Goal: Task Accomplishment & Management: Use online tool/utility

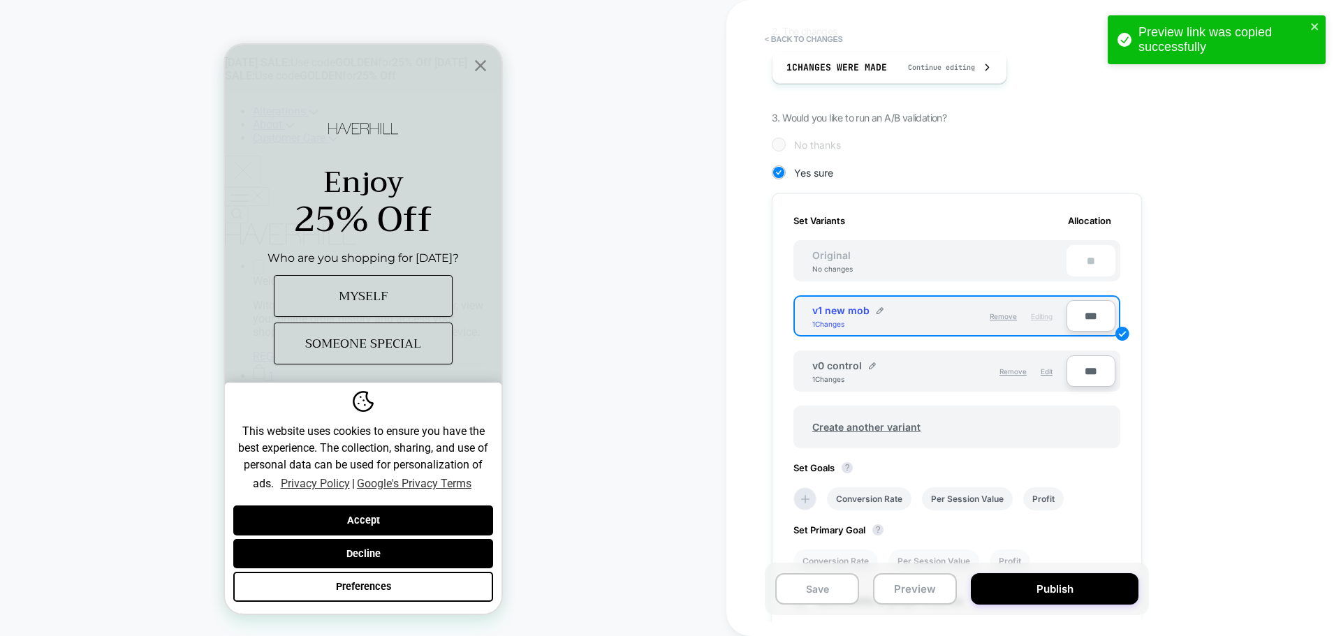
scroll to position [70, 0]
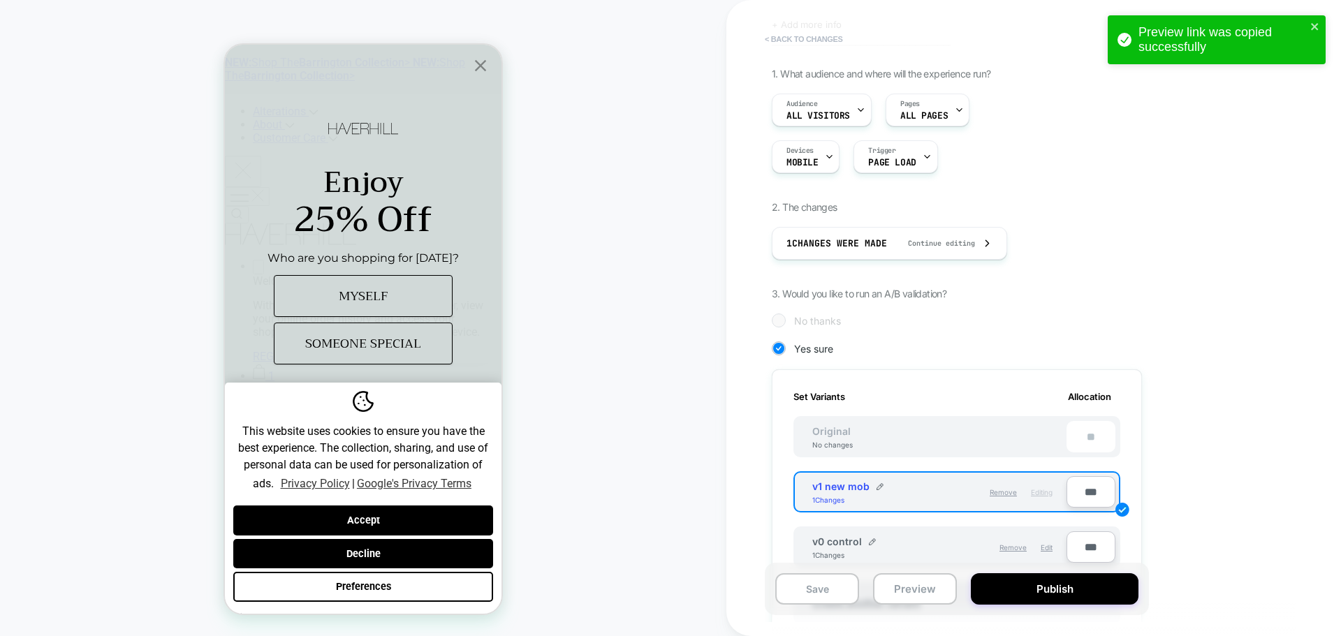
click at [815, 46] on button "< Back to changes" at bounding box center [804, 39] width 92 height 22
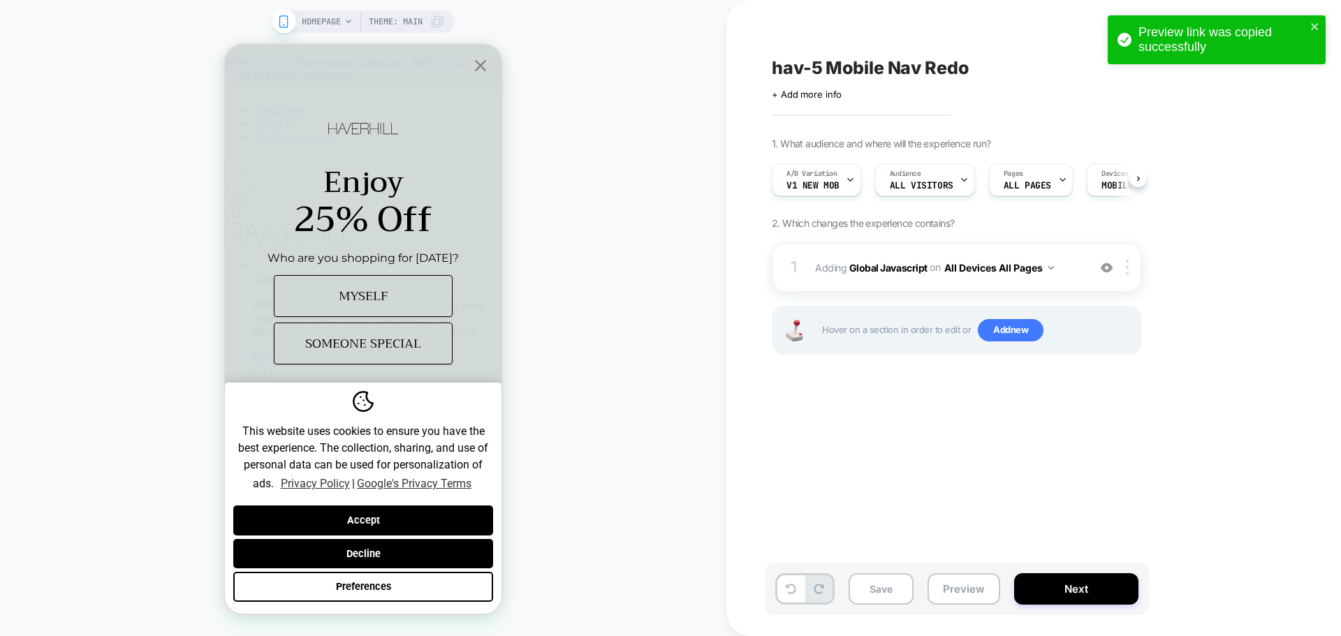
scroll to position [0, 1]
click at [903, 278] on div "1 Adding Global Javascript on All Devices All Pages Add Before Add After Target…" at bounding box center [957, 267] width 370 height 49
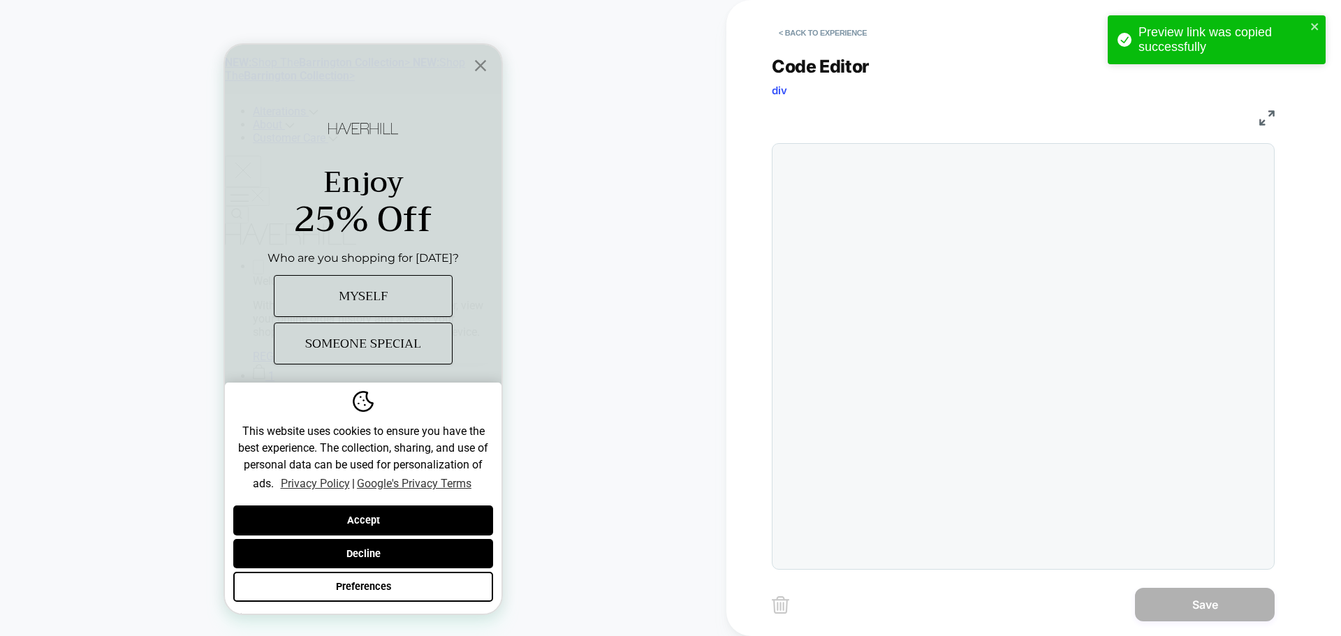
click at [0, 0] on div at bounding box center [0, 0] width 0 height 0
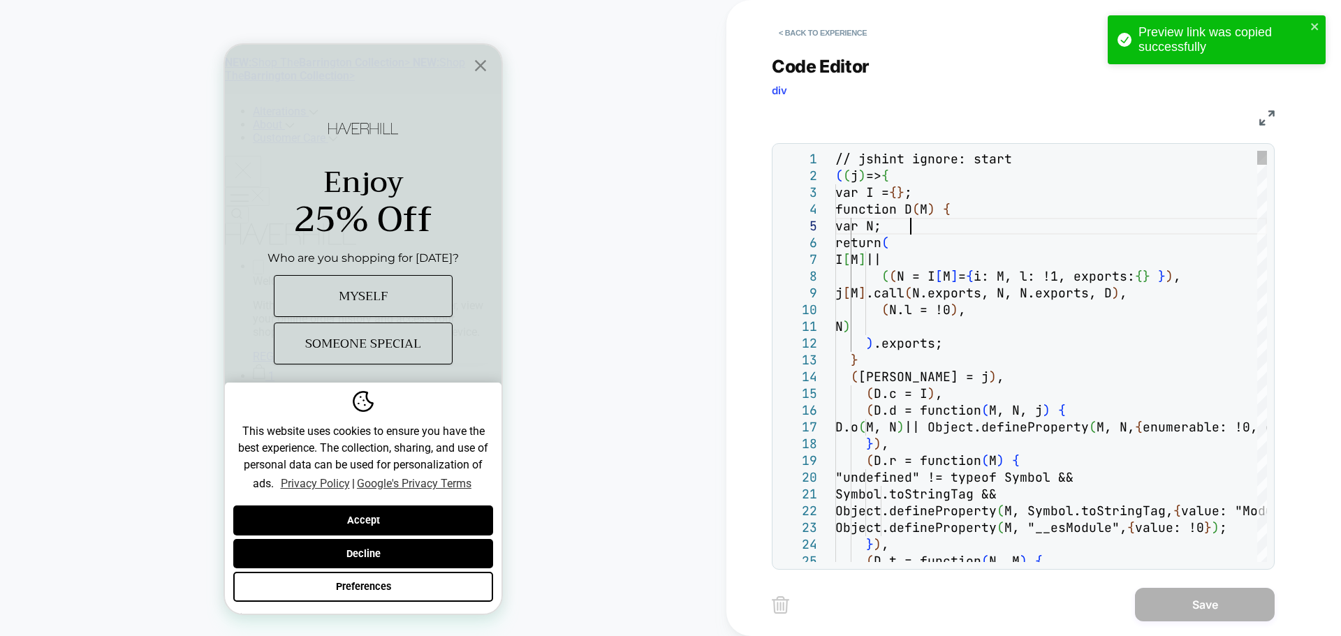
click at [0, 0] on div "// jshint ignore: start ( ( j ) => { var I = { } ; function D ( M ) { var N; re…" at bounding box center [0, 0] width 0 height 0
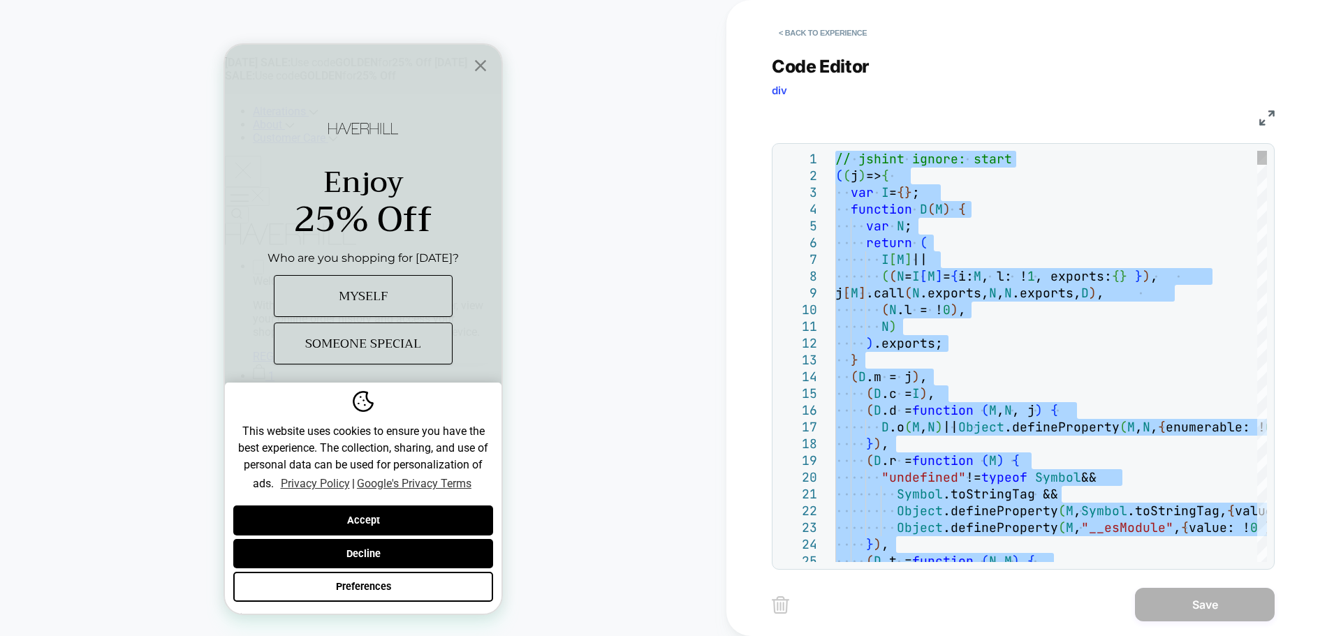
type textarea "**********"
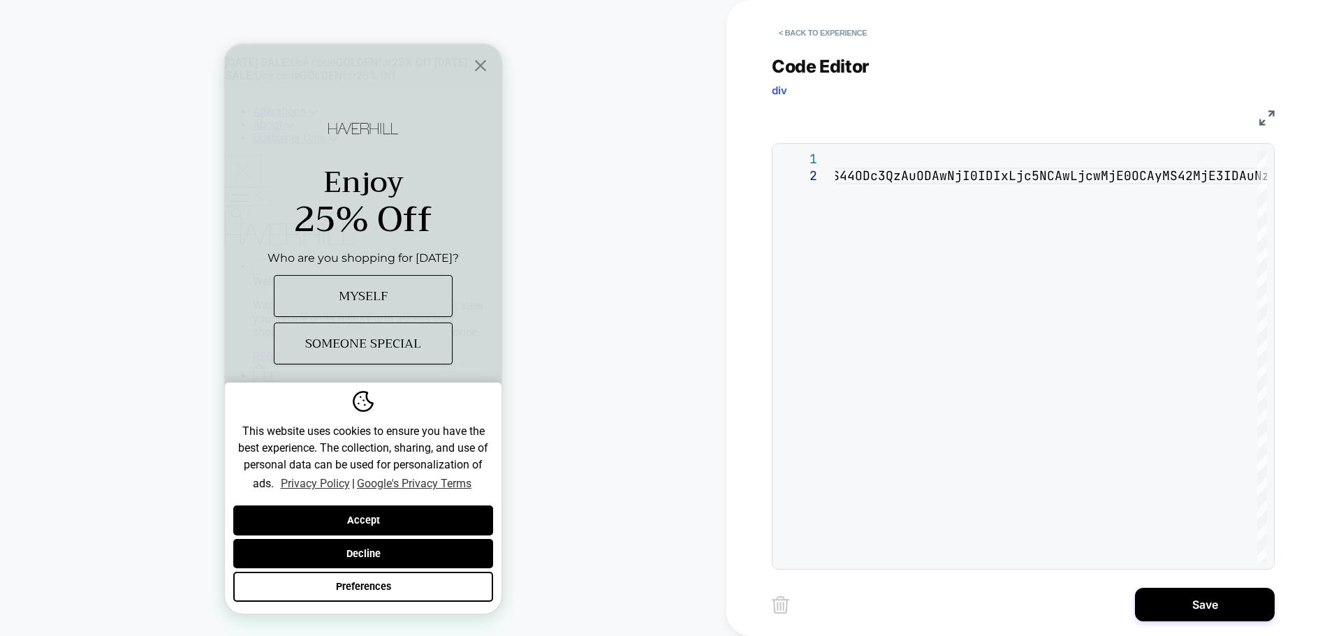
click at [0, 0] on div "< Back to experience Code Editor div JS 1 2 // jshint ignore: start (j=>{var I=…" at bounding box center [0, 0] width 0 height 0
click at [1158, 590] on button "Save" at bounding box center [1205, 605] width 140 height 34
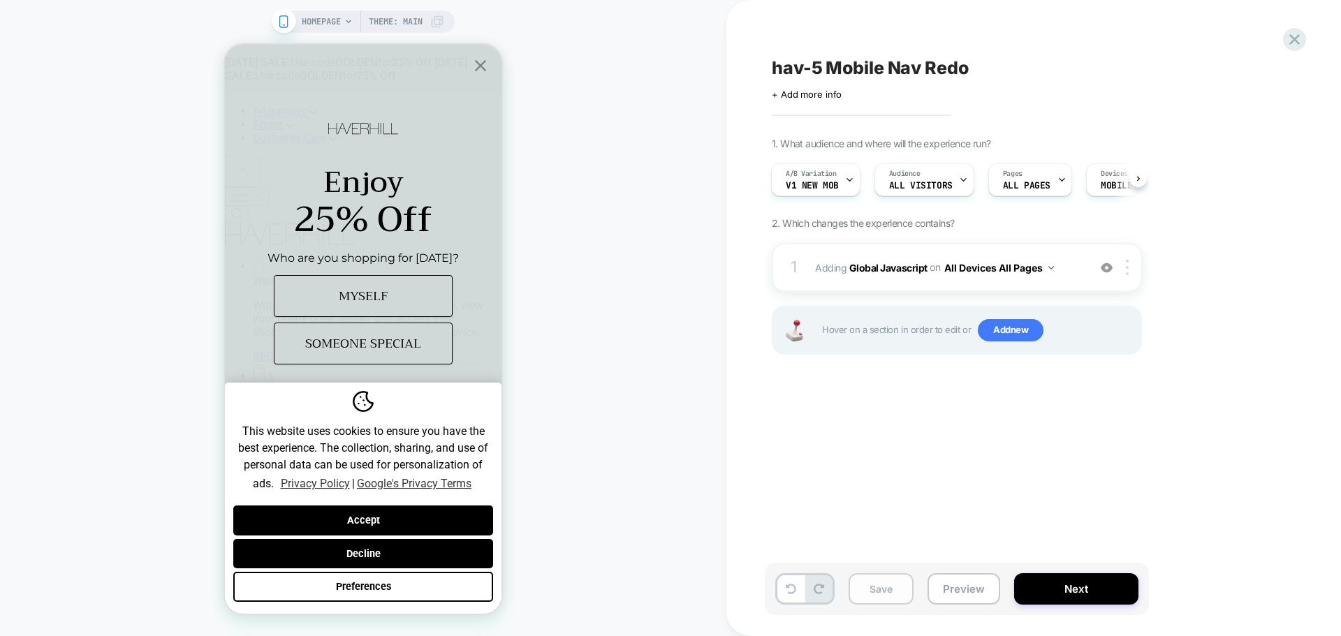
click at [0, 0] on button "Save" at bounding box center [0, 0] width 0 height 0
click at [0, 0] on button "Preview" at bounding box center [0, 0] width 0 height 0
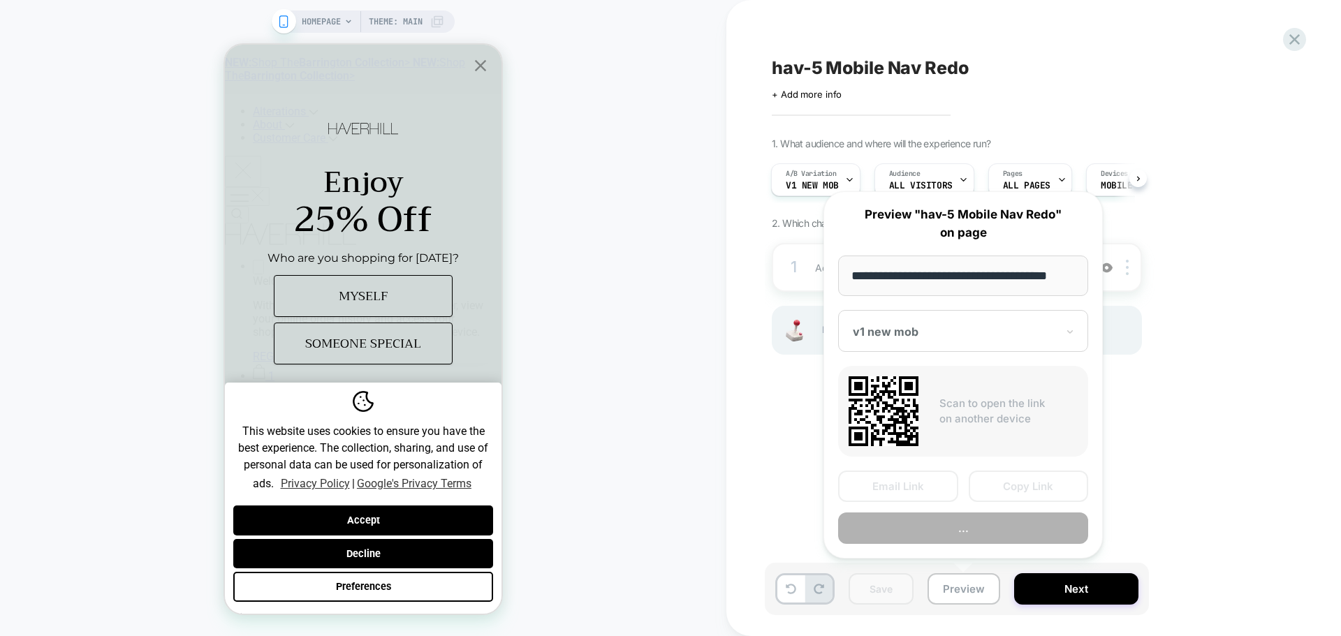
scroll to position [0, 8]
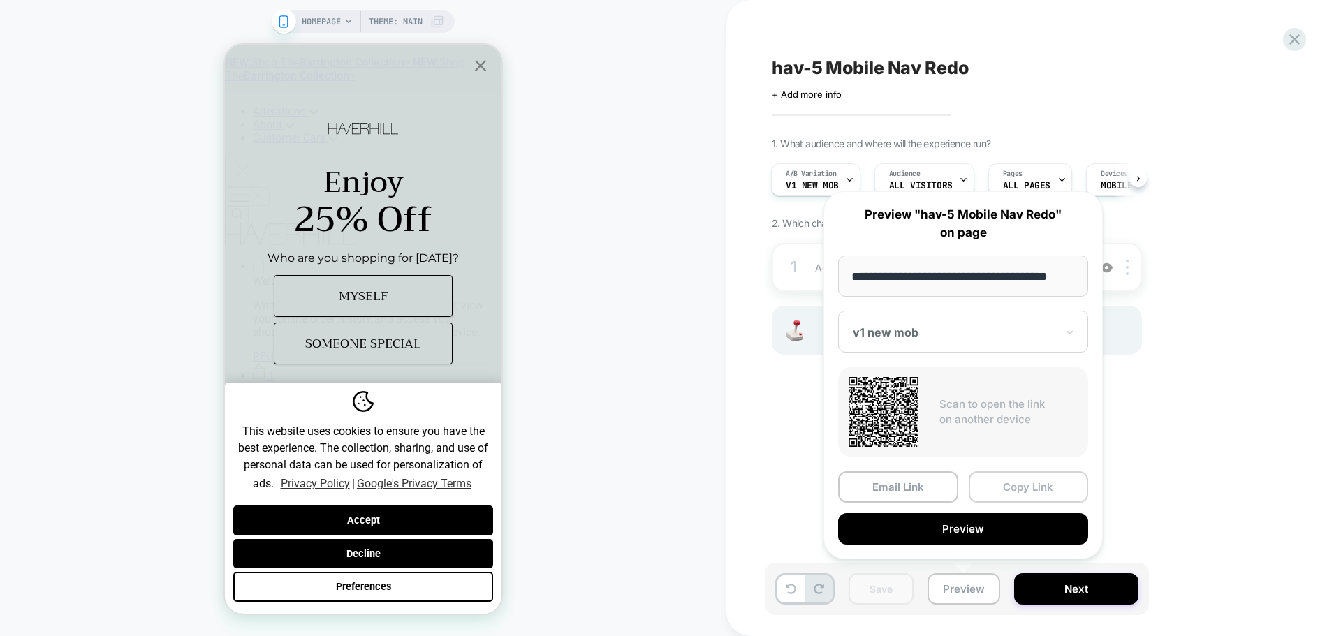
click at [1042, 492] on button "Copy Link" at bounding box center [1029, 487] width 120 height 31
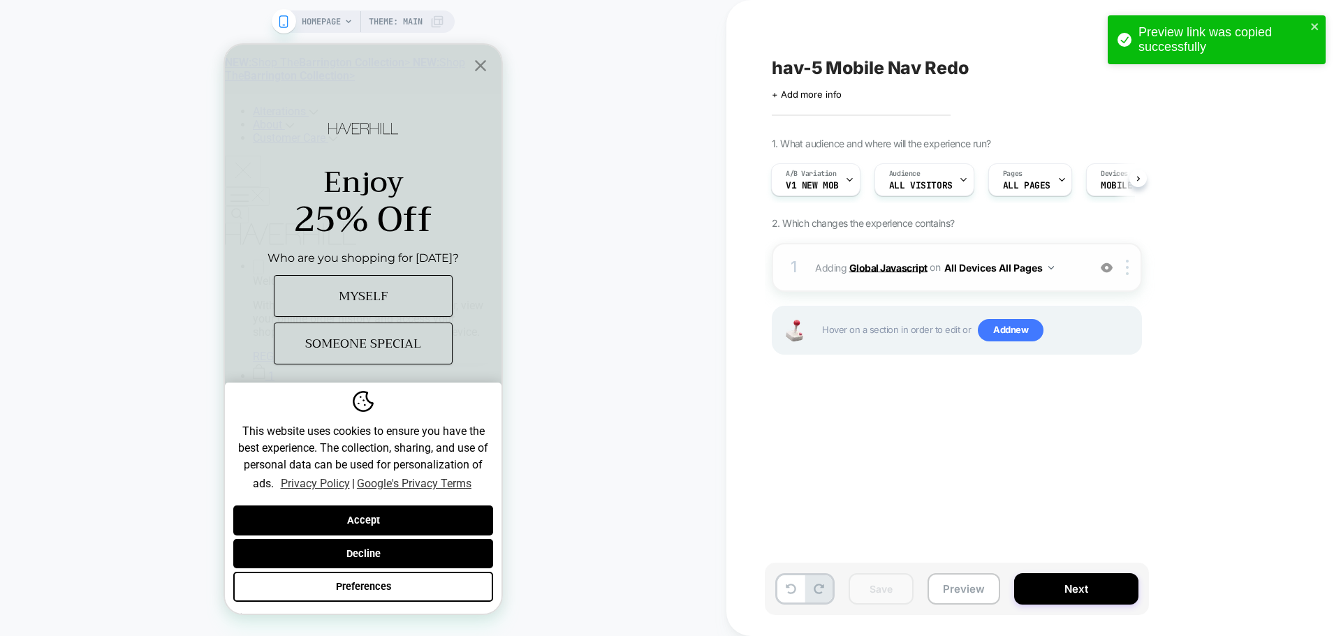
click at [882, 272] on b "Global Javascript" at bounding box center [888, 267] width 78 height 12
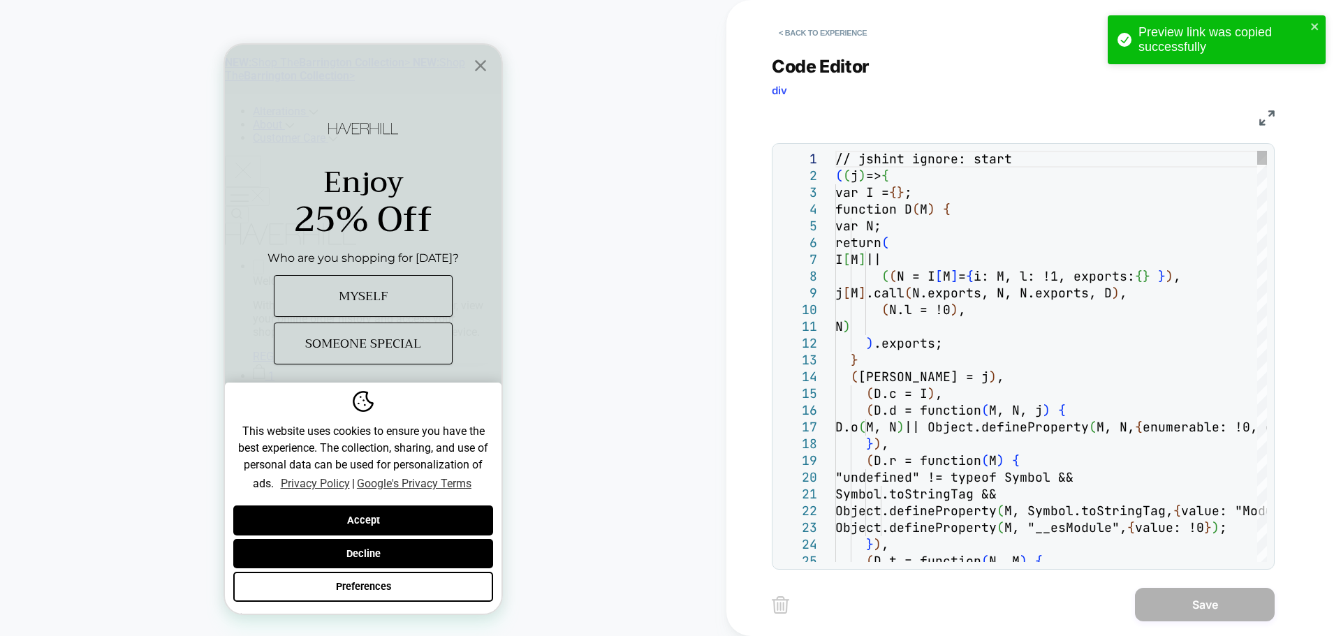
scroll to position [0, 0]
click at [519, 38] on div "// jshint ignore: start ( ( j ) => { var I = { } ; function D ( M ) { var N; re…" at bounding box center [398, 24] width 242 height 27
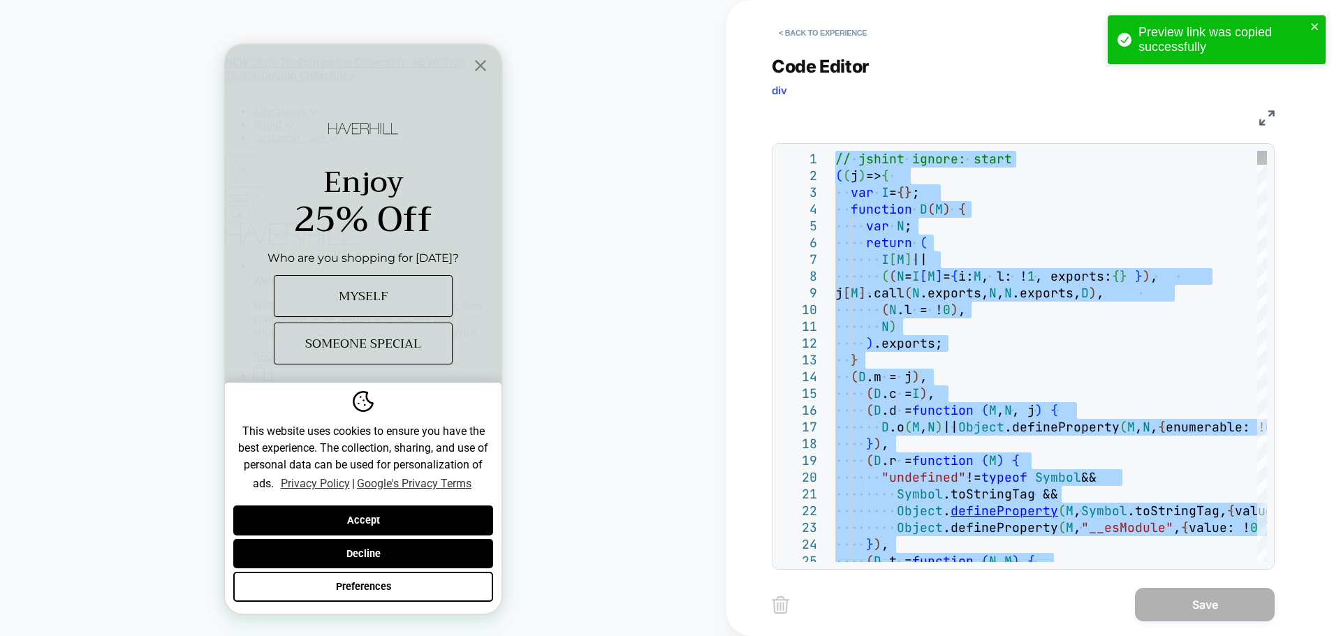
type textarea "**********"
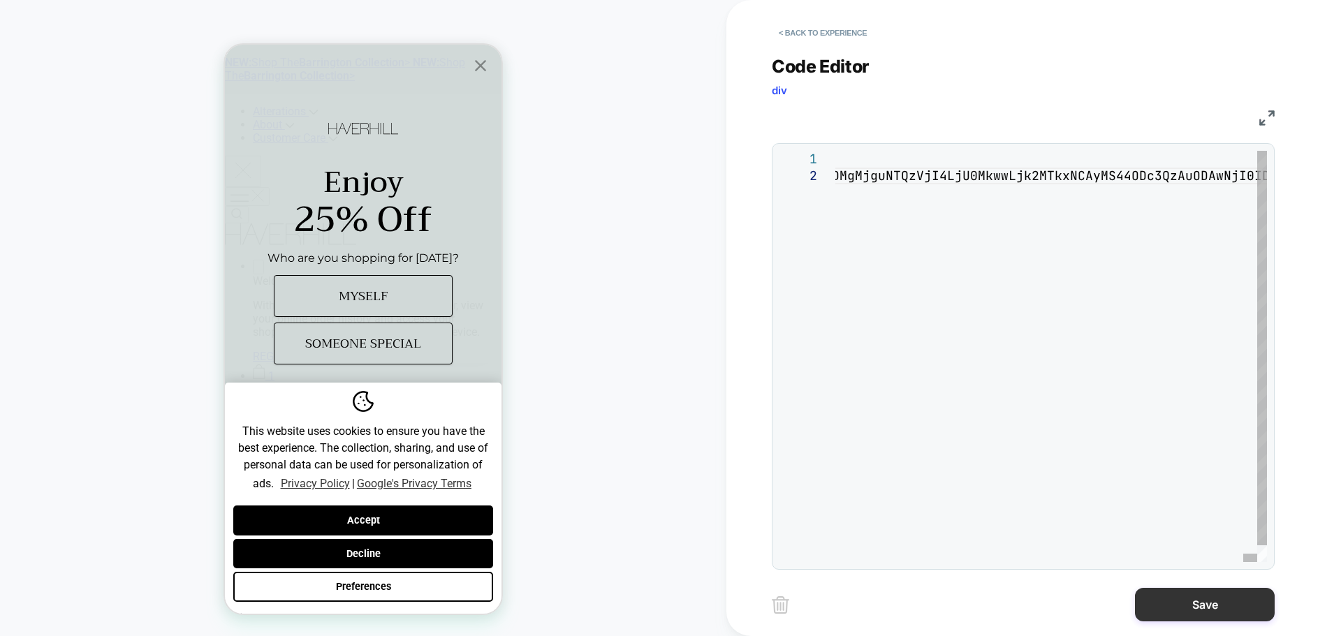
click at [1175, 609] on button "Save" at bounding box center [1205, 605] width 140 height 34
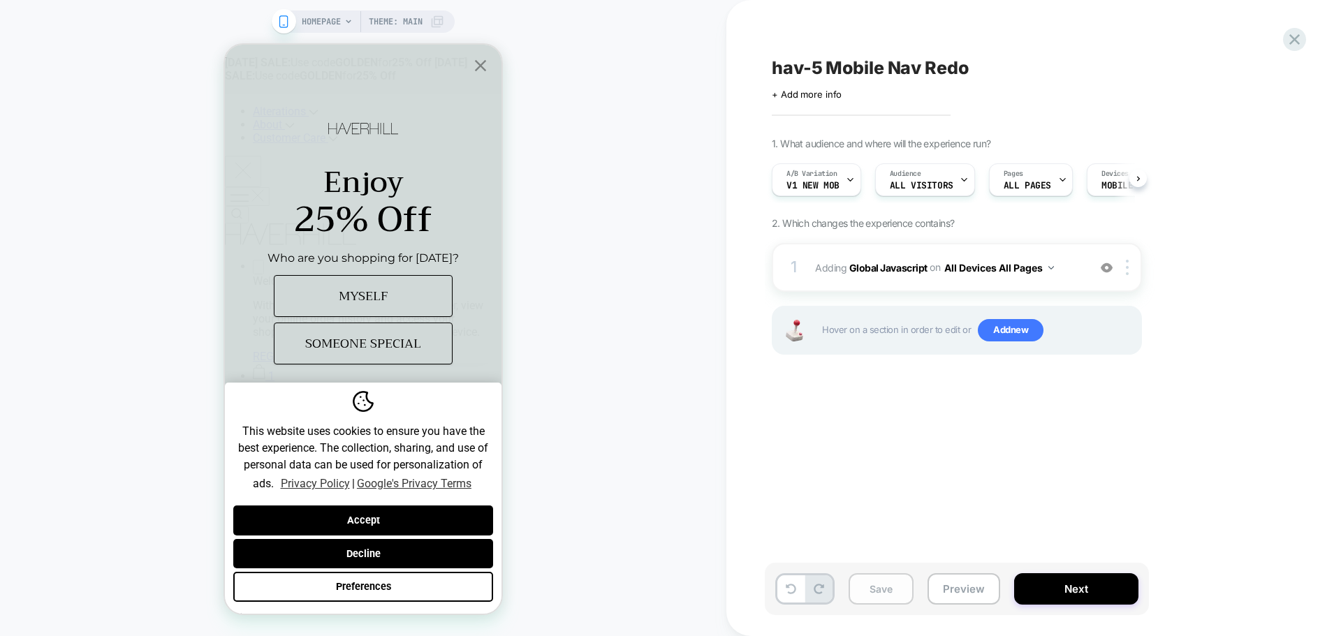
scroll to position [0, 1]
click at [896, 588] on button "Save" at bounding box center [881, 589] width 65 height 31
click at [966, 594] on button "Preview" at bounding box center [964, 589] width 73 height 31
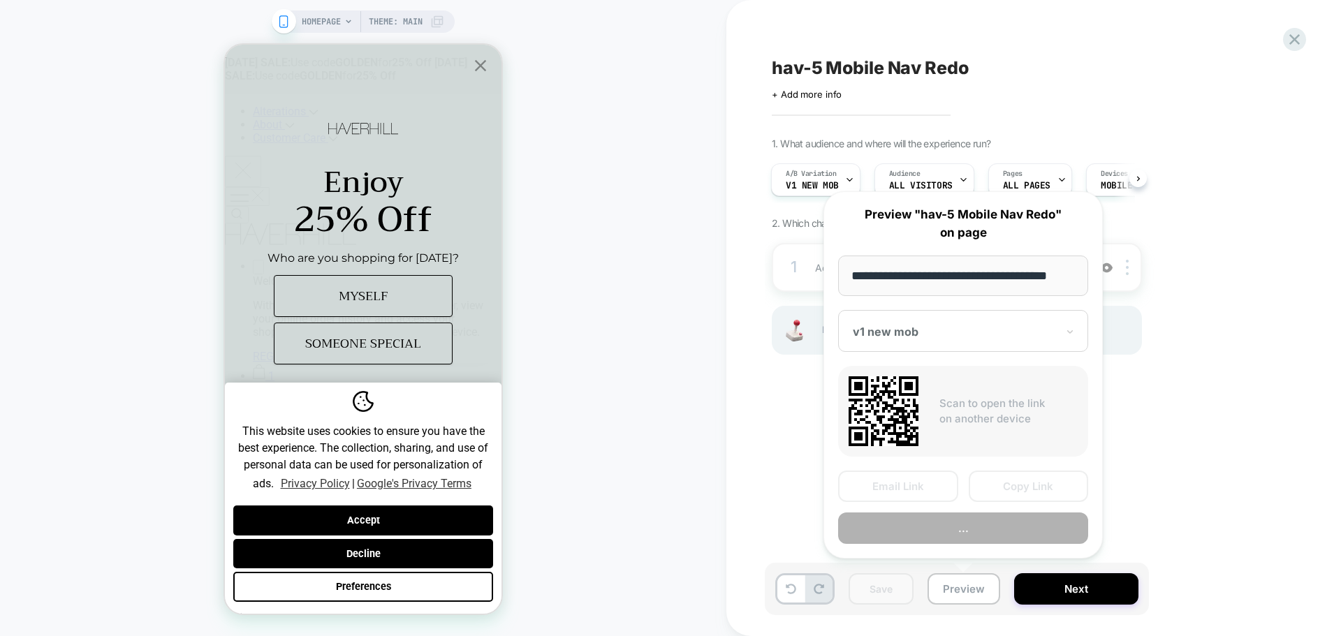
scroll to position [0, 8]
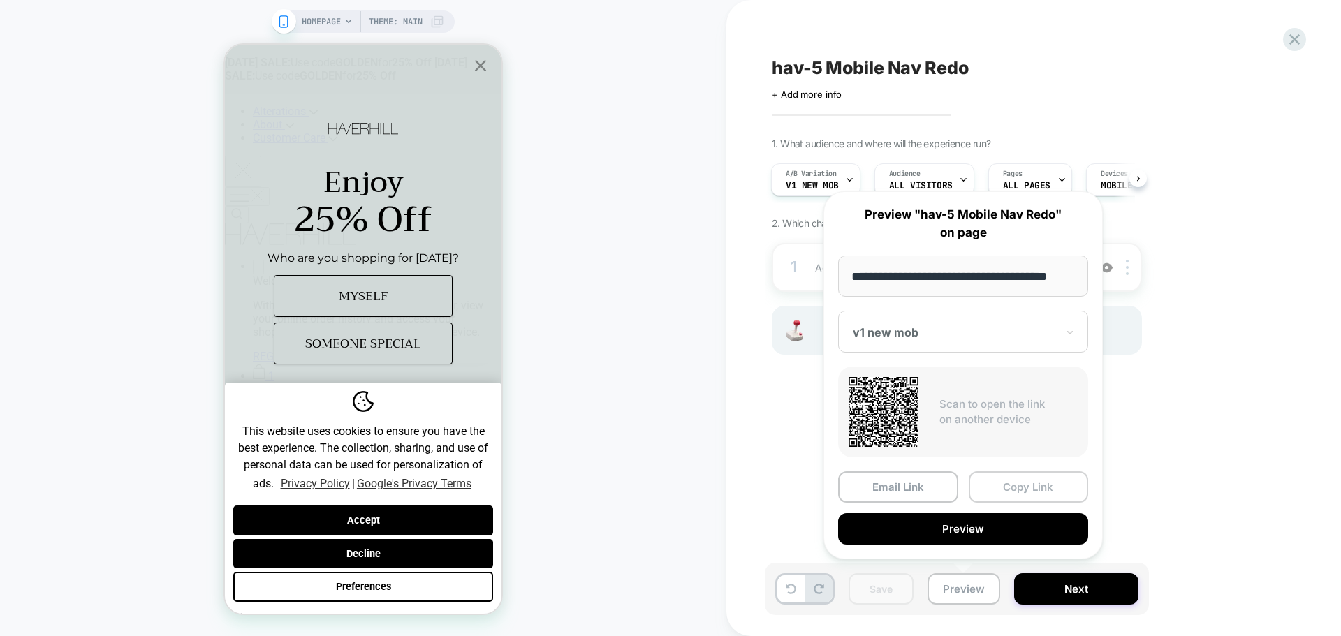
click at [1009, 493] on button "Copy Link" at bounding box center [1029, 487] width 120 height 31
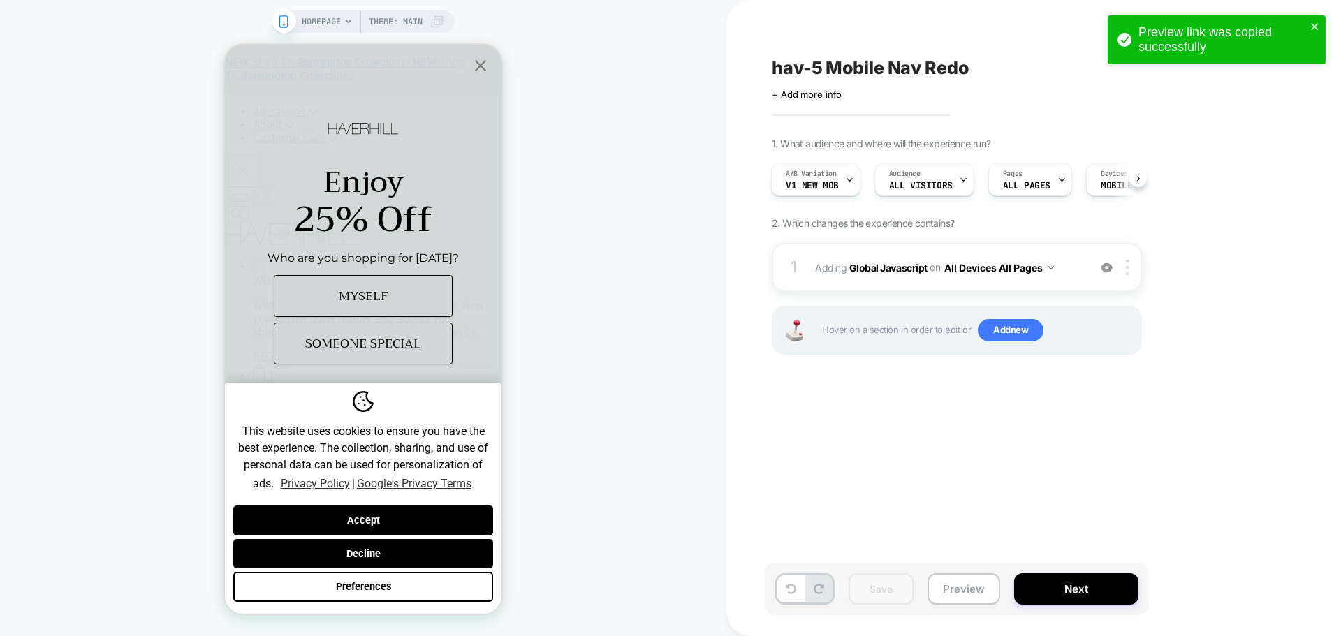
click at [909, 263] on b "Global Javascript" at bounding box center [888, 267] width 78 height 12
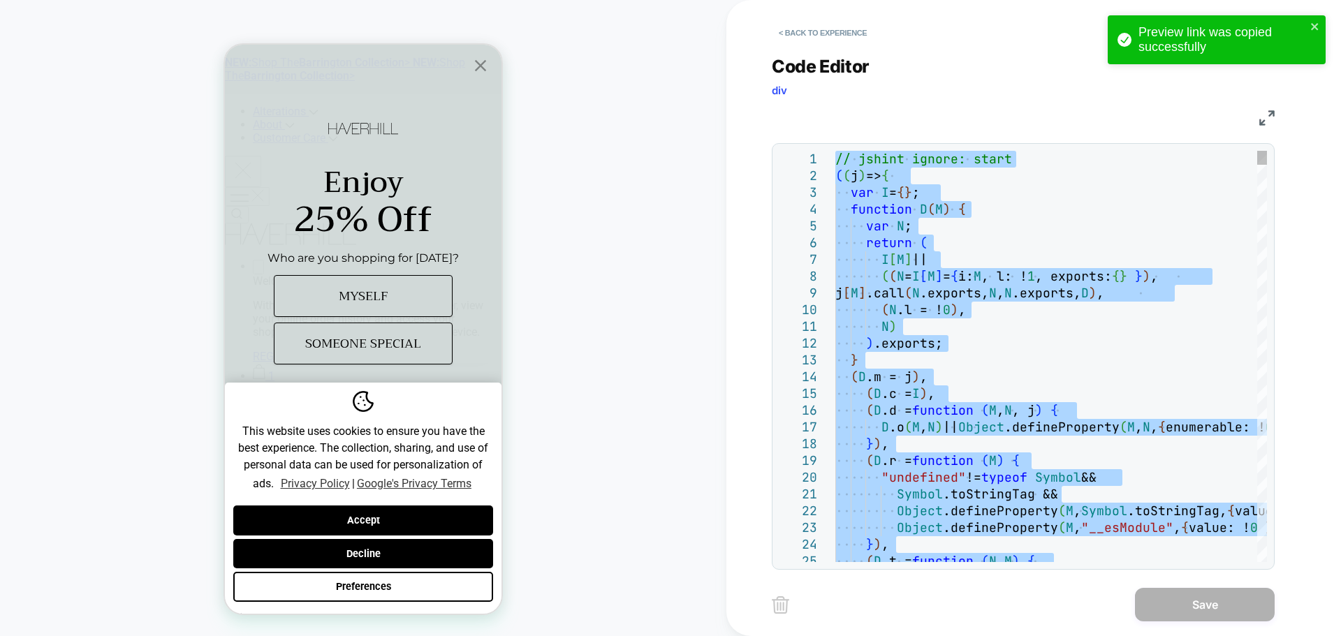
type textarea "**********"
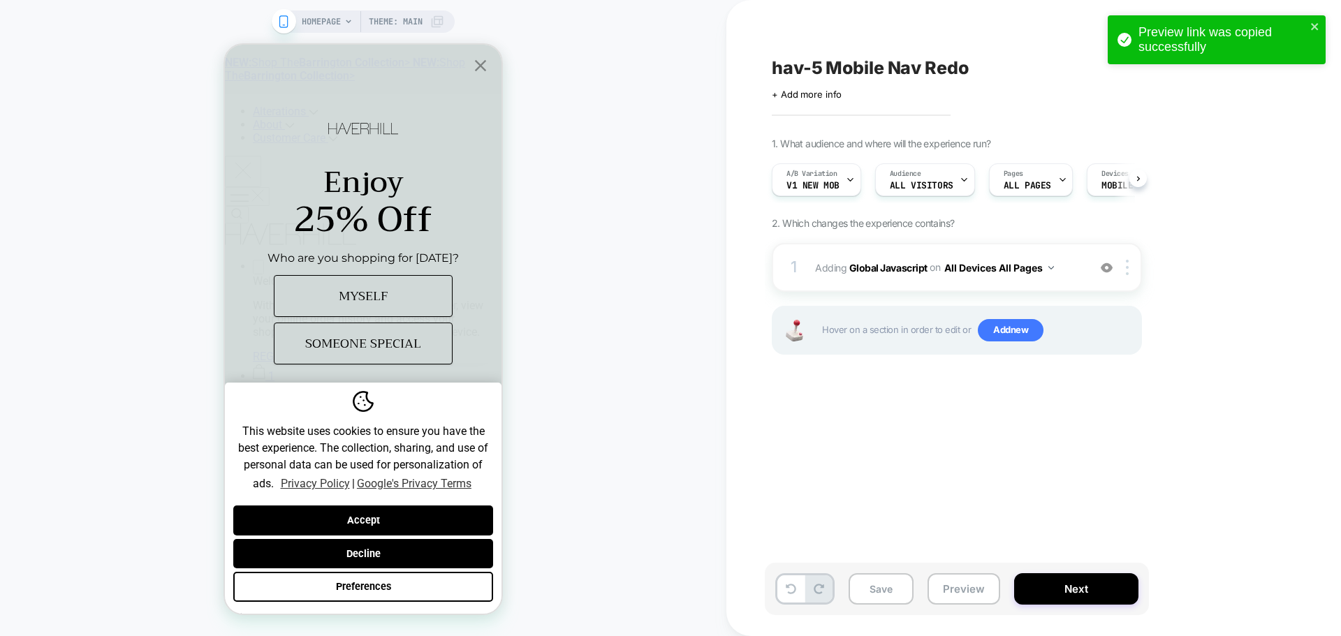
scroll to position [0, 1]
click at [880, 590] on button "Save" at bounding box center [881, 589] width 65 height 31
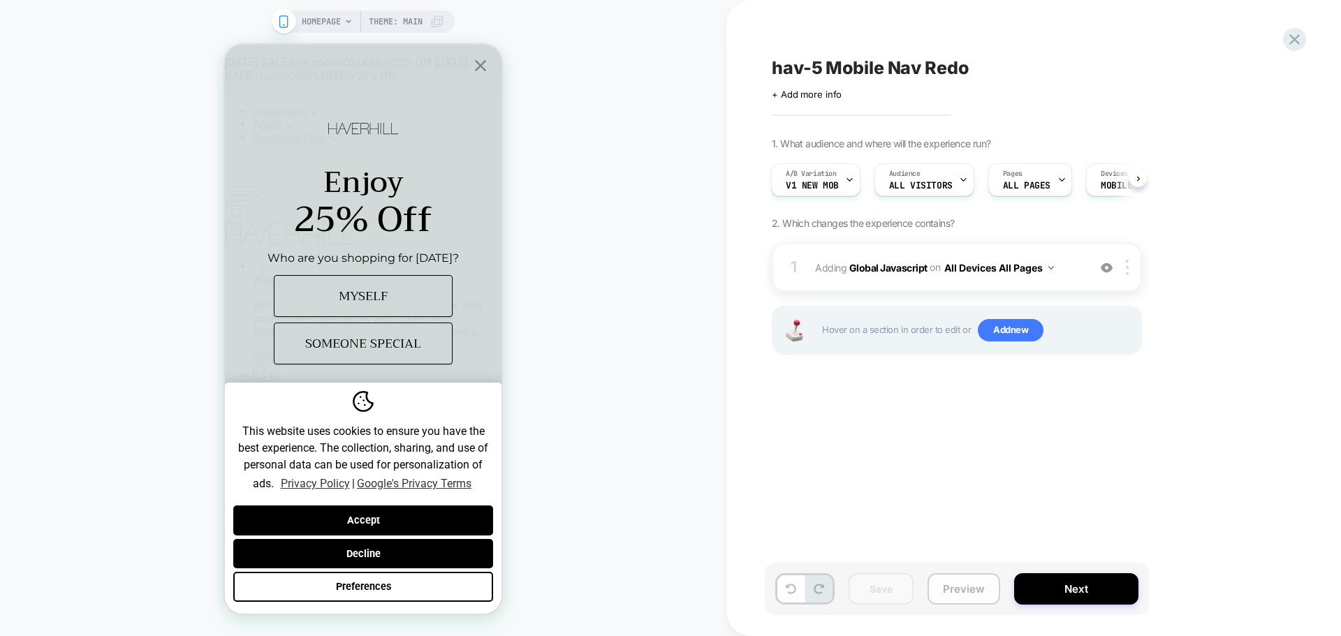
click at [951, 593] on button "Preview" at bounding box center [964, 589] width 73 height 31
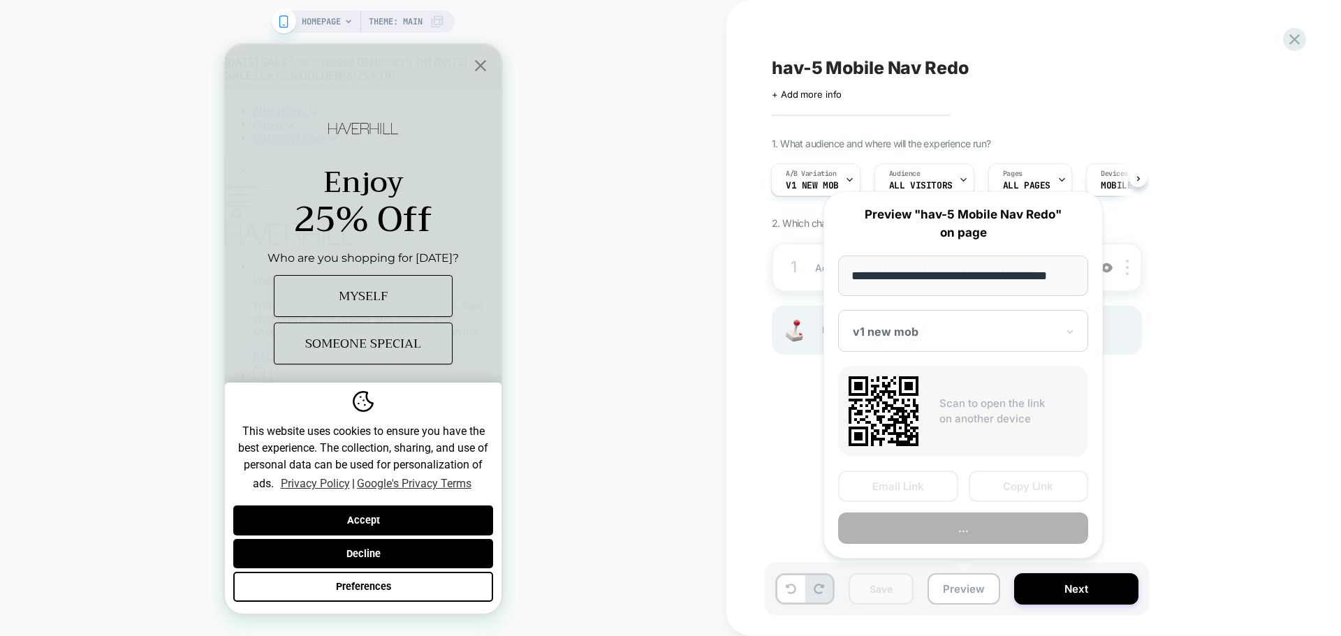
scroll to position [0, 8]
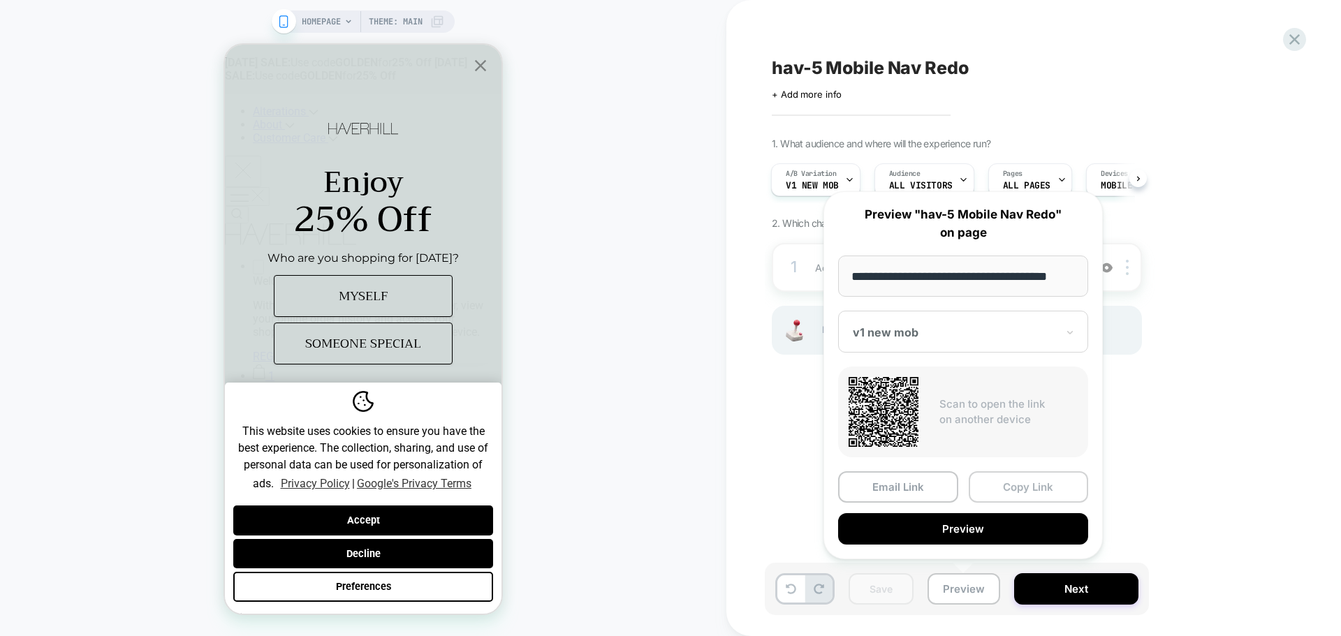
click at [1015, 488] on button "Copy Link" at bounding box center [1029, 487] width 120 height 31
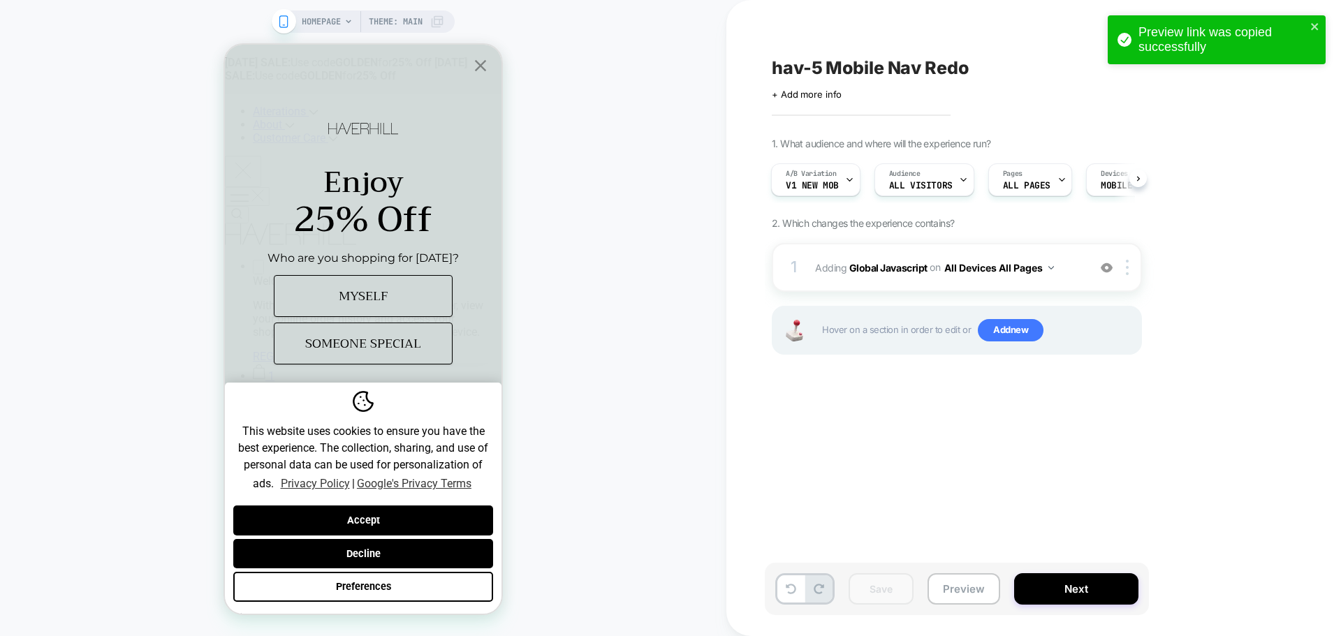
drag, startPoint x: 926, startPoint y: 268, endPoint x: 627, endPoint y: 371, distance: 316.8
click at [926, 268] on span "Adding Global Javascript on All Devices All Pages" at bounding box center [948, 268] width 266 height 20
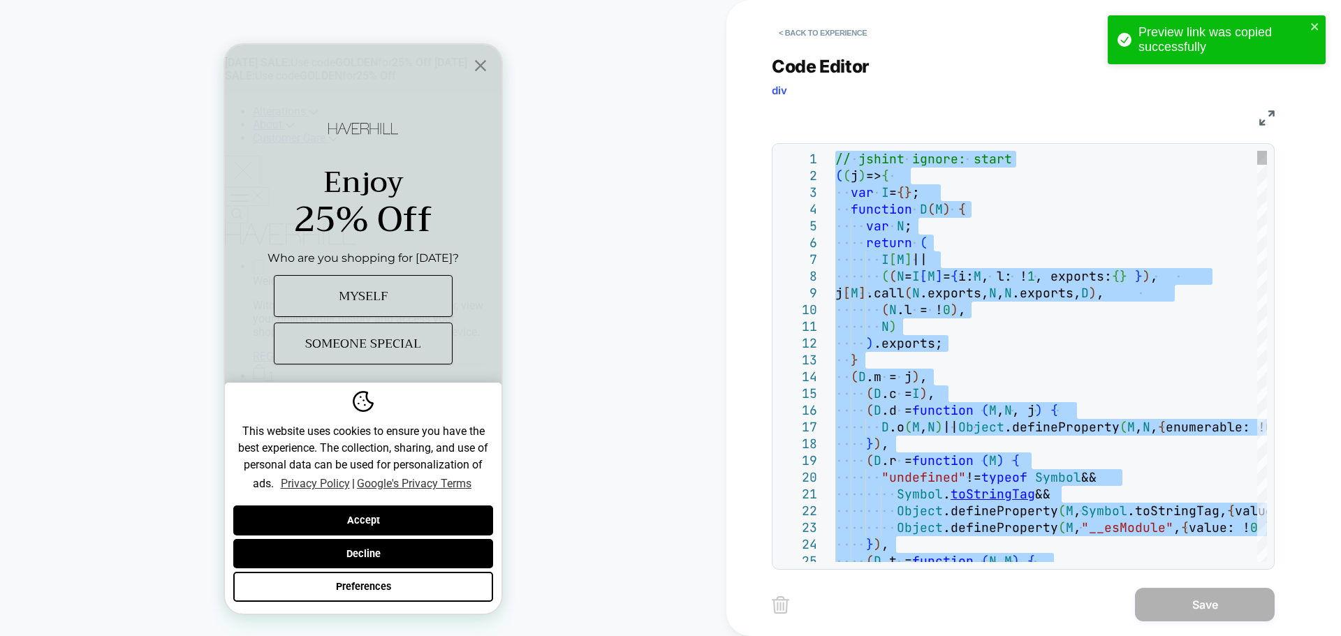
type textarea "**********"
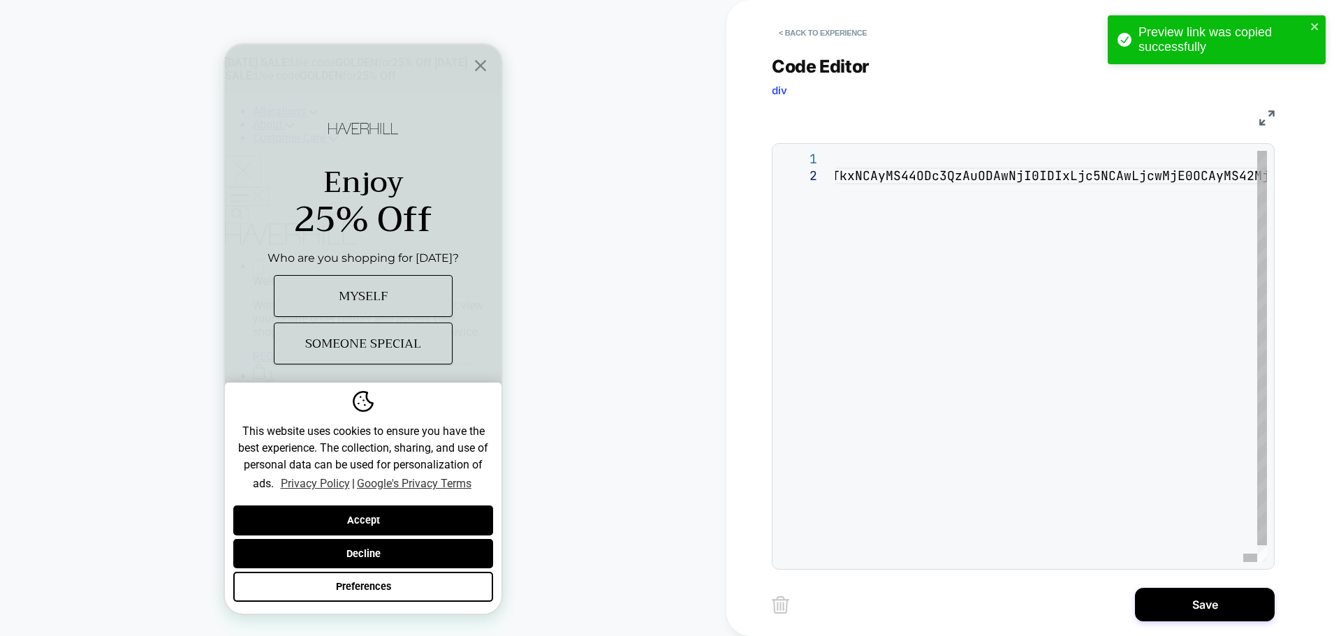
click at [1195, 614] on button "Save" at bounding box center [1205, 605] width 140 height 34
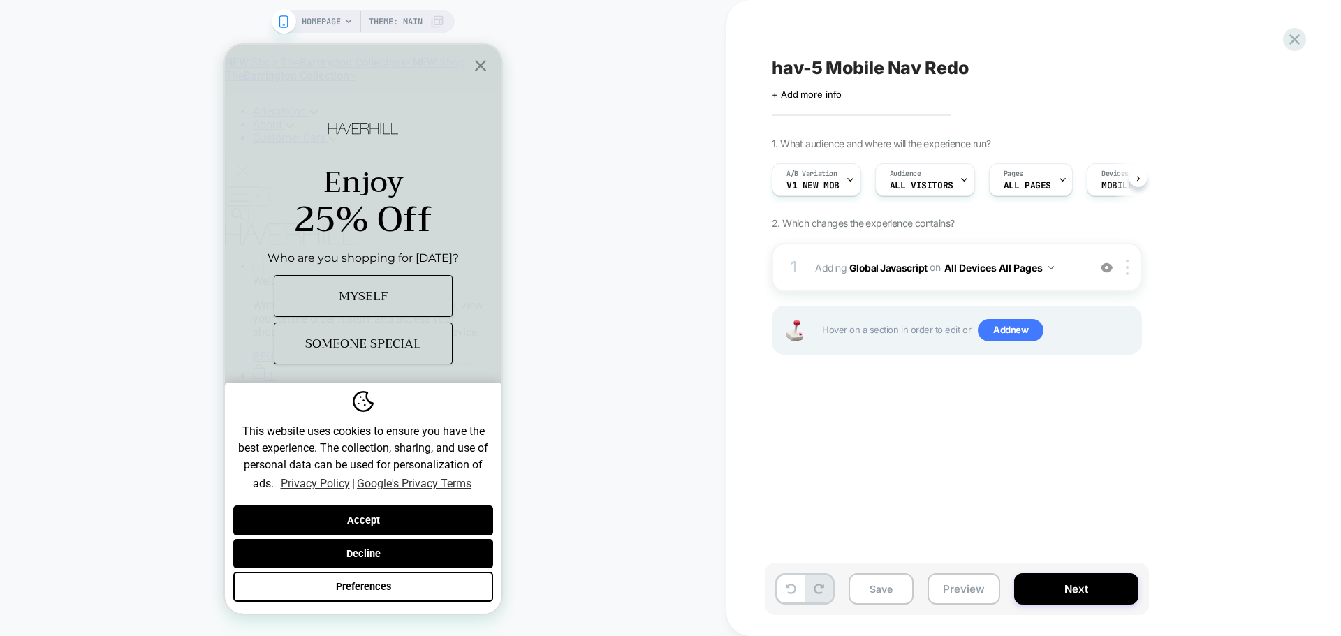
scroll to position [0, 1]
click at [872, 590] on button "Save" at bounding box center [881, 589] width 65 height 31
click at [996, 603] on button "Preview" at bounding box center [964, 589] width 73 height 31
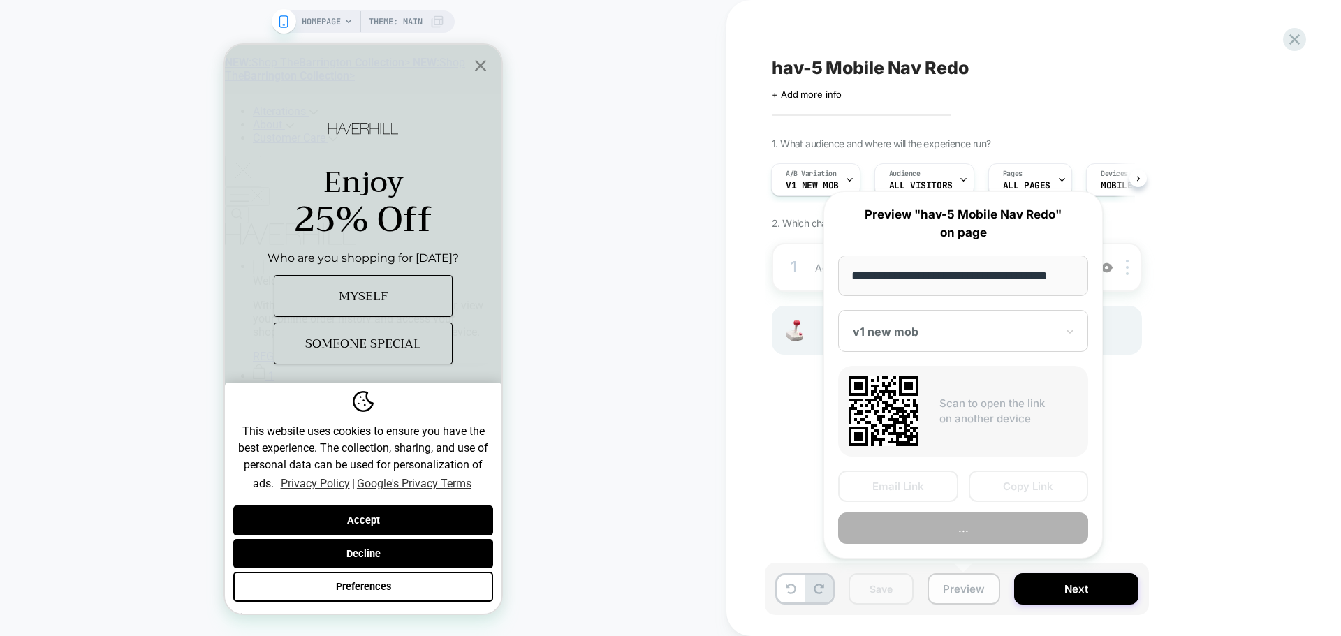
scroll to position [0, 8]
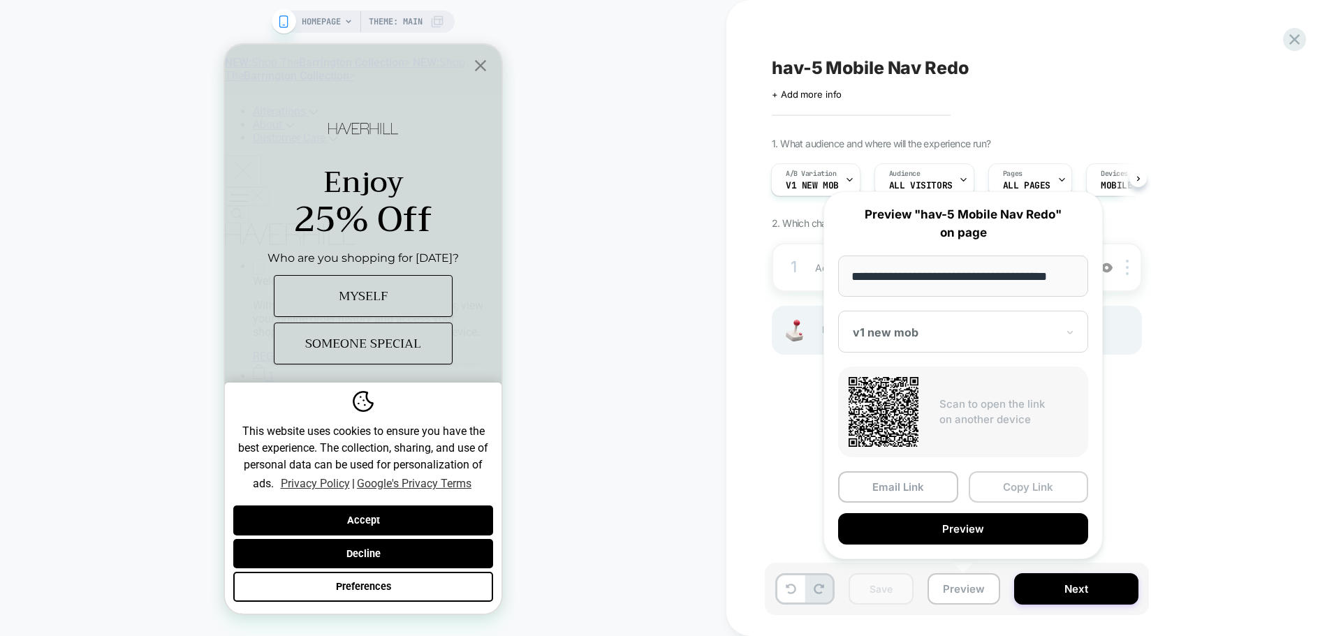
click at [1012, 472] on button "Copy Link" at bounding box center [1029, 487] width 120 height 31
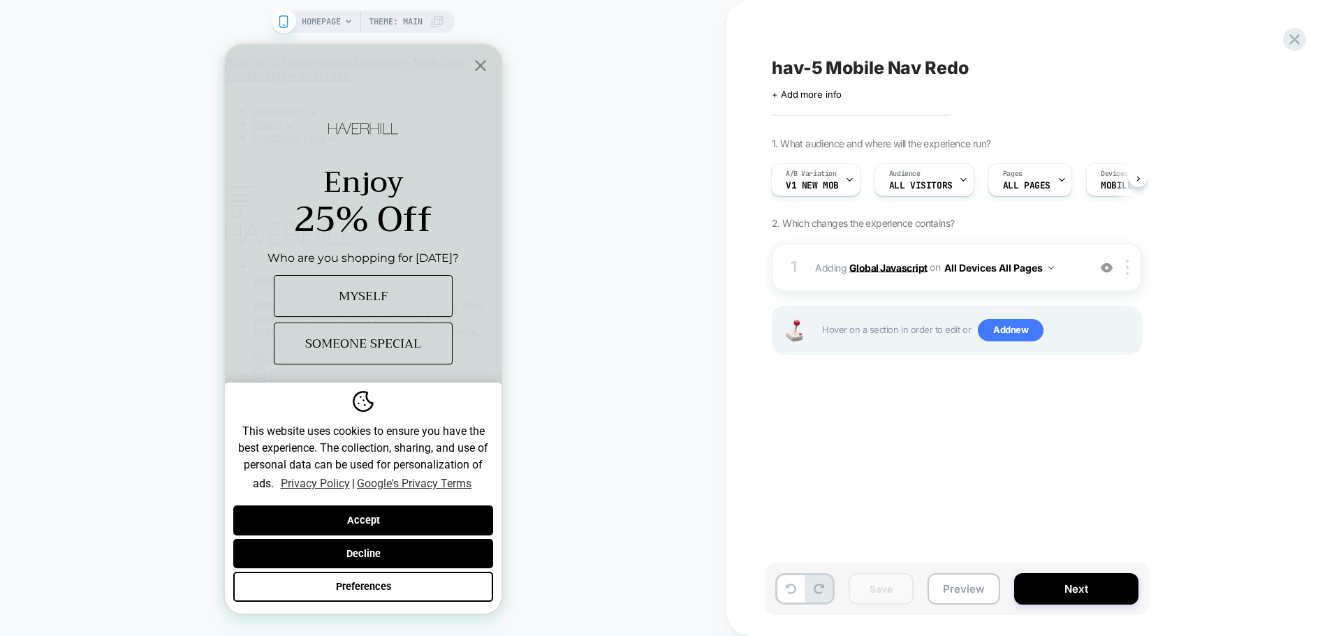
click at [903, 272] on b "Global Javascript" at bounding box center [888, 267] width 78 height 12
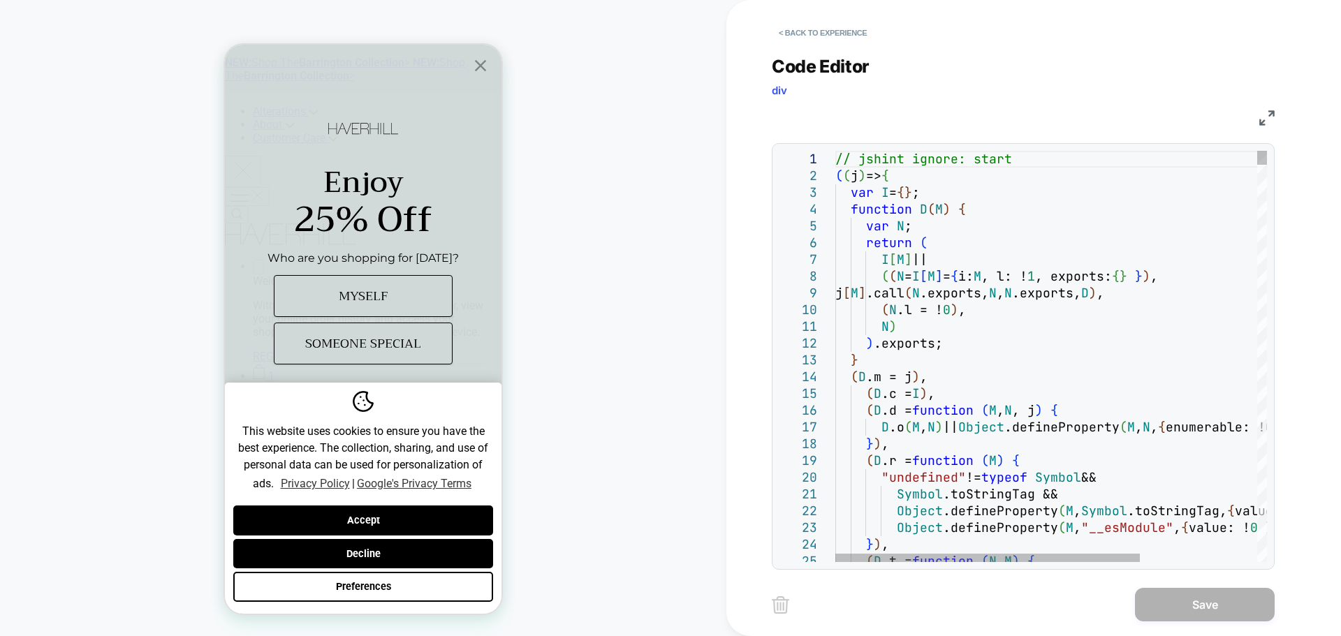
scroll to position [0, 0]
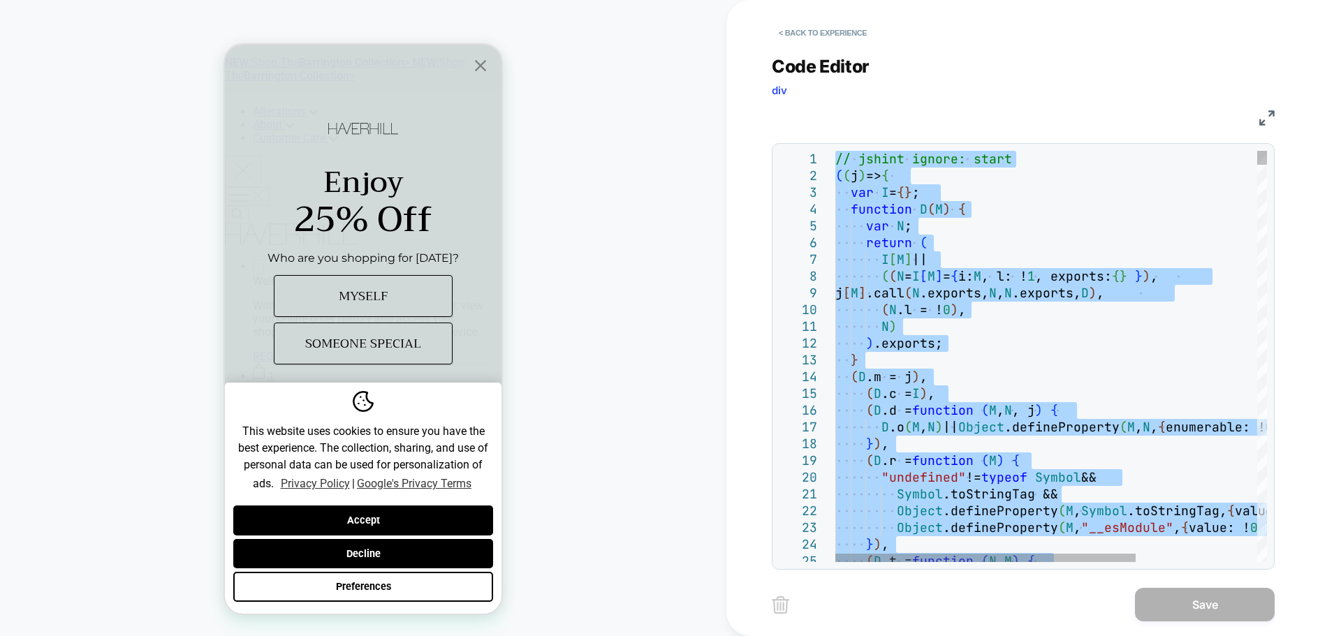
type textarea "**********"
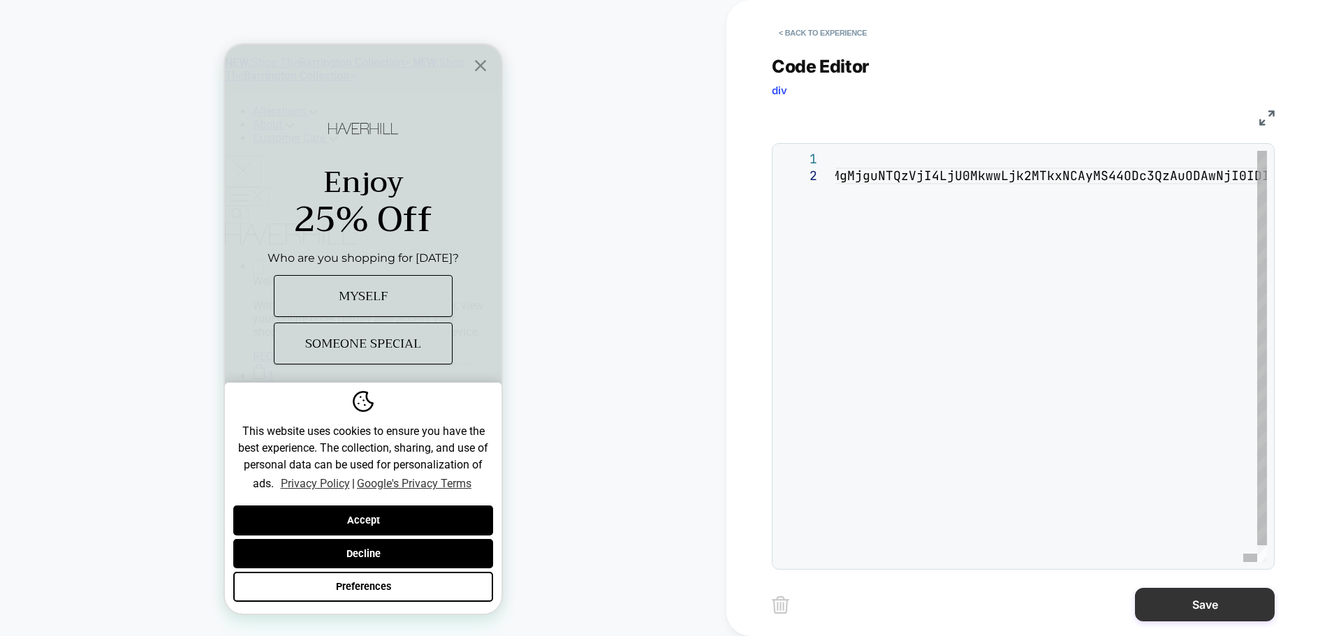
click at [1165, 614] on button "Save" at bounding box center [1205, 605] width 140 height 34
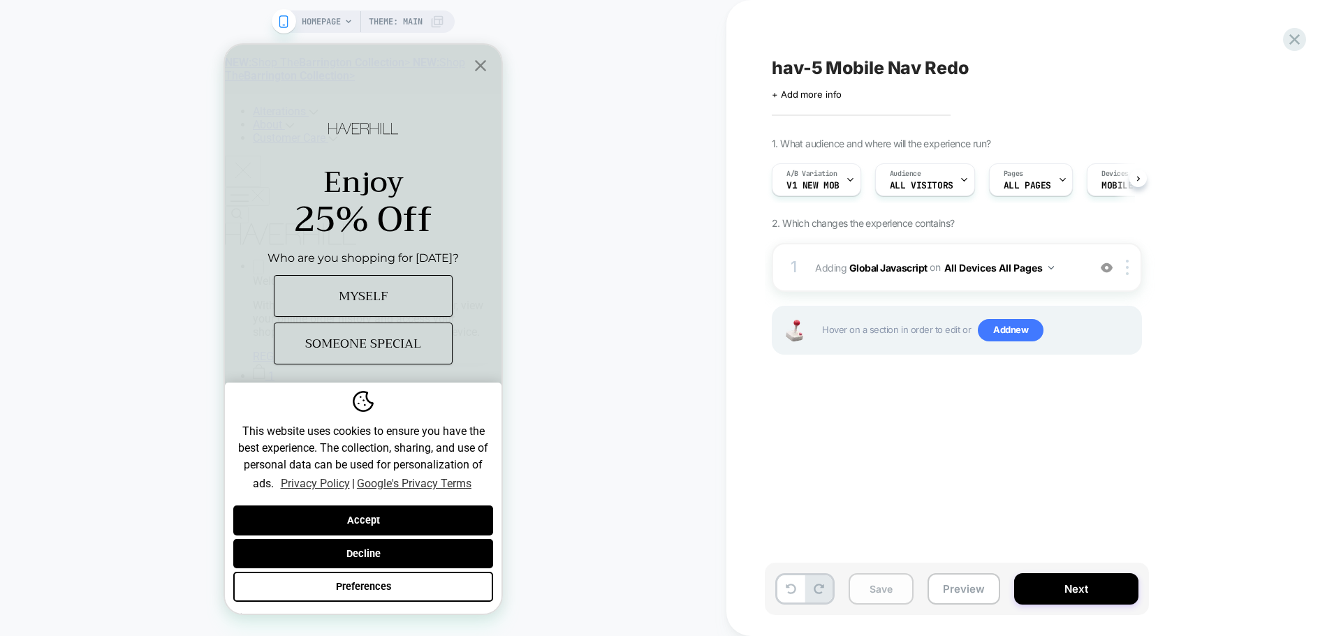
scroll to position [0, 1]
click at [896, 594] on button "Save" at bounding box center [881, 589] width 65 height 31
click at [968, 590] on button "Preview" at bounding box center [964, 589] width 73 height 31
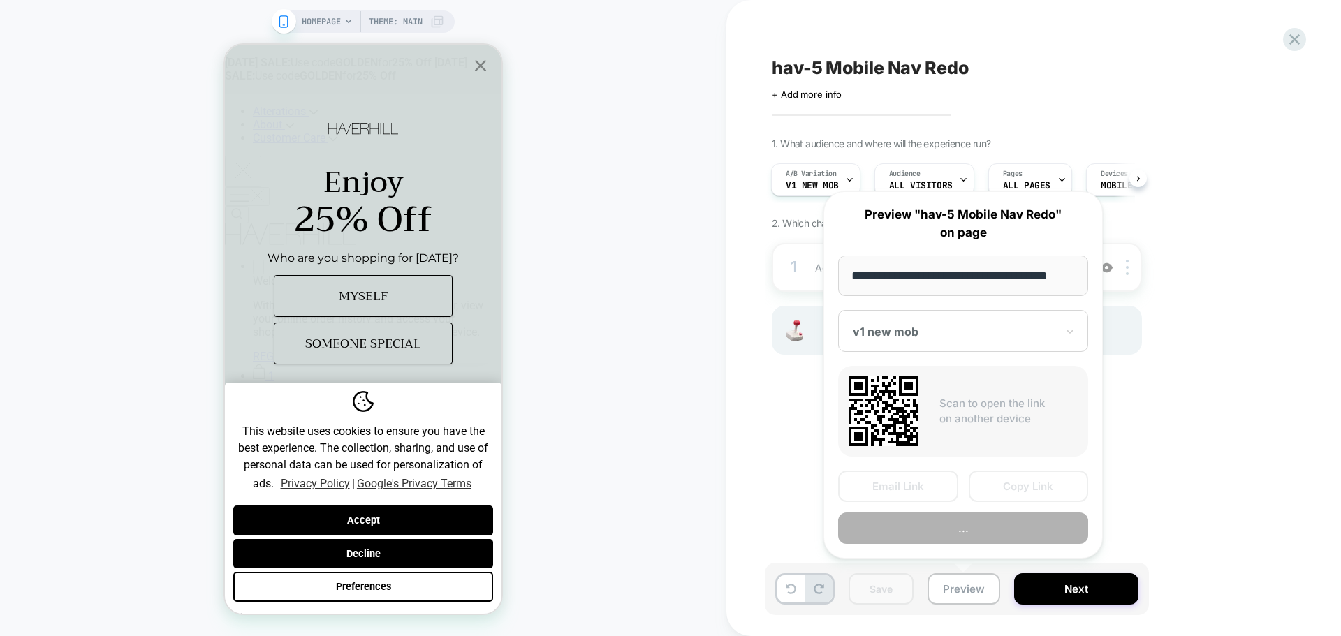
scroll to position [0, 8]
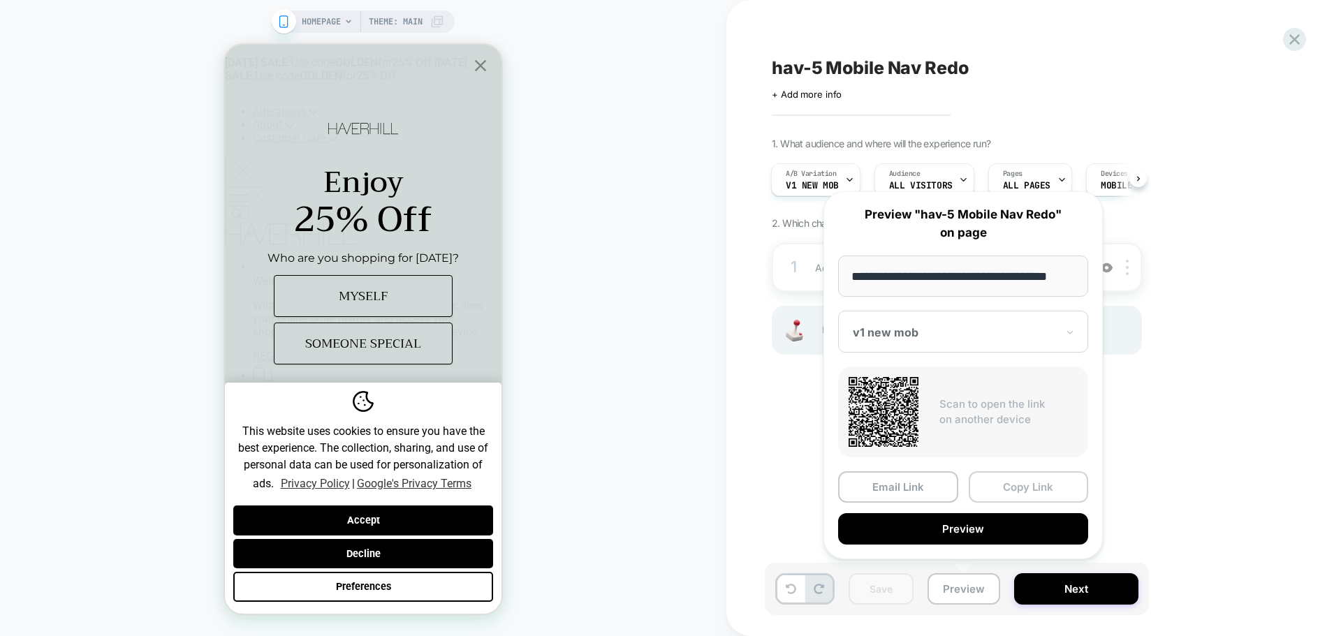
click at [1017, 480] on button "Copy Link" at bounding box center [1029, 487] width 120 height 31
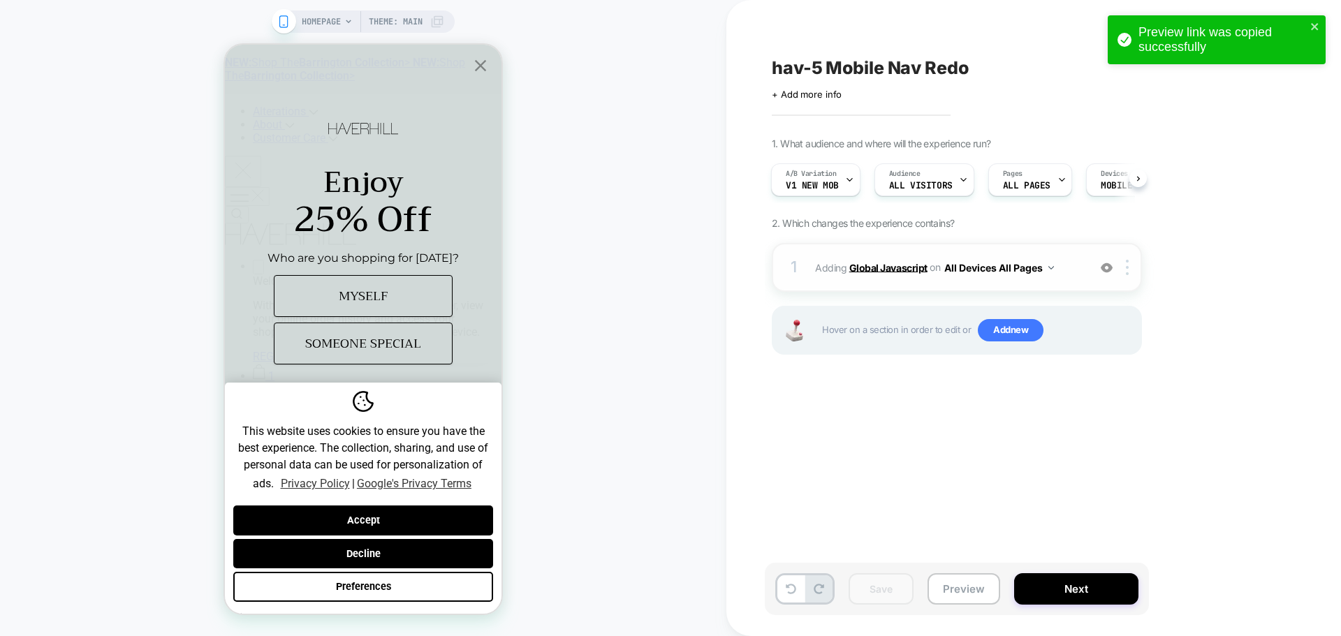
click at [890, 270] on b "Global Javascript" at bounding box center [888, 267] width 78 height 12
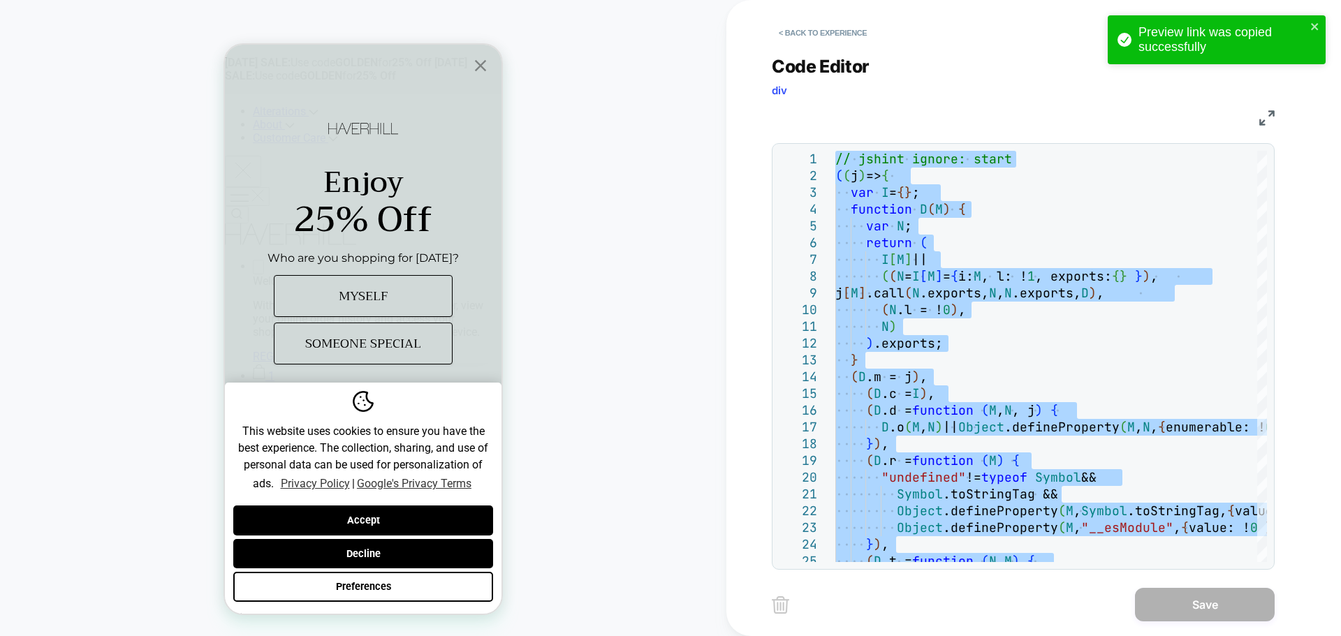
type textarea "**********"
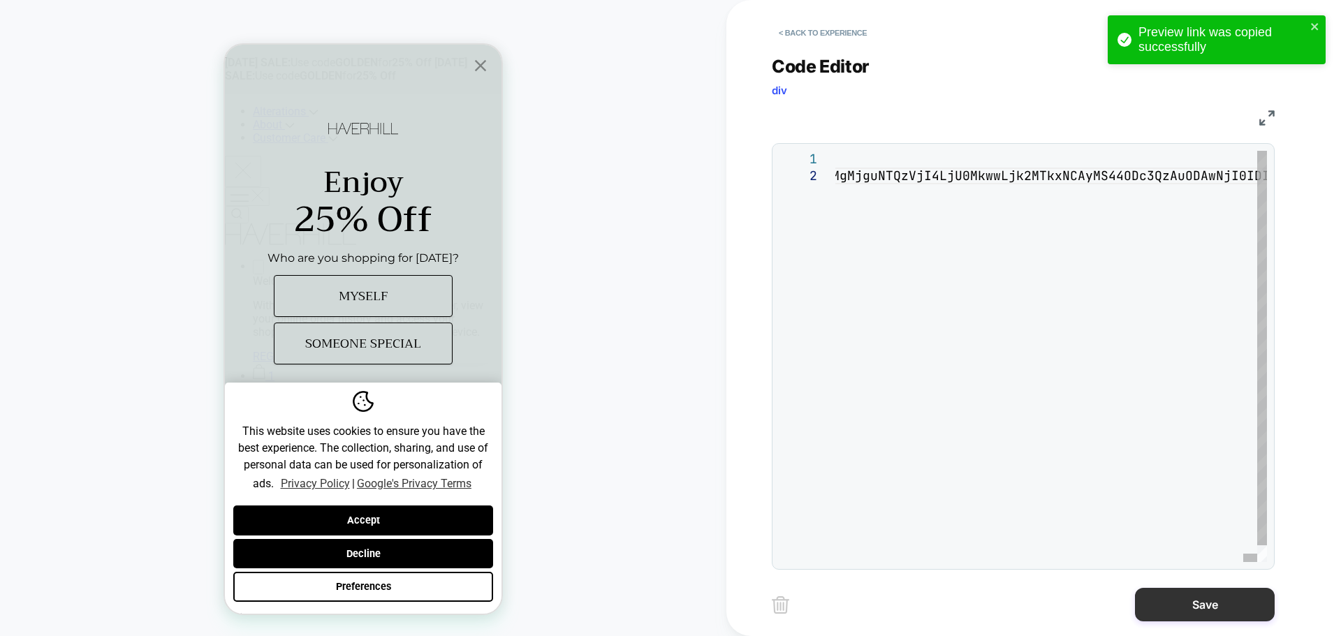
click at [1171, 601] on button "Save" at bounding box center [1205, 605] width 140 height 34
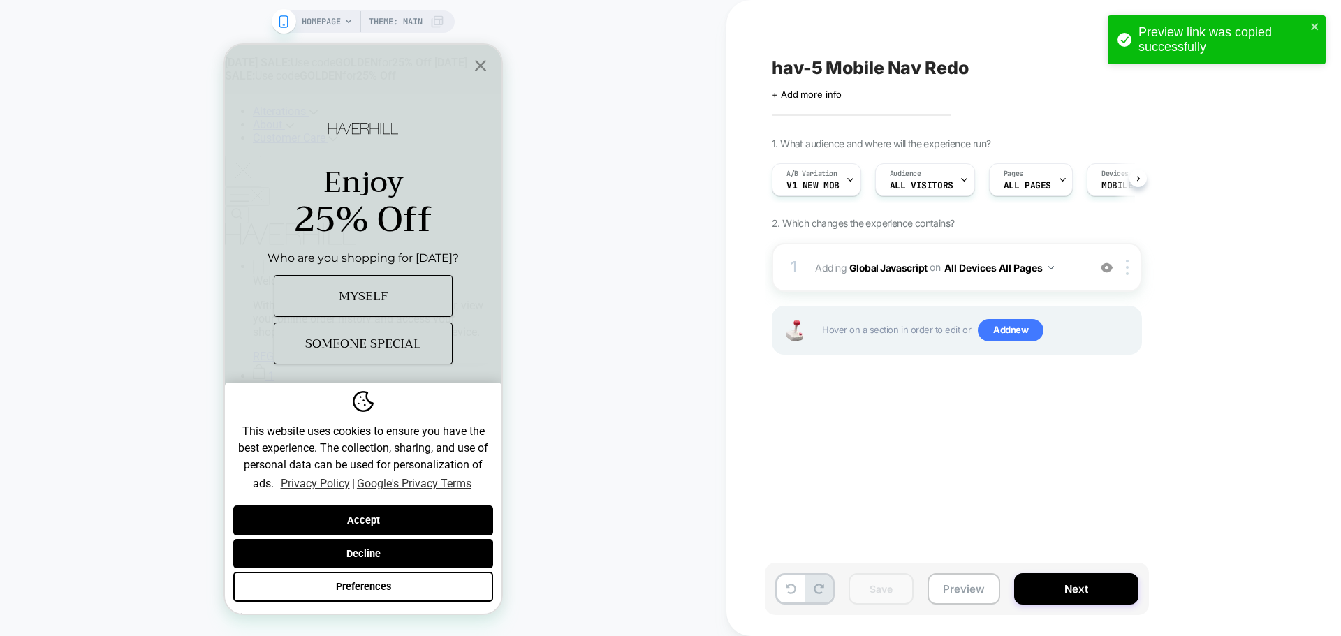
scroll to position [0, 1]
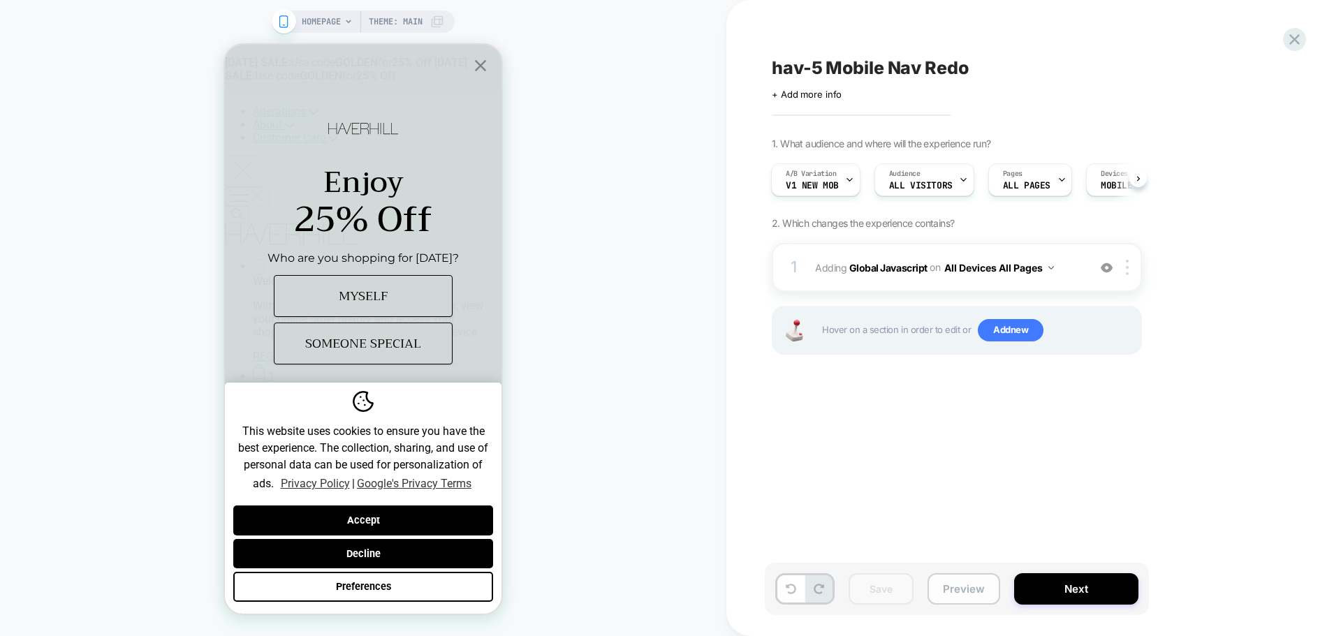
click at [968, 588] on button "Preview" at bounding box center [964, 589] width 73 height 31
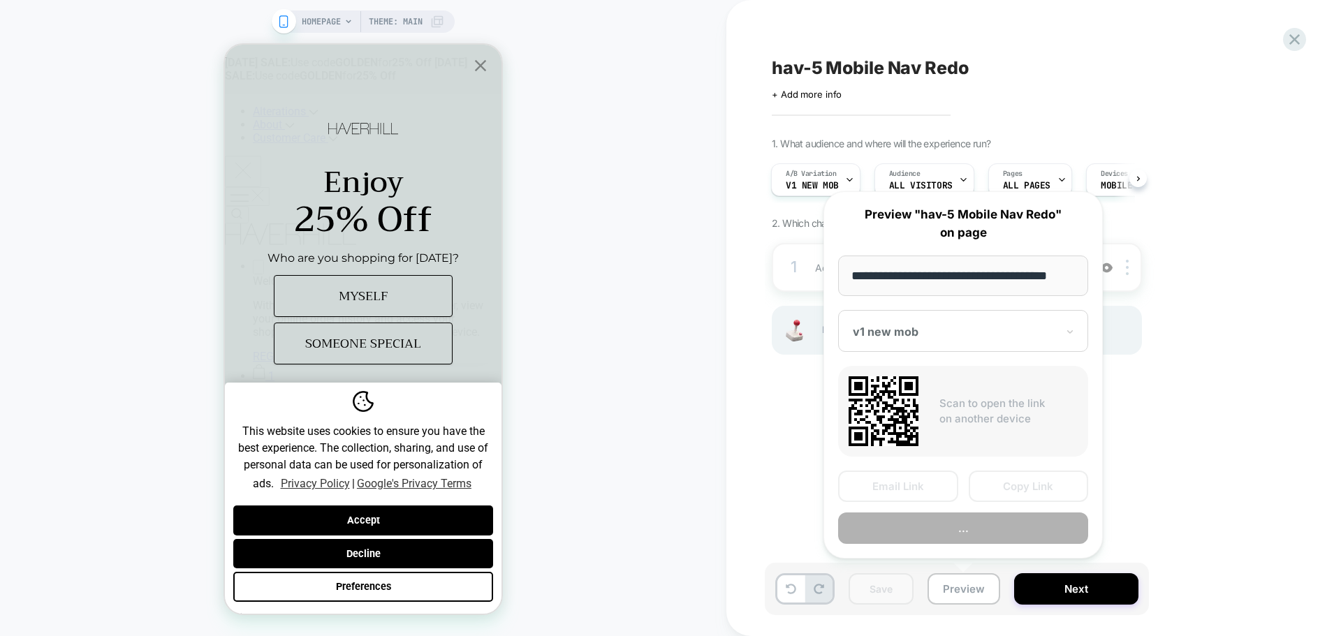
scroll to position [0, 8]
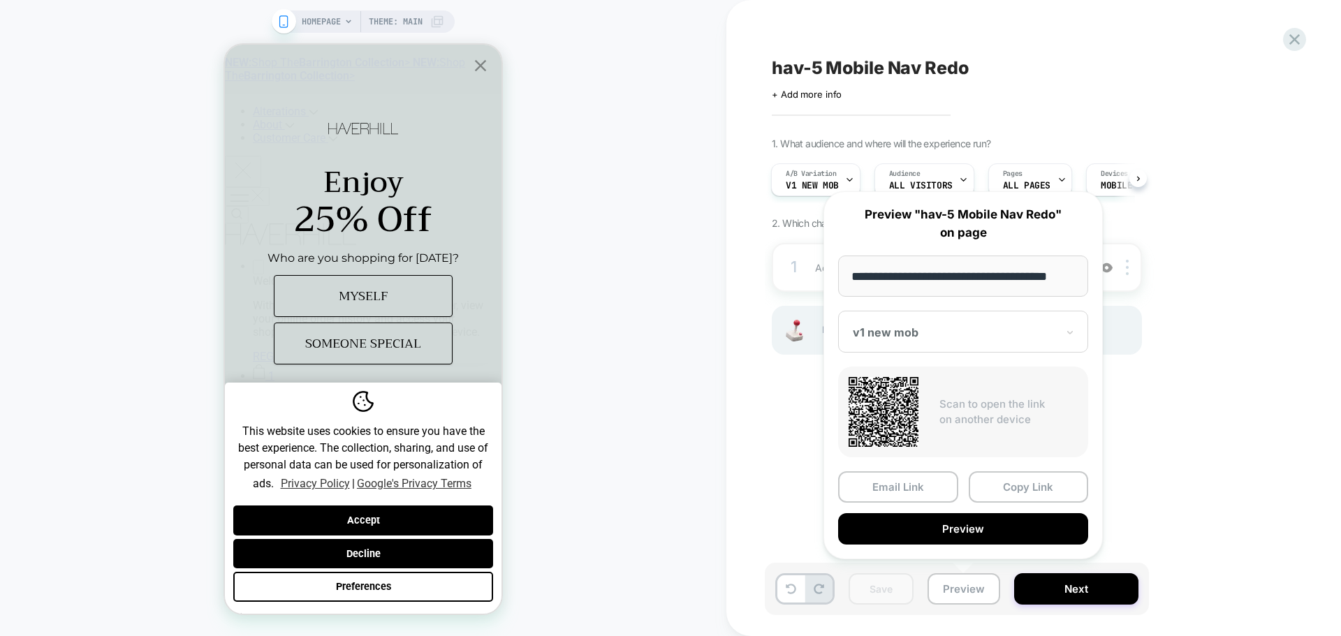
click at [1022, 509] on div "Email Link Copy Link Preview" at bounding box center [963, 508] width 250 height 73
click at [1027, 493] on button "Copy Link" at bounding box center [1029, 487] width 120 height 31
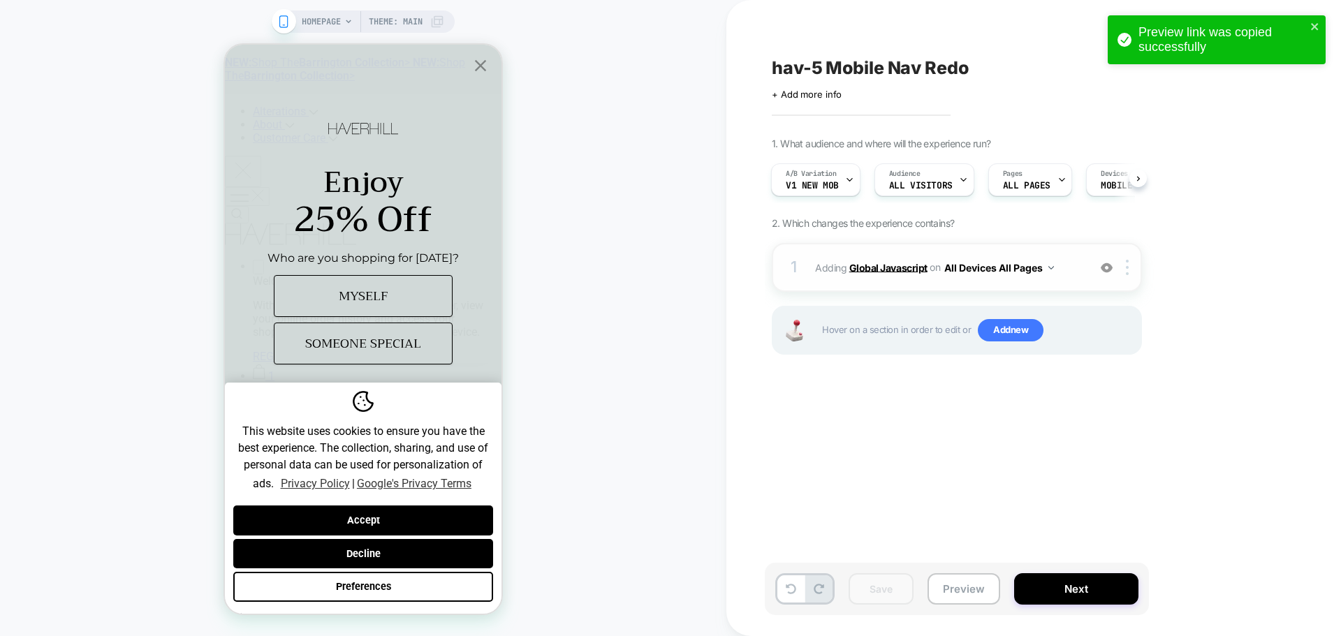
click at [856, 268] on b "Global Javascript" at bounding box center [888, 267] width 78 height 12
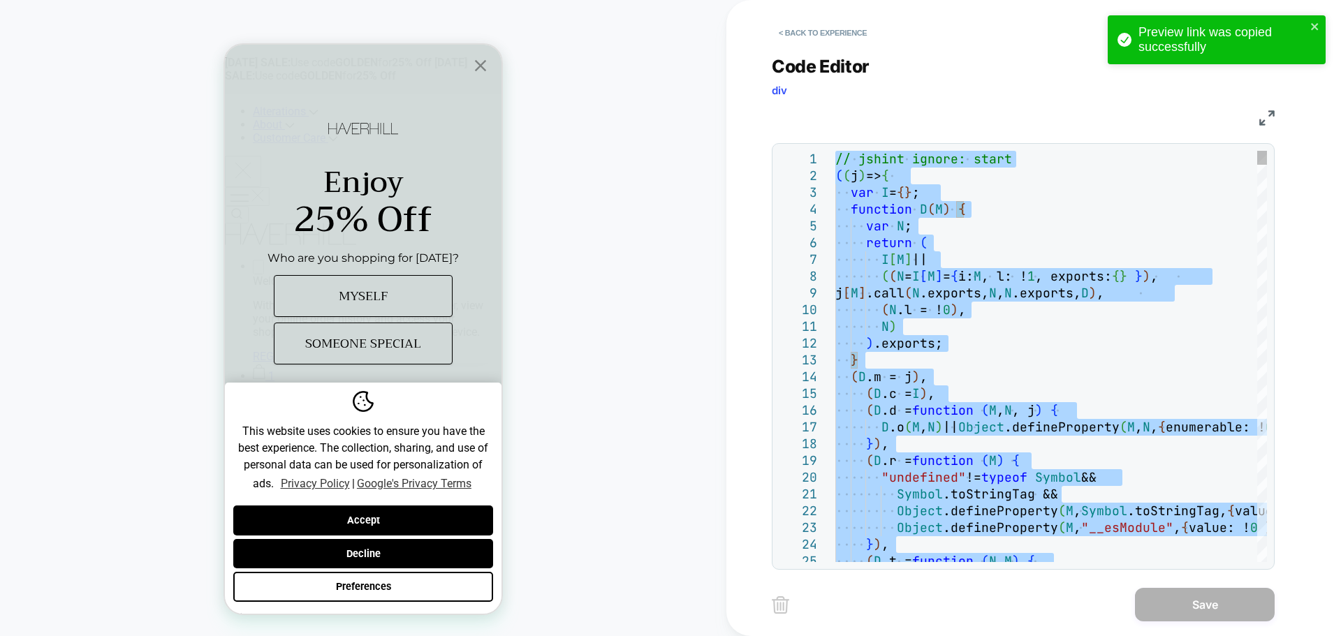
type textarea "**********"
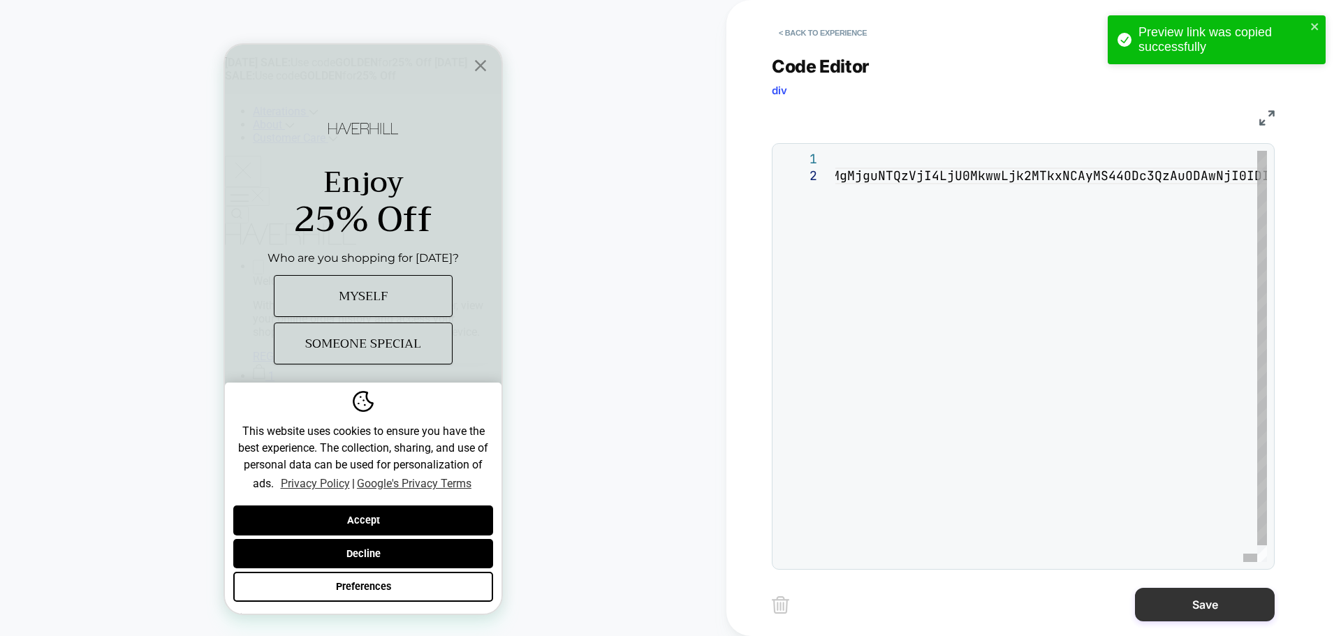
click at [1230, 605] on button "Save" at bounding box center [1205, 605] width 140 height 34
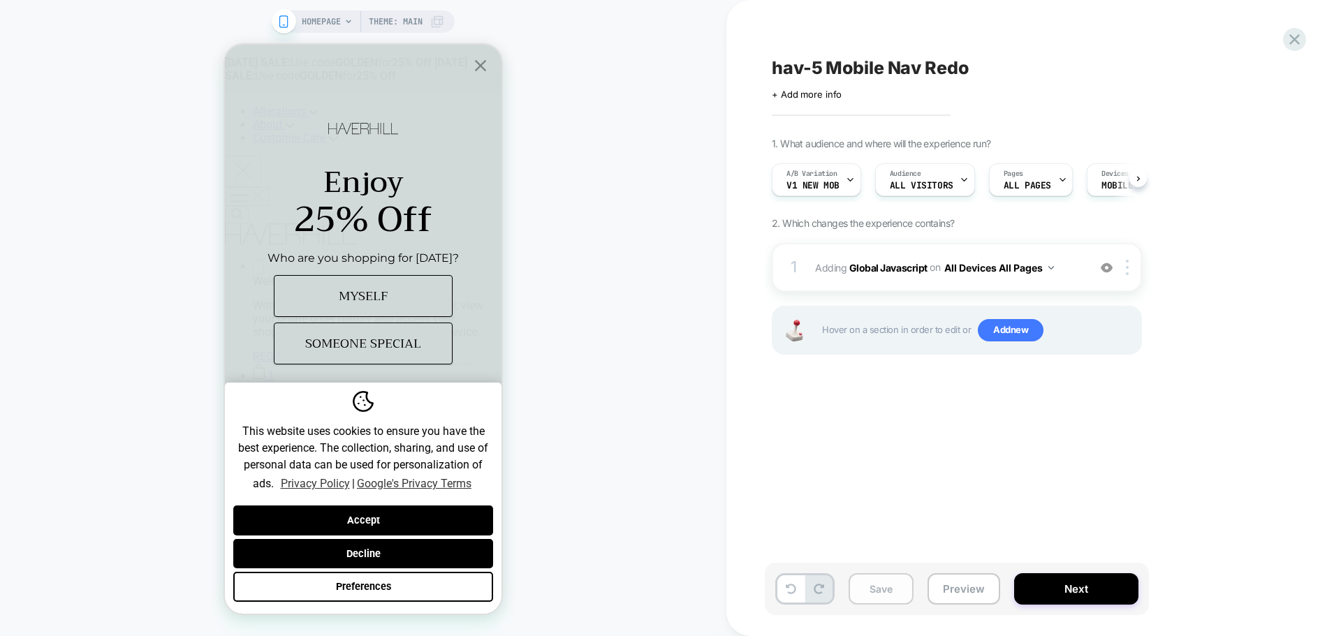
scroll to position [0, 1]
drag, startPoint x: 882, startPoint y: 591, endPoint x: 557, endPoint y: 249, distance: 471.4
click at [881, 591] on button "Save" at bounding box center [881, 589] width 65 height 31
click at [966, 590] on button "Preview" at bounding box center [964, 589] width 73 height 31
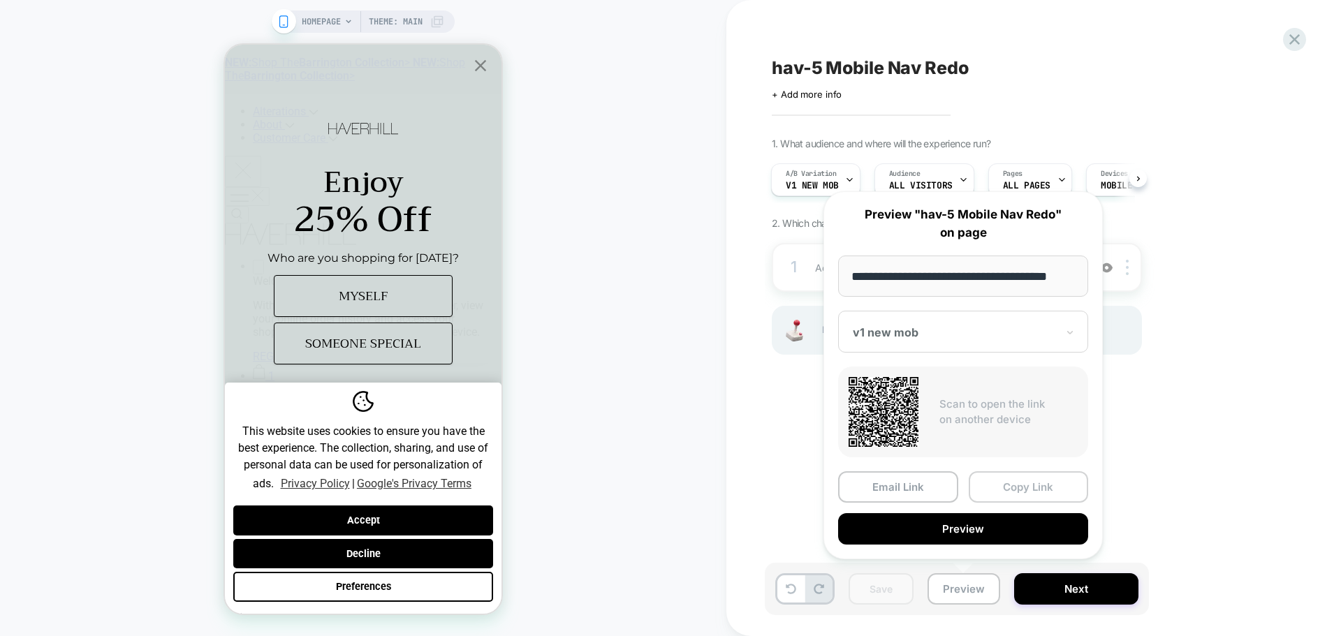
scroll to position [0, 0]
click at [1038, 476] on button "Copy Link" at bounding box center [1029, 487] width 120 height 31
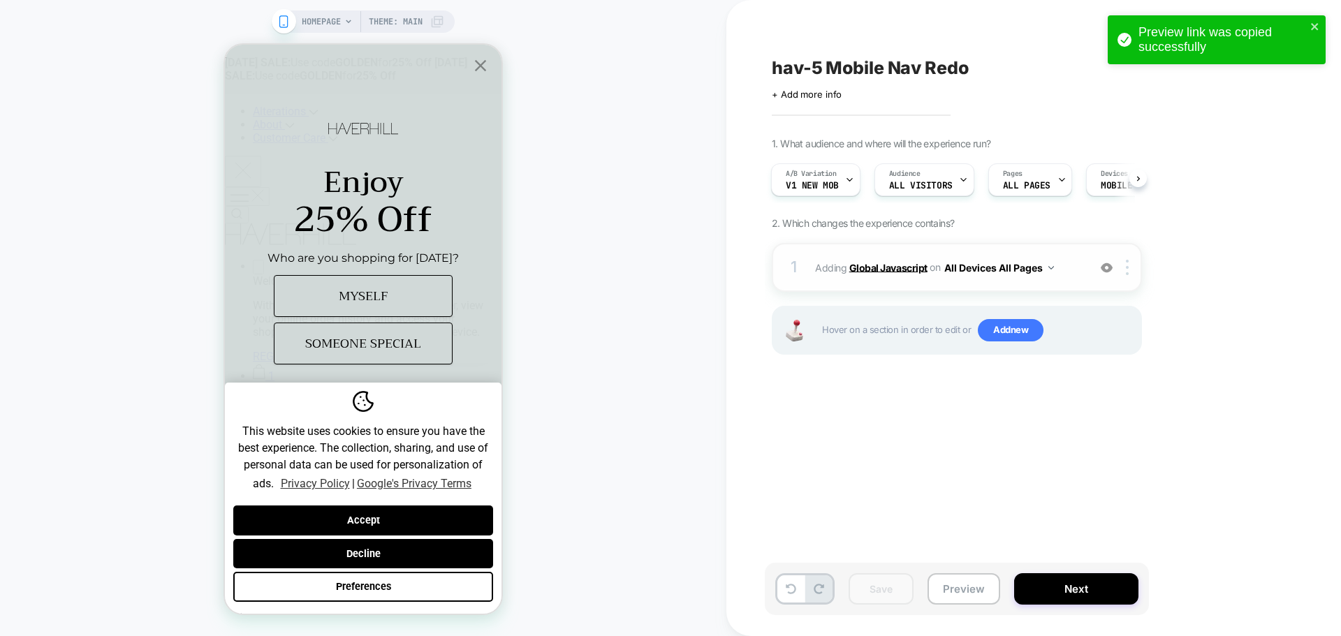
click at [898, 272] on b "Global Javascript" at bounding box center [888, 267] width 78 height 12
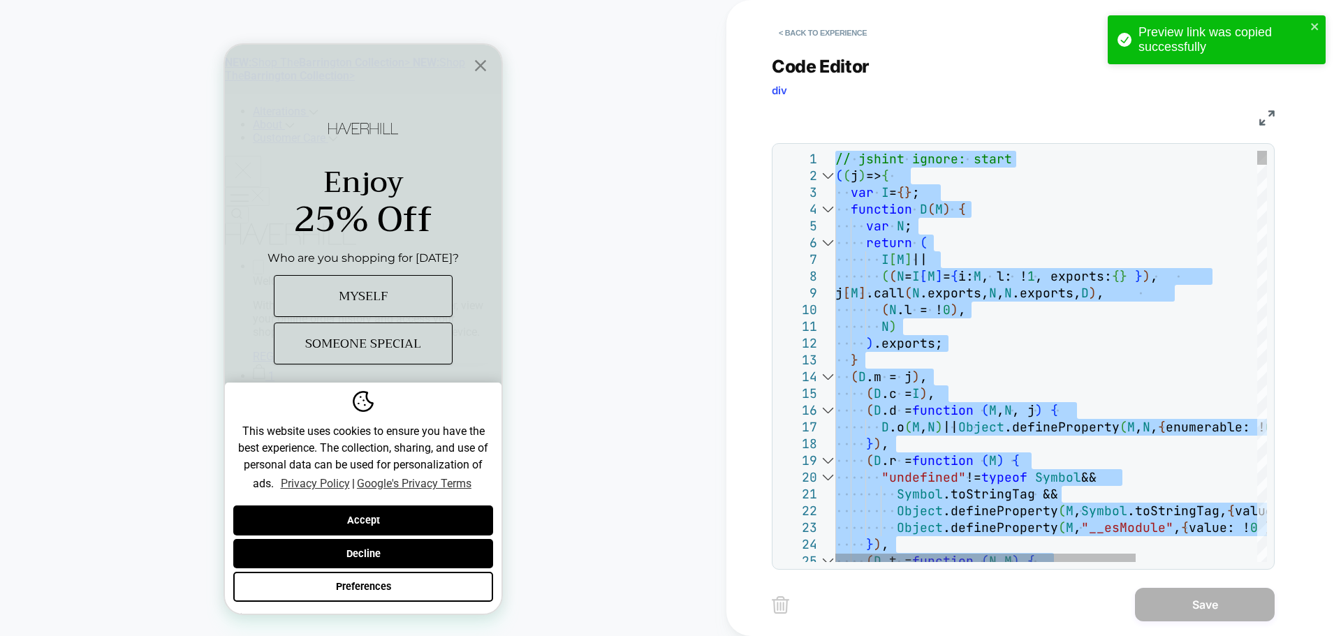
type textarea "**********"
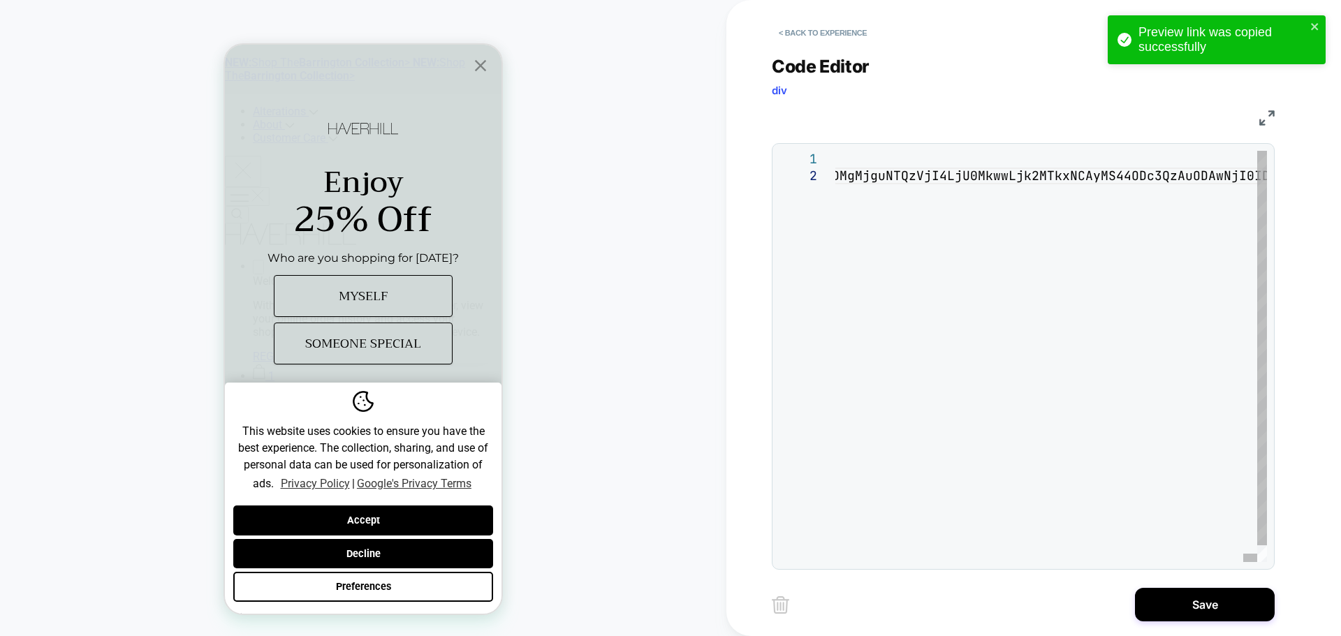
drag, startPoint x: 1156, startPoint y: 591, endPoint x: 966, endPoint y: 601, distance: 190.3
click at [1158, 595] on button "Save" at bounding box center [1205, 605] width 140 height 34
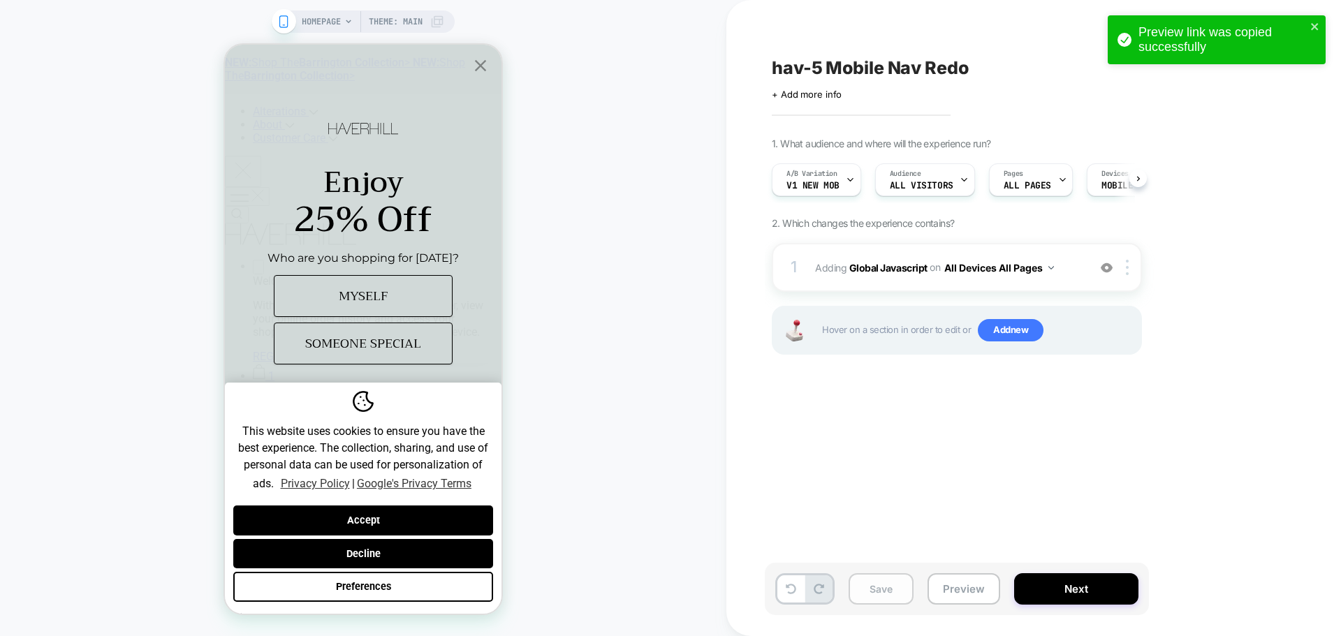
click at [884, 597] on button "Save" at bounding box center [881, 589] width 65 height 31
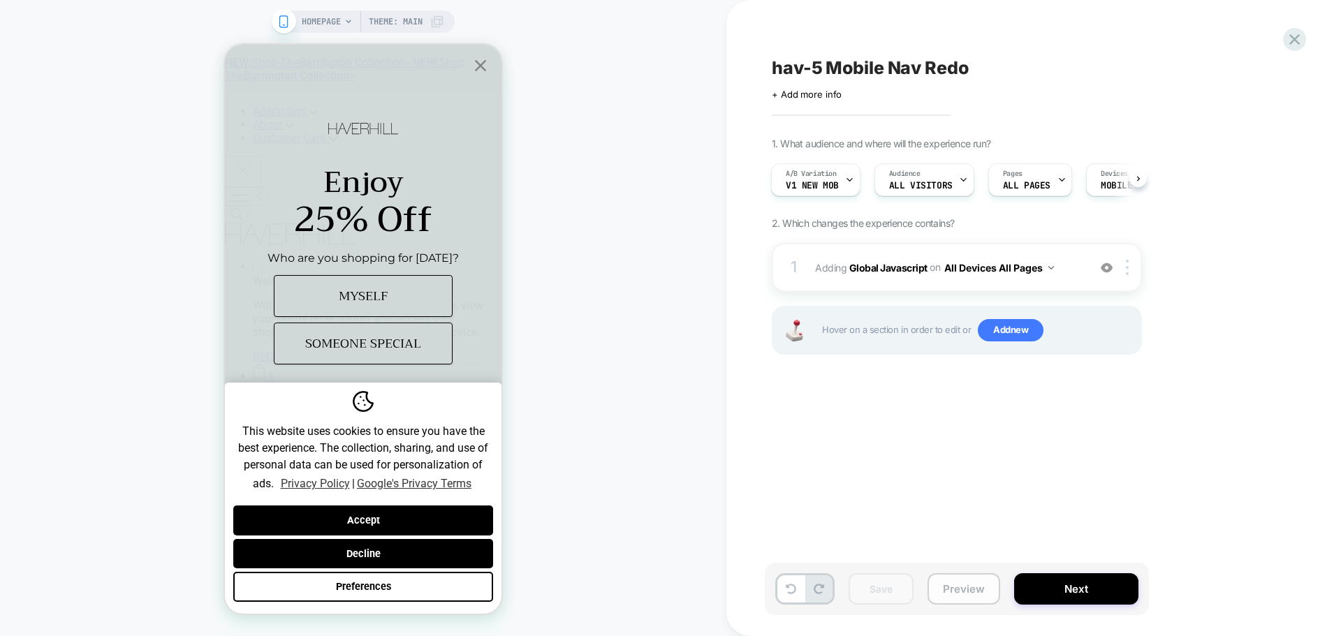
click at [971, 596] on button "Preview" at bounding box center [964, 589] width 73 height 31
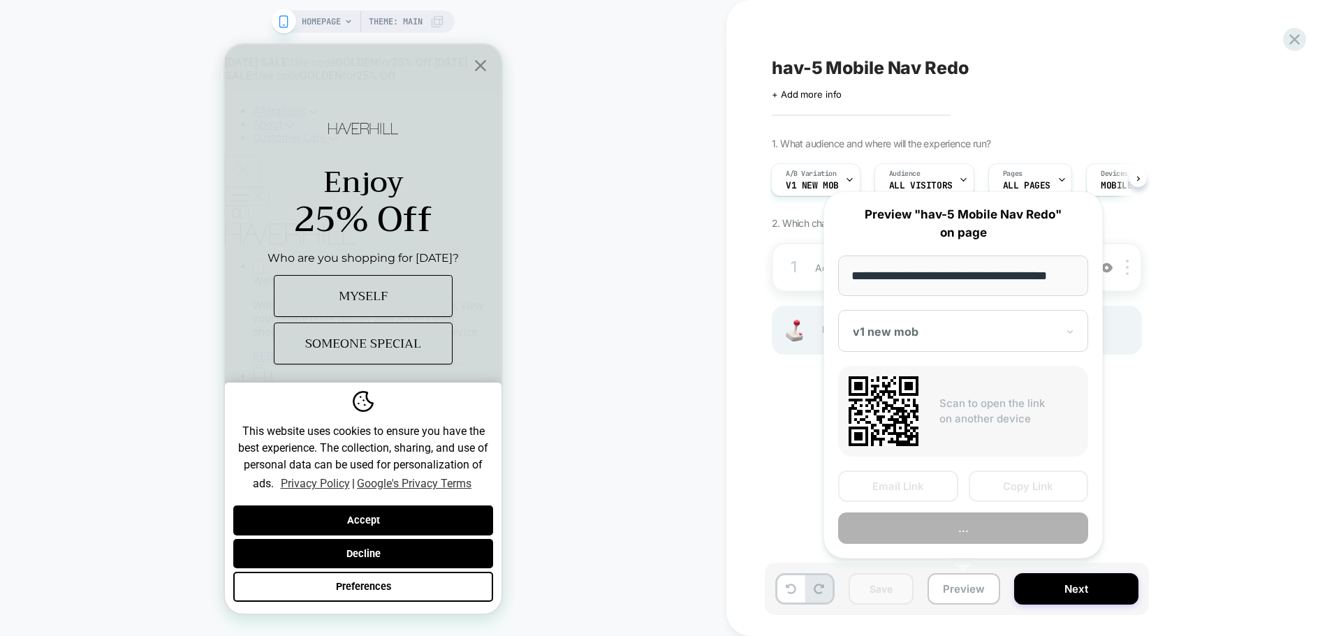
scroll to position [0, 8]
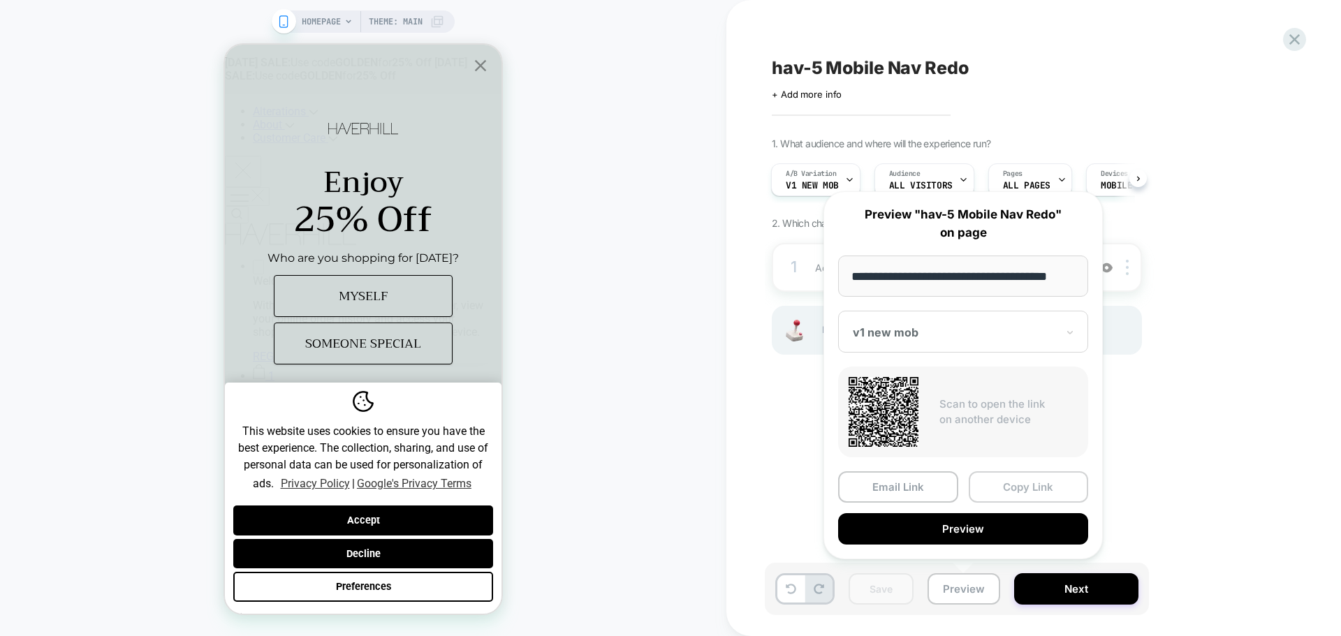
click at [1009, 487] on button "Copy Link" at bounding box center [1029, 487] width 120 height 31
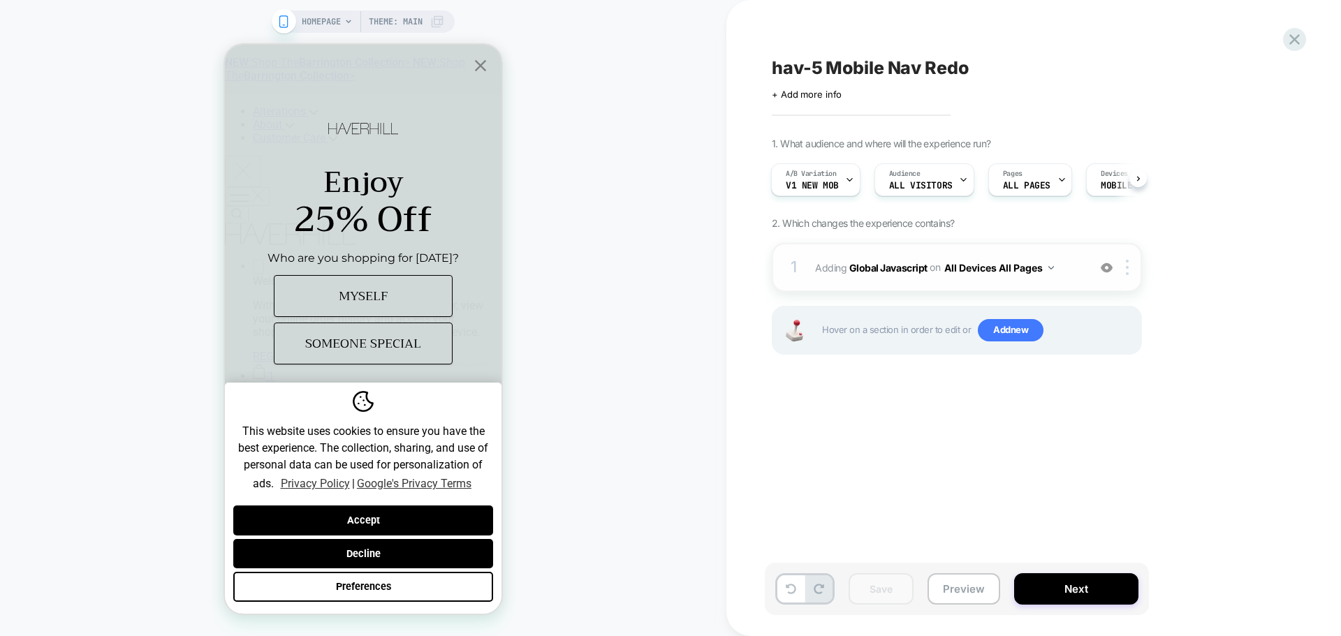
click at [907, 278] on div "1 Adding Global Javascript on All Devices All Pages Add Before Add After Target…" at bounding box center [957, 267] width 370 height 49
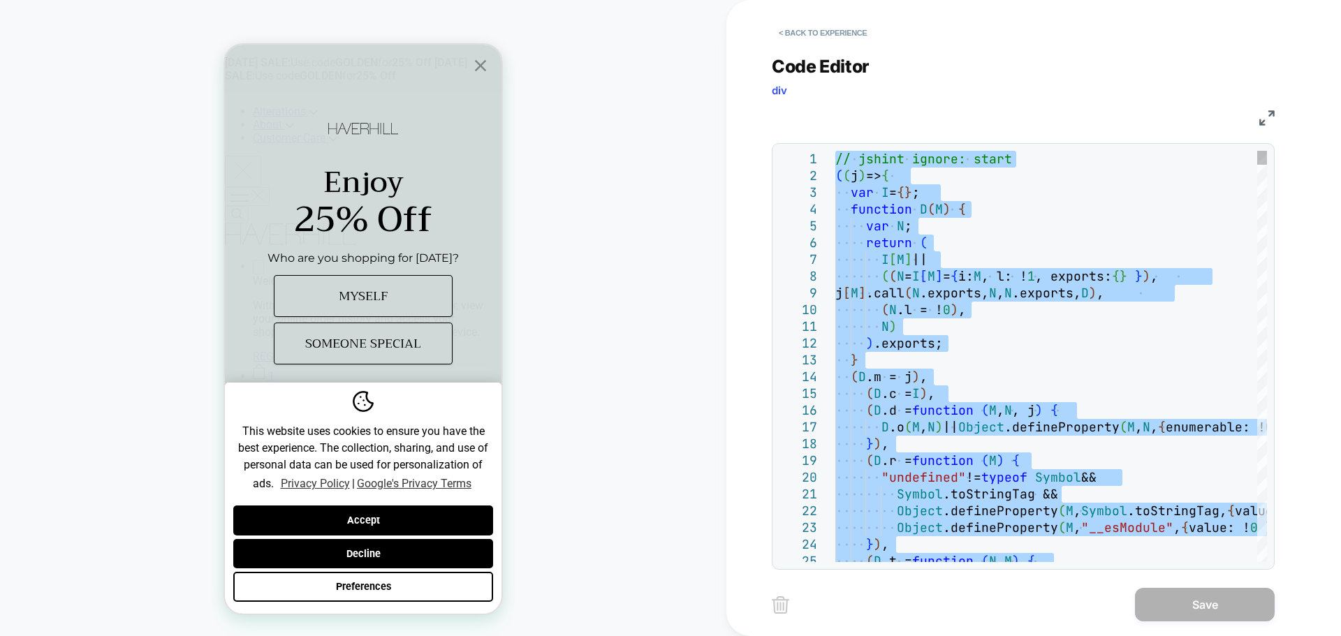
type textarea "**********"
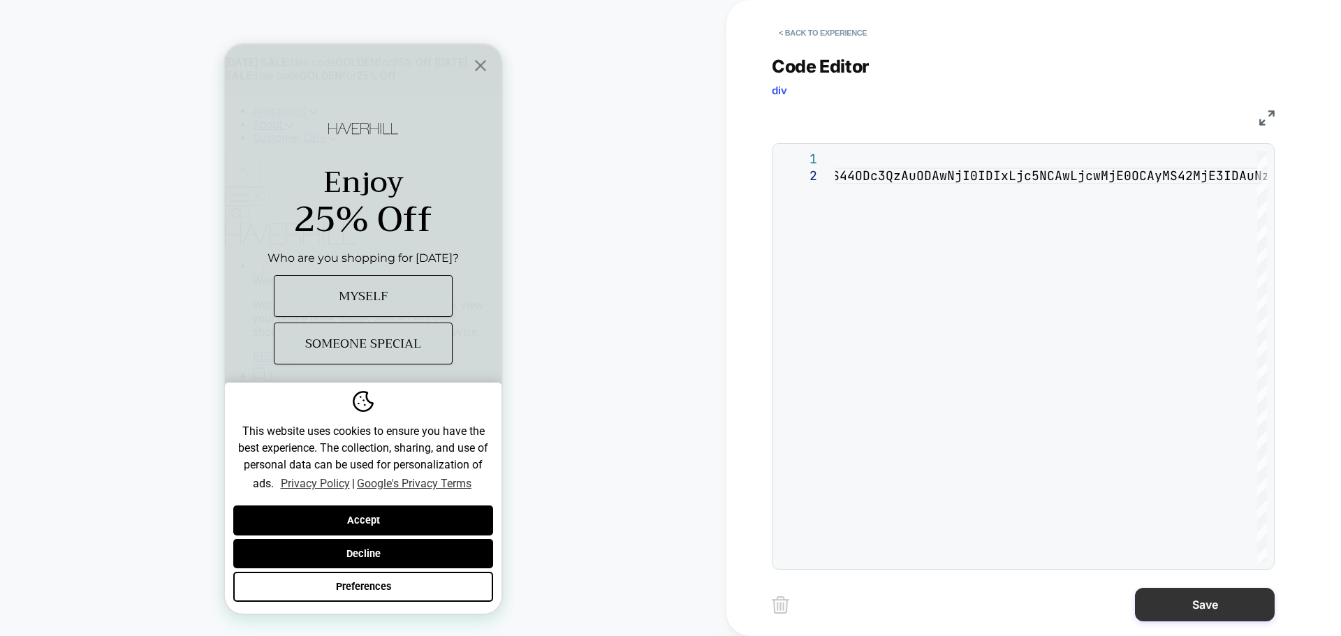
click at [1227, 612] on button "Save" at bounding box center [1205, 605] width 140 height 34
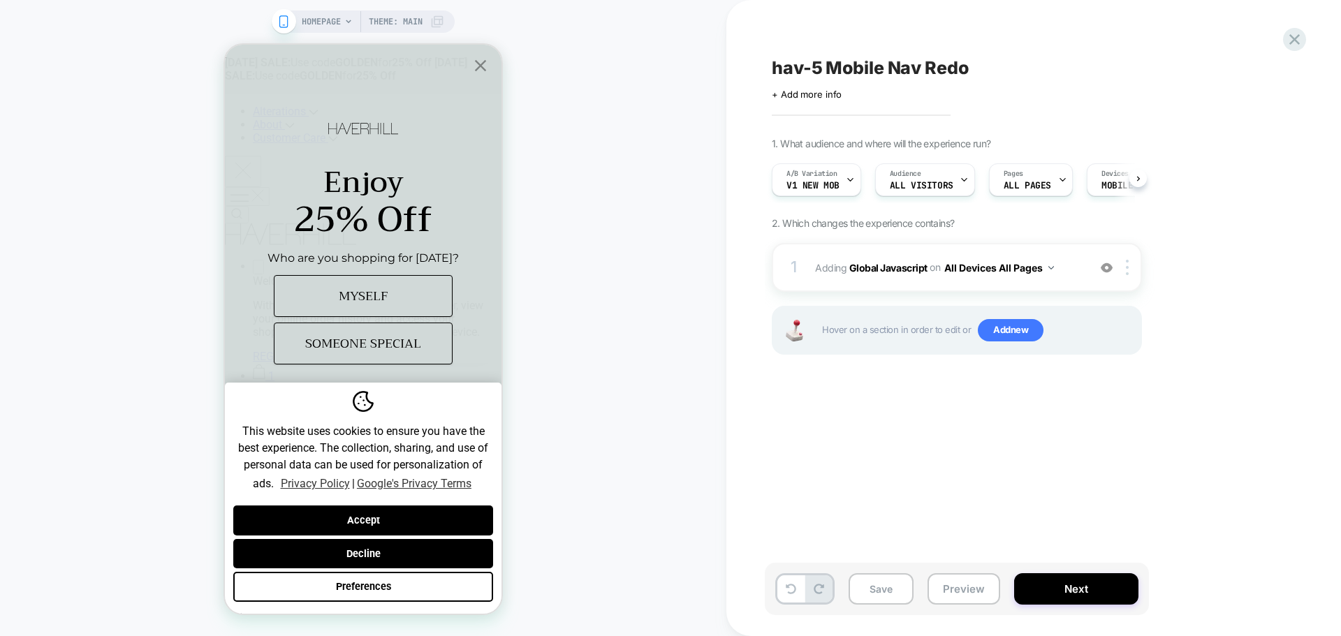
scroll to position [0, 1]
click at [887, 576] on button "Save" at bounding box center [881, 589] width 65 height 31
click at [973, 588] on button "Preview" at bounding box center [964, 589] width 73 height 31
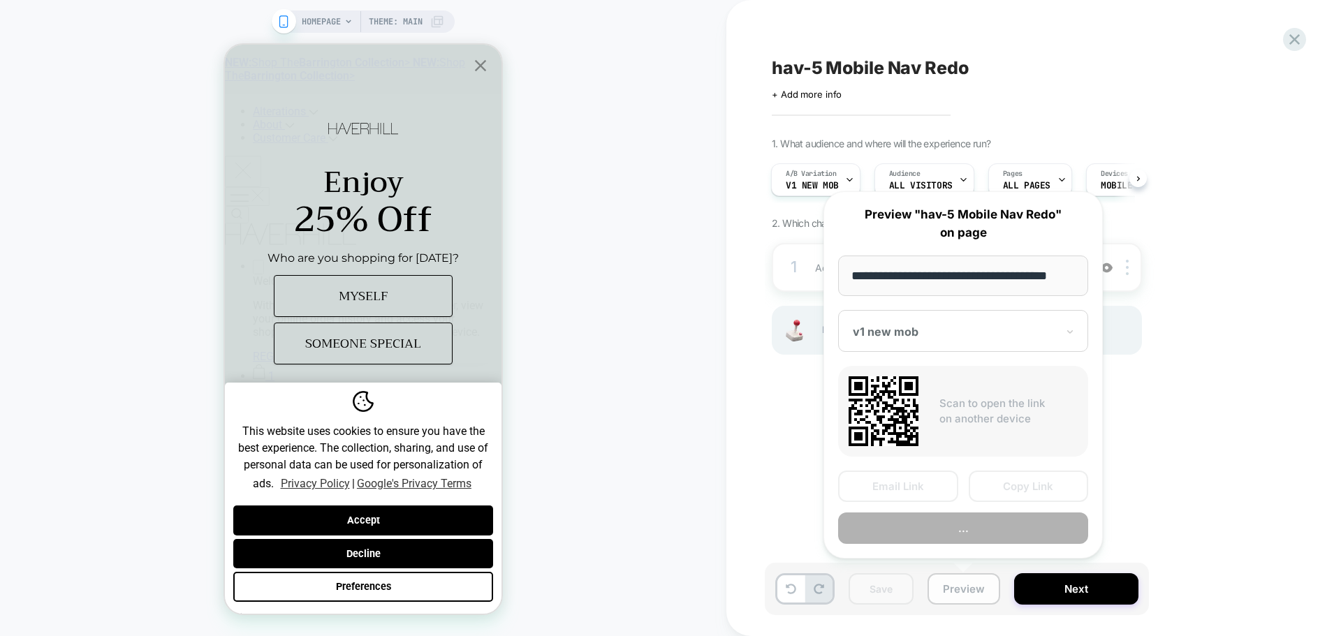
scroll to position [0, 8]
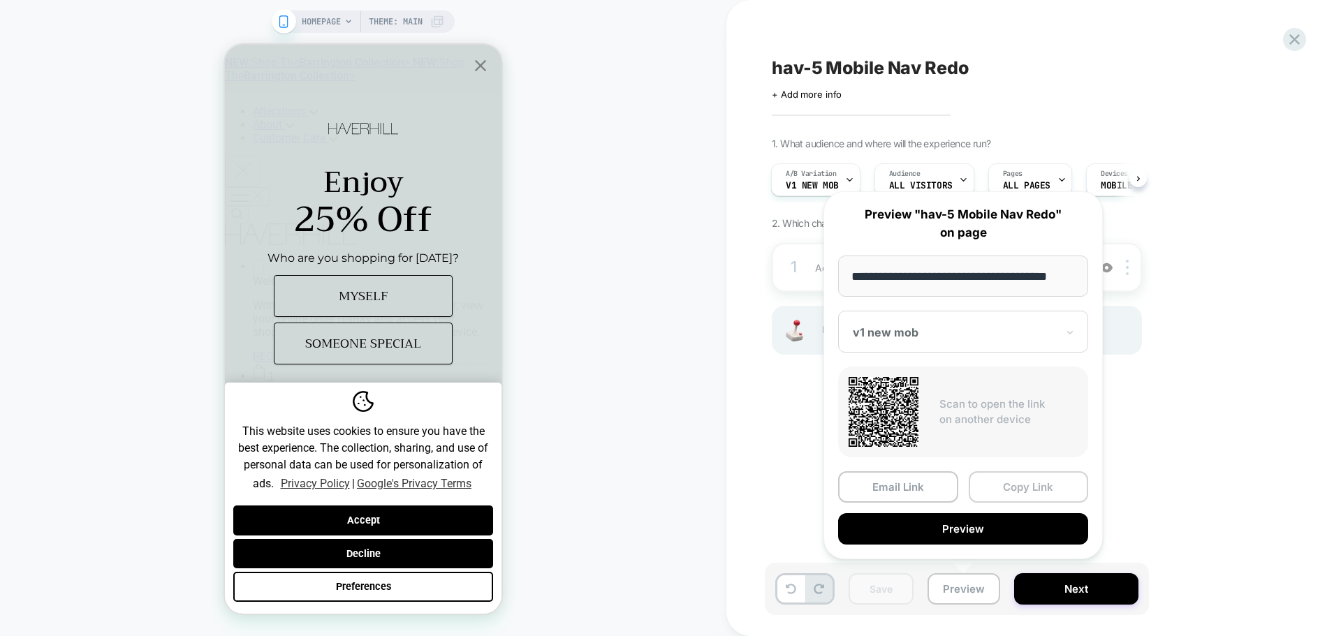
click at [1036, 488] on button "Copy Link" at bounding box center [1029, 487] width 120 height 31
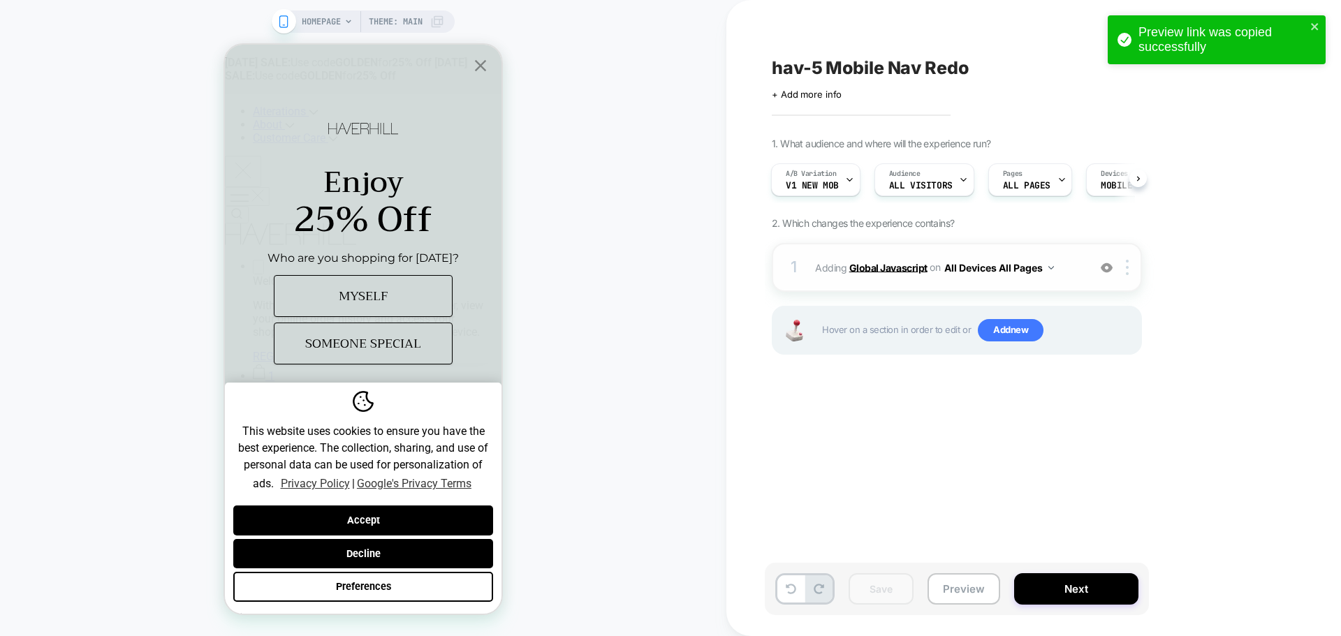
click at [909, 269] on b "Global Javascript" at bounding box center [888, 267] width 78 height 12
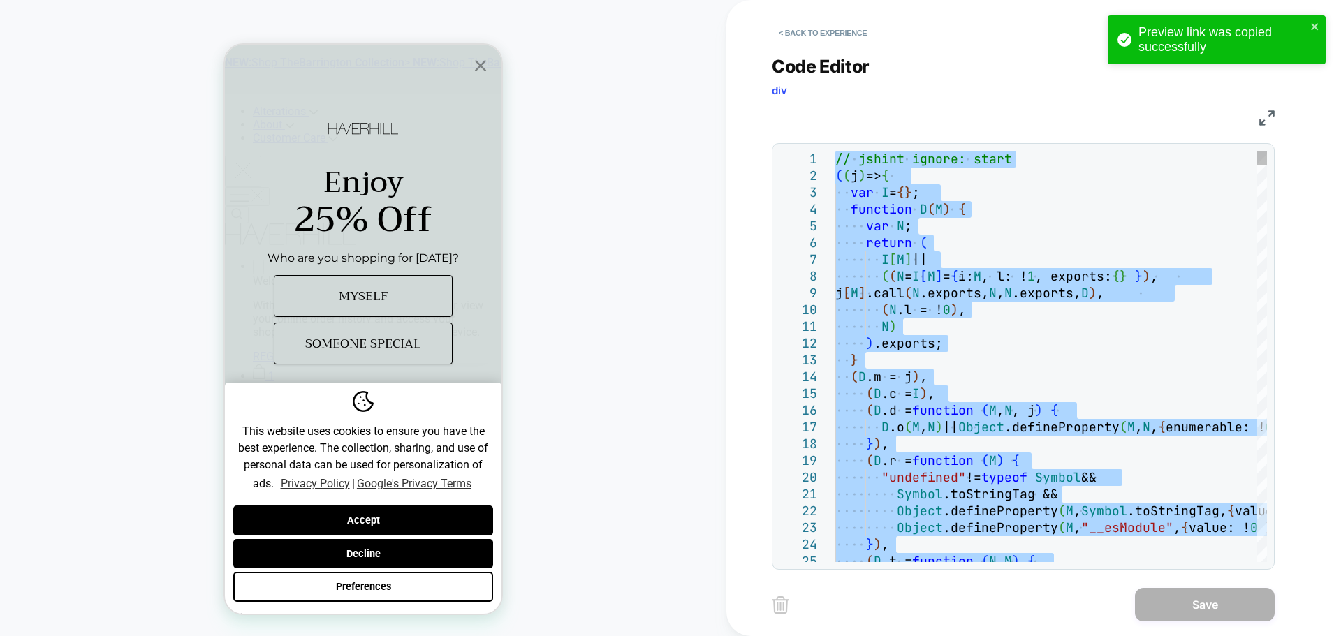
type textarea "**********"
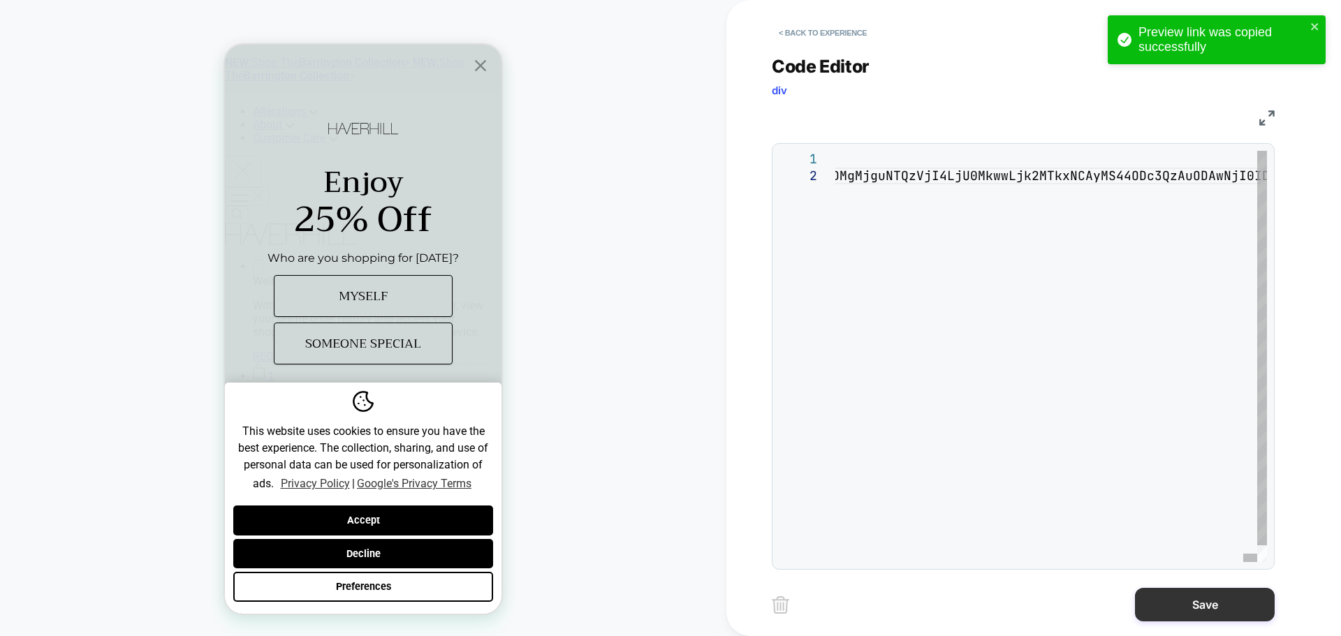
click at [1211, 619] on button "Save" at bounding box center [1205, 605] width 140 height 34
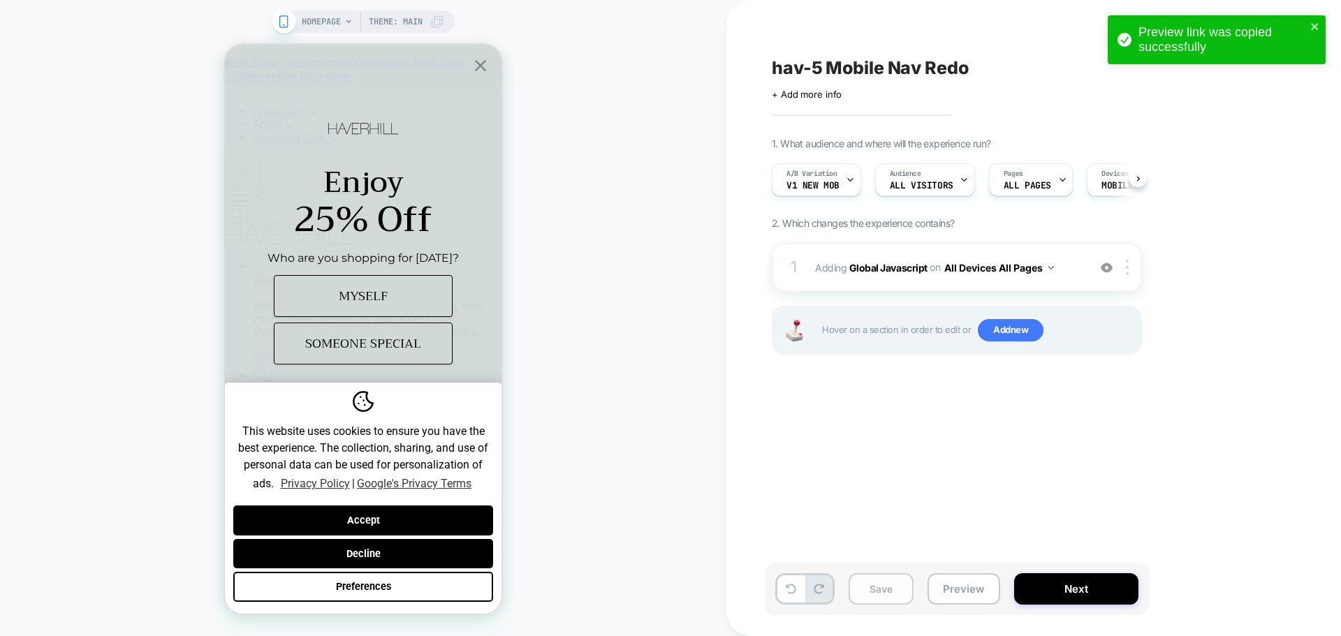
scroll to position [0, 1]
click at [904, 590] on button "Save" at bounding box center [881, 589] width 65 height 31
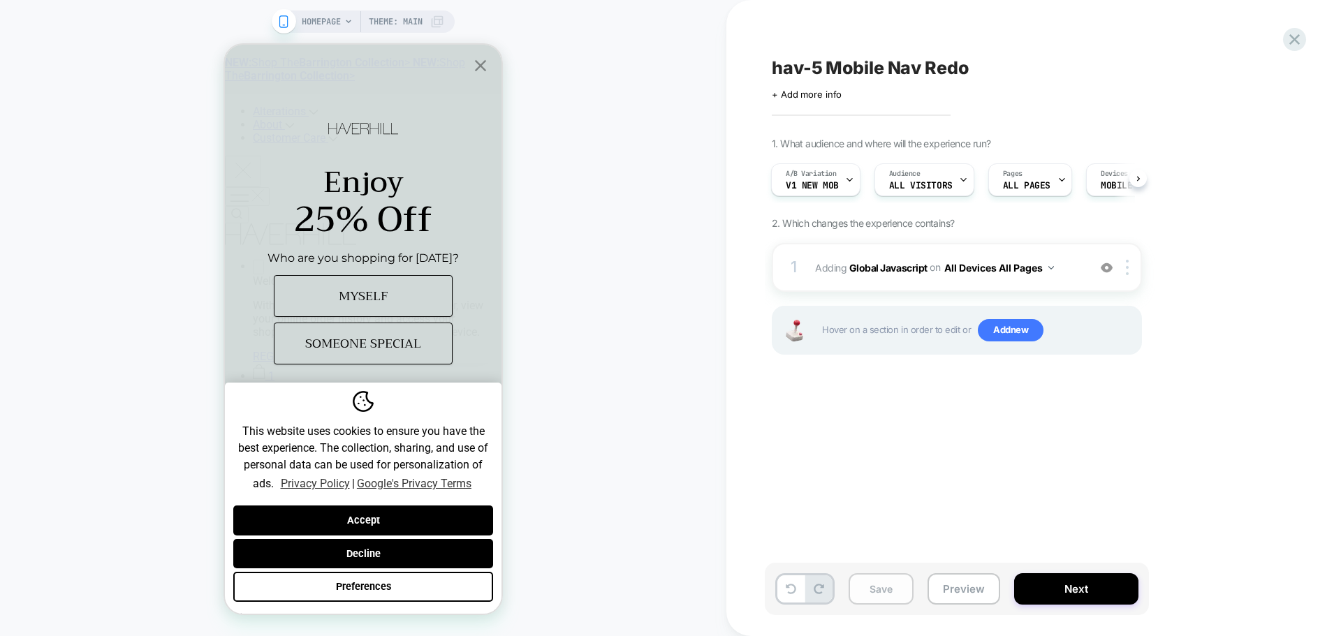
click at [901, 590] on button "Save" at bounding box center [881, 589] width 65 height 31
click at [968, 590] on button "Preview" at bounding box center [964, 589] width 73 height 31
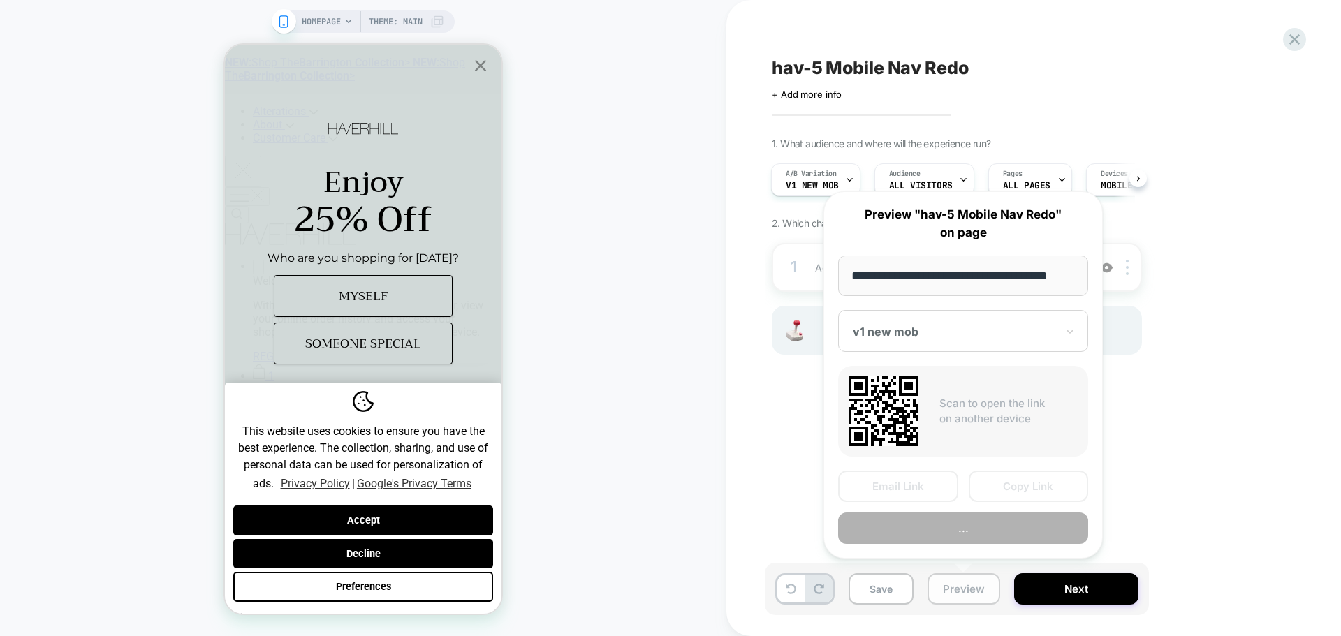
scroll to position [0, 8]
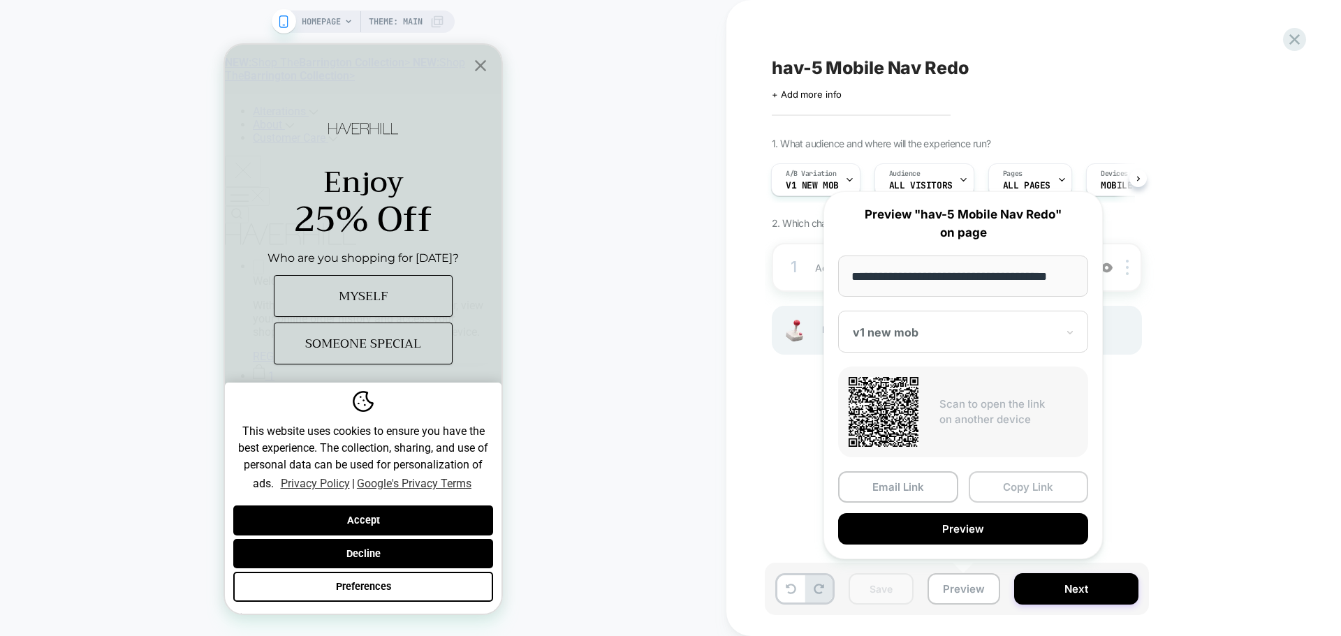
click at [1015, 492] on button "Copy Link" at bounding box center [1029, 487] width 120 height 31
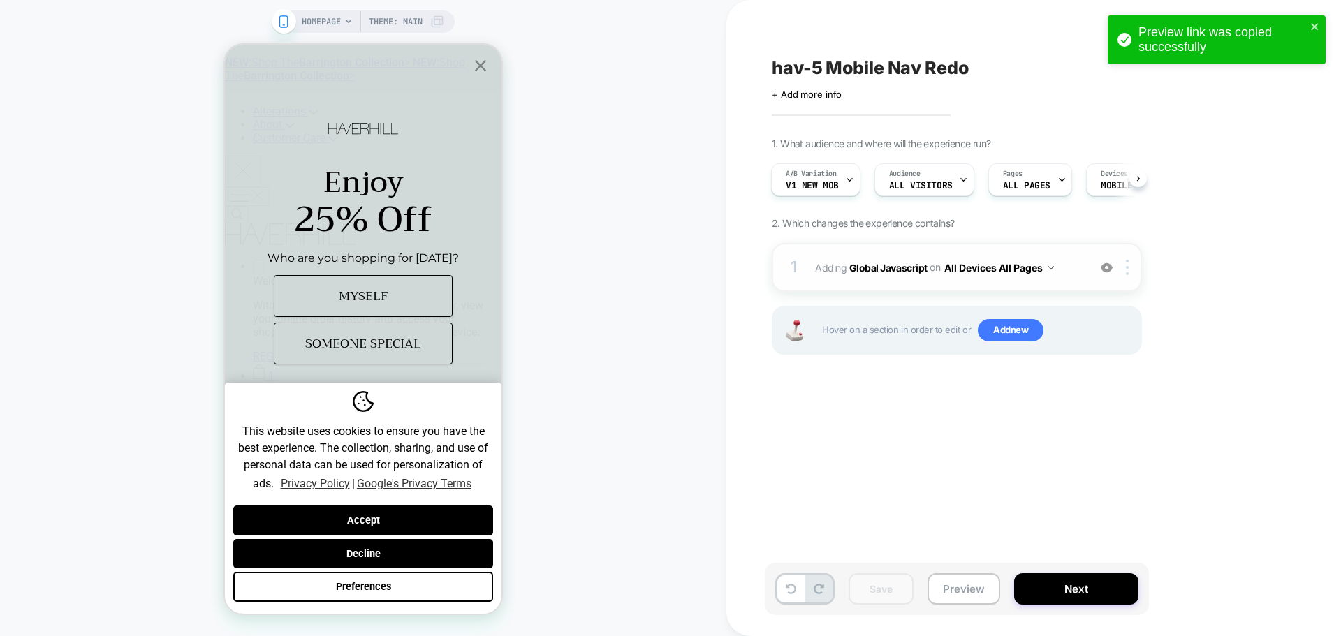
click at [923, 275] on span "Adding Global Javascript on All Devices All Pages" at bounding box center [948, 268] width 266 height 20
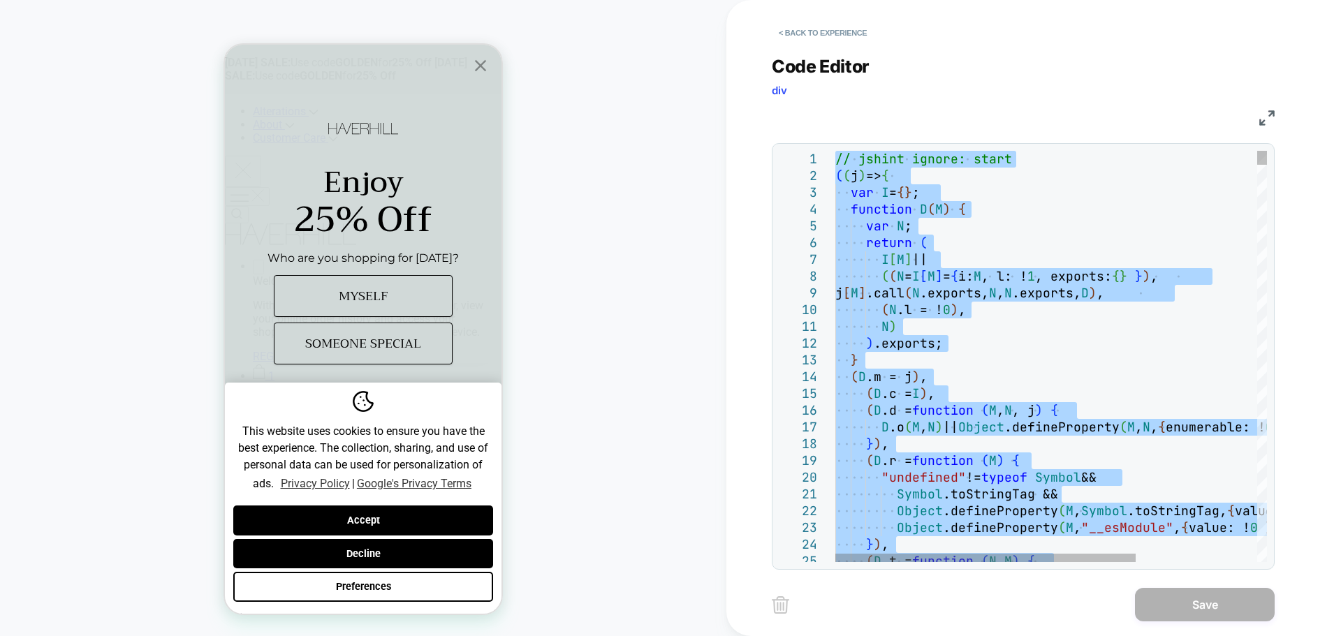
type textarea "**********"
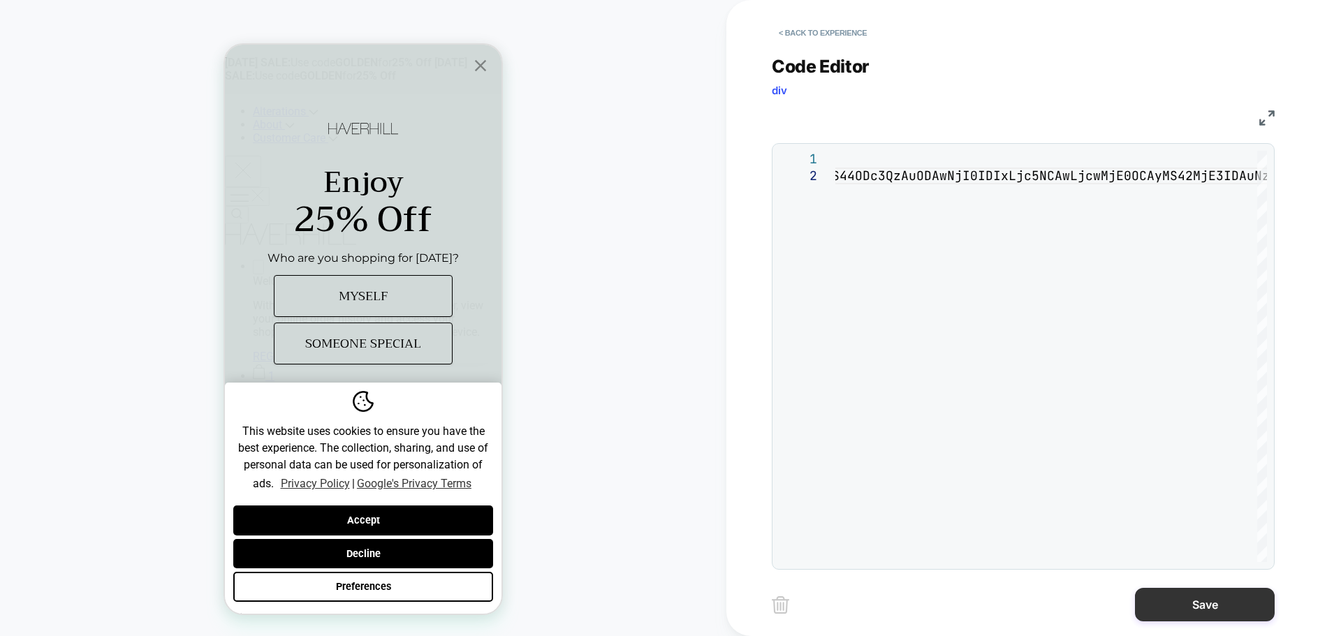
click at [1165, 614] on button "Save" at bounding box center [1205, 605] width 140 height 34
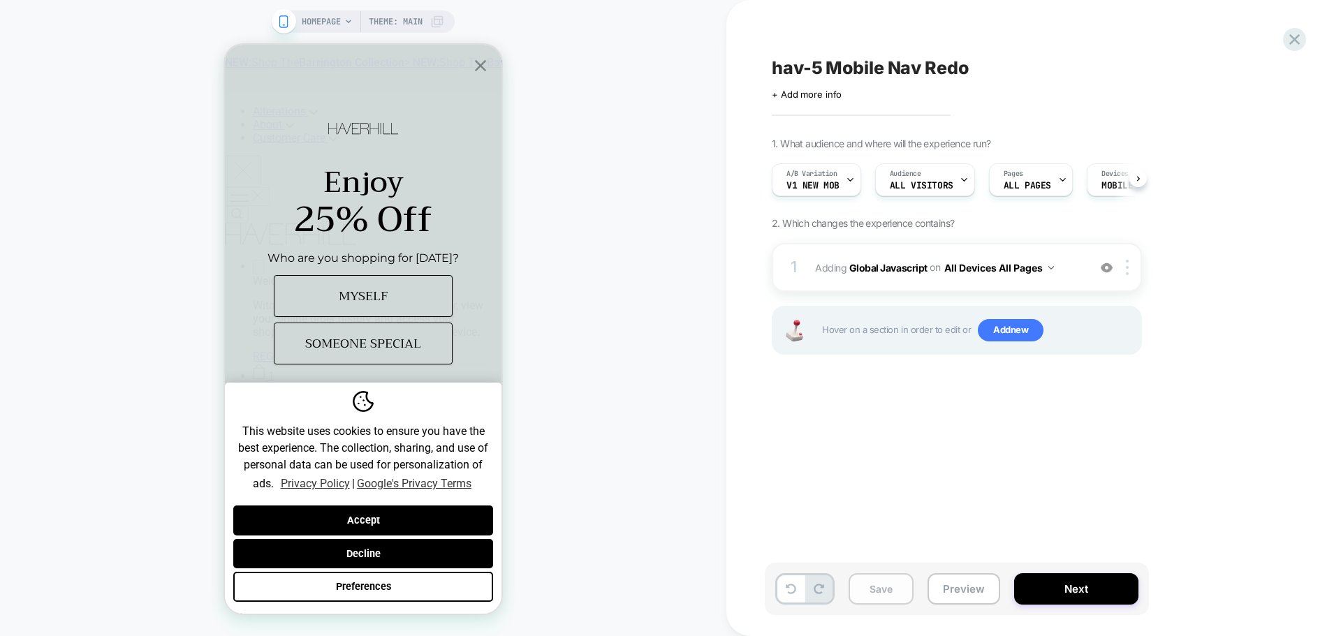
scroll to position [0, 1]
click at [902, 589] on button "Save" at bounding box center [881, 589] width 65 height 31
click at [985, 596] on button "Preview" at bounding box center [964, 589] width 73 height 31
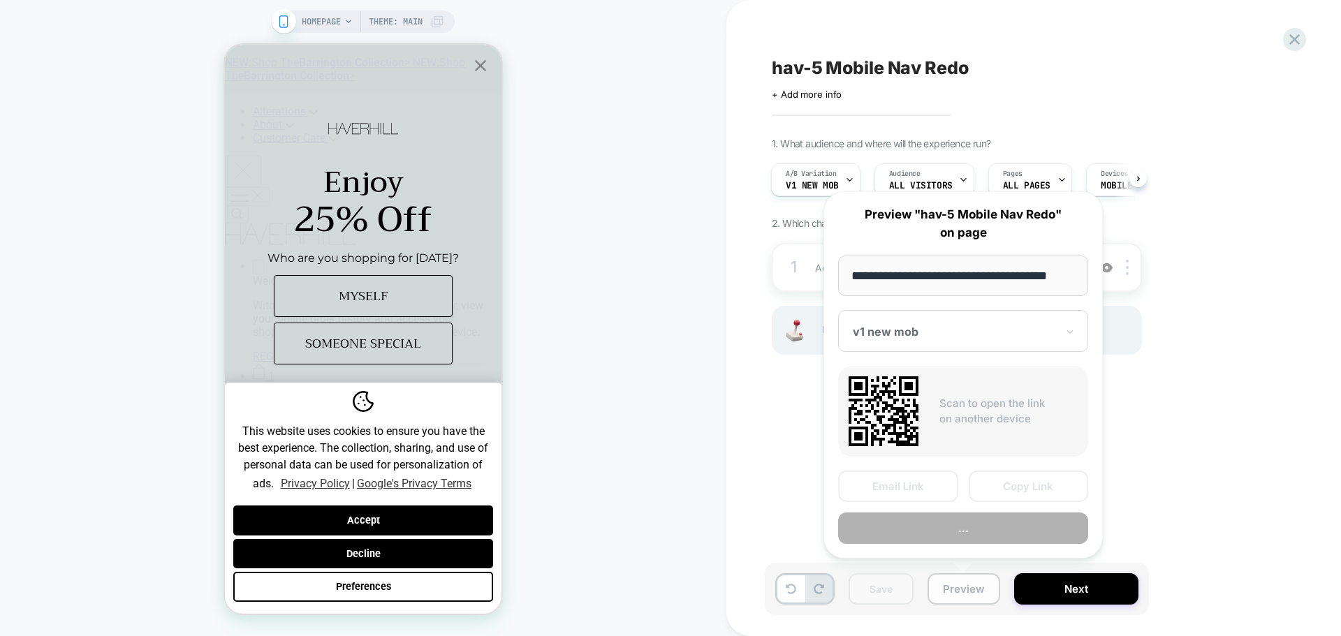
scroll to position [0, 8]
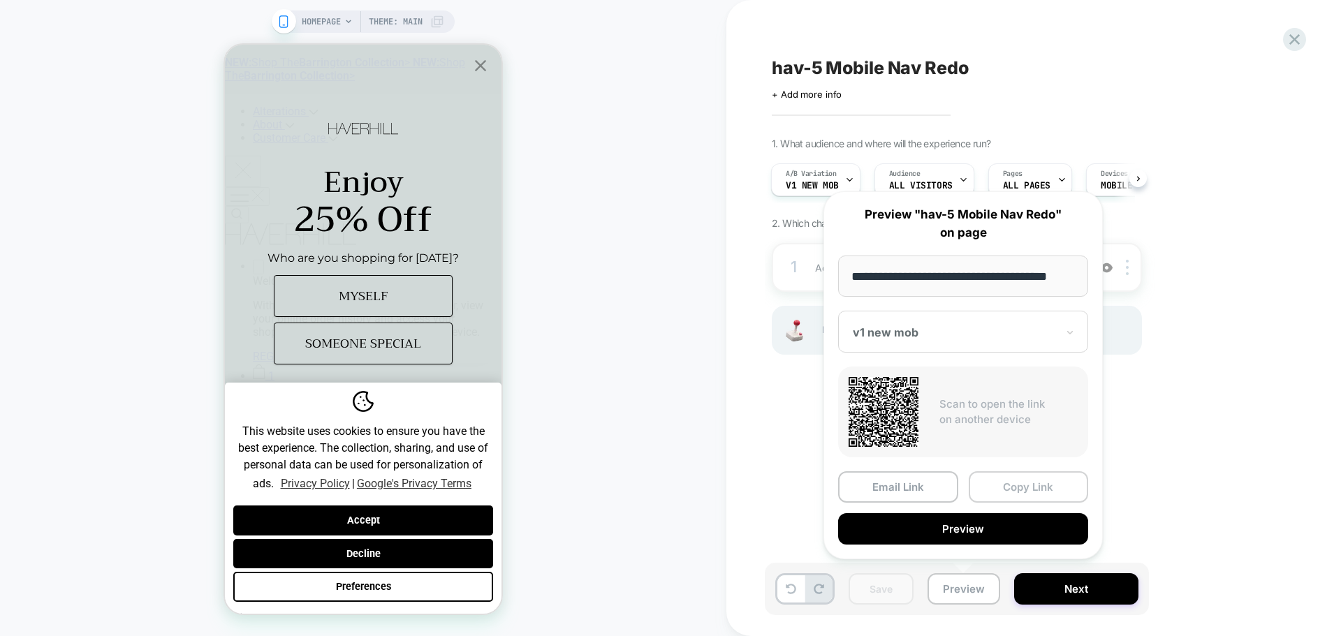
click at [1033, 490] on button "Copy Link" at bounding box center [1029, 487] width 120 height 31
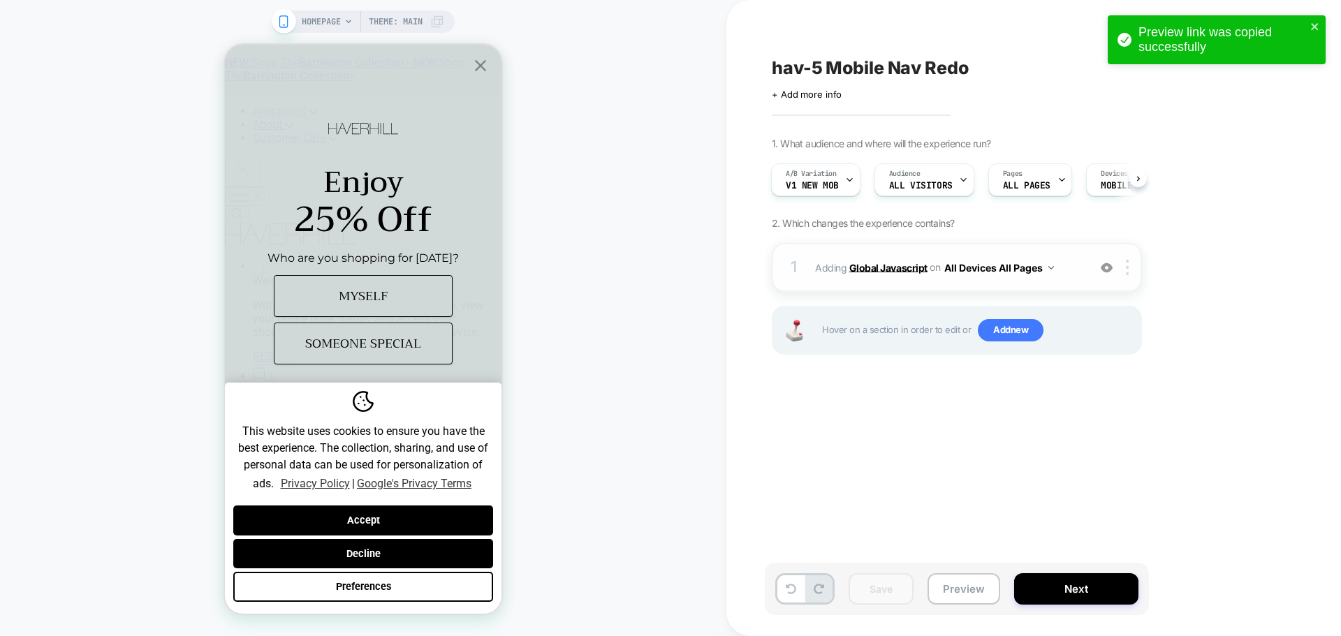
click at [894, 273] on b "Global Javascript" at bounding box center [888, 267] width 78 height 12
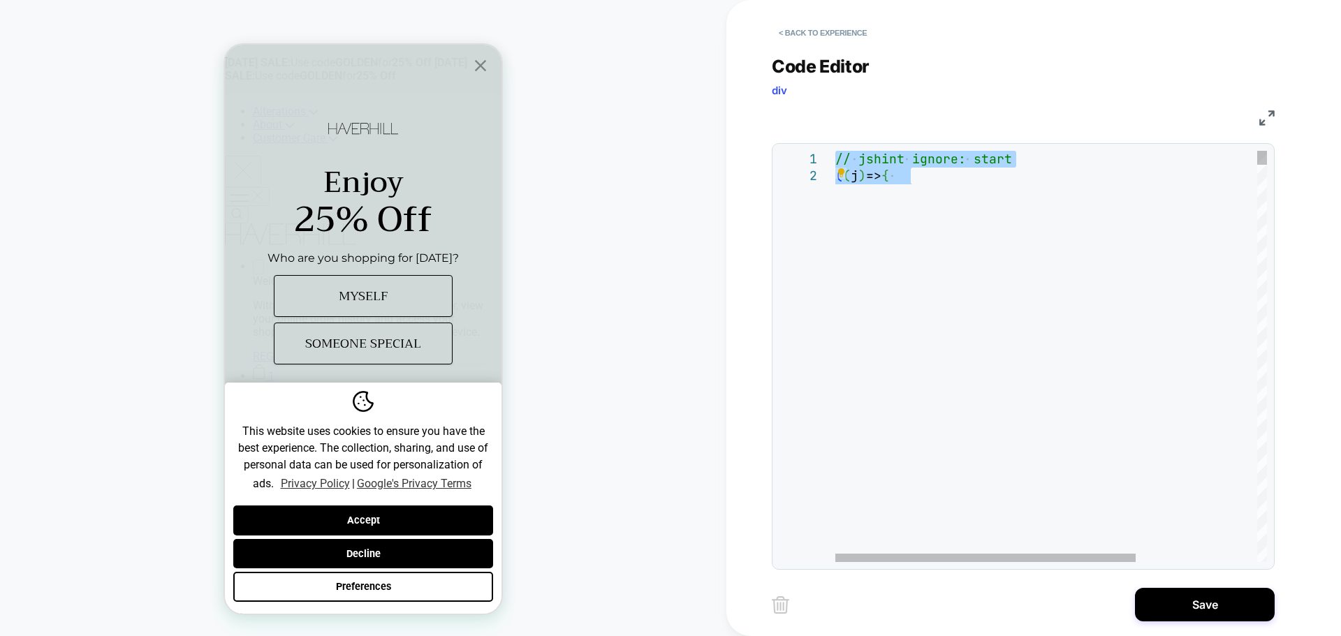
type textarea "**********"
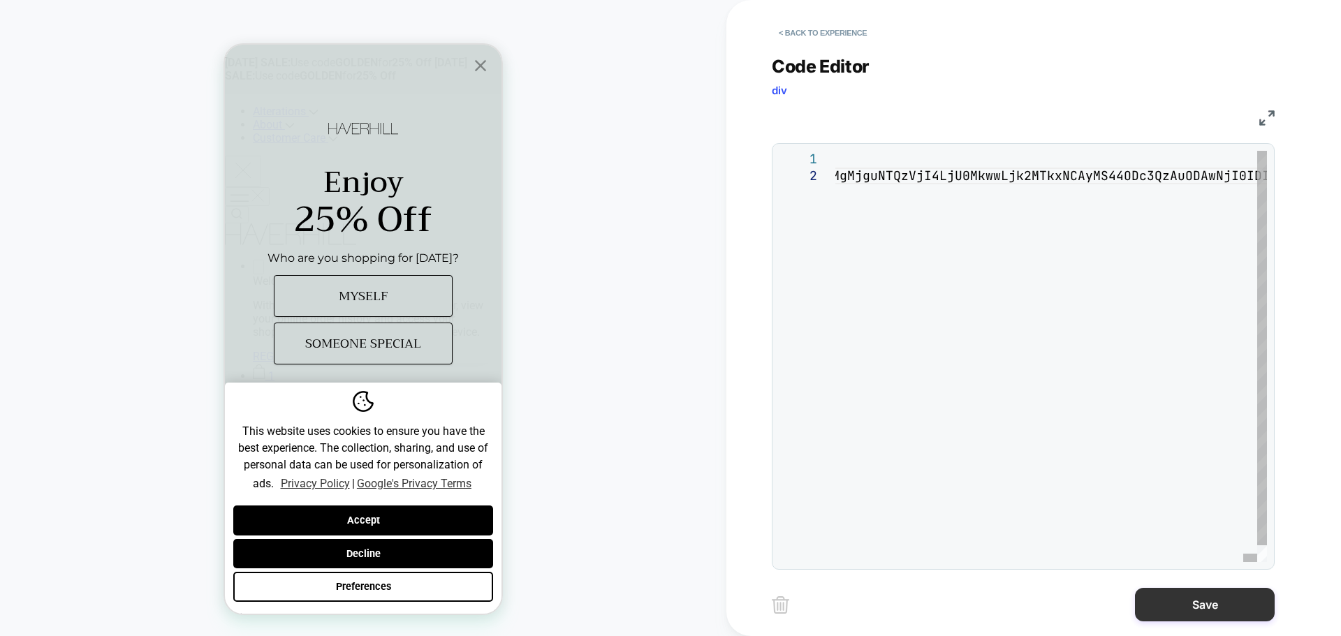
click at [1193, 612] on button "Save" at bounding box center [1205, 605] width 140 height 34
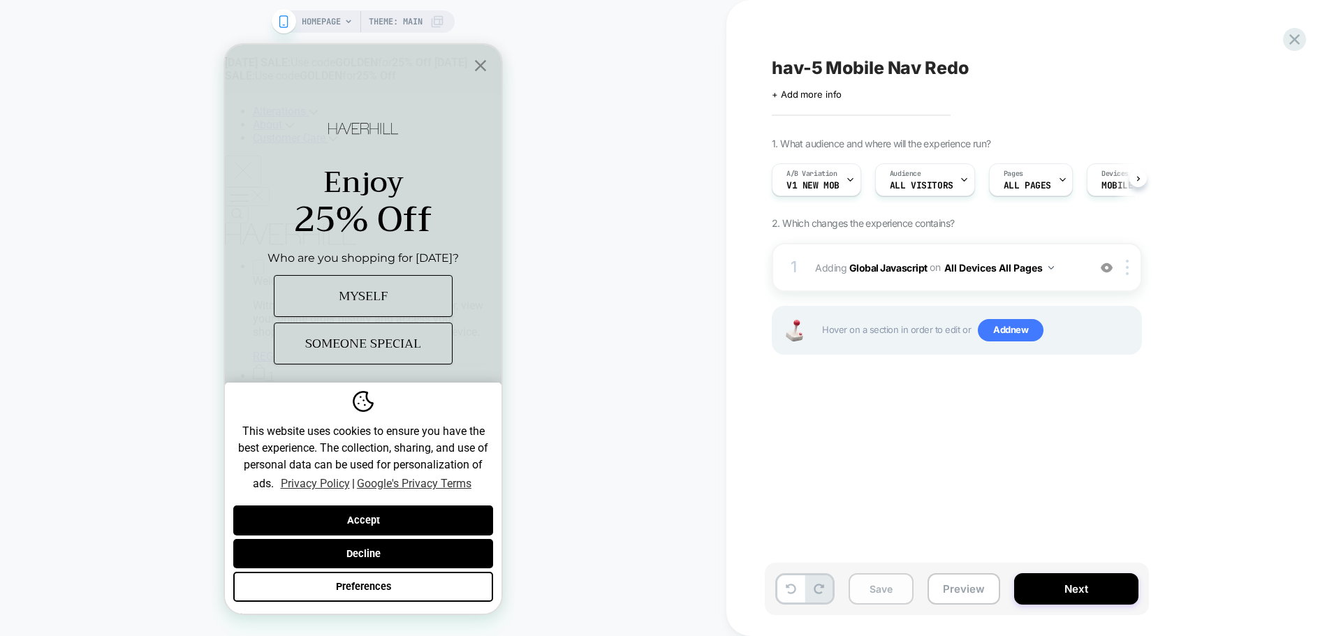
scroll to position [0, 1]
click at [877, 599] on button "Save" at bounding box center [881, 589] width 65 height 31
click at [972, 578] on button "Preview" at bounding box center [964, 589] width 73 height 31
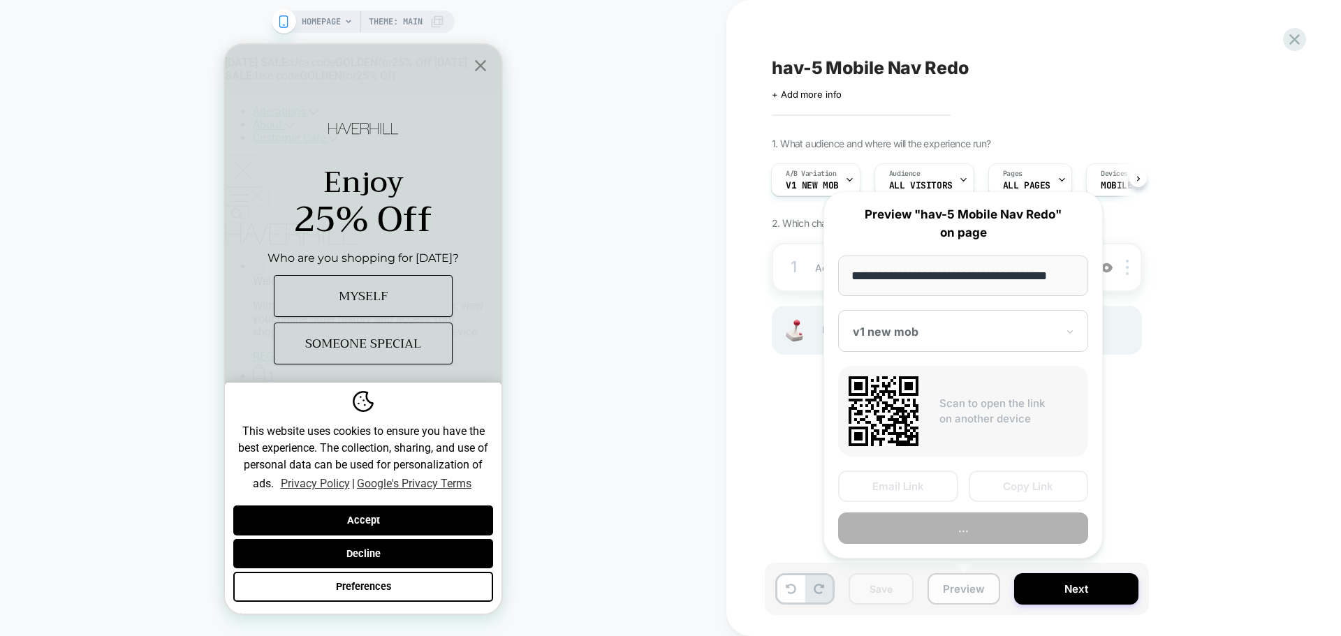
scroll to position [0, 8]
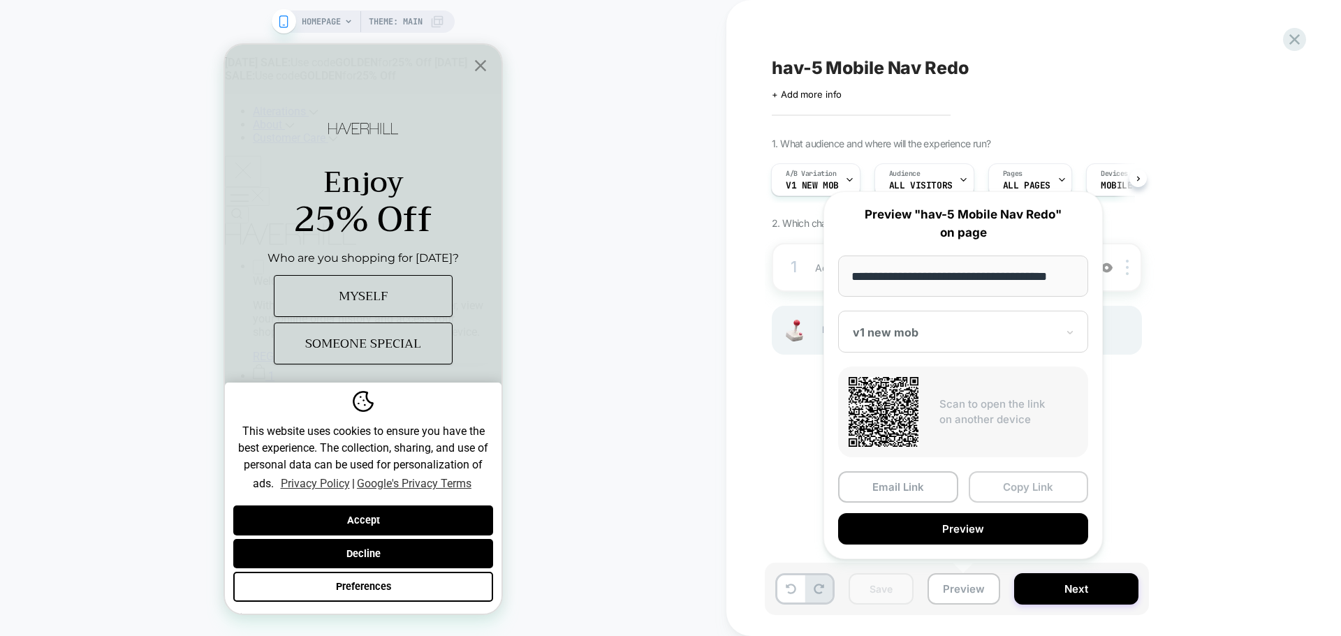
click at [1016, 490] on button "Copy Link" at bounding box center [1029, 487] width 120 height 31
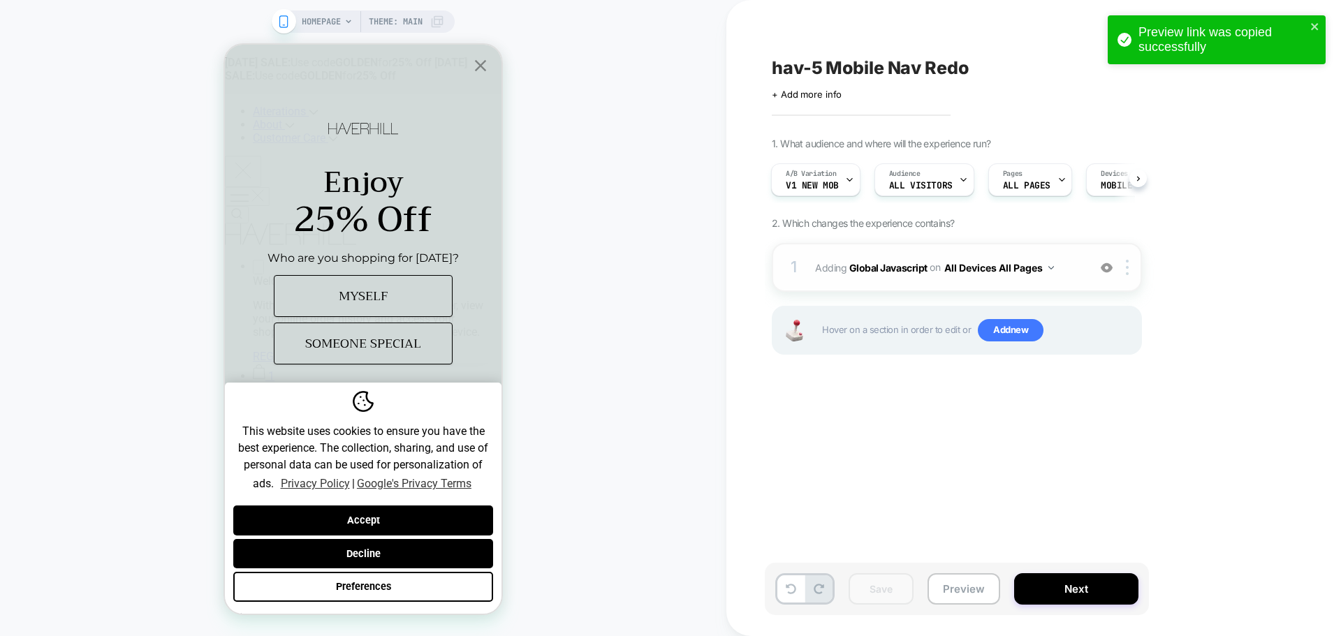
click at [889, 274] on span "Adding Global Javascript on All Devices All Pages" at bounding box center [948, 268] width 266 height 20
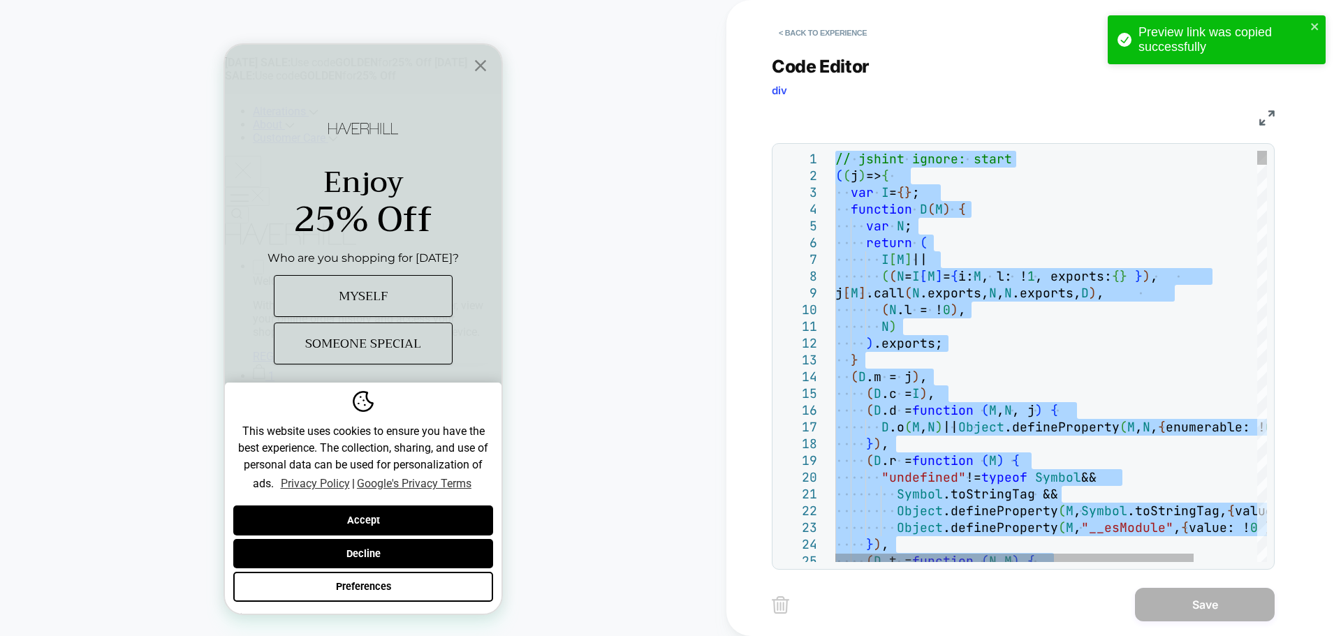
type textarea "**********"
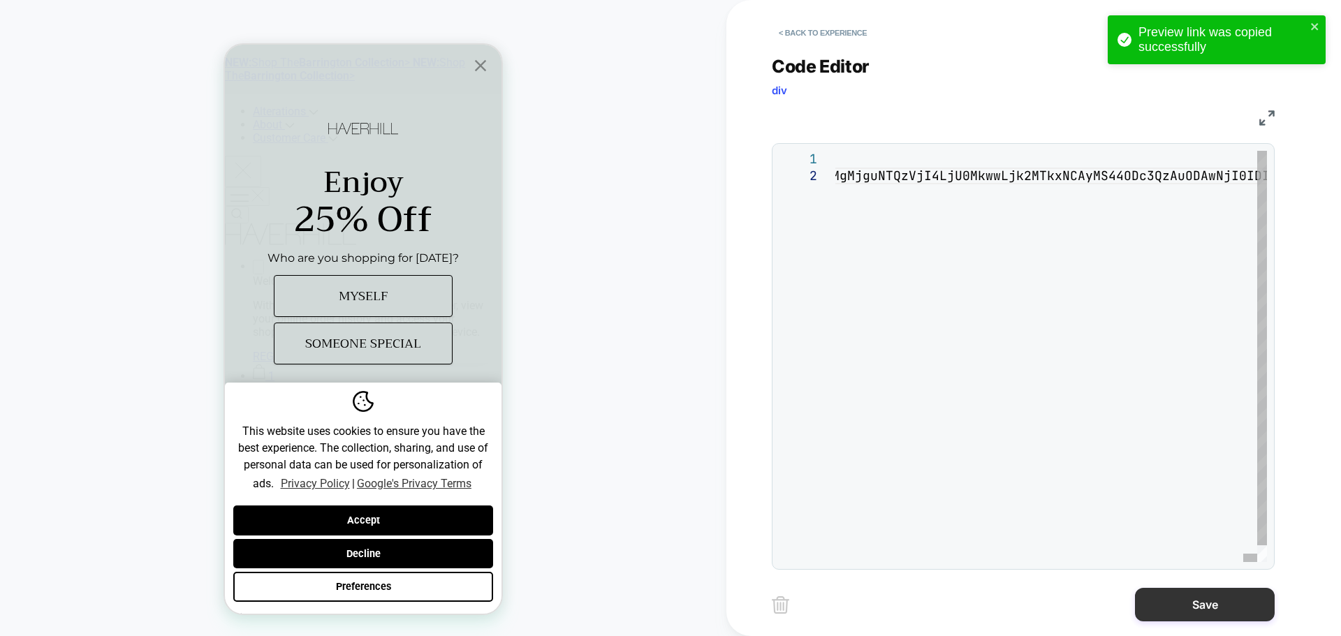
click at [1199, 612] on button "Save" at bounding box center [1205, 605] width 140 height 34
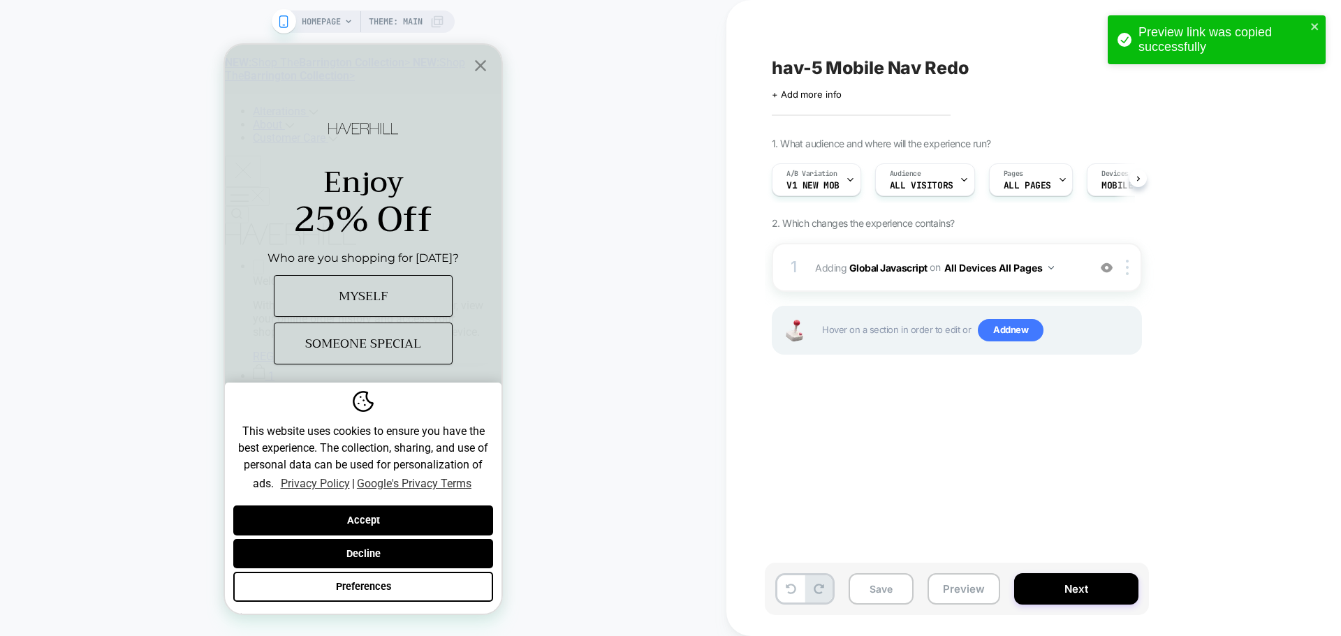
scroll to position [0, 1]
click at [877, 605] on div "Save Preview Next" at bounding box center [957, 589] width 384 height 52
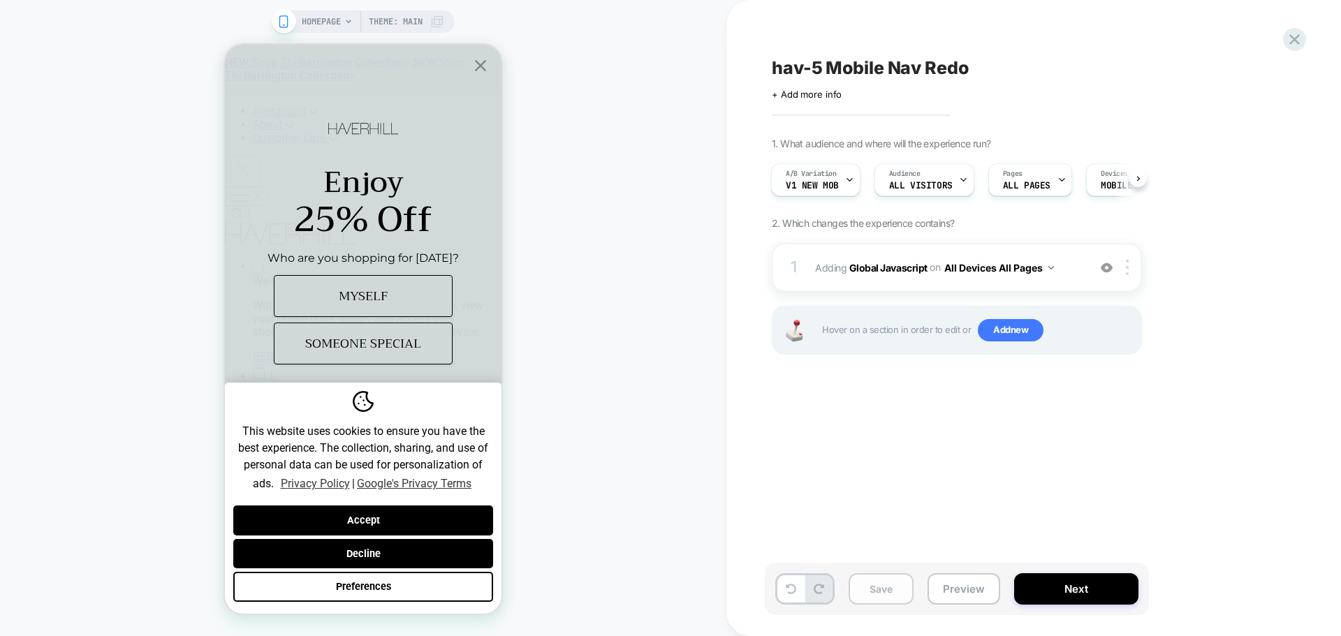
click at [891, 592] on button "Save" at bounding box center [881, 589] width 65 height 31
click at [963, 594] on button "Preview" at bounding box center [964, 589] width 73 height 31
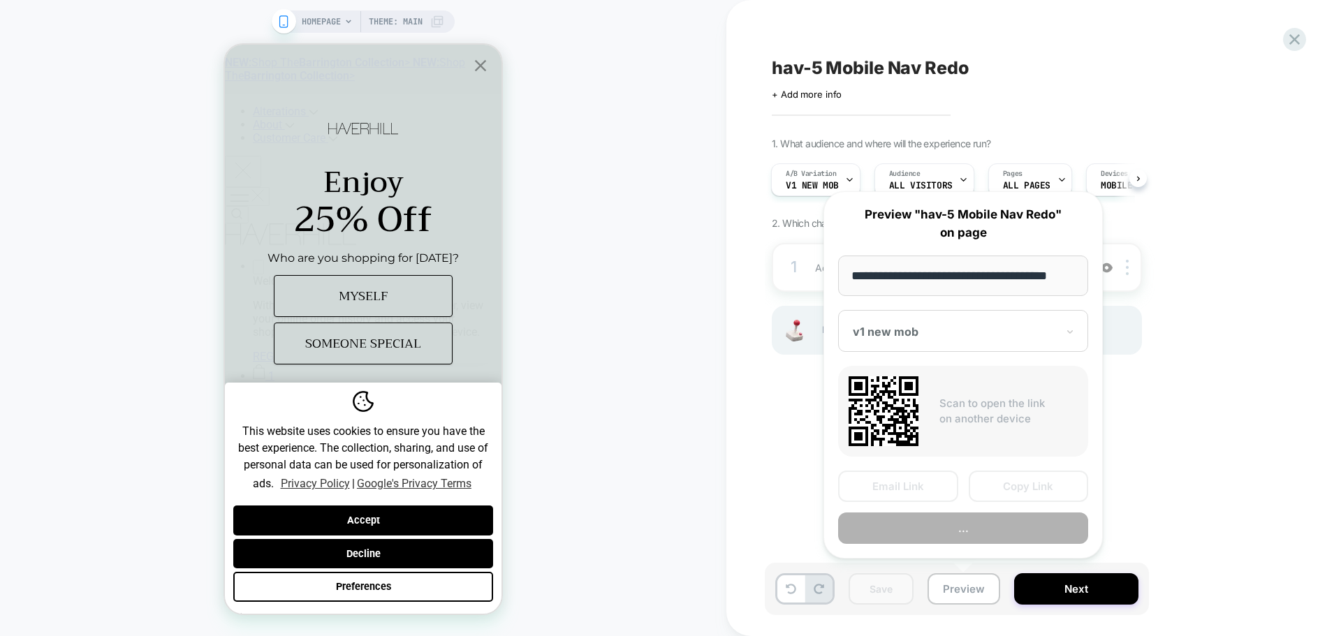
scroll to position [0, 8]
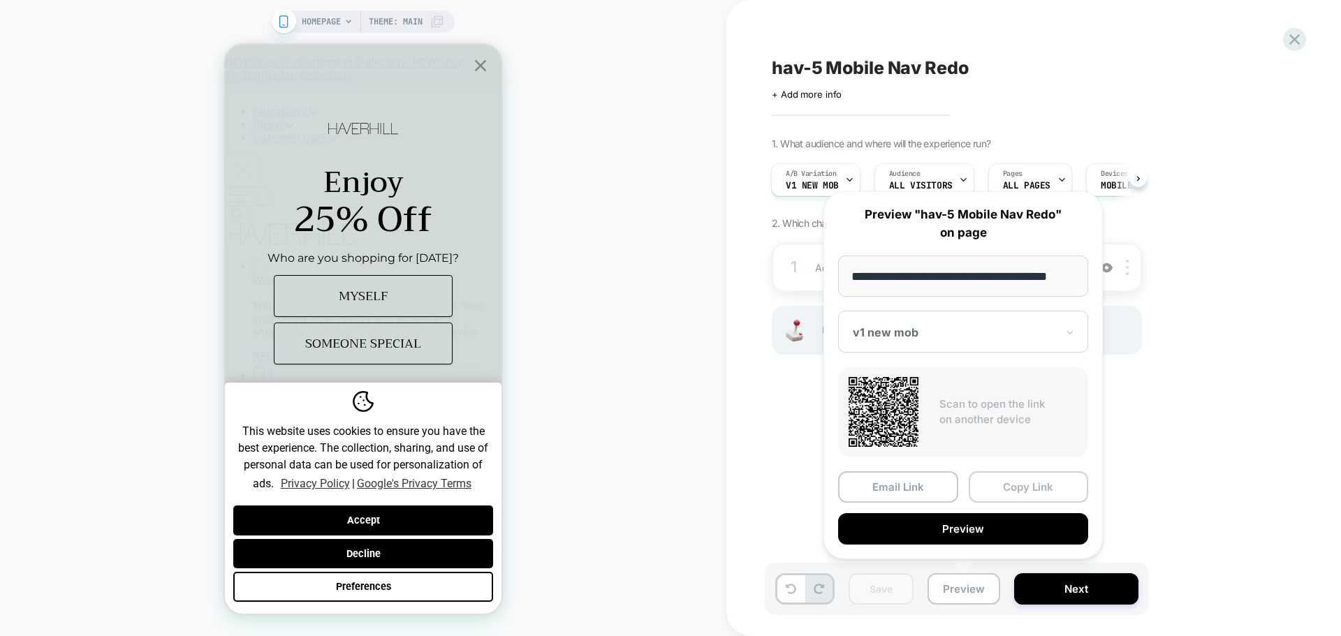
click at [1053, 499] on button "Copy Link" at bounding box center [1029, 487] width 120 height 31
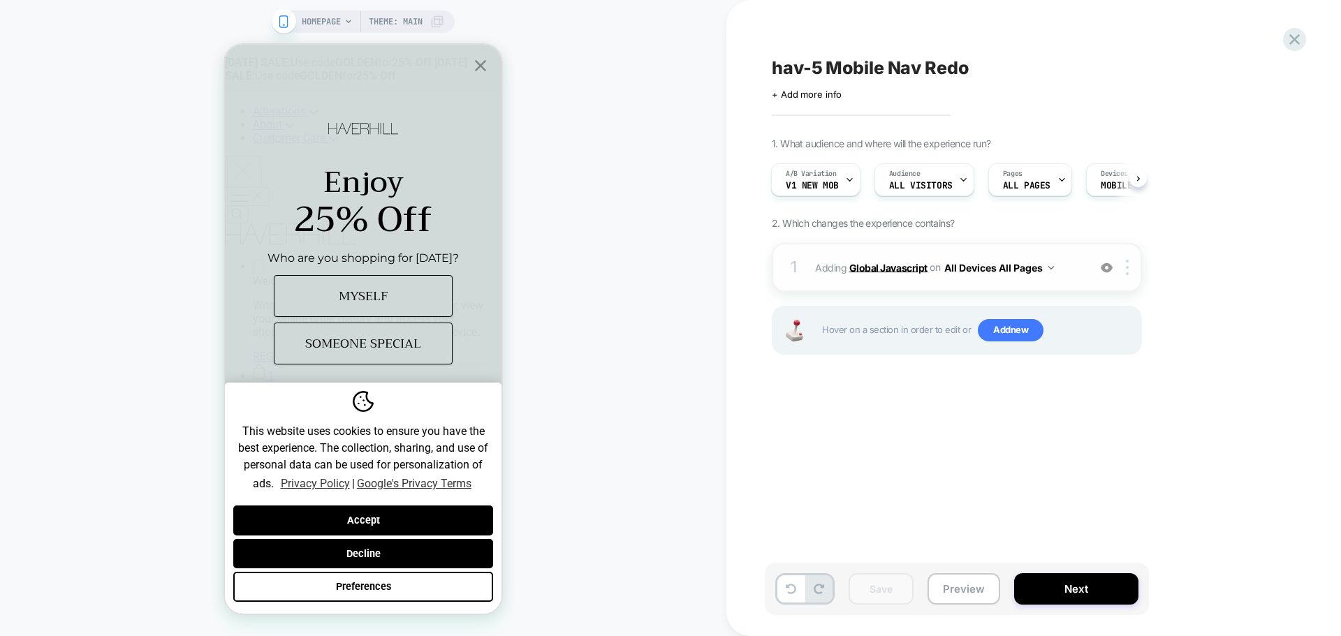
click at [873, 272] on b "Global Javascript" at bounding box center [888, 267] width 78 height 12
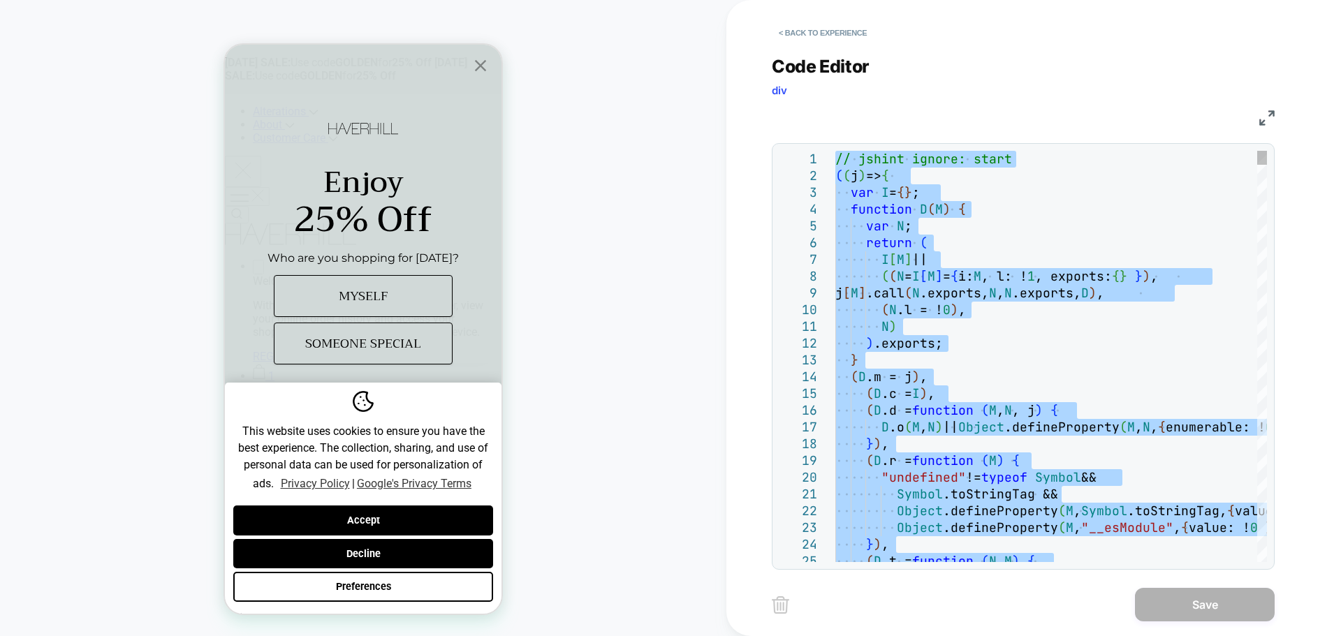
type textarea "**********"
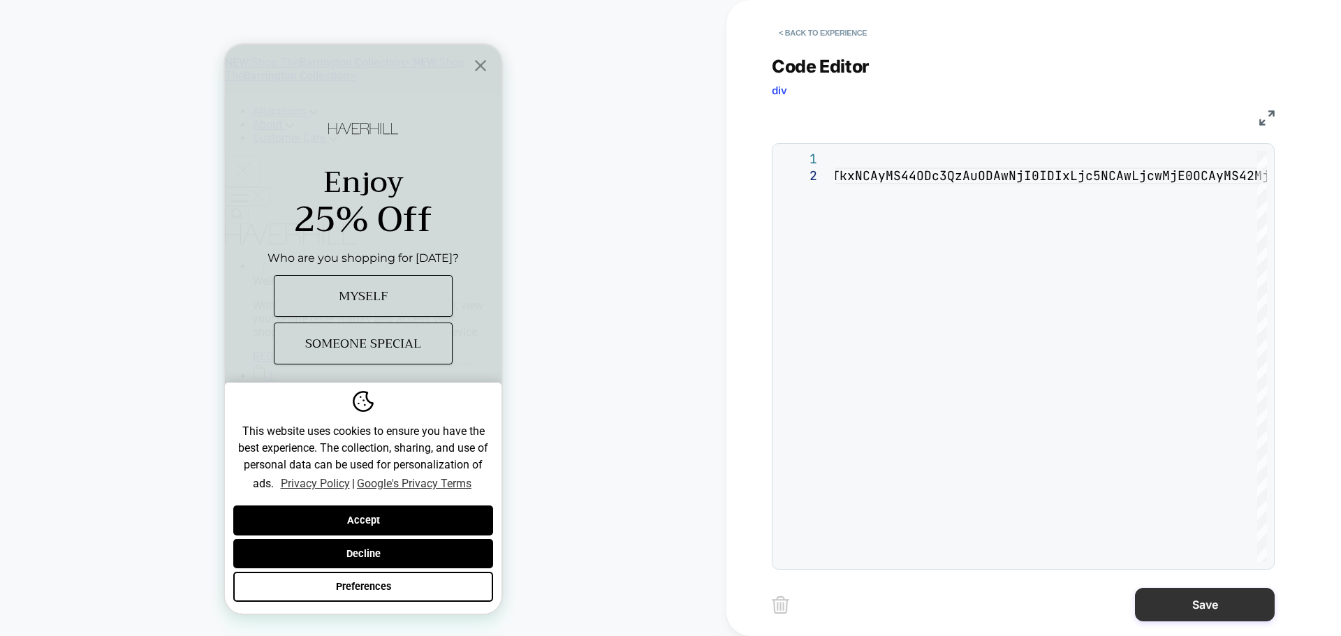
click at [1181, 616] on button "Save" at bounding box center [1205, 605] width 140 height 34
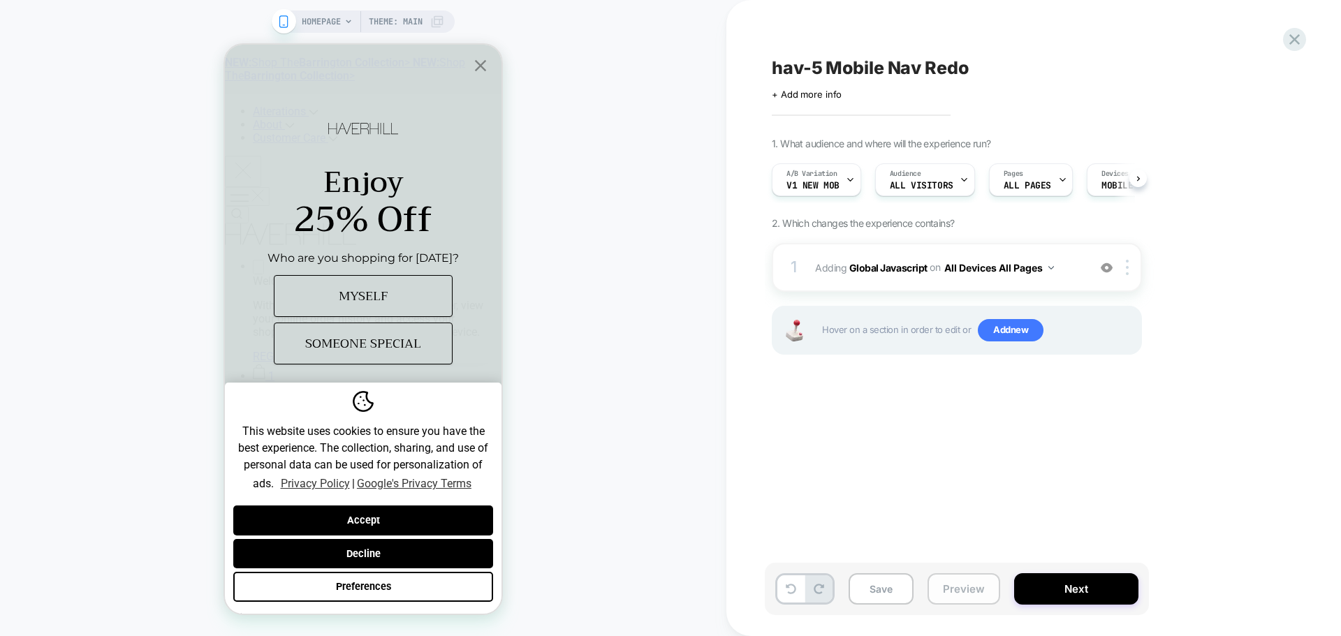
scroll to position [0, 1]
click at [880, 589] on button "Save" at bounding box center [881, 589] width 65 height 31
click at [960, 597] on button "Preview" at bounding box center [964, 589] width 73 height 31
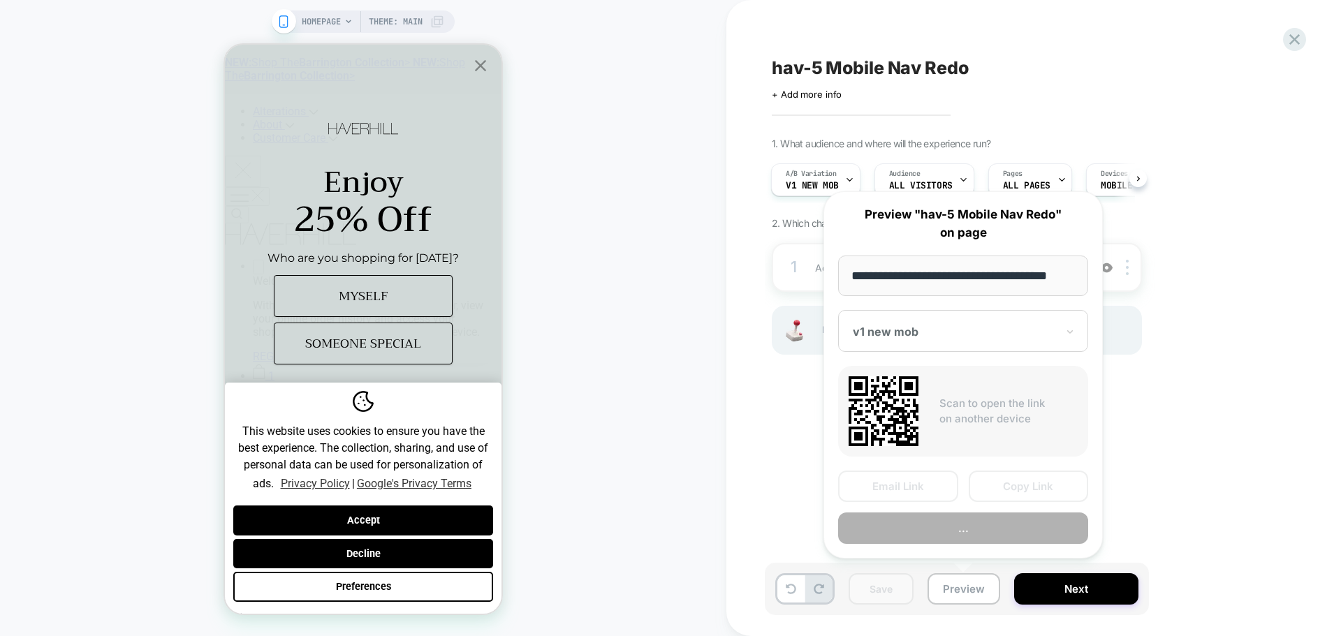
scroll to position [0, 8]
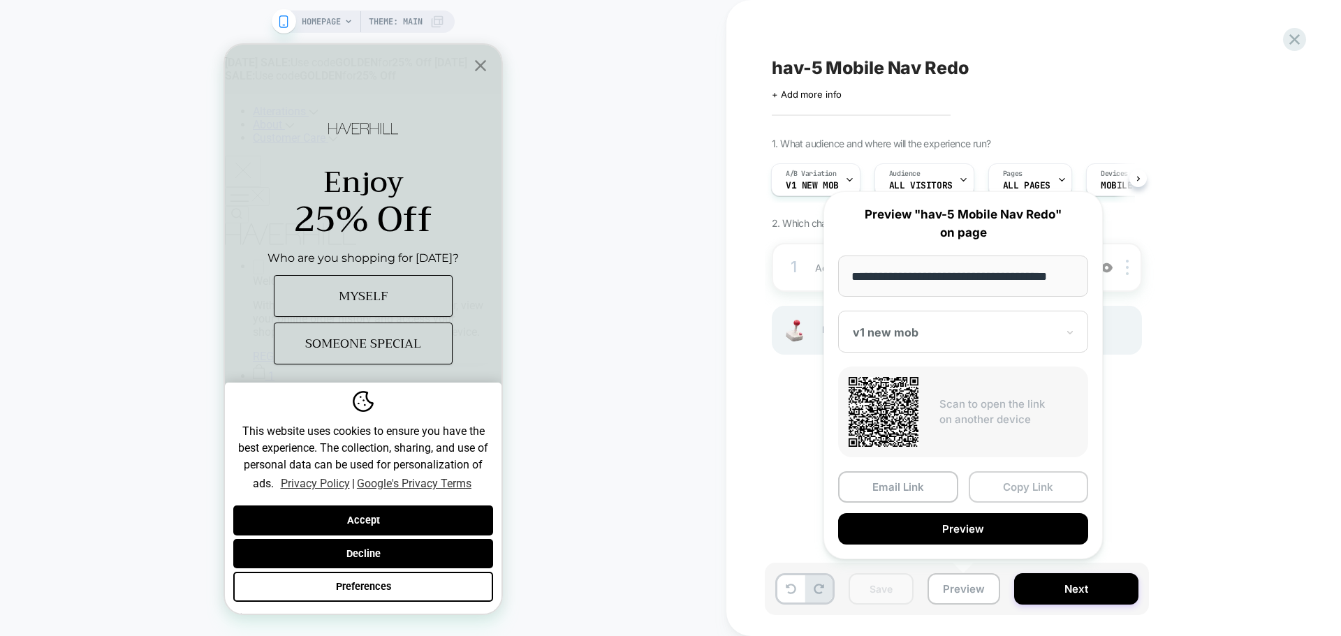
click at [1040, 476] on button "Copy Link" at bounding box center [1029, 487] width 120 height 31
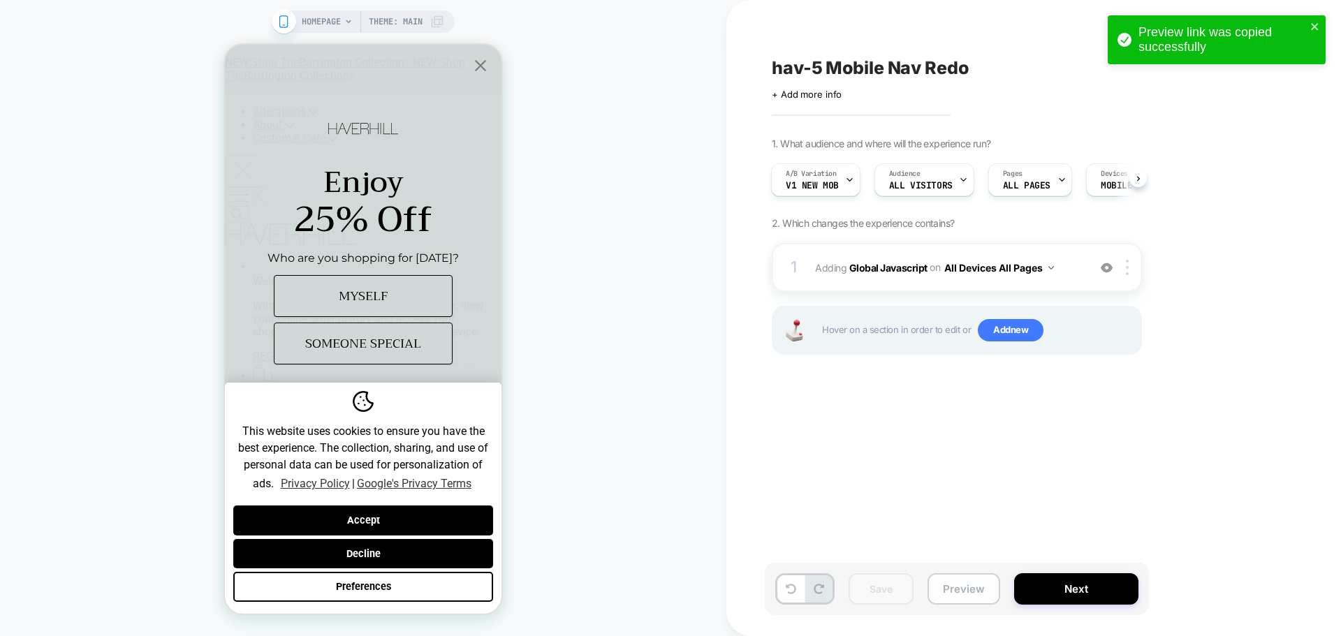
click at [944, 581] on button "Preview" at bounding box center [964, 589] width 73 height 31
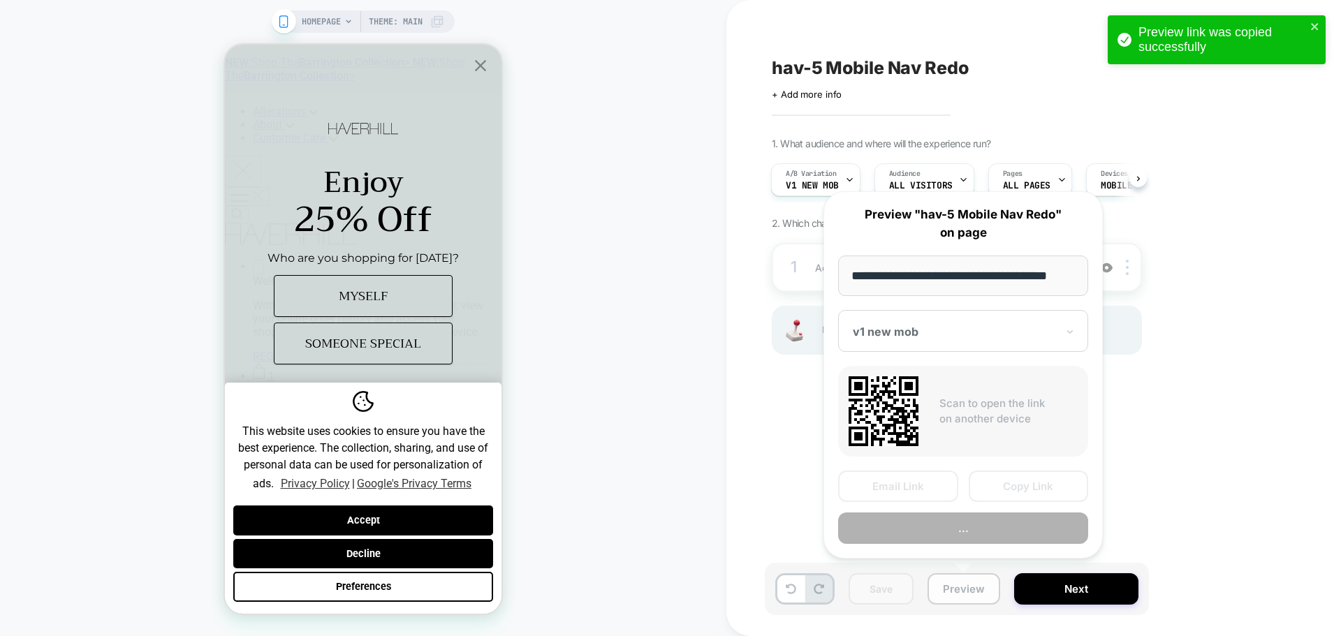
scroll to position [0, 8]
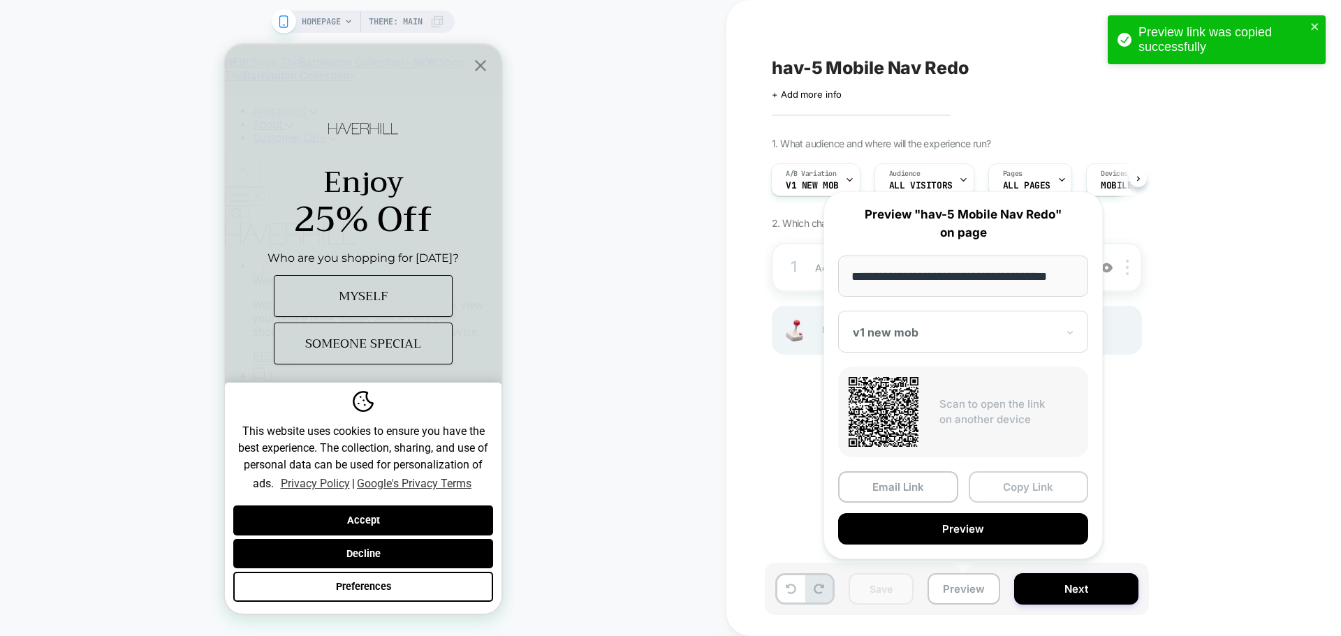
click at [1011, 489] on button "Copy Link" at bounding box center [1029, 487] width 120 height 31
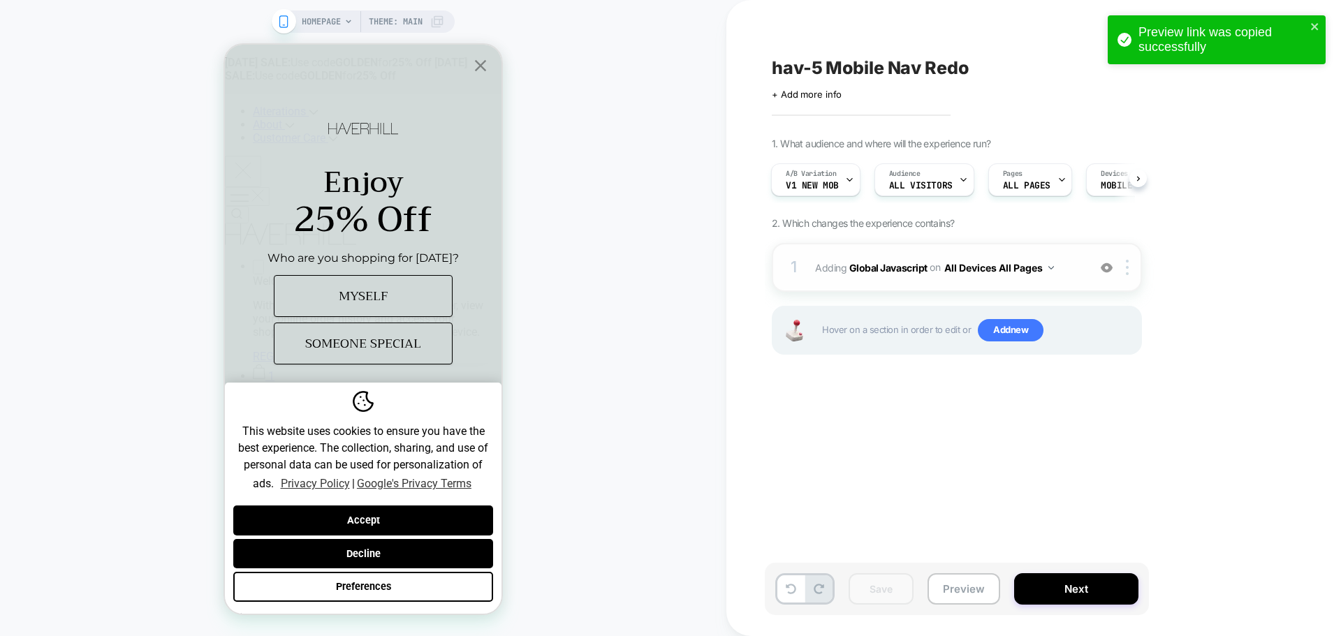
click at [891, 286] on div "1 Adding Global Javascript on All Devices All Pages Add Before Add After Target…" at bounding box center [957, 267] width 370 height 49
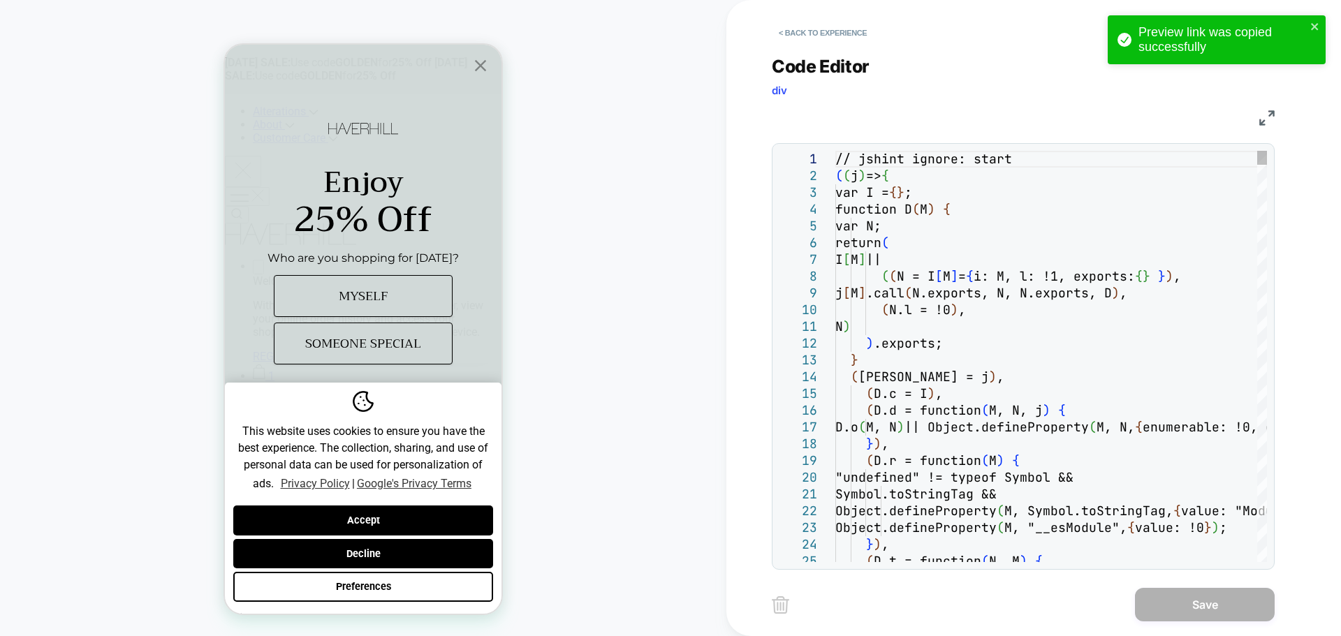
click at [0, 0] on div "< Back to experience Code Editor div JS 1 2 3 4 5 6 7 8 9 10 11 12 13 14 15 16 …" at bounding box center [0, 0] width 0 height 0
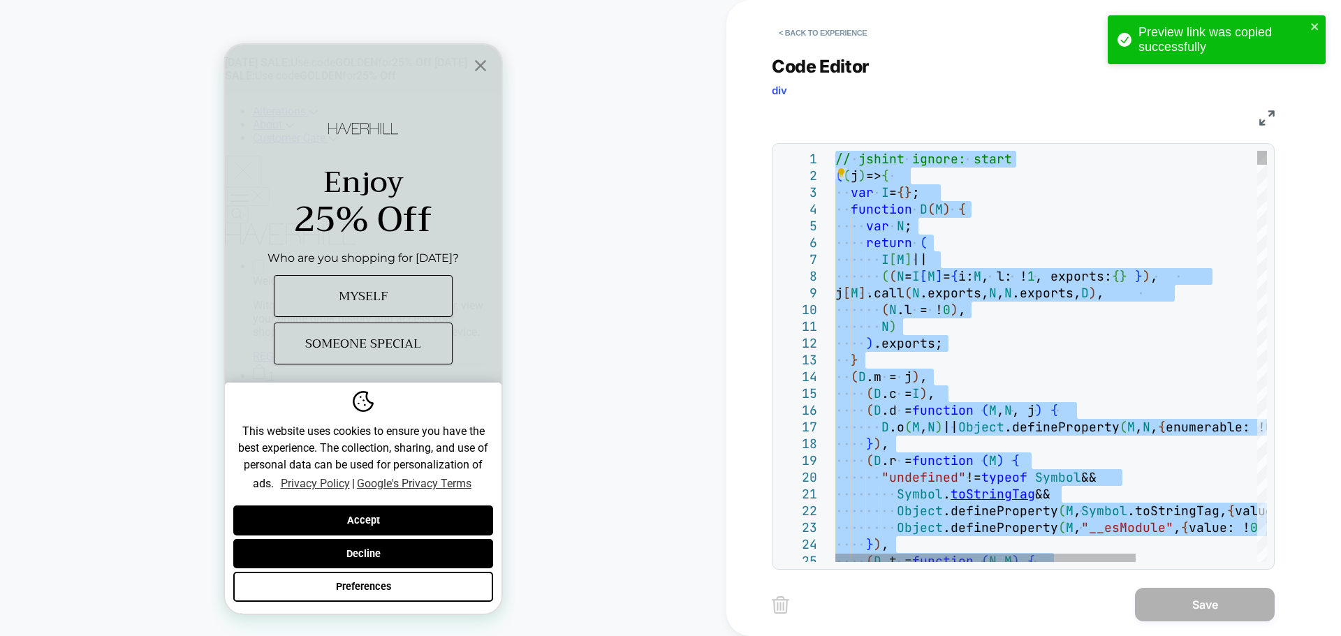
type textarea "**********"
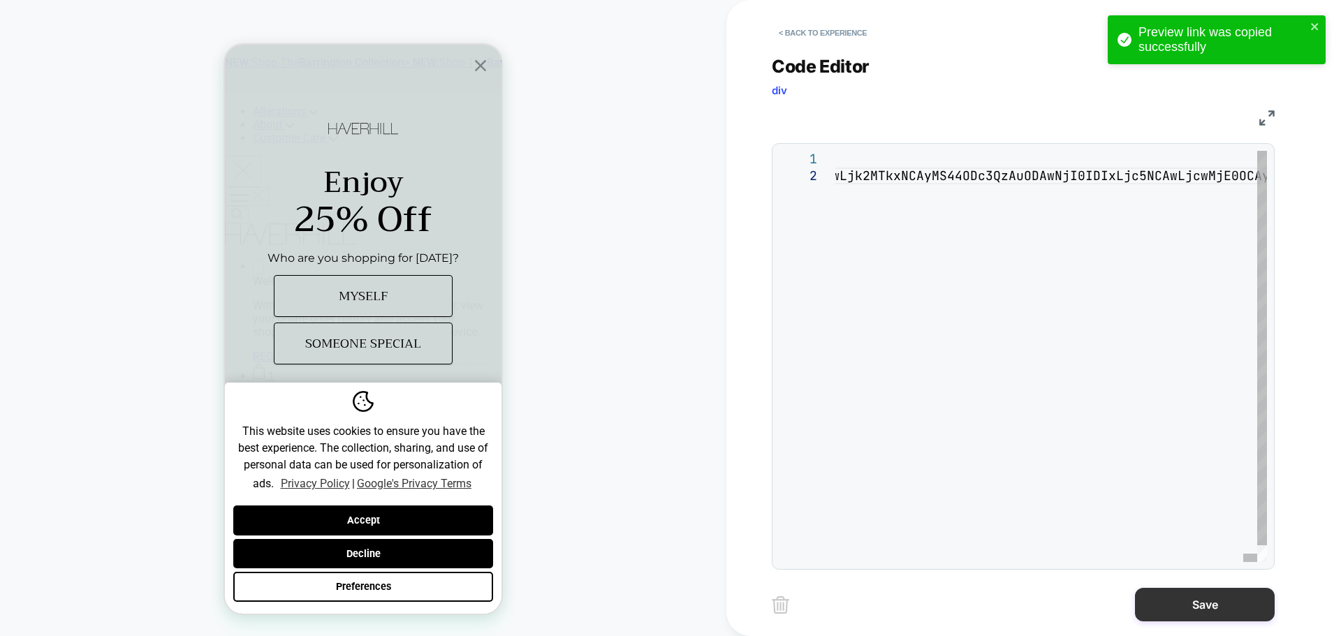
click at [1166, 597] on button "Save" at bounding box center [1205, 605] width 140 height 34
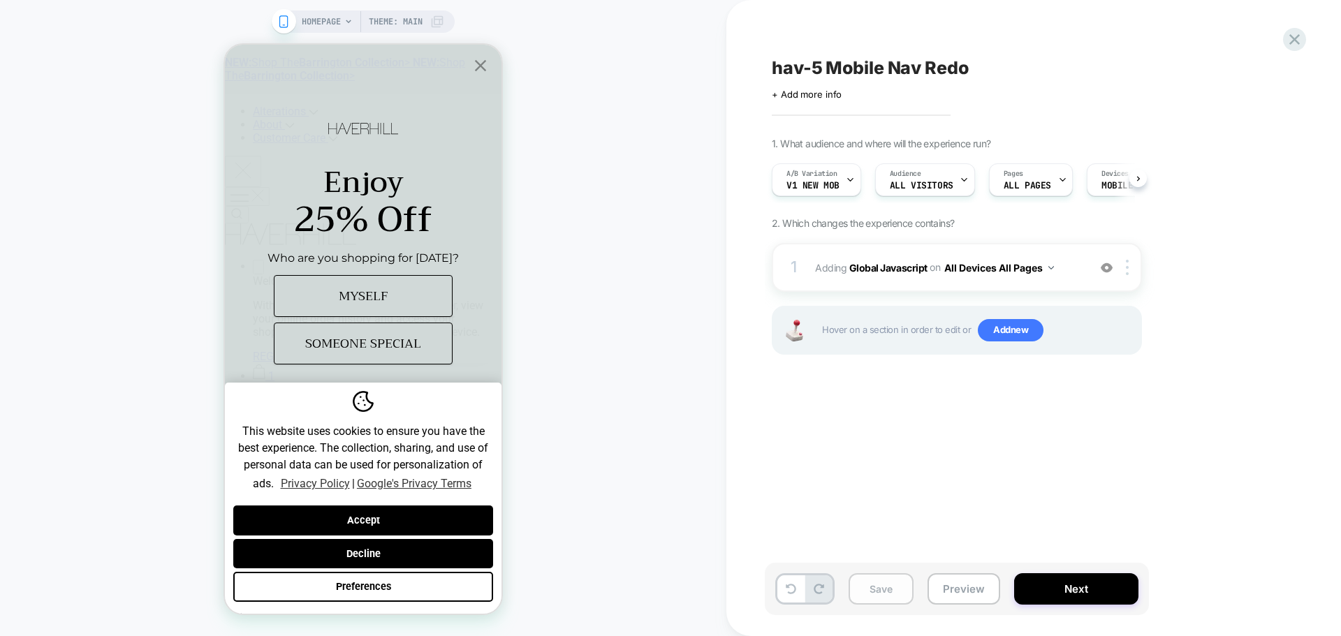
click at [891, 593] on button "Save" at bounding box center [881, 589] width 65 height 31
click at [966, 583] on button "Preview" at bounding box center [964, 589] width 73 height 31
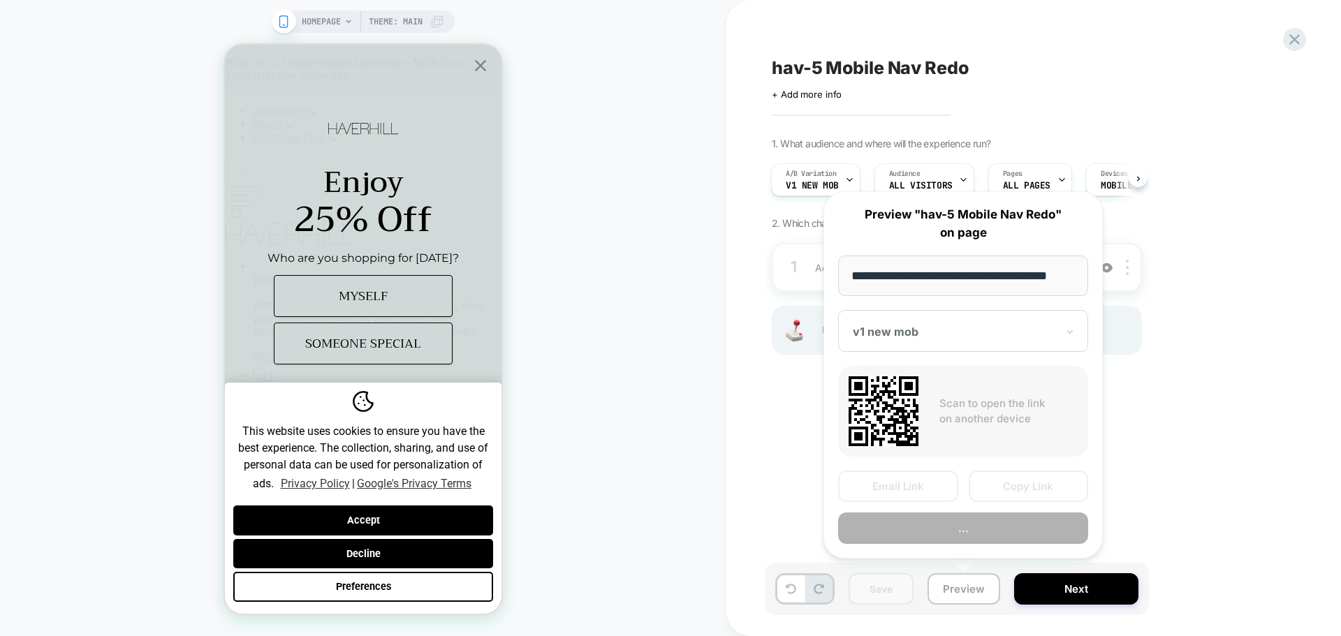
scroll to position [0, 8]
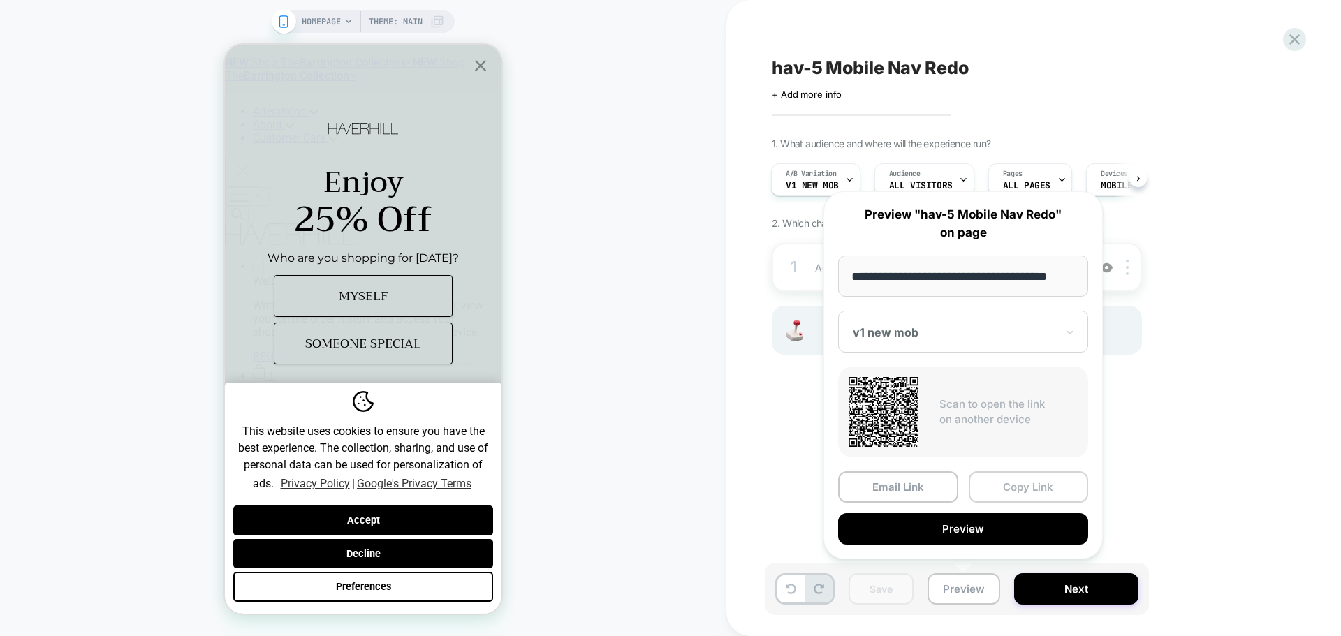
click at [998, 474] on button "Copy Link" at bounding box center [1029, 487] width 120 height 31
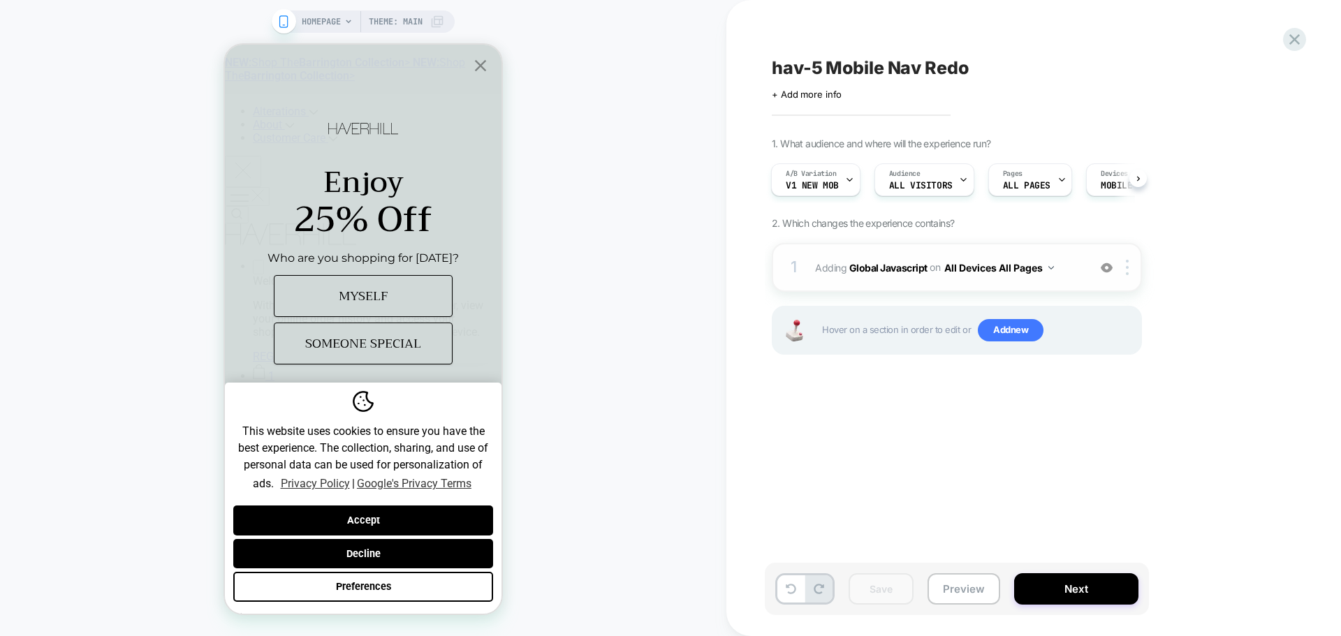
click at [879, 275] on span "Adding Global Javascript on All Devices All Pages" at bounding box center [948, 268] width 266 height 20
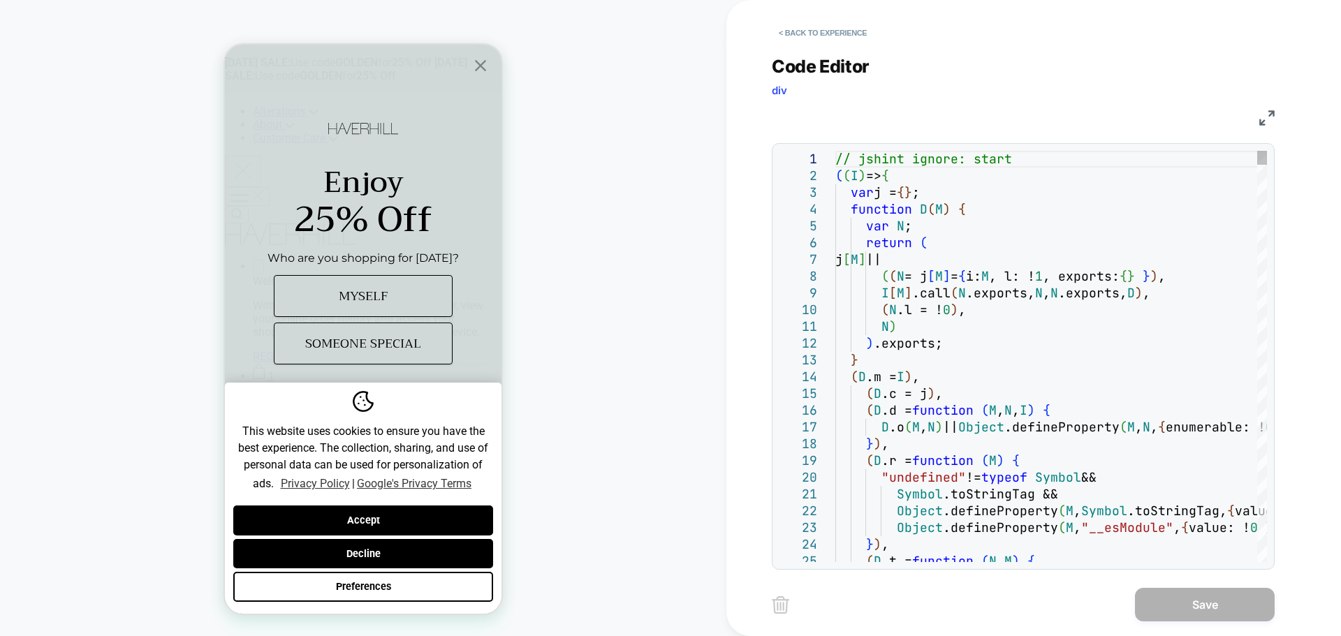
scroll to position [0, 0]
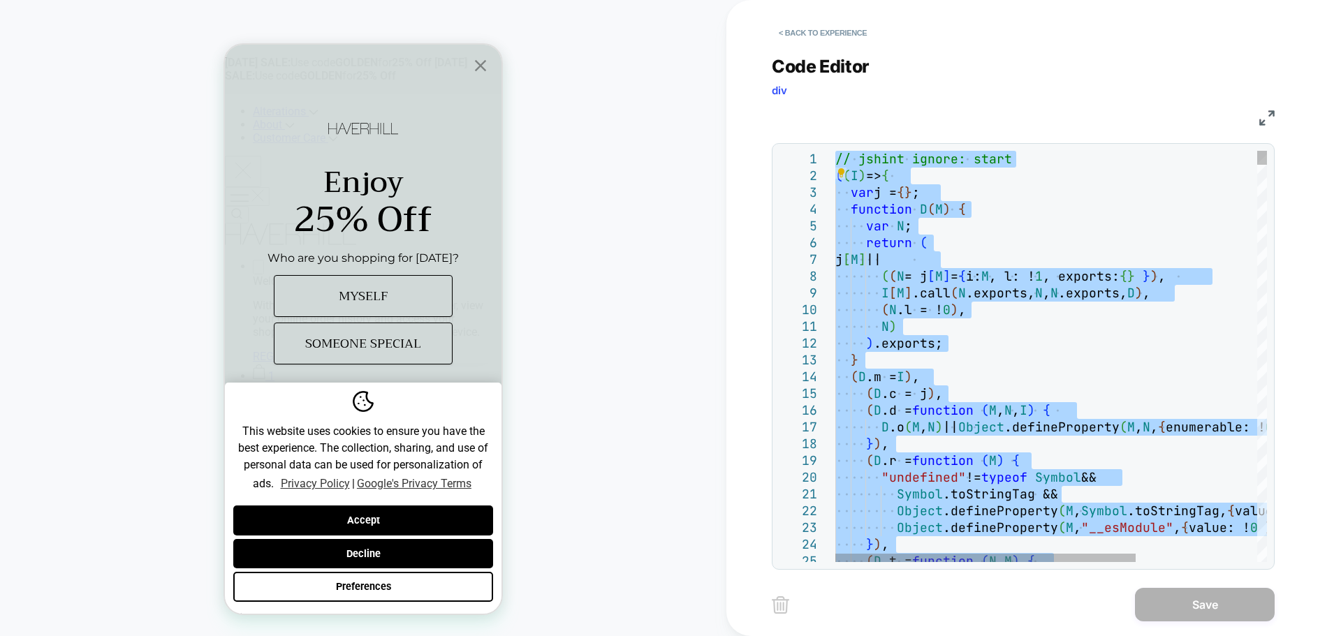
type textarea "**********"
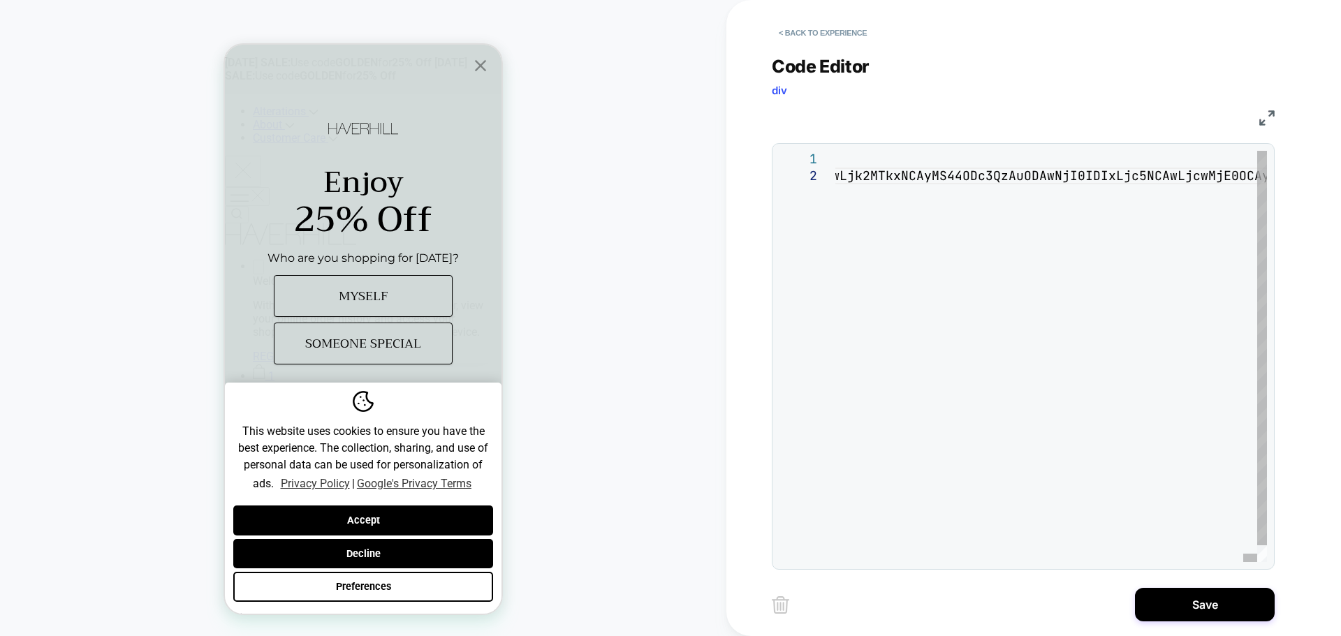
click at [1204, 626] on div "< Back to experience Code Editor div JS 1 2 // jshint ignore: start (I=>{var j=…" at bounding box center [1034, 318] width 524 height 636
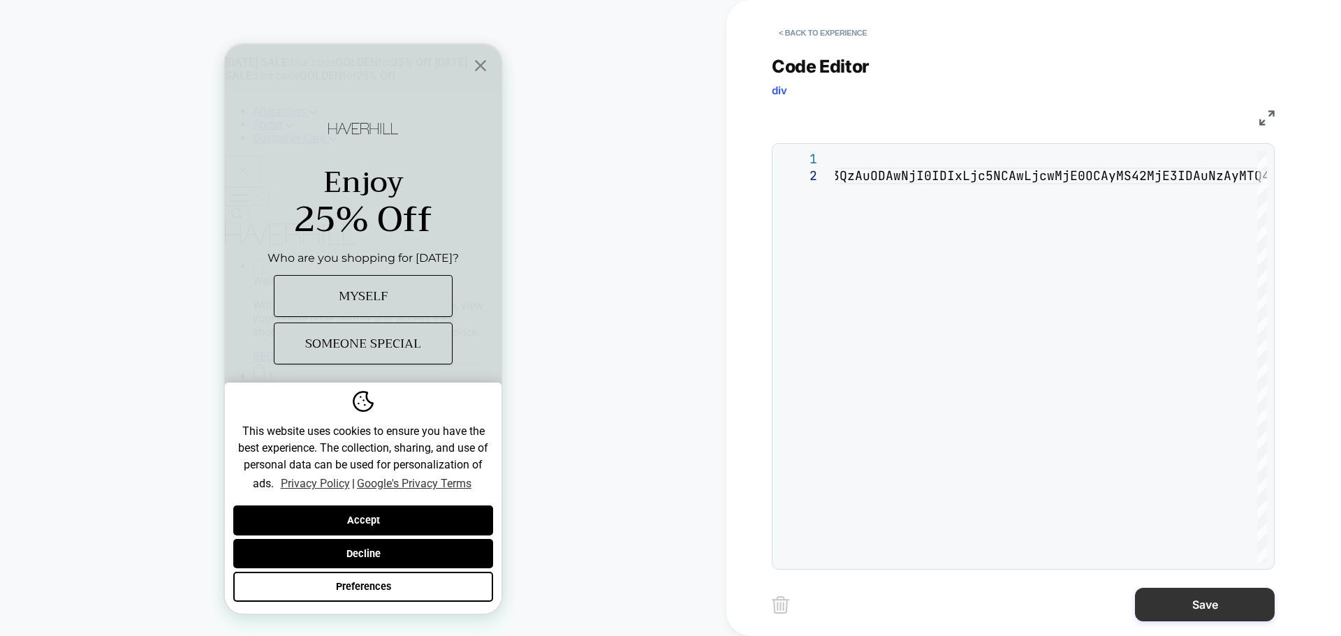
click at [1206, 615] on button "Save" at bounding box center [1205, 605] width 140 height 34
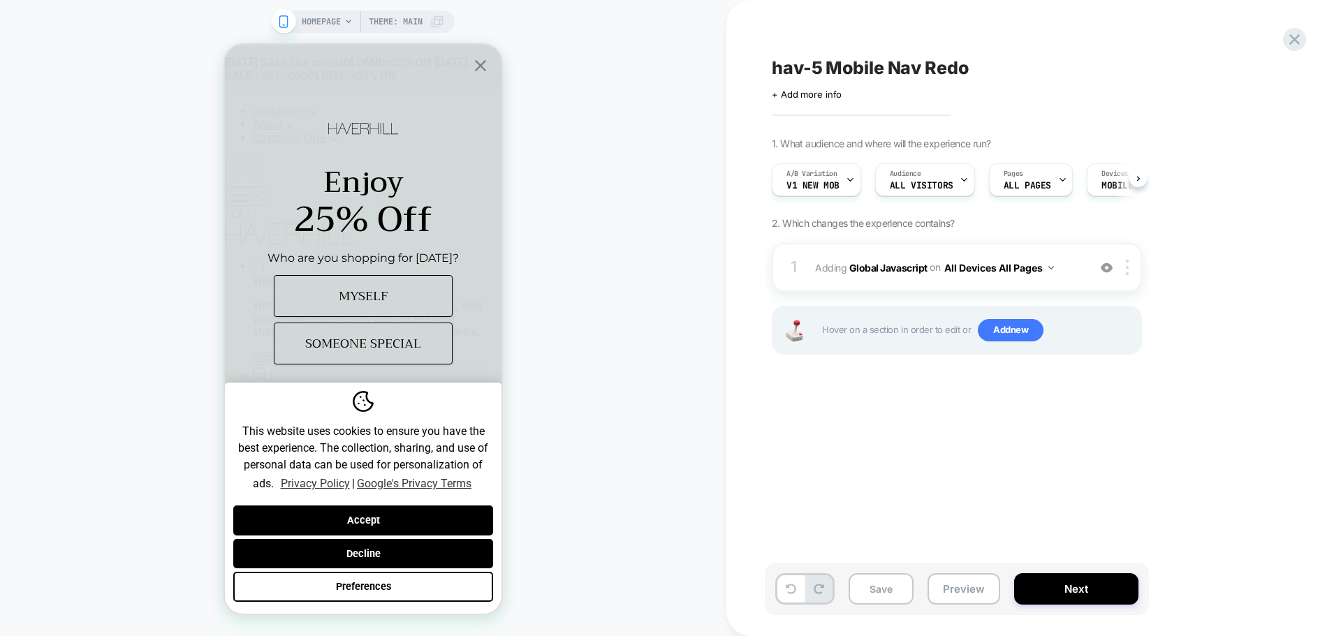
scroll to position [0, 1]
click at [901, 606] on div "Save Preview Next" at bounding box center [957, 589] width 384 height 52
click at [905, 599] on button "Save" at bounding box center [881, 589] width 65 height 31
click at [986, 590] on button "Preview" at bounding box center [964, 589] width 73 height 31
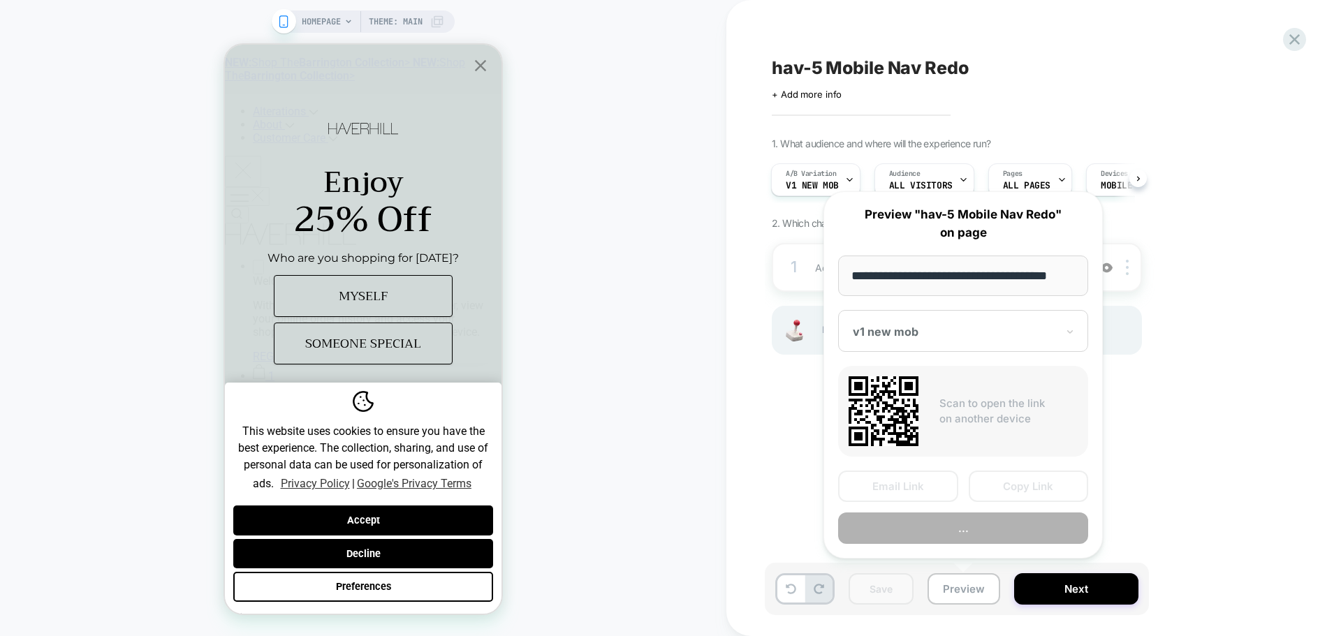
scroll to position [0, 8]
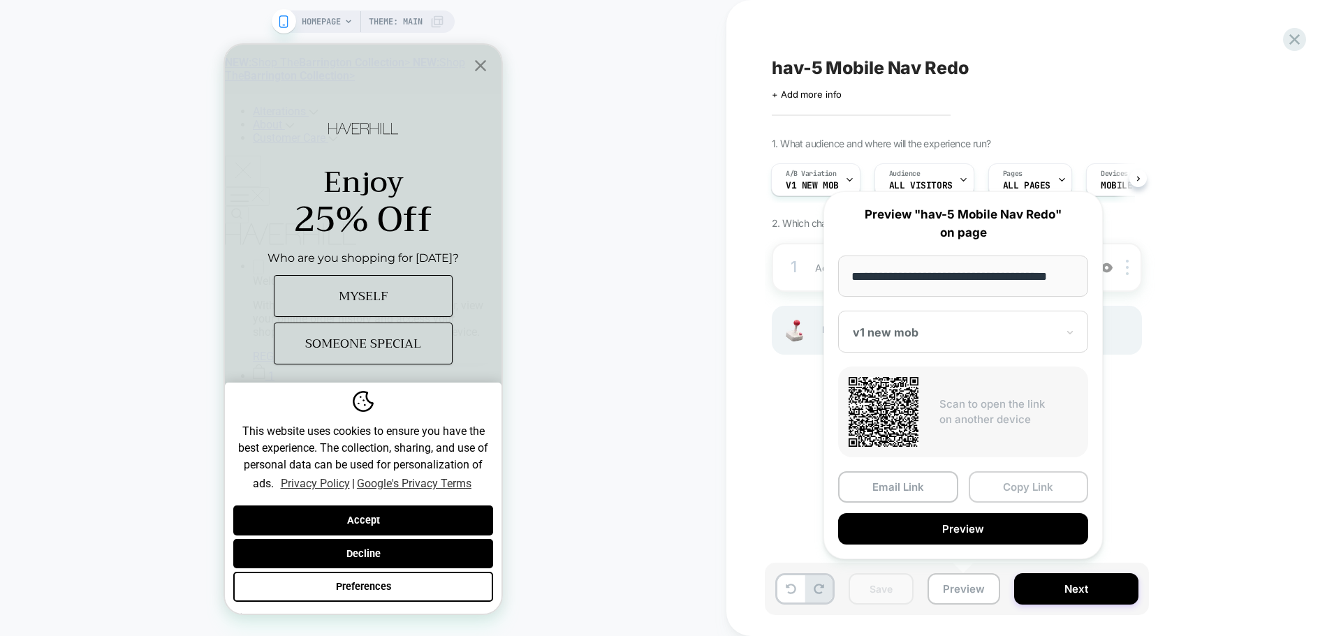
click at [1028, 497] on button "Copy Link" at bounding box center [1029, 487] width 120 height 31
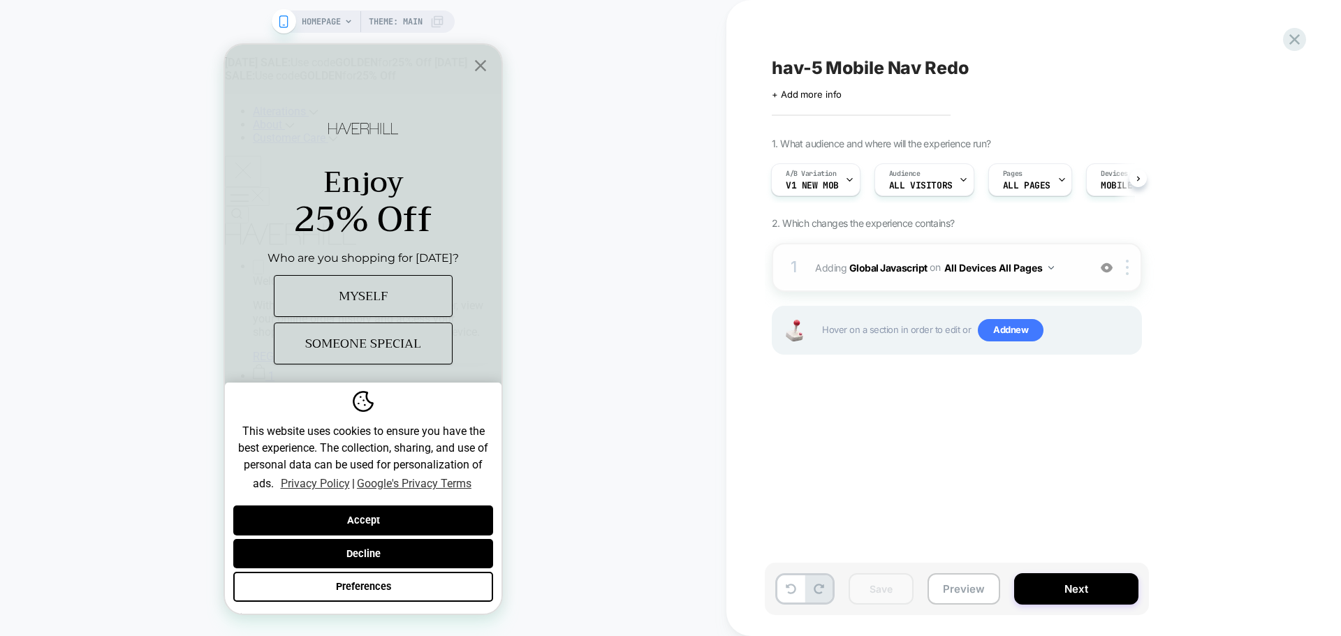
click at [890, 258] on span "Adding Global Javascript on All Devices All Pages" at bounding box center [948, 268] width 266 height 20
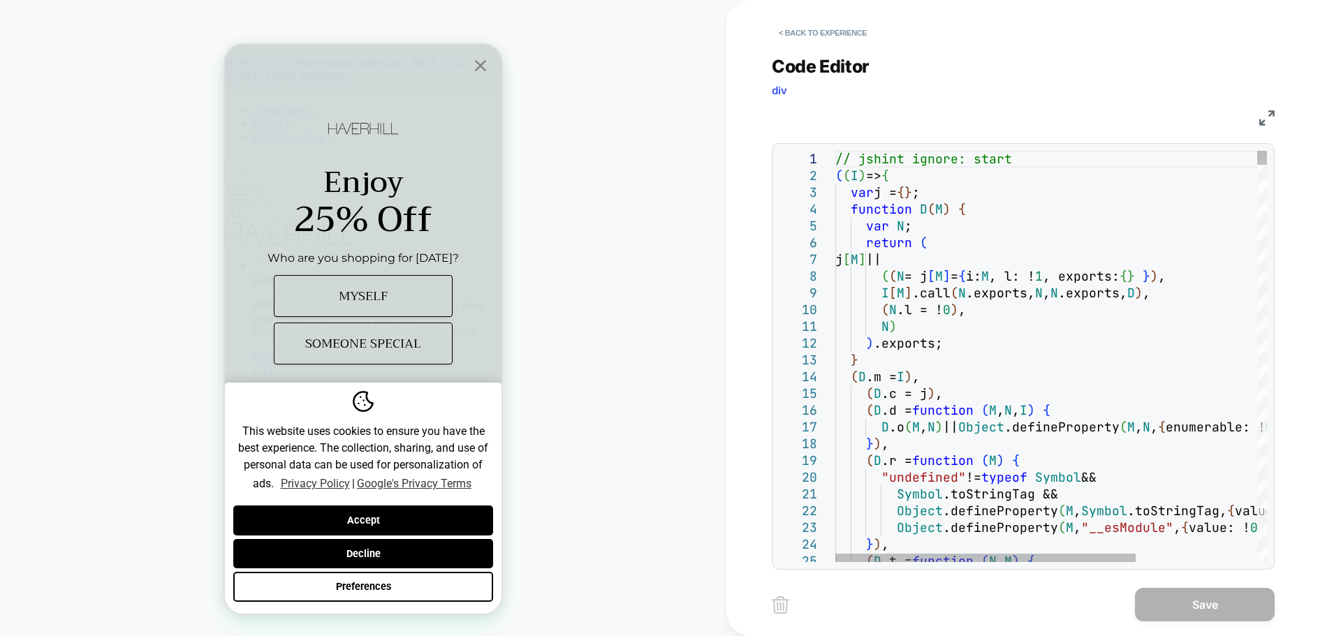
drag, startPoint x: 564, startPoint y: 622, endPoint x: 557, endPoint y: 634, distance: 14.1
click at [562, 627] on div "HOMEPAGE Theme: MAIN" at bounding box center [363, 318] width 727 height 636
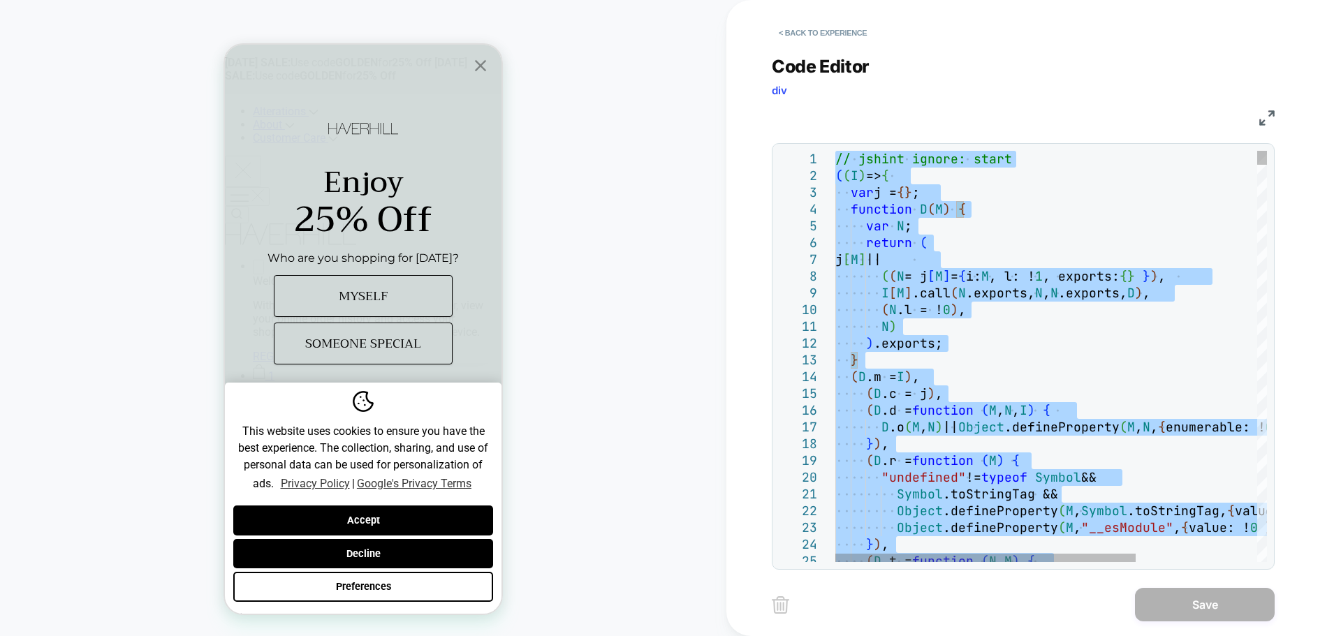
type textarea "**********"
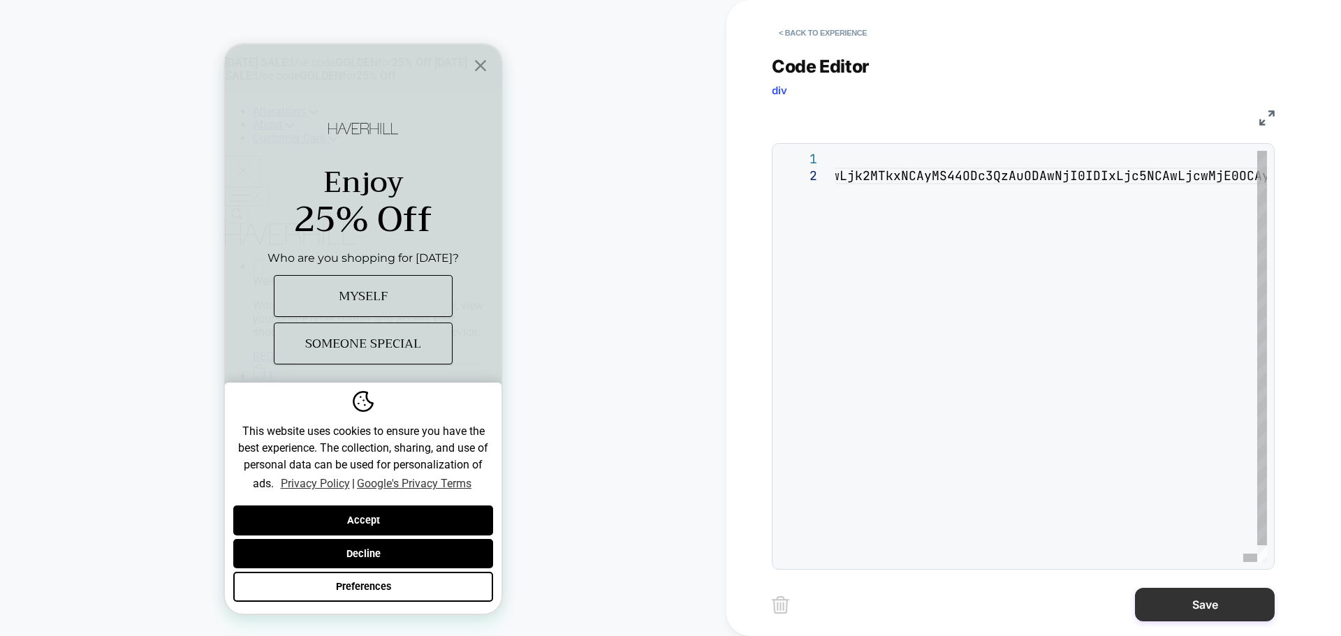
click at [1159, 599] on button "Save" at bounding box center [1205, 605] width 140 height 34
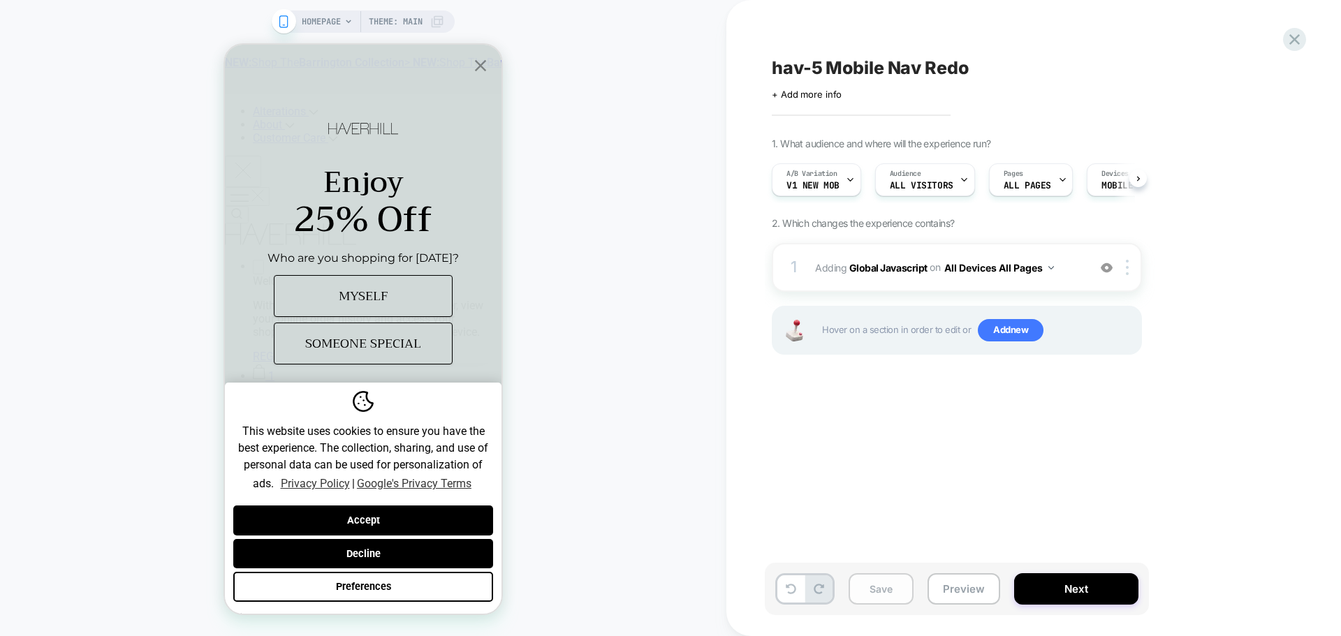
scroll to position [0, 1]
click at [868, 583] on button "Save" at bounding box center [881, 589] width 65 height 31
click at [967, 581] on button "Preview" at bounding box center [964, 589] width 73 height 31
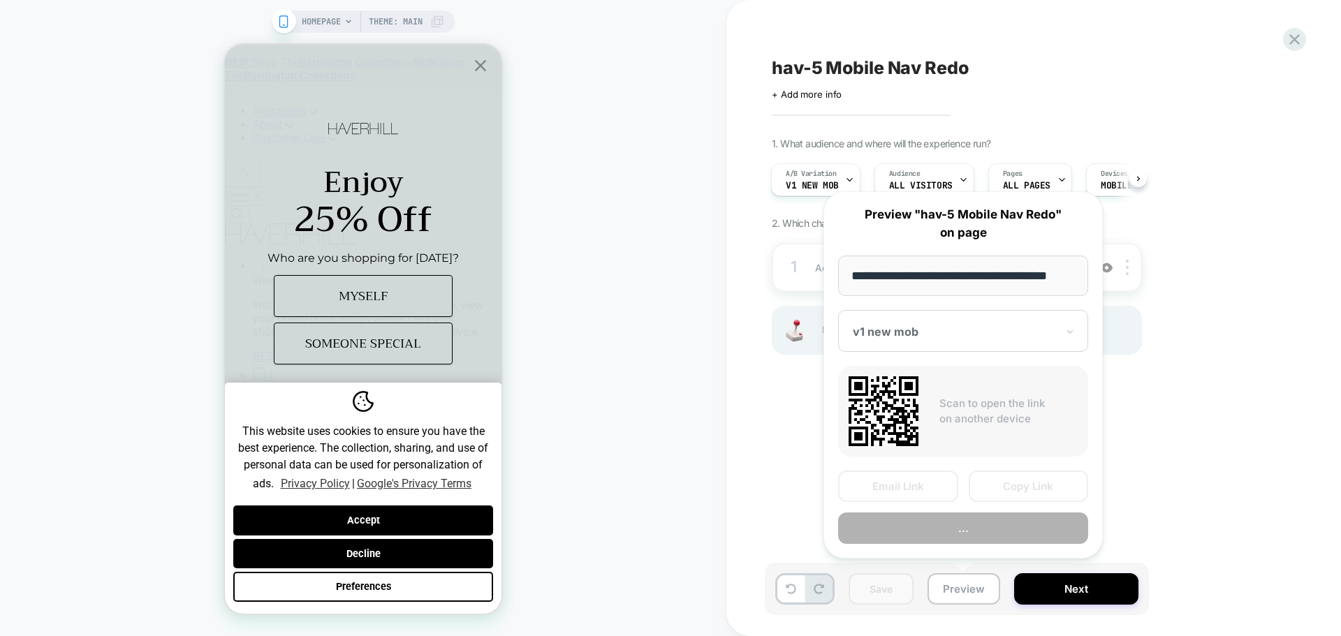
scroll to position [0, 8]
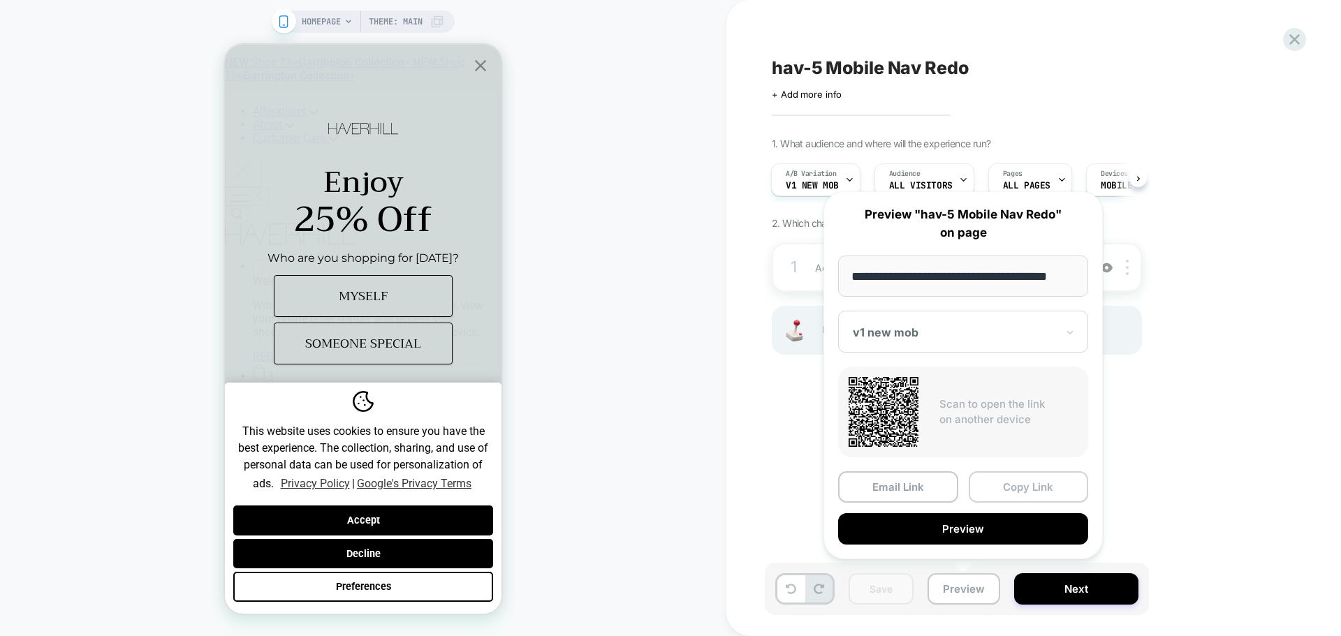
click at [1007, 497] on button "Copy Link" at bounding box center [1029, 487] width 120 height 31
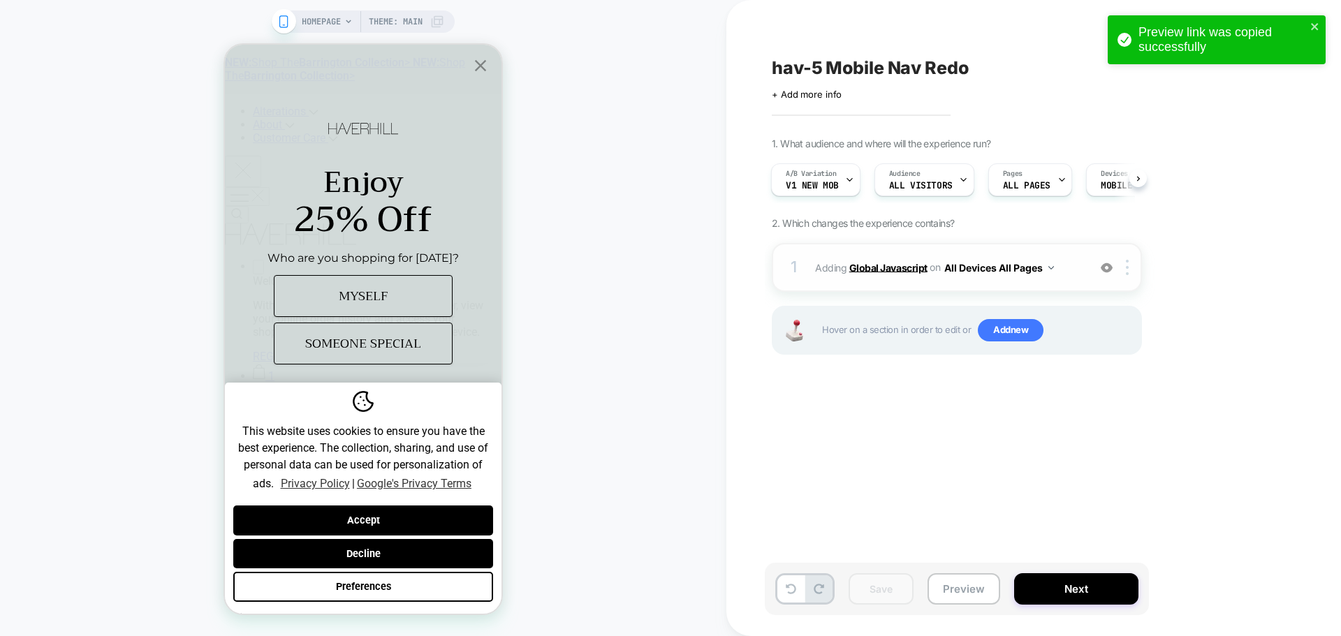
click at [900, 264] on b "Global Javascript" at bounding box center [888, 267] width 78 height 12
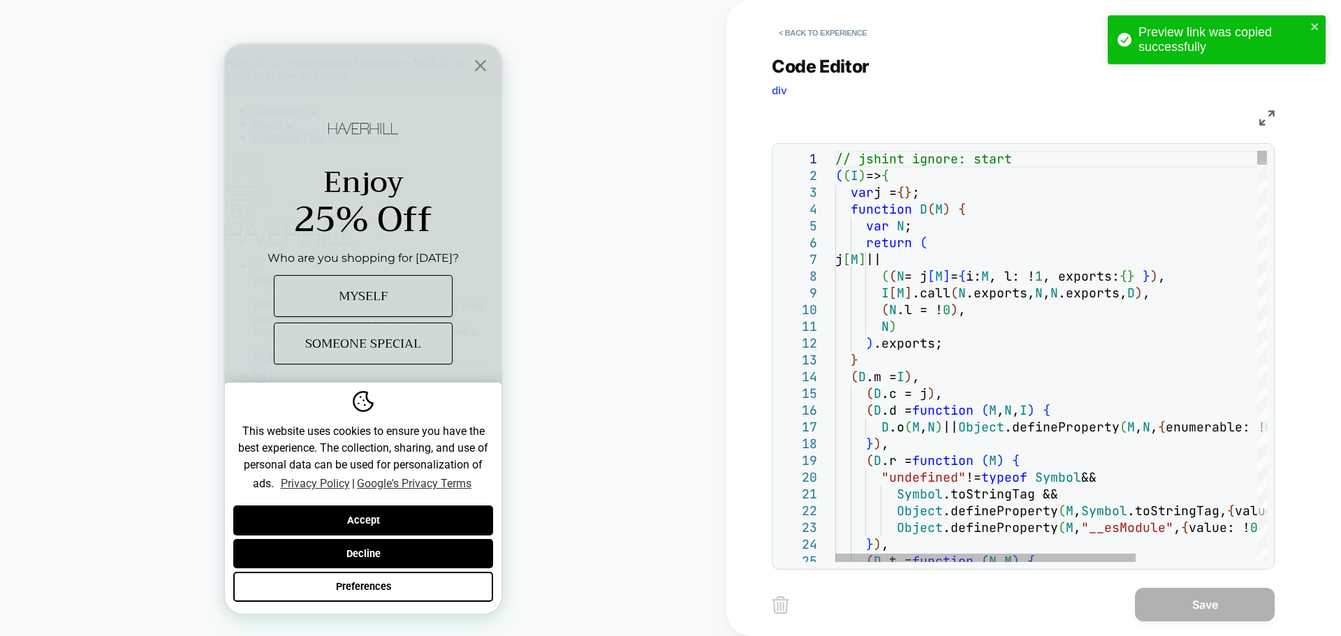
scroll to position [0, 0]
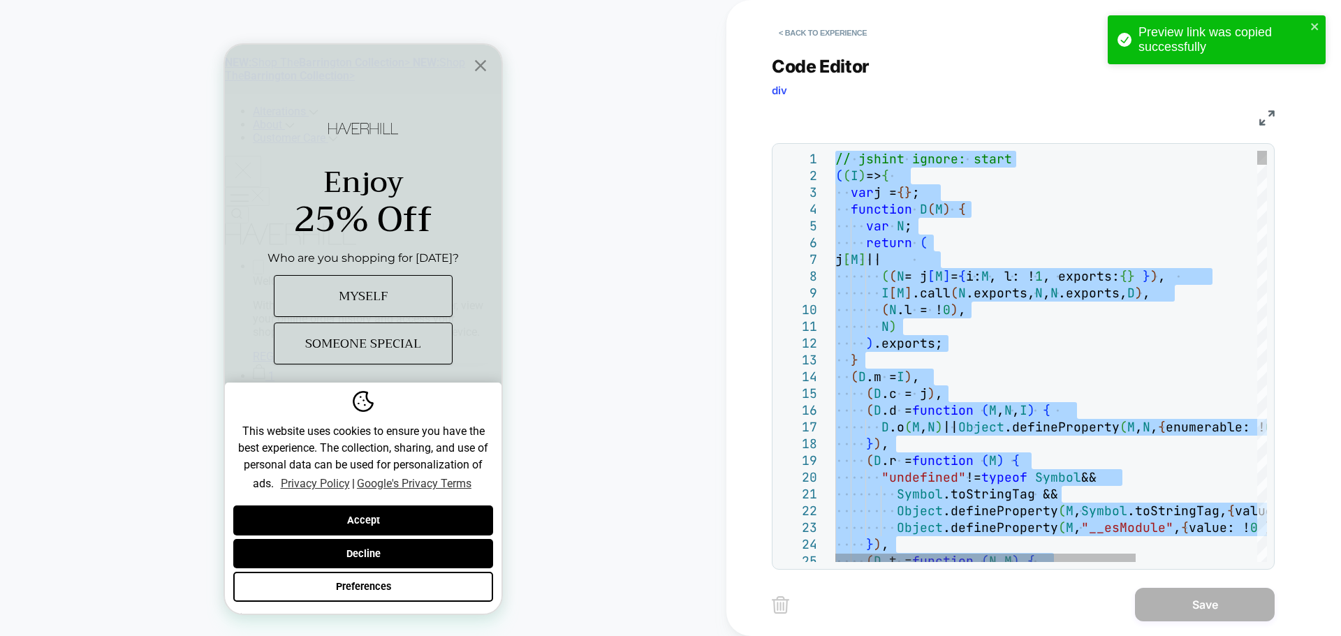
type textarea "**********"
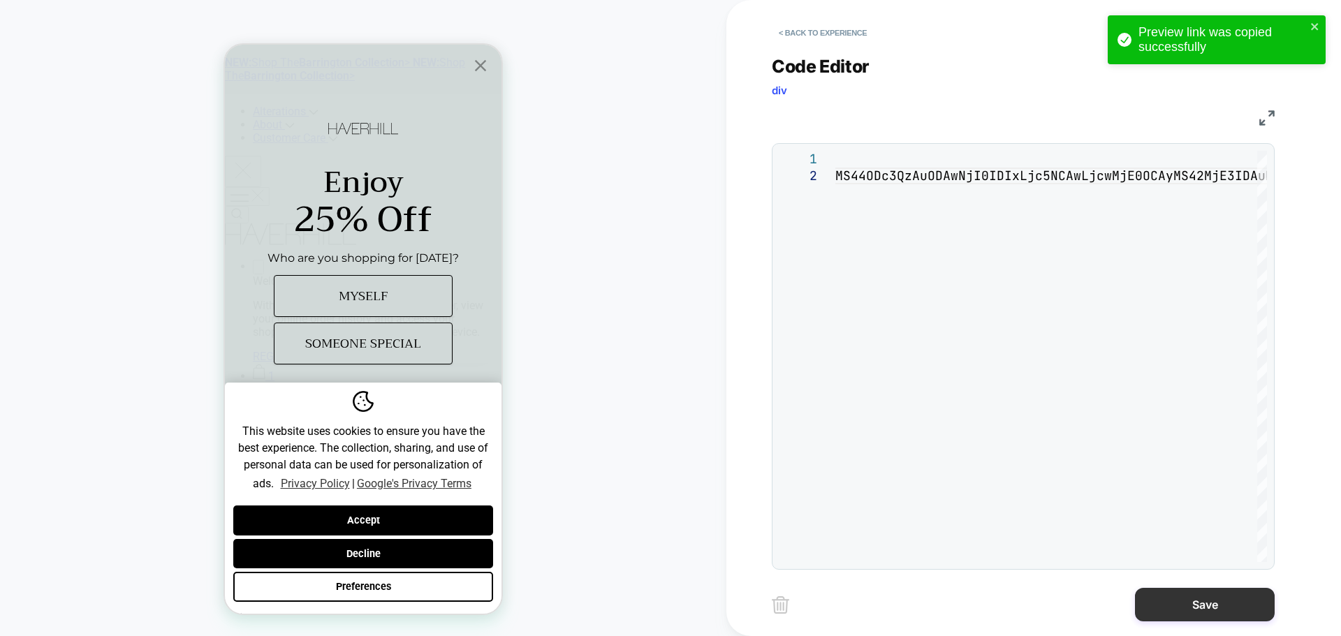
click at [1169, 597] on button "Save" at bounding box center [1205, 605] width 140 height 34
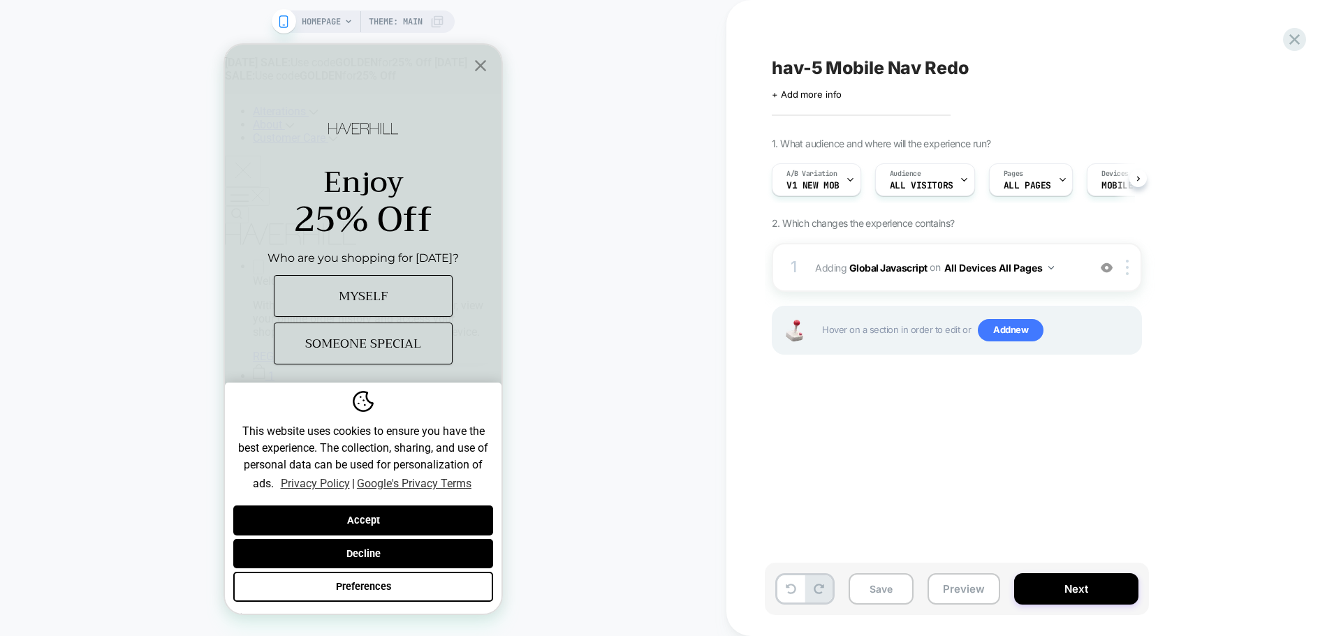
scroll to position [0, 1]
click at [861, 578] on button "Save" at bounding box center [881, 589] width 65 height 31
click at [970, 588] on button "Preview" at bounding box center [964, 589] width 73 height 31
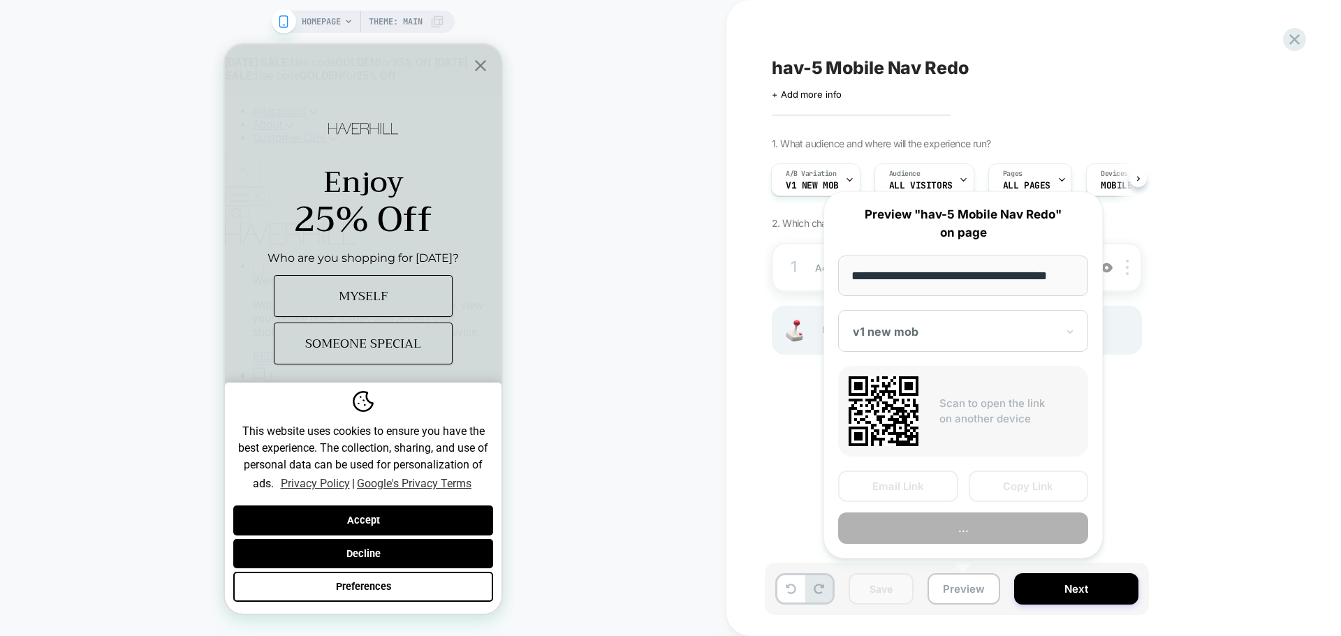
scroll to position [0, 8]
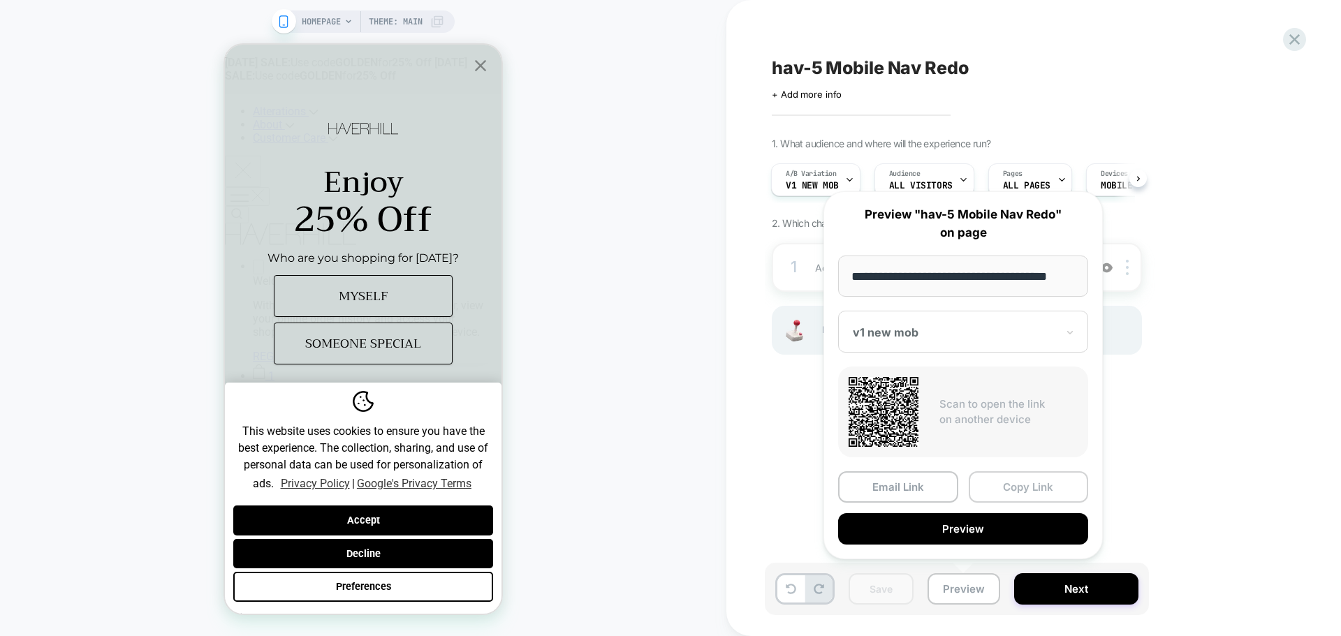
click at [1050, 485] on button "Copy Link" at bounding box center [1029, 487] width 120 height 31
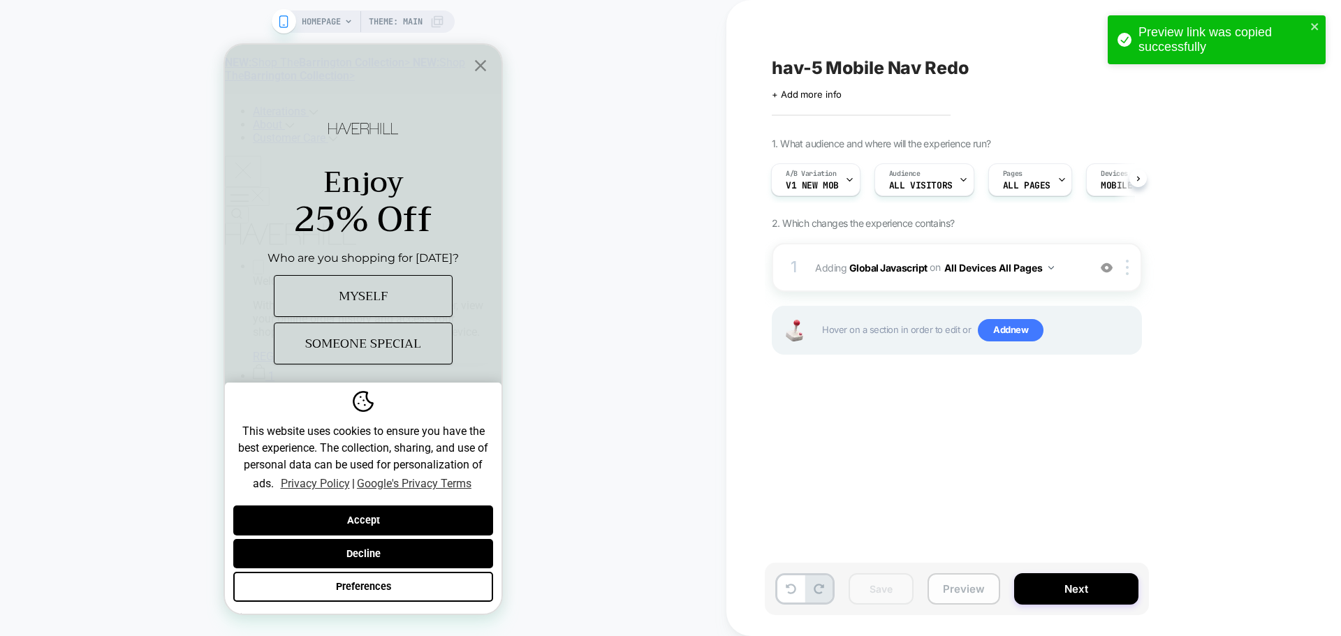
click at [978, 580] on button "Preview" at bounding box center [964, 589] width 73 height 31
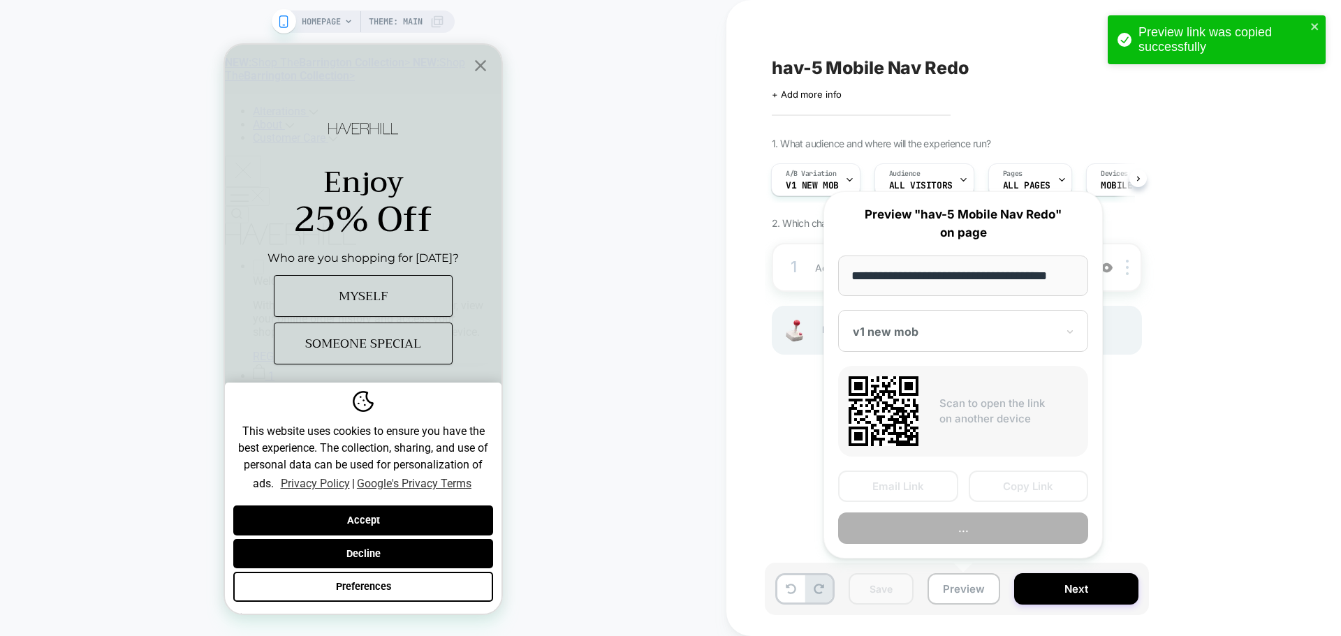
scroll to position [0, 8]
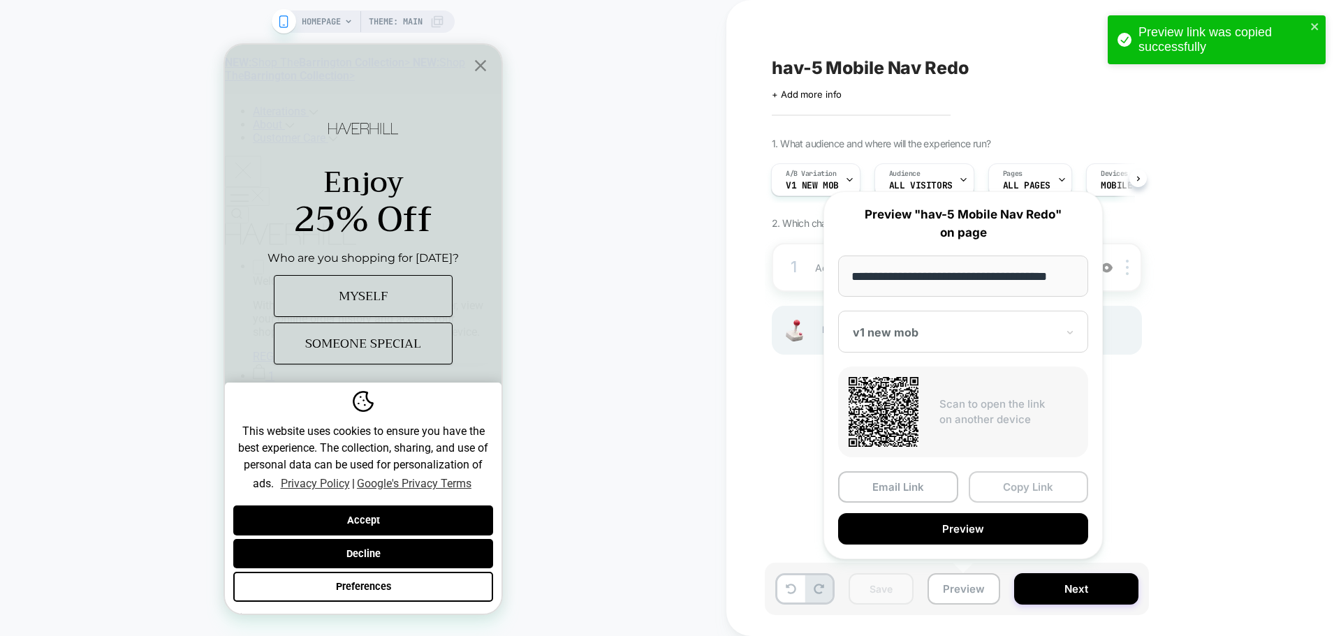
click at [1021, 501] on button "Copy Link" at bounding box center [1029, 487] width 120 height 31
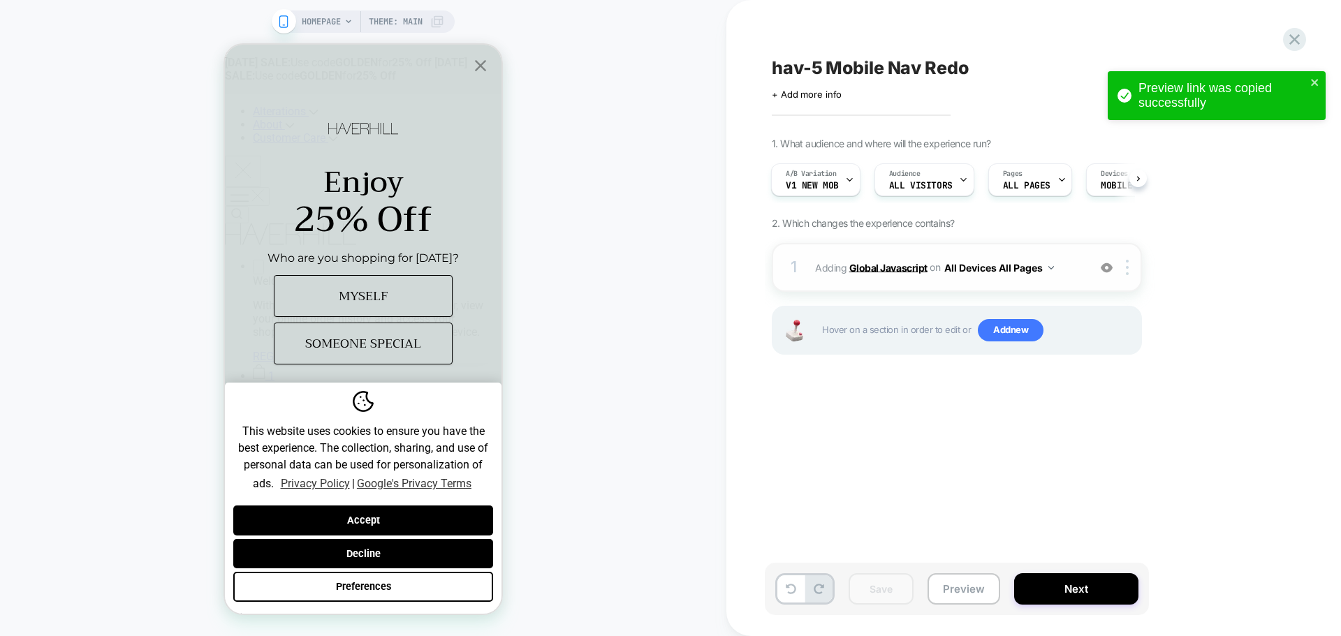
click at [881, 272] on b "Global Javascript" at bounding box center [888, 267] width 78 height 12
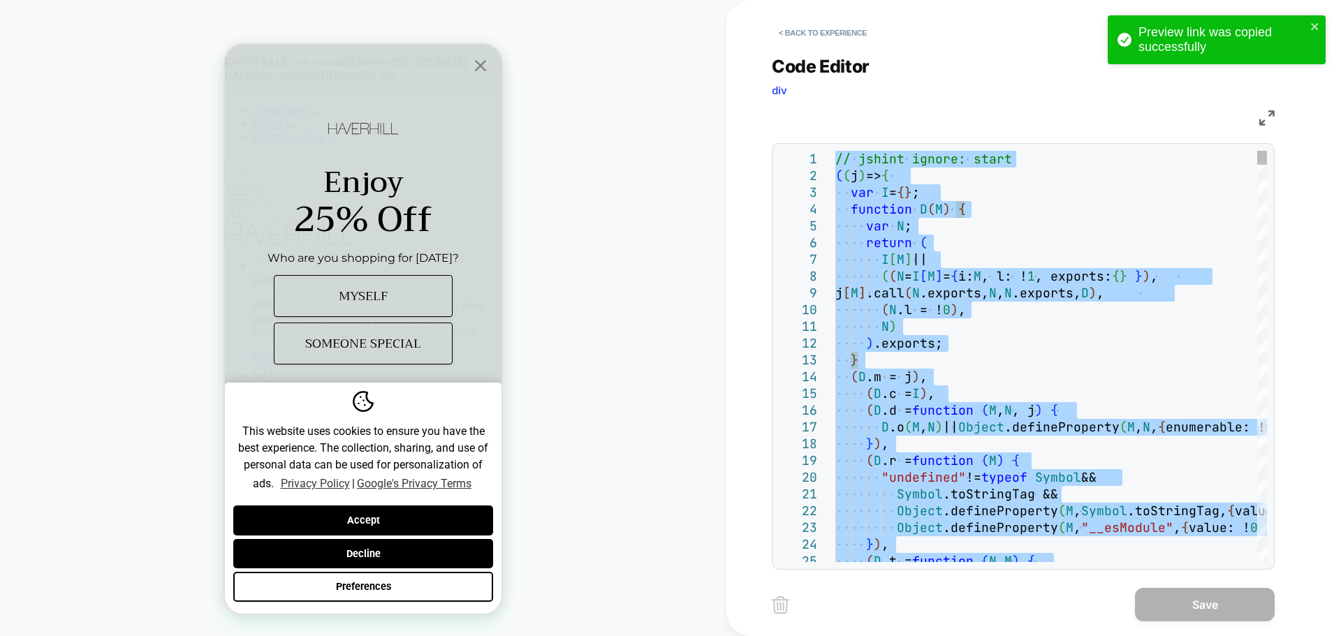
type textarea "**********"
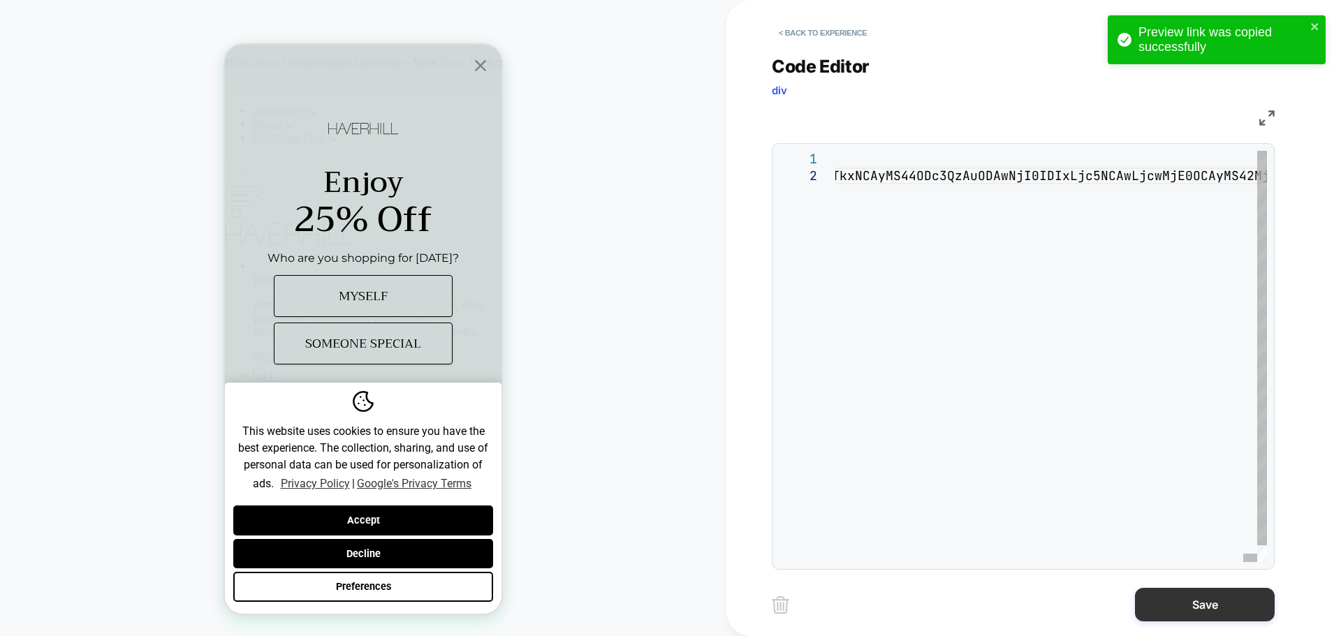
click at [1209, 618] on button "Save" at bounding box center [1205, 605] width 140 height 34
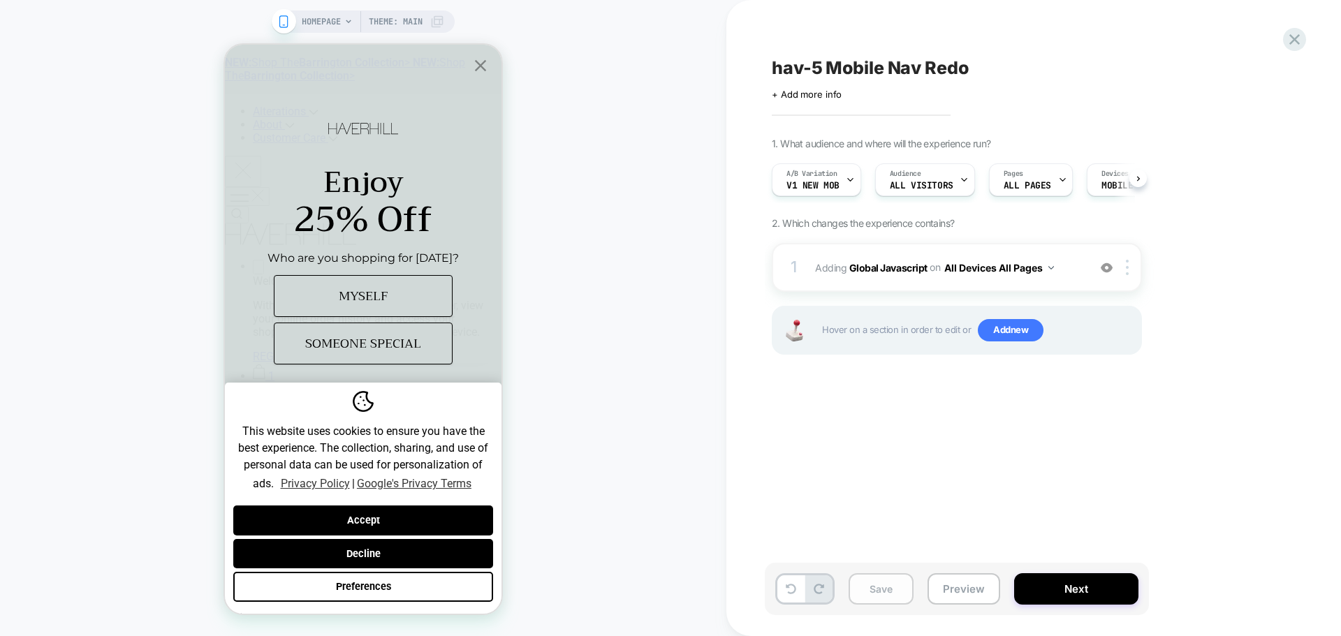
scroll to position [0, 1]
click at [893, 586] on button "Save" at bounding box center [881, 589] width 65 height 31
click at [960, 590] on button "Preview" at bounding box center [964, 589] width 73 height 31
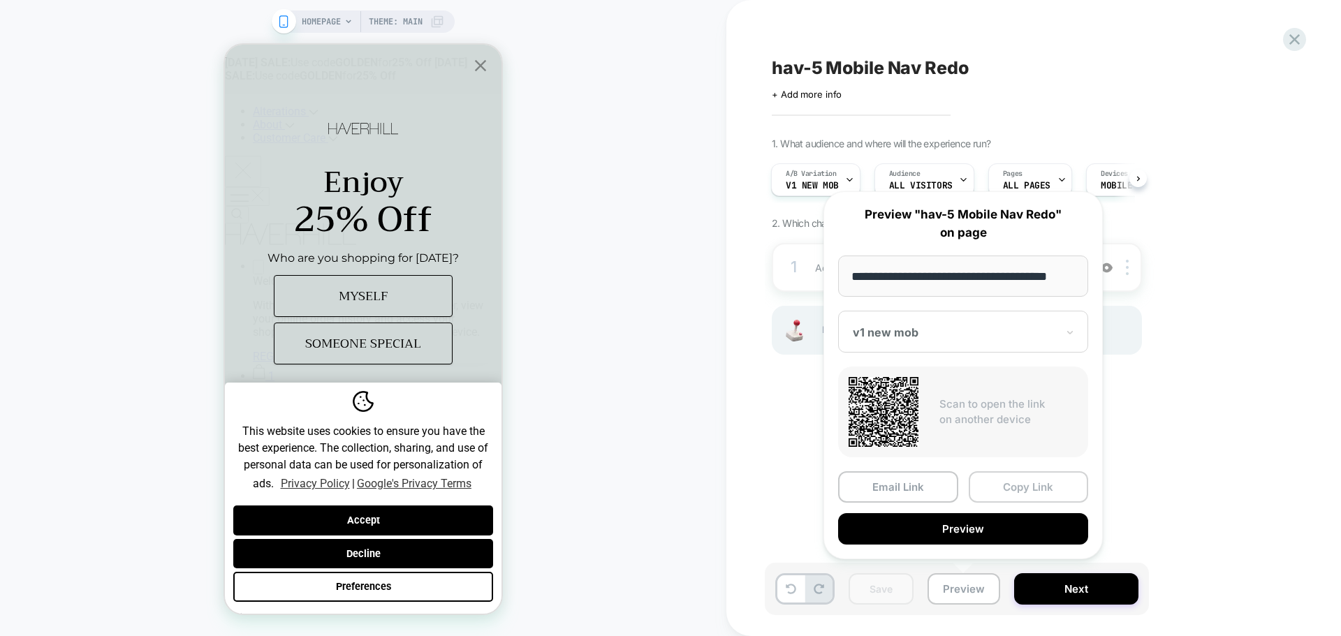
scroll to position [0, 0]
drag, startPoint x: 1005, startPoint y: 471, endPoint x: 1006, endPoint y: 484, distance: 13.3
click at [1006, 483] on div "**********" at bounding box center [963, 375] width 279 height 368
click at [1028, 493] on button "Copy Link" at bounding box center [1029, 487] width 120 height 31
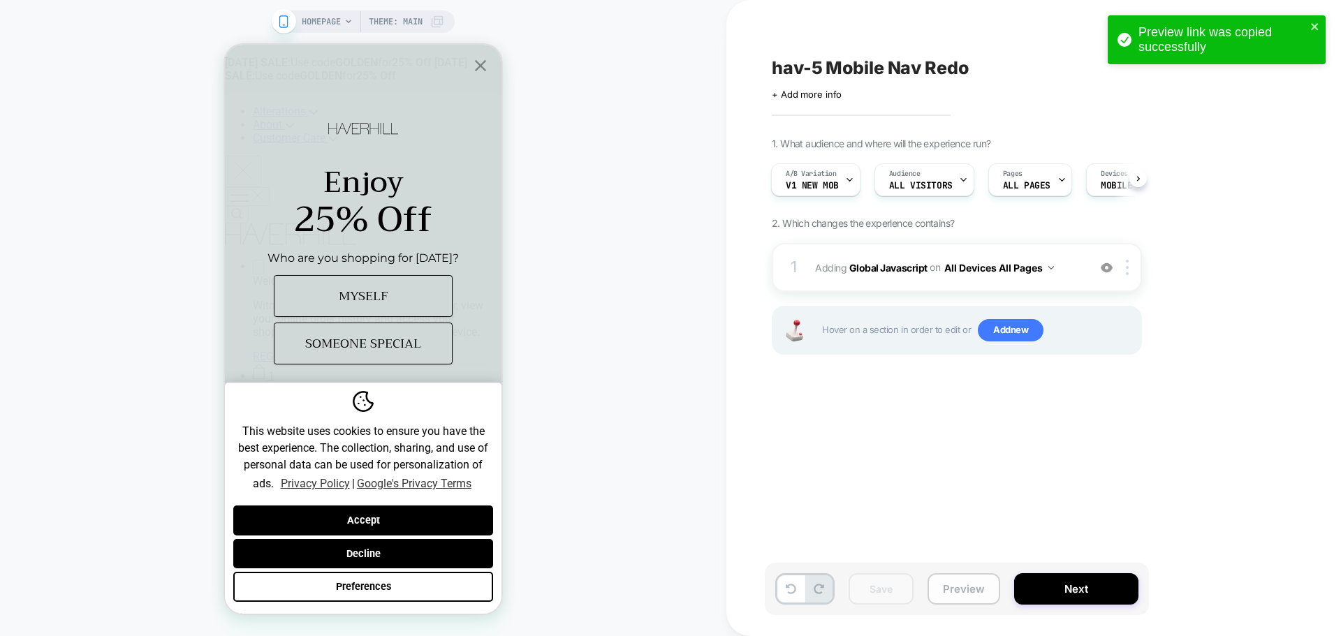
click at [982, 581] on button "Preview" at bounding box center [964, 589] width 73 height 31
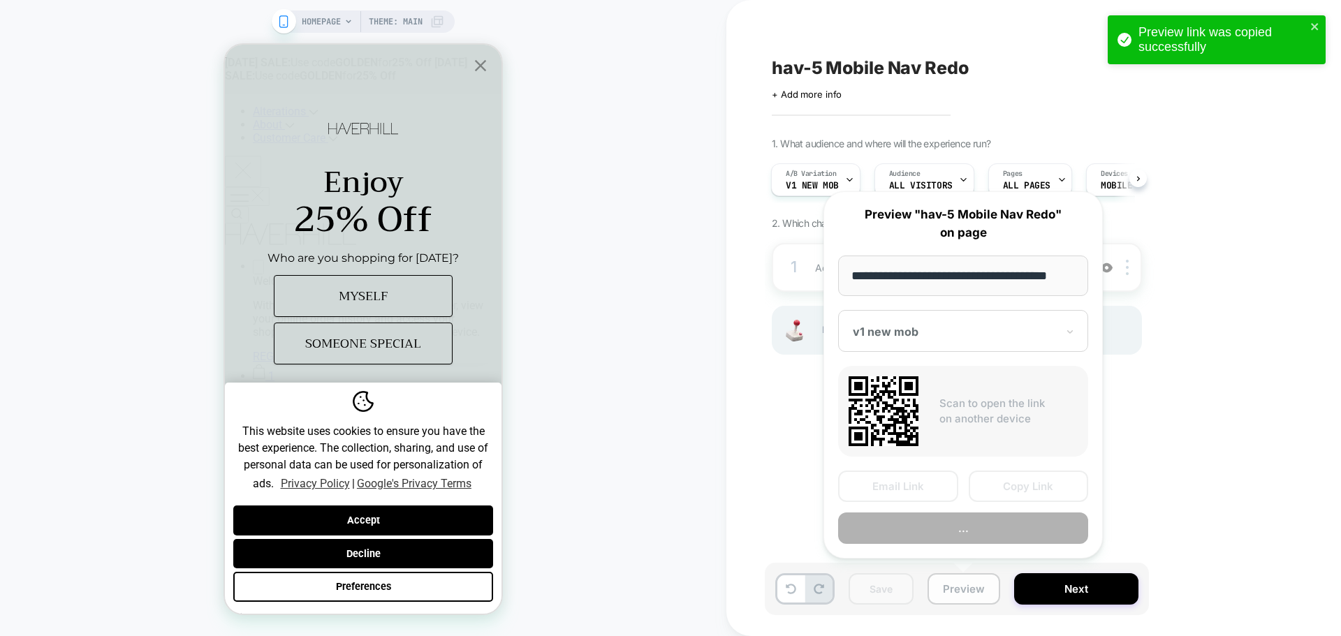
scroll to position [0, 8]
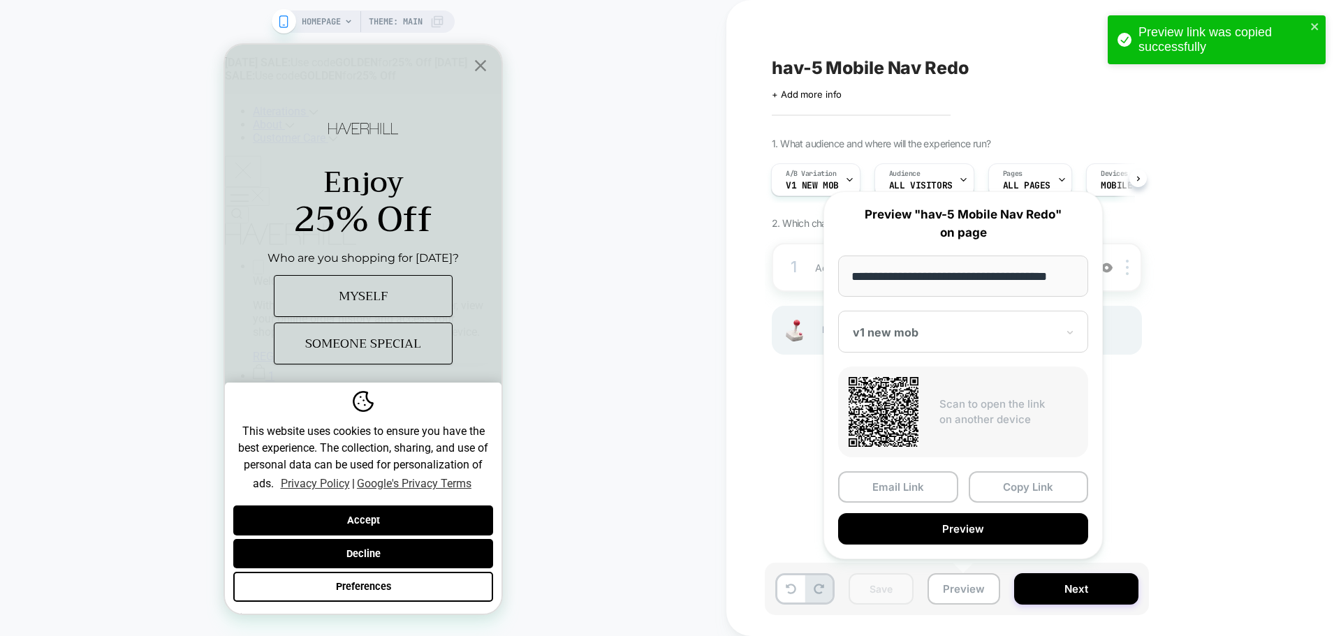
click at [1007, 506] on div "Email Link Copy Link Preview" at bounding box center [963, 508] width 250 height 73
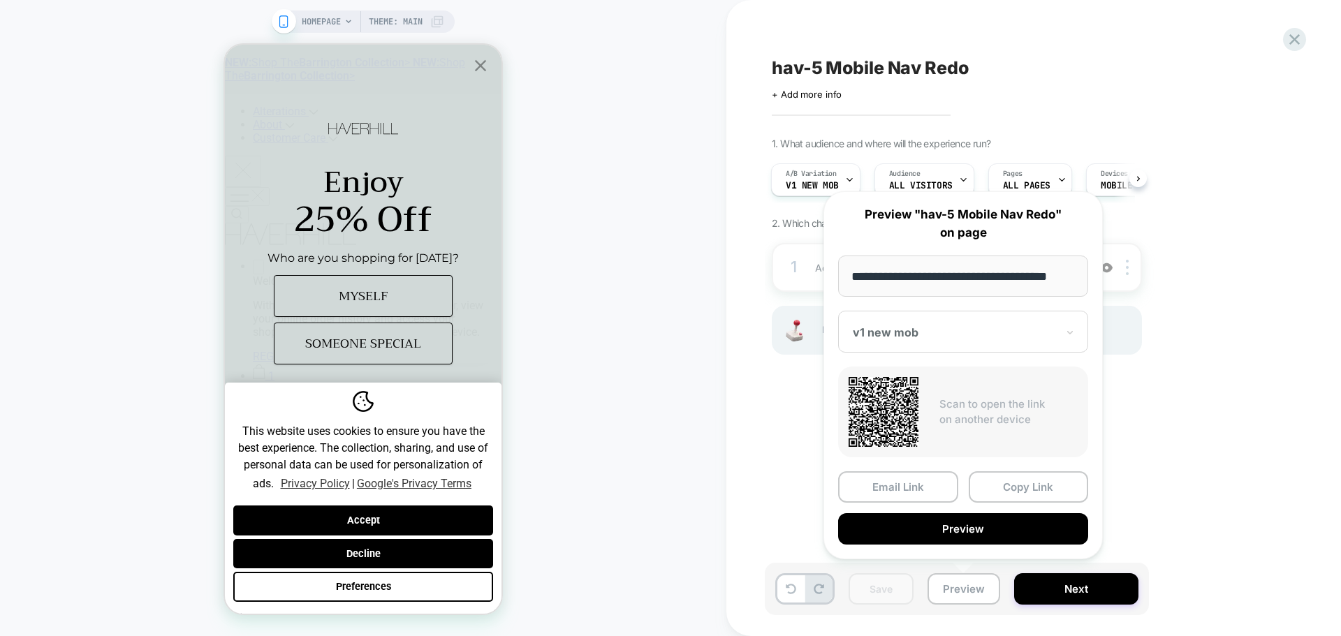
click at [1214, 439] on div "hav-5 Mobile Nav Redo Click to edit experience details + Add more info 1. What …" at bounding box center [1027, 318] width 524 height 608
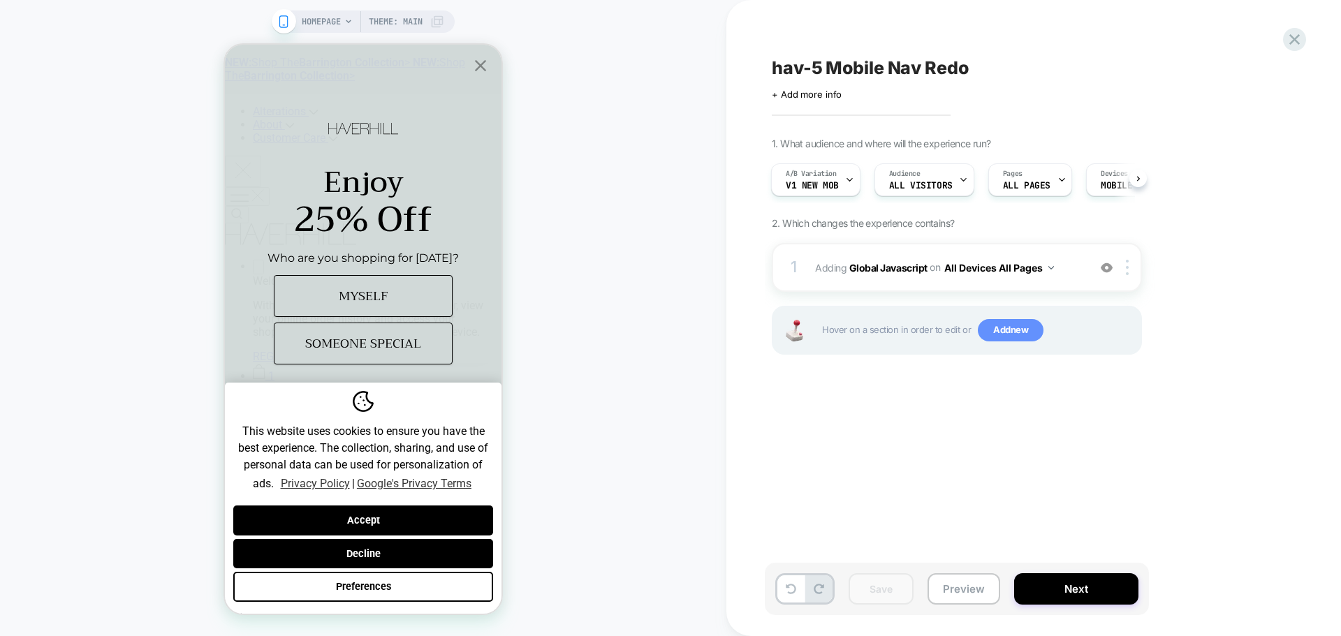
click at [1024, 334] on span "Add new" at bounding box center [1011, 330] width 66 height 22
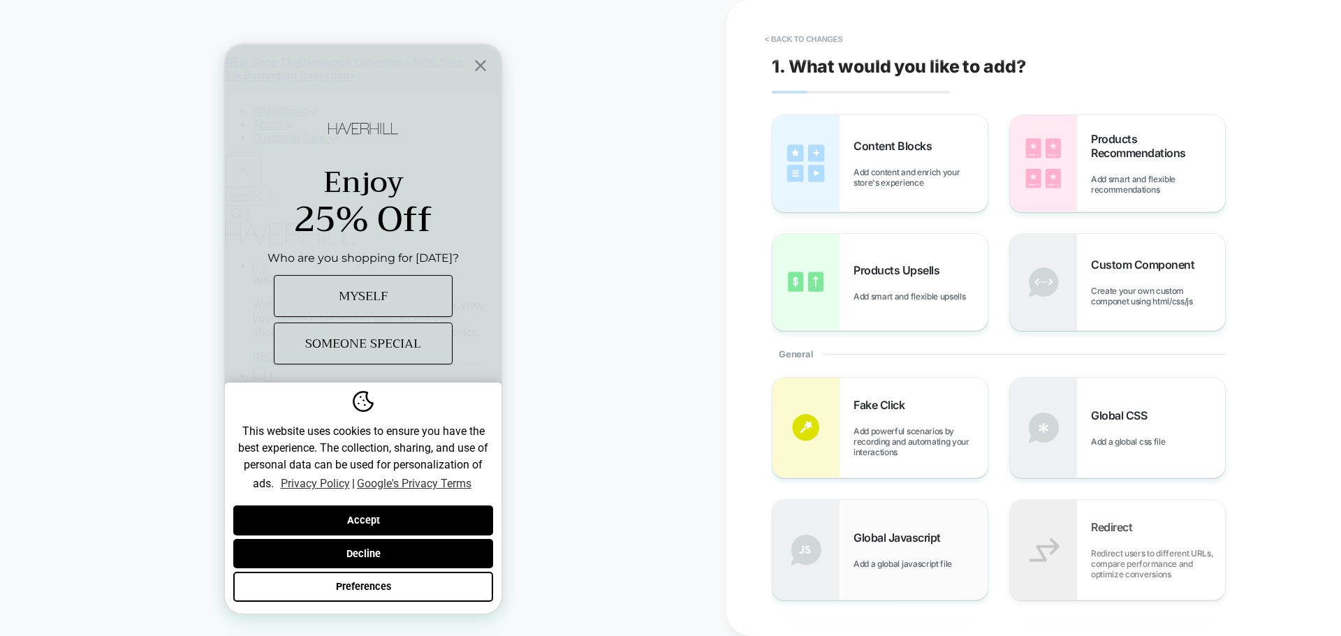
click at [924, 537] on span "Global Javascript" at bounding box center [901, 538] width 94 height 14
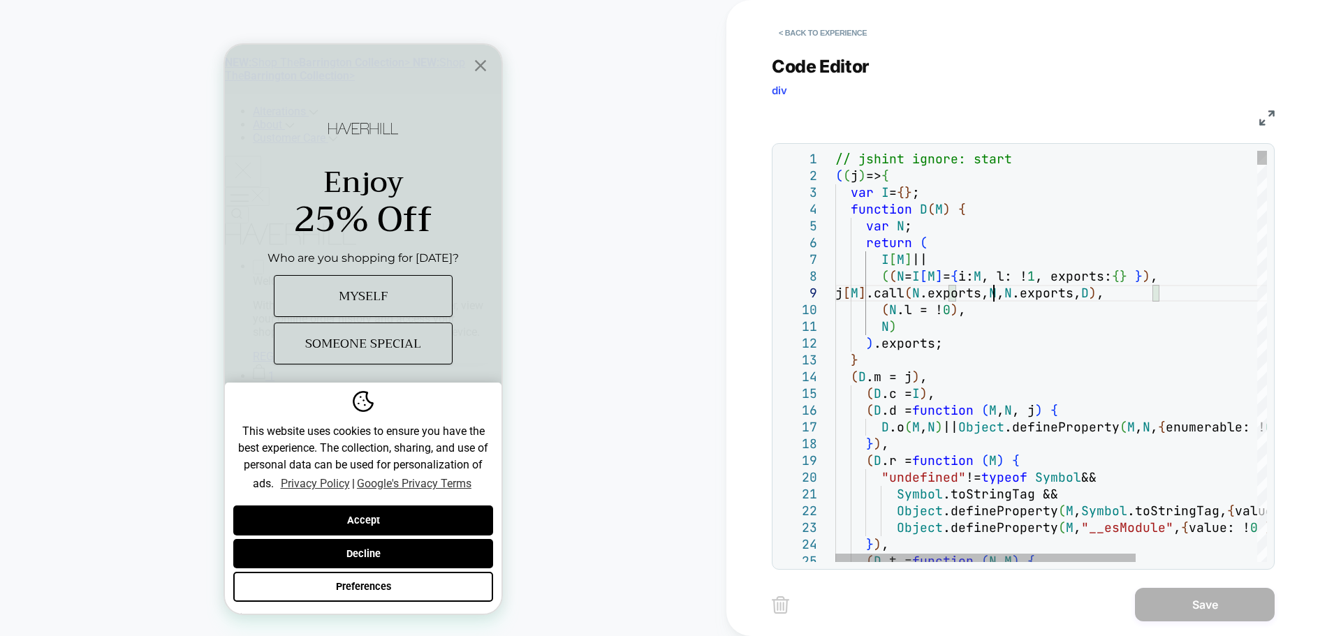
click at [802, 25] on button "< Back to experience" at bounding box center [823, 33] width 102 height 22
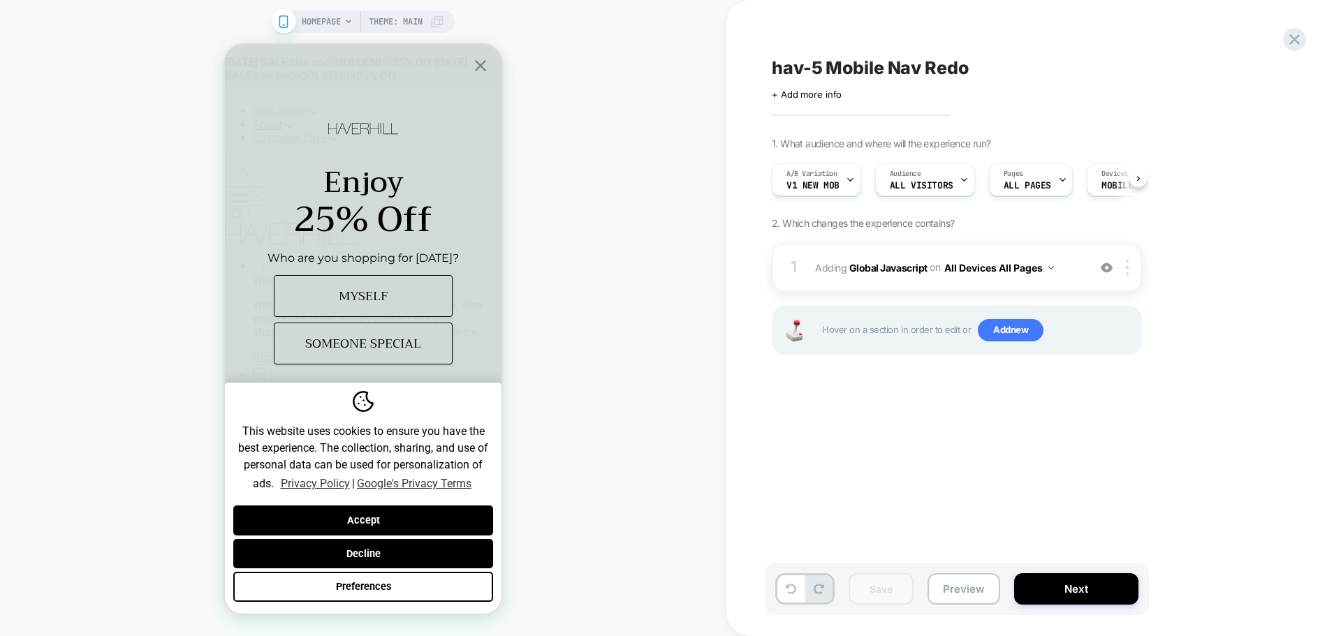
scroll to position [0, 1]
click at [1022, 331] on span "Add new" at bounding box center [1011, 330] width 66 height 22
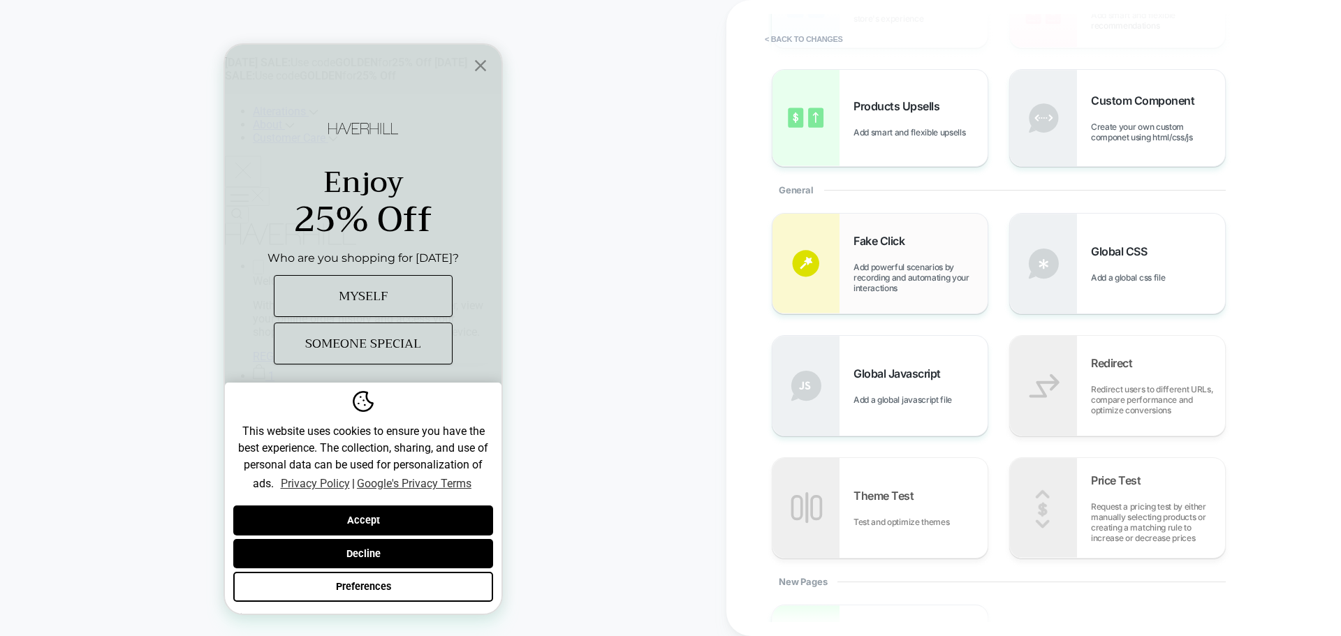
scroll to position [210, 0]
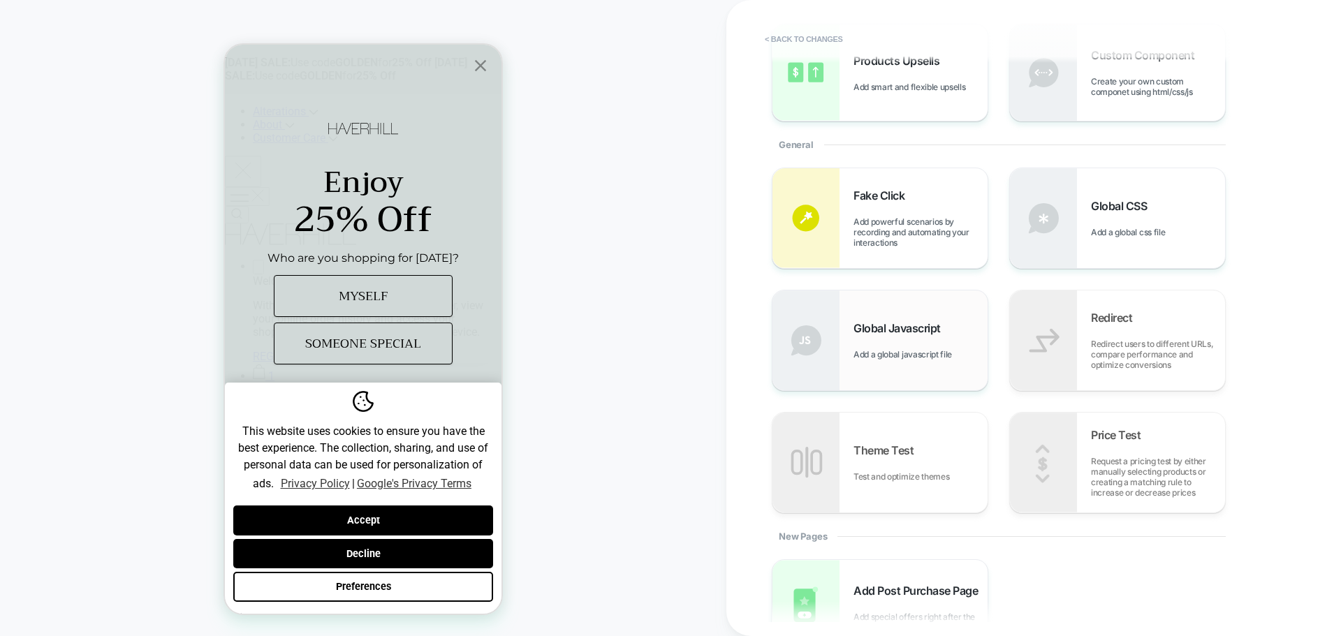
click at [894, 326] on span "Global Javascript" at bounding box center [901, 328] width 94 height 14
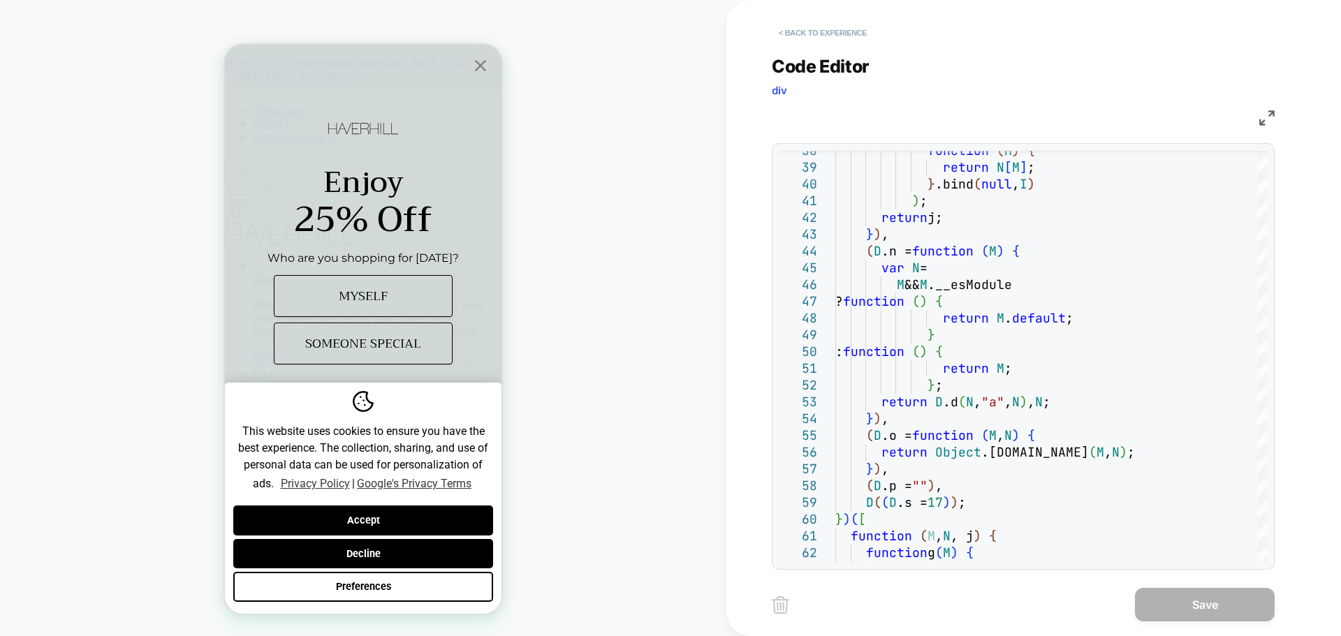
click at [831, 36] on button "< Back to experience" at bounding box center [823, 33] width 102 height 22
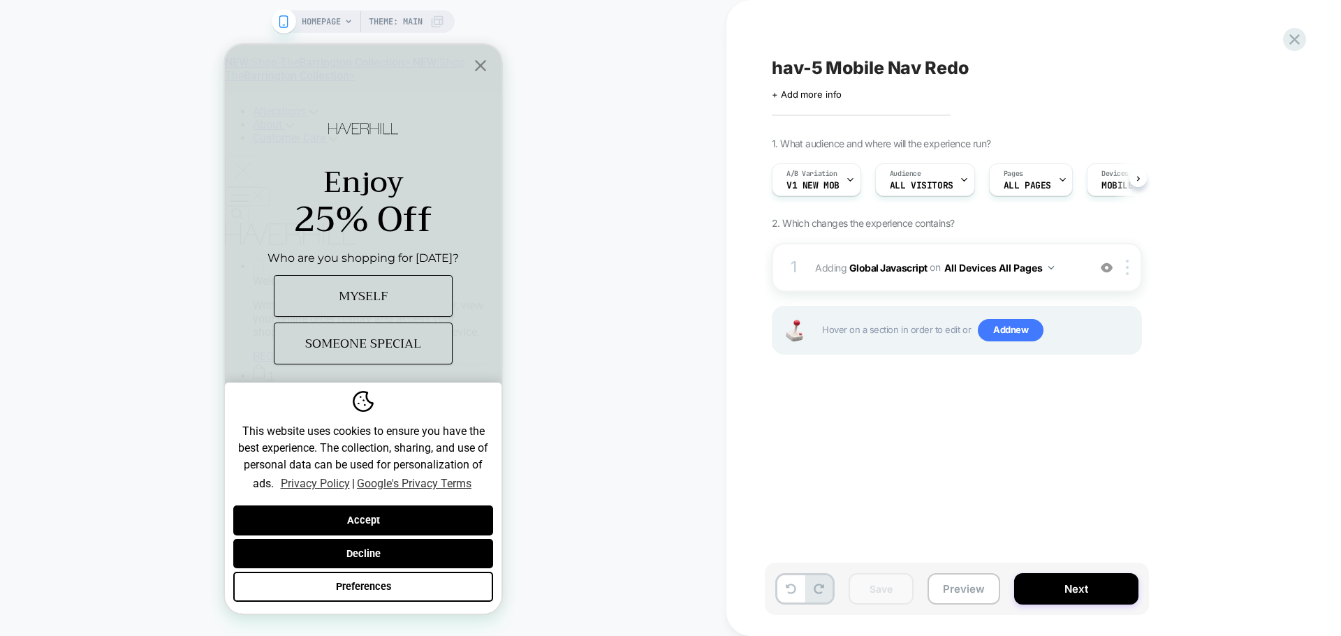
scroll to position [0, 1]
click at [1015, 330] on span "Add new" at bounding box center [1011, 330] width 66 height 22
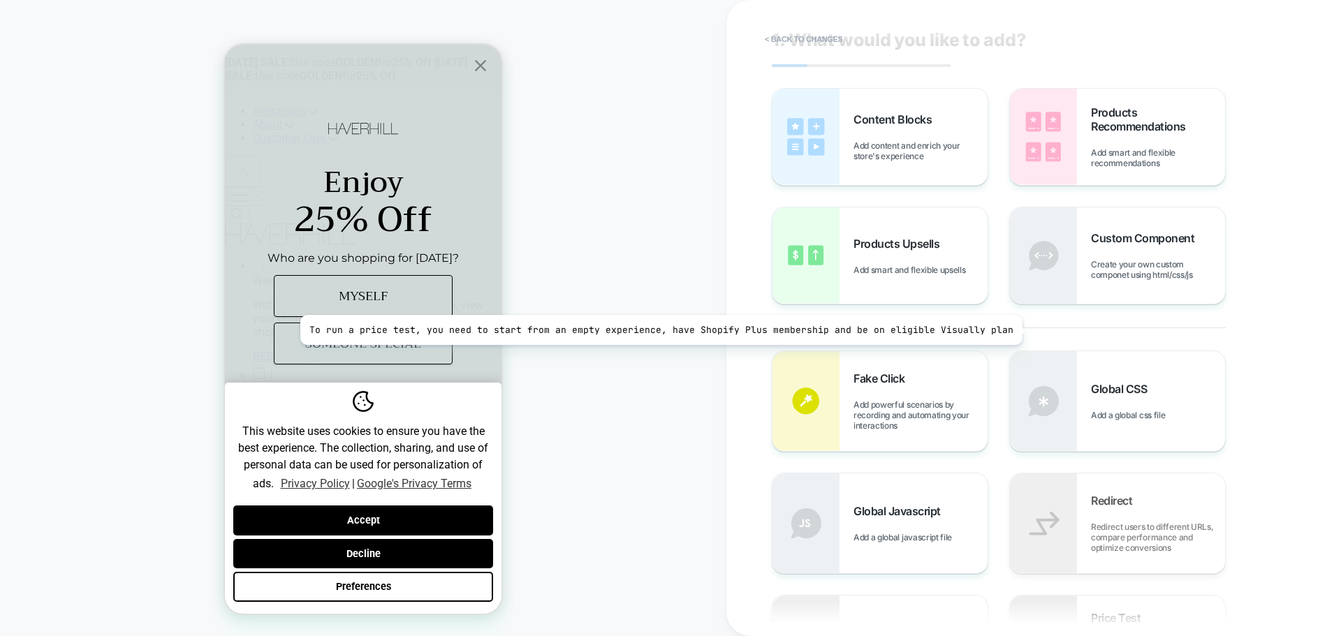
scroll to position [0, 0]
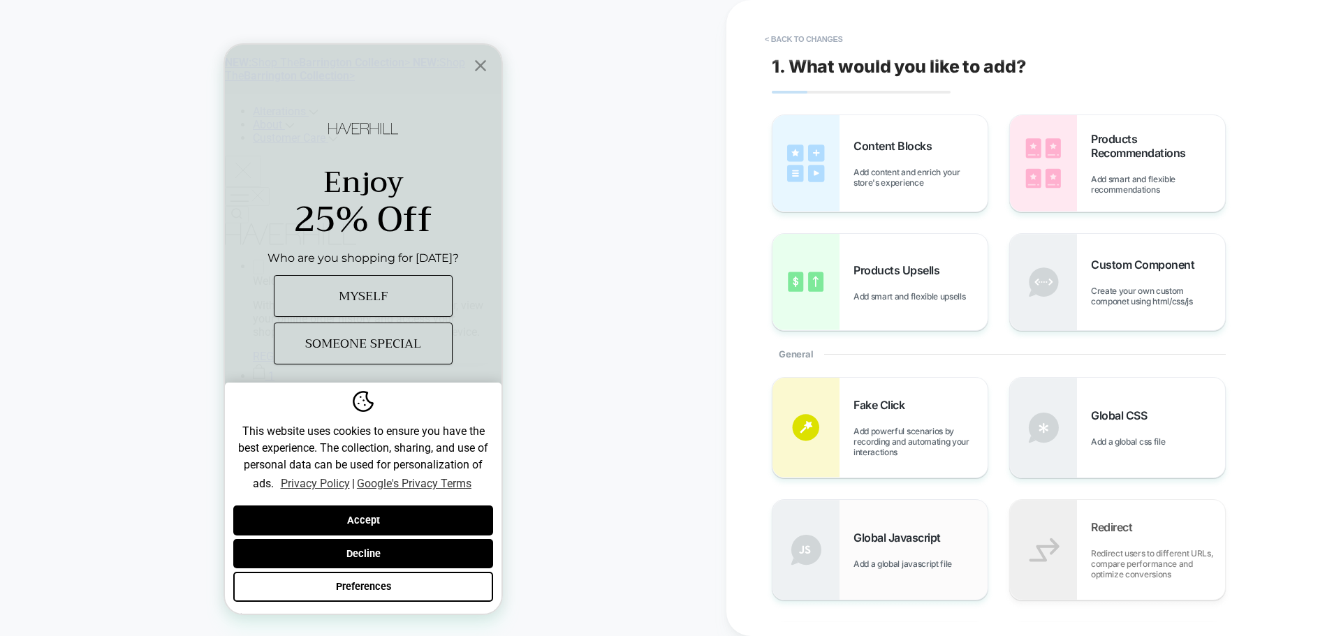
click at [903, 548] on div "Global Javascript Add a global javascript file" at bounding box center [921, 550] width 134 height 38
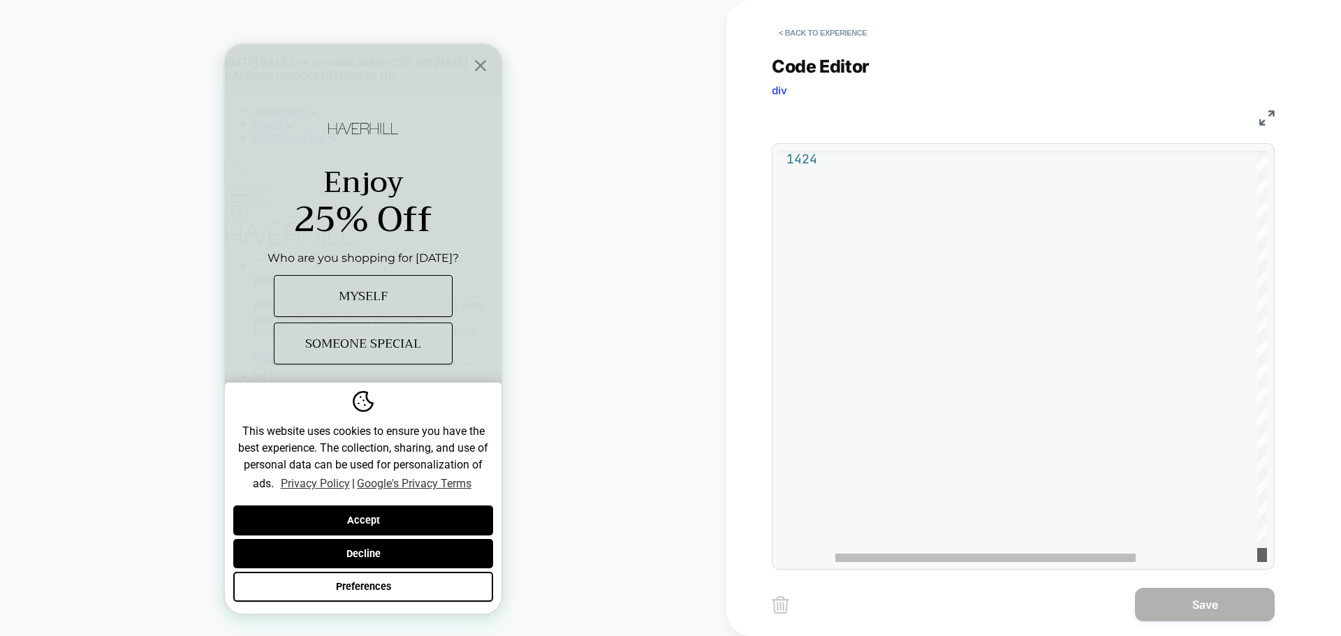
click at [1267, 562] on div at bounding box center [1262, 555] width 10 height 14
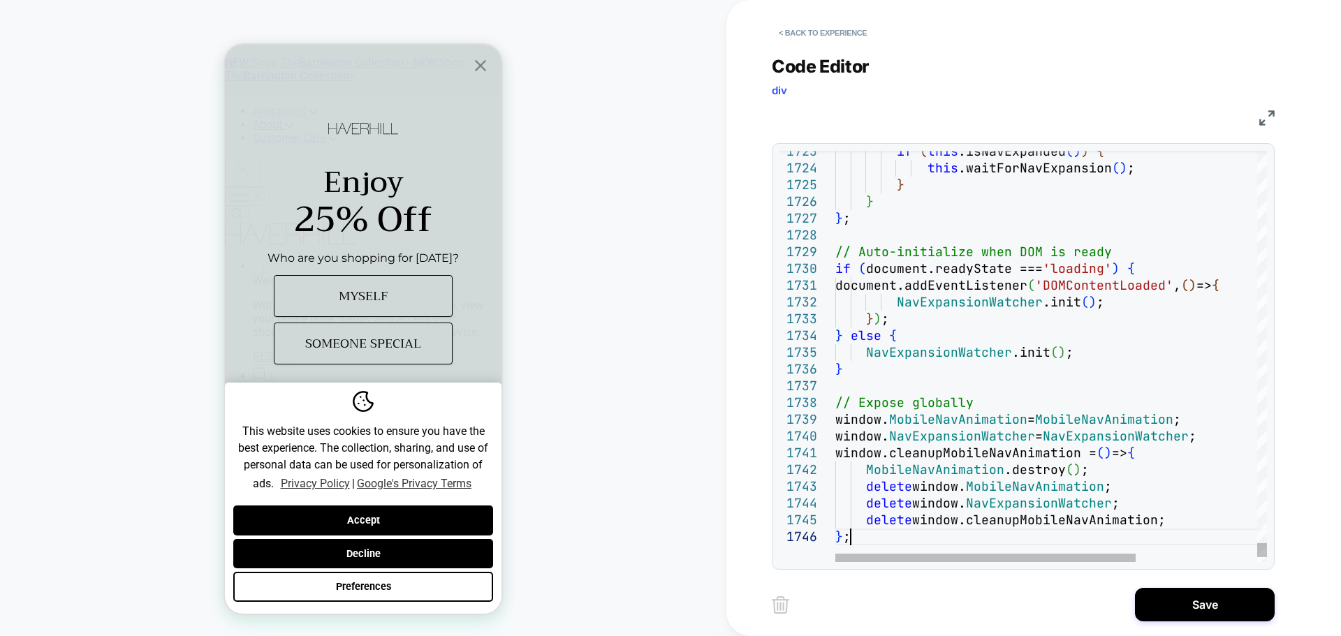
scroll to position [100, 0]
type textarea "**********"
click at [1211, 597] on button "Save" at bounding box center [1205, 605] width 140 height 34
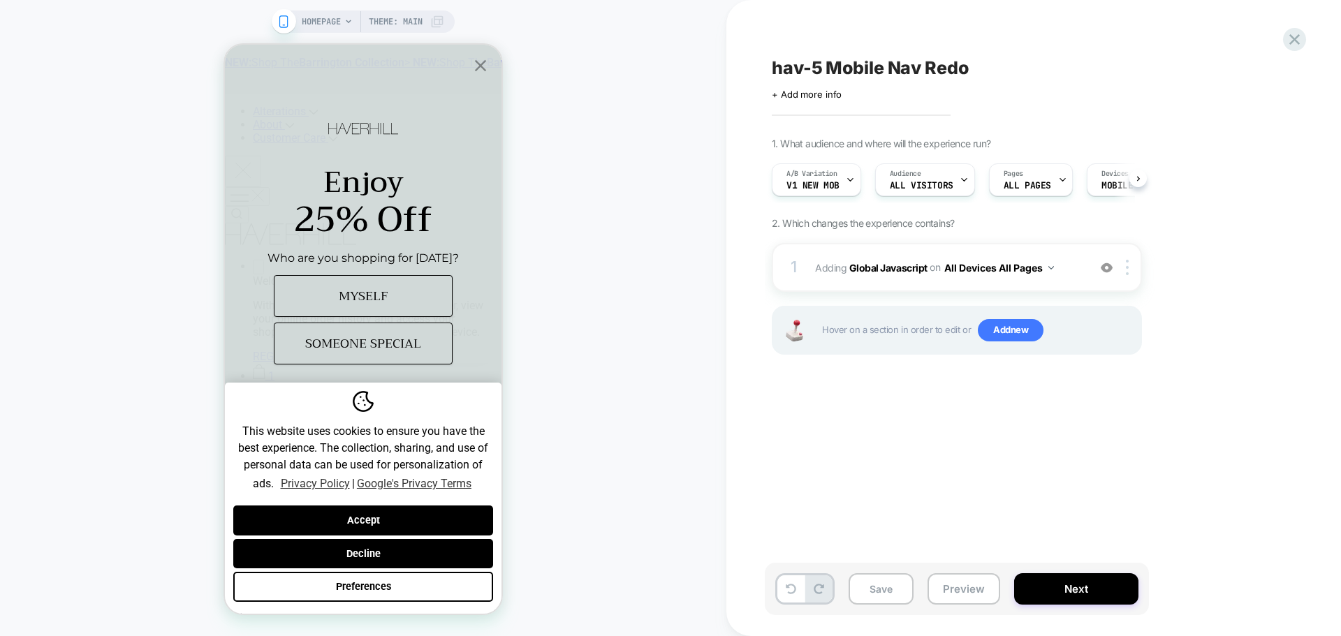
scroll to position [0, 1]
click at [892, 585] on button "Save" at bounding box center [881, 589] width 65 height 31
click at [967, 597] on button "Preview" at bounding box center [964, 589] width 73 height 31
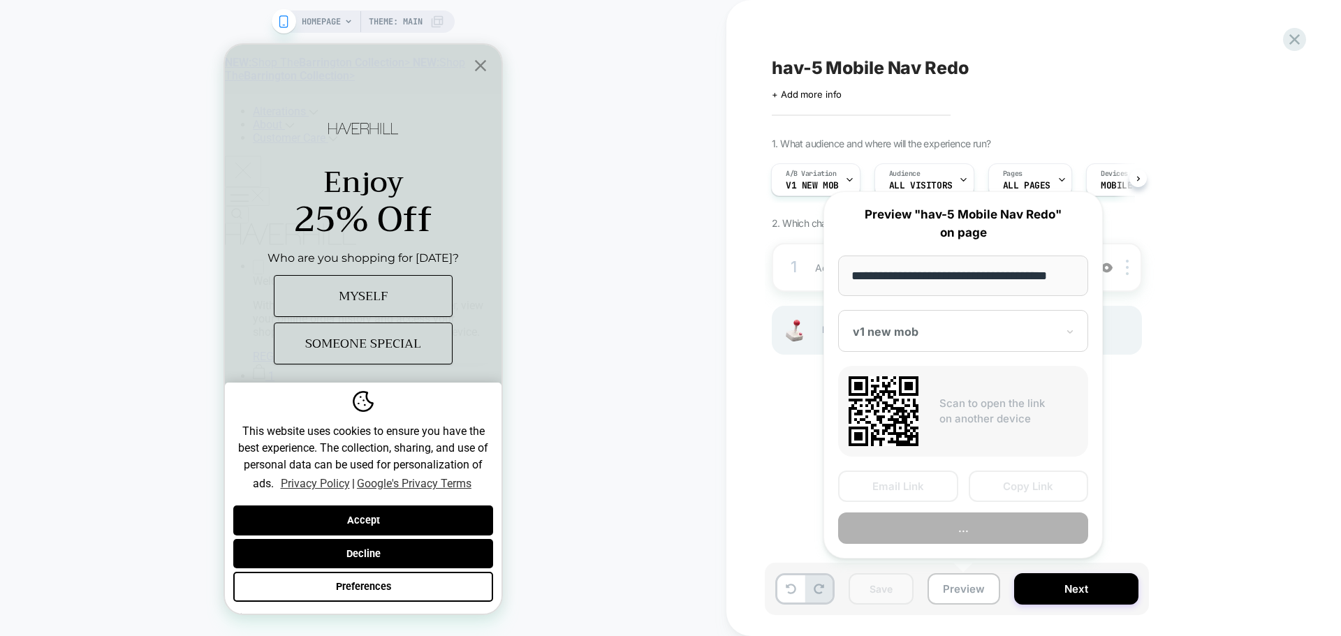
scroll to position [0, 8]
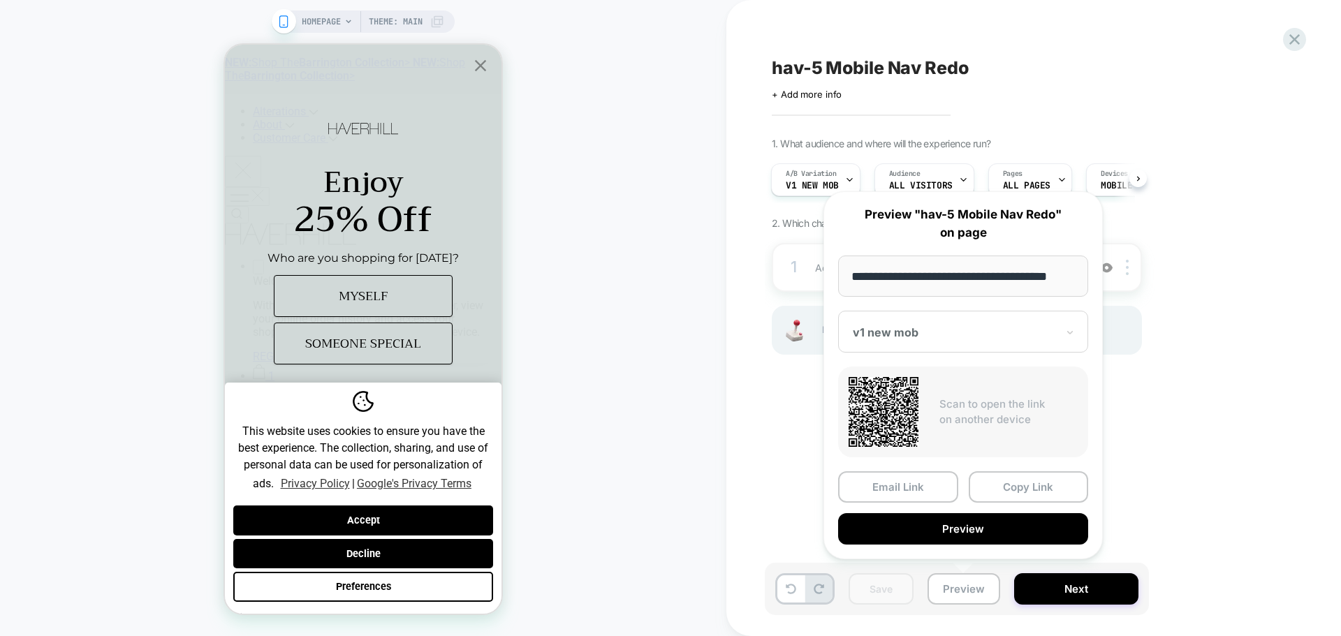
drag, startPoint x: 1031, startPoint y: 488, endPoint x: 1015, endPoint y: 488, distance: 16.1
click at [1029, 488] on button "Copy Link" at bounding box center [1029, 487] width 120 height 31
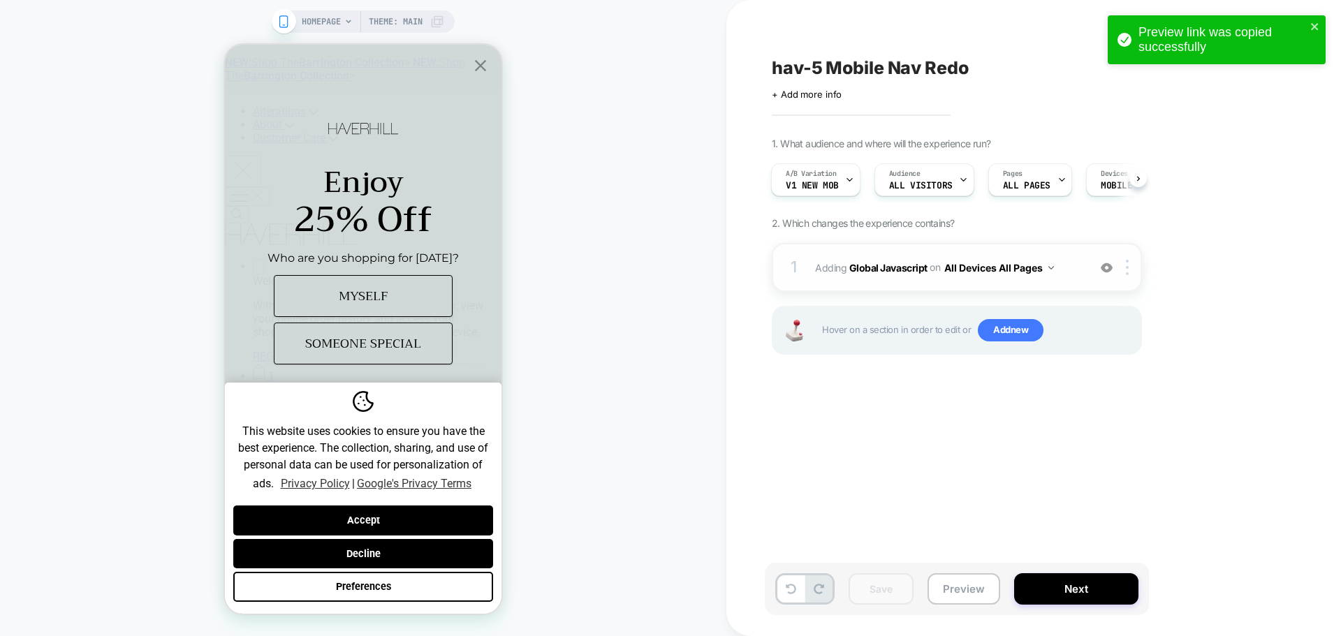
click at [880, 260] on span "Adding Global Javascript on All Devices All Pages" at bounding box center [948, 268] width 266 height 20
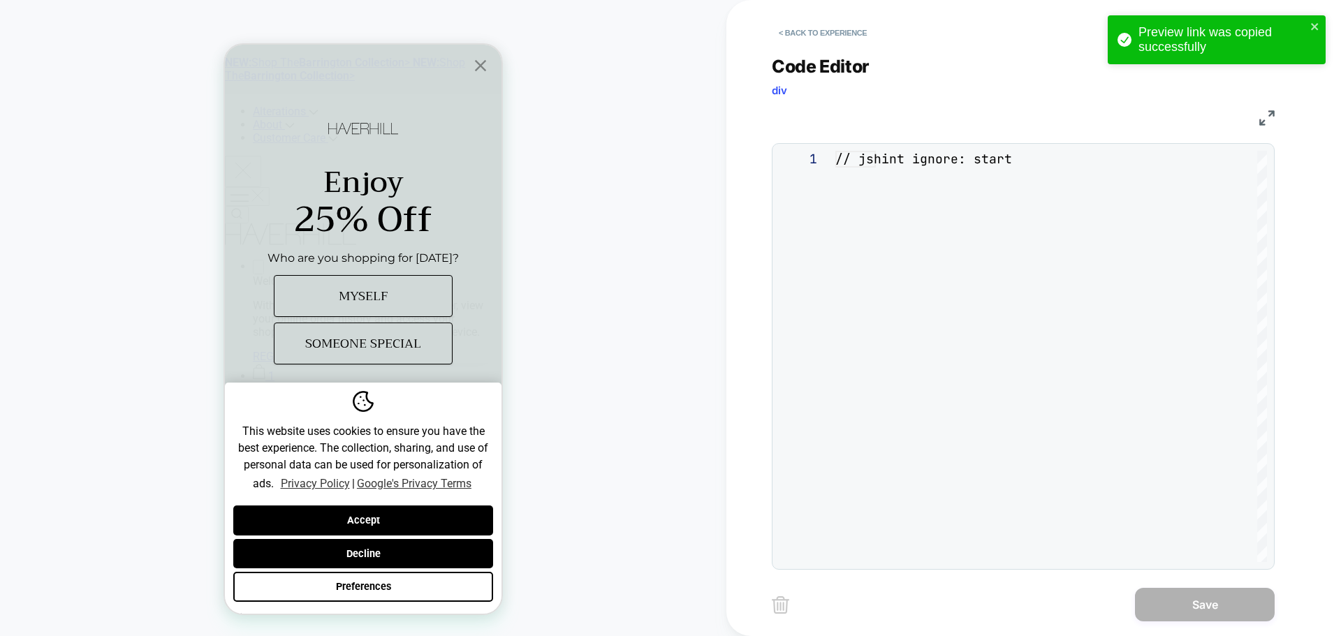
click at [881, 272] on div "**********" at bounding box center [1023, 304] width 503 height 532
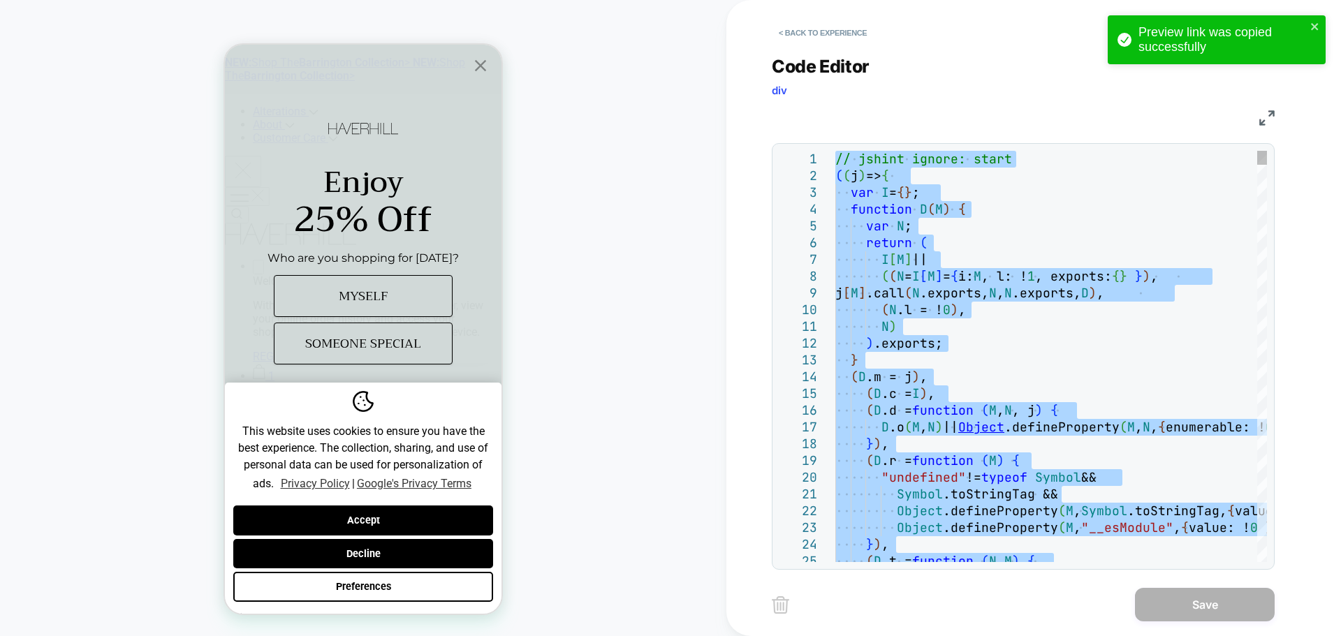
type textarea "**********"
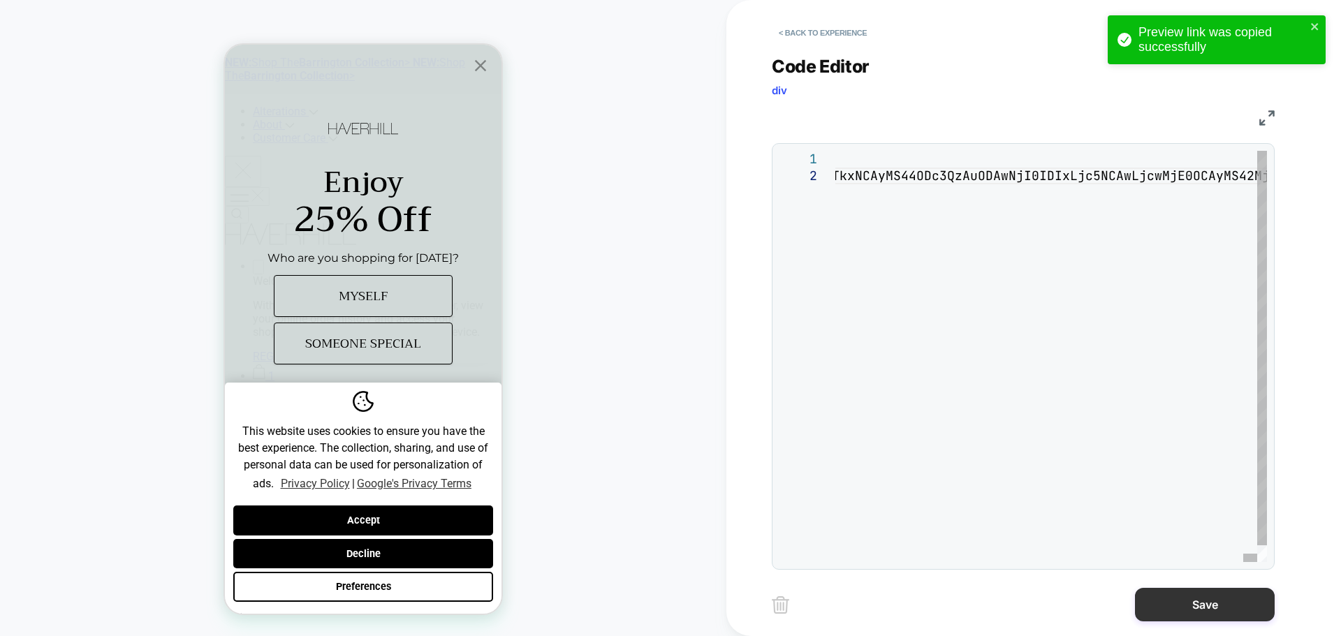
click at [1179, 603] on button "Save" at bounding box center [1205, 605] width 140 height 34
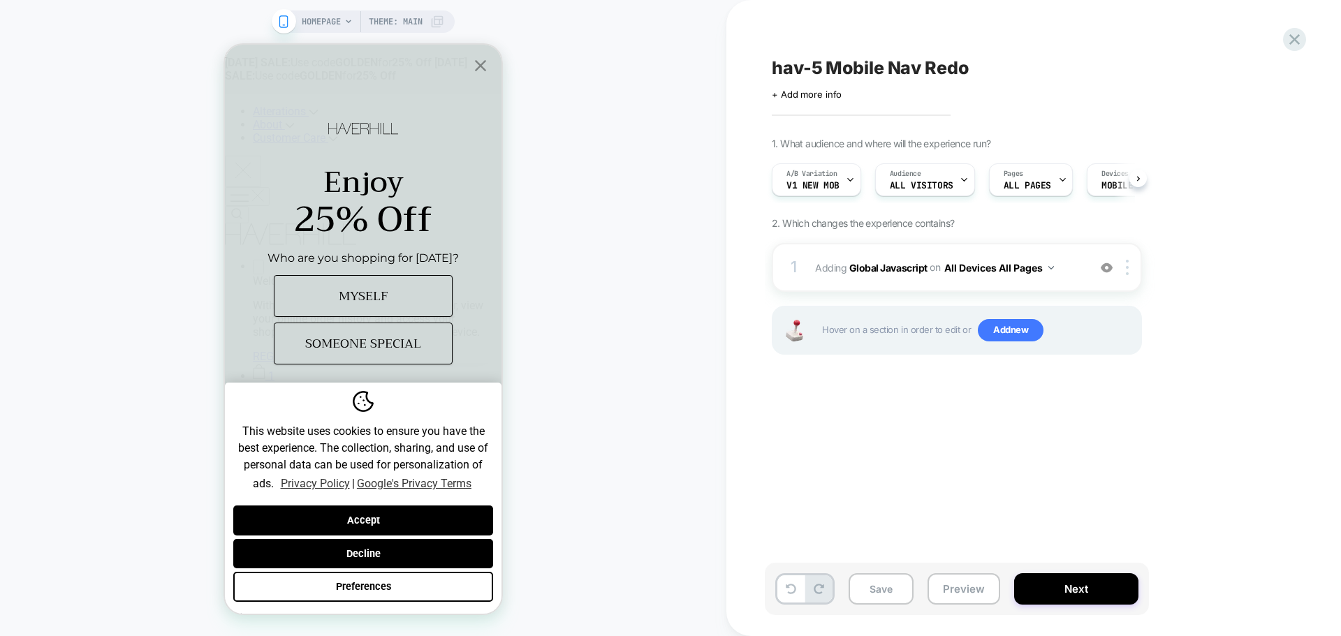
scroll to position [0, 1]
click at [900, 576] on button "Save" at bounding box center [881, 589] width 65 height 31
click at [963, 588] on button "Preview" at bounding box center [964, 589] width 73 height 31
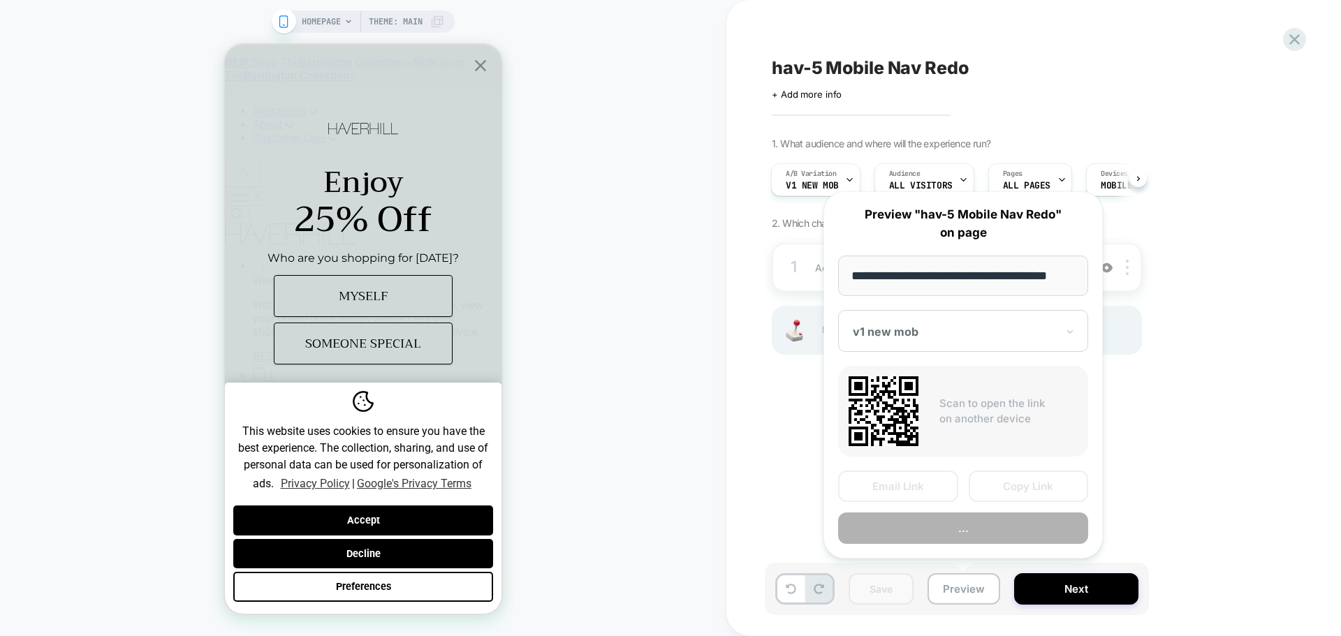
scroll to position [0, 8]
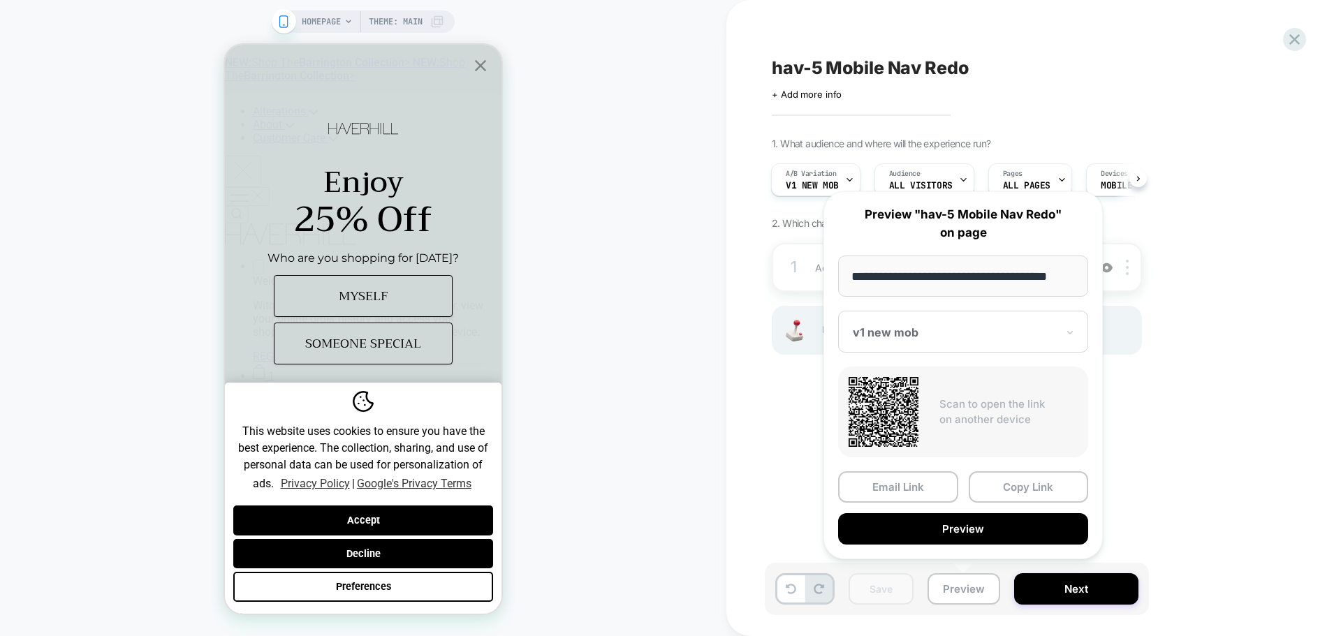
click at [998, 464] on div "**********" at bounding box center [963, 375] width 279 height 368
click at [1001, 483] on button "Copy Link" at bounding box center [1029, 487] width 120 height 31
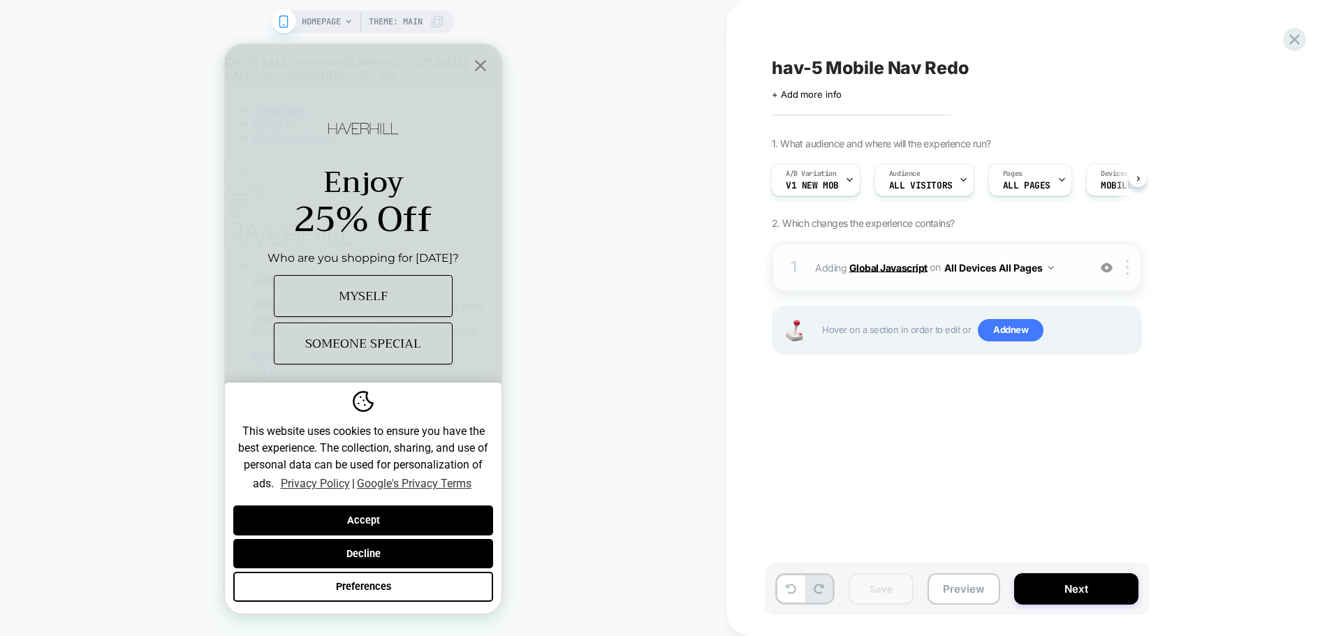
click at [897, 268] on b "Global Javascript" at bounding box center [888, 267] width 78 height 12
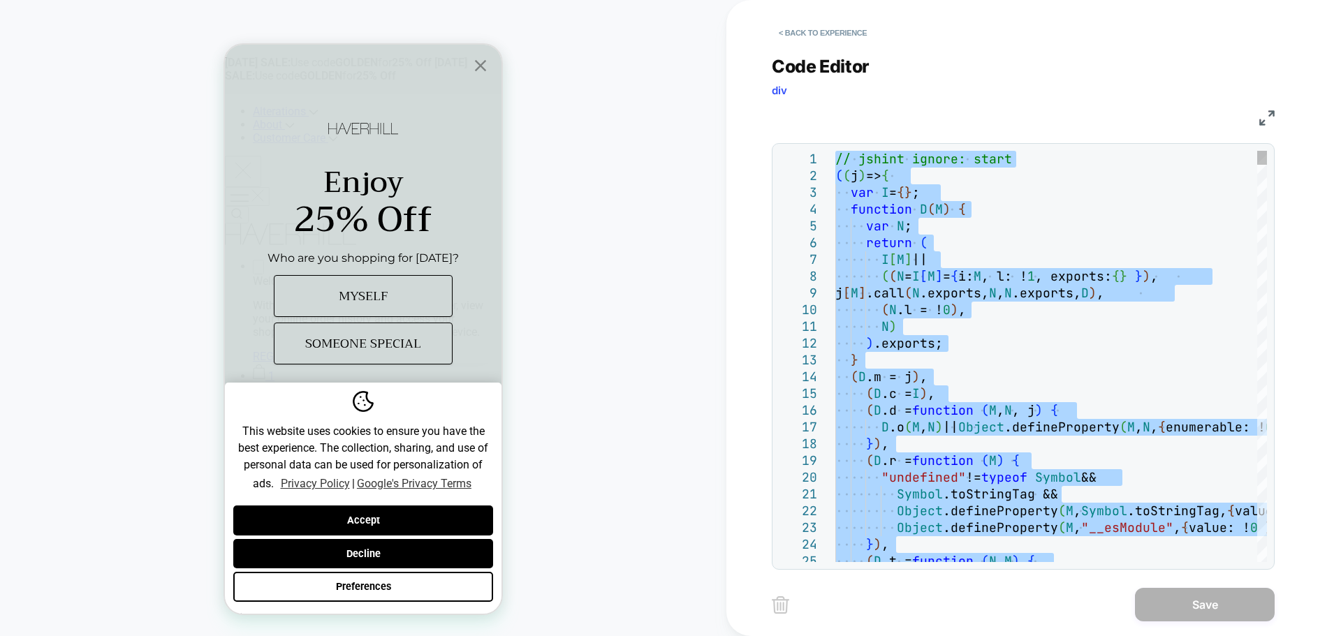
type textarea "**********"
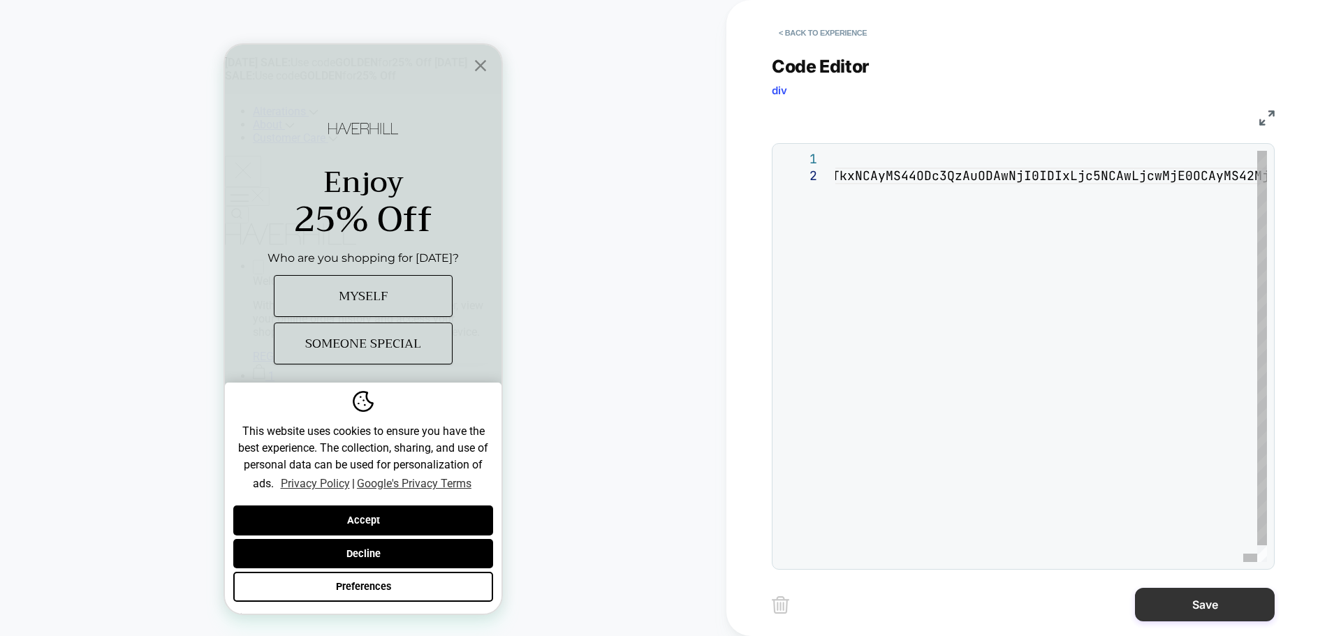
click at [1171, 604] on button "Save" at bounding box center [1205, 605] width 140 height 34
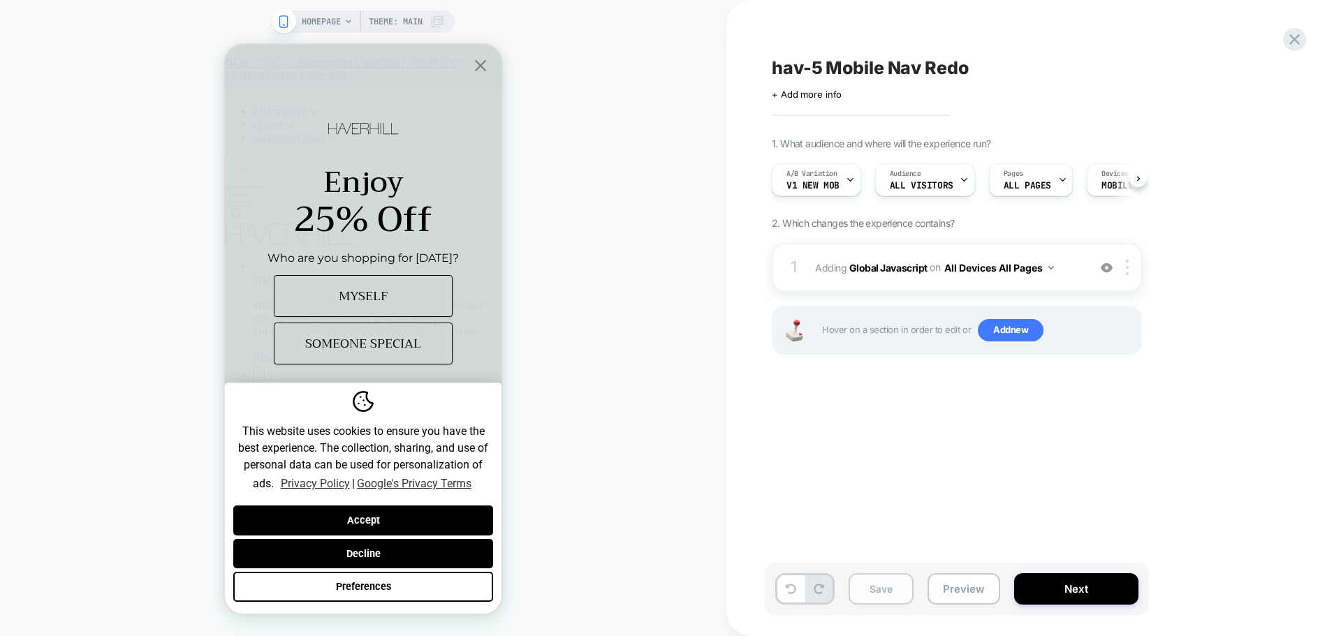
scroll to position [0, 1]
click at [877, 576] on button "Save" at bounding box center [881, 589] width 65 height 31
click at [958, 587] on button "Preview" at bounding box center [964, 589] width 73 height 31
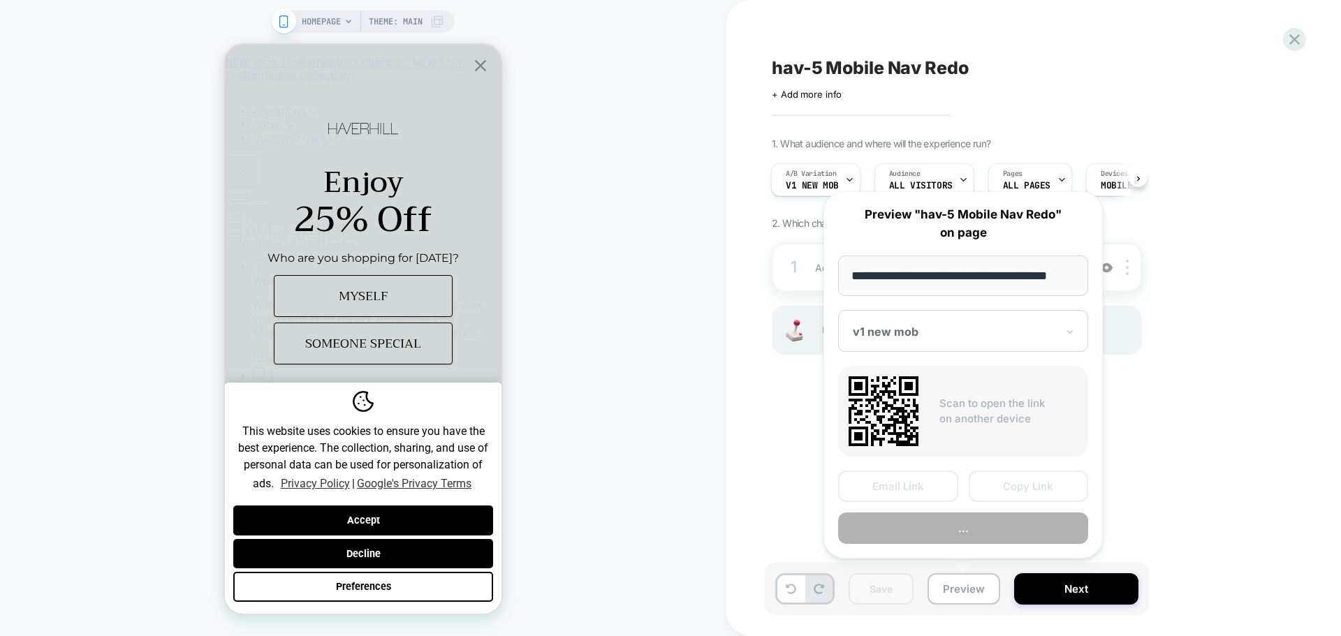
scroll to position [0, 8]
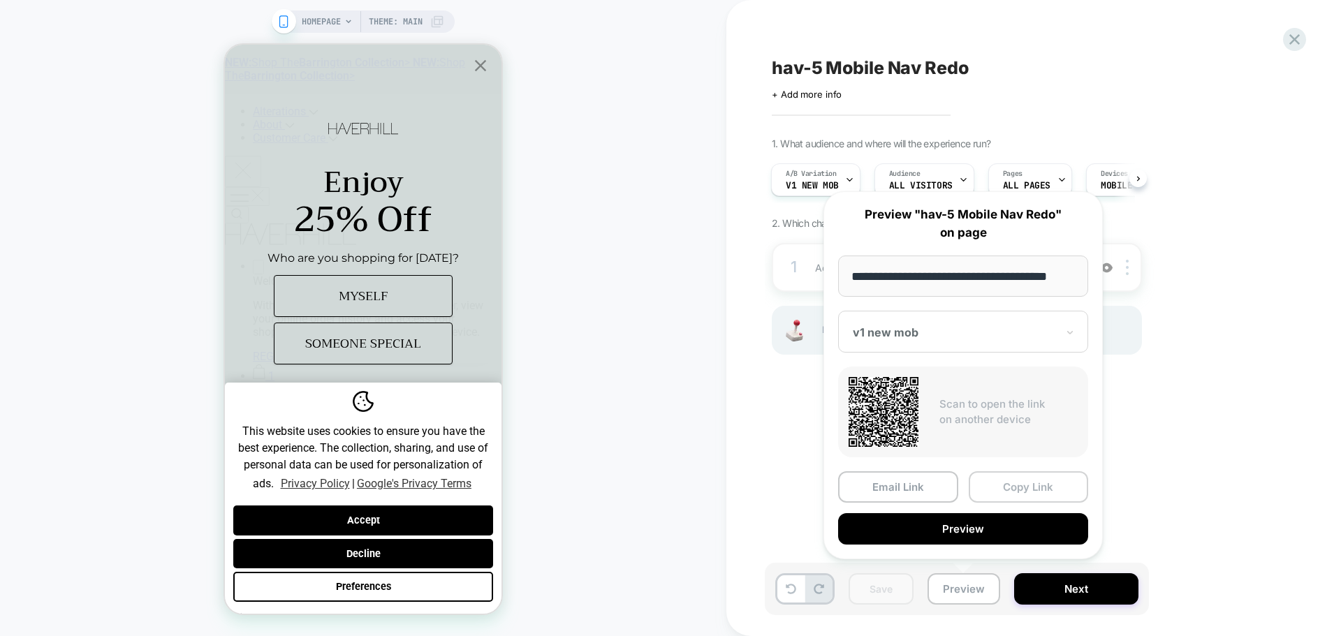
click at [1019, 491] on button "Copy Link" at bounding box center [1029, 487] width 120 height 31
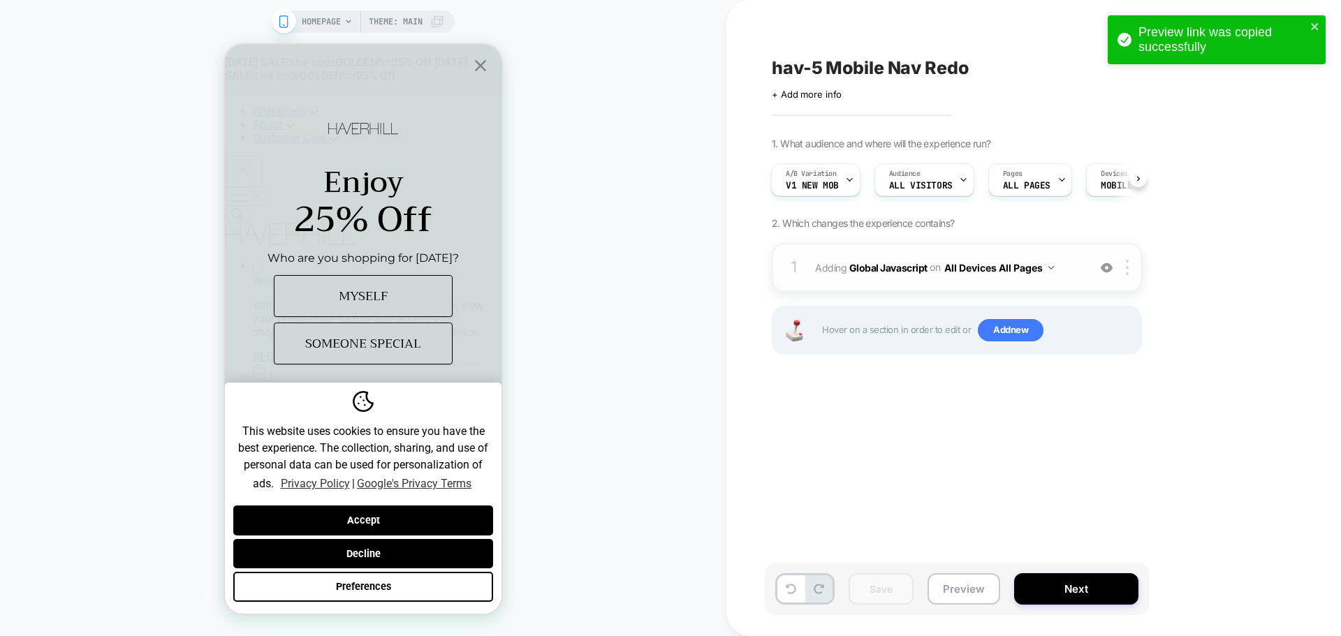
click at [871, 245] on div "1 Adding Global Javascript on All Devices All Pages Add Before Add After Target…" at bounding box center [957, 267] width 370 height 49
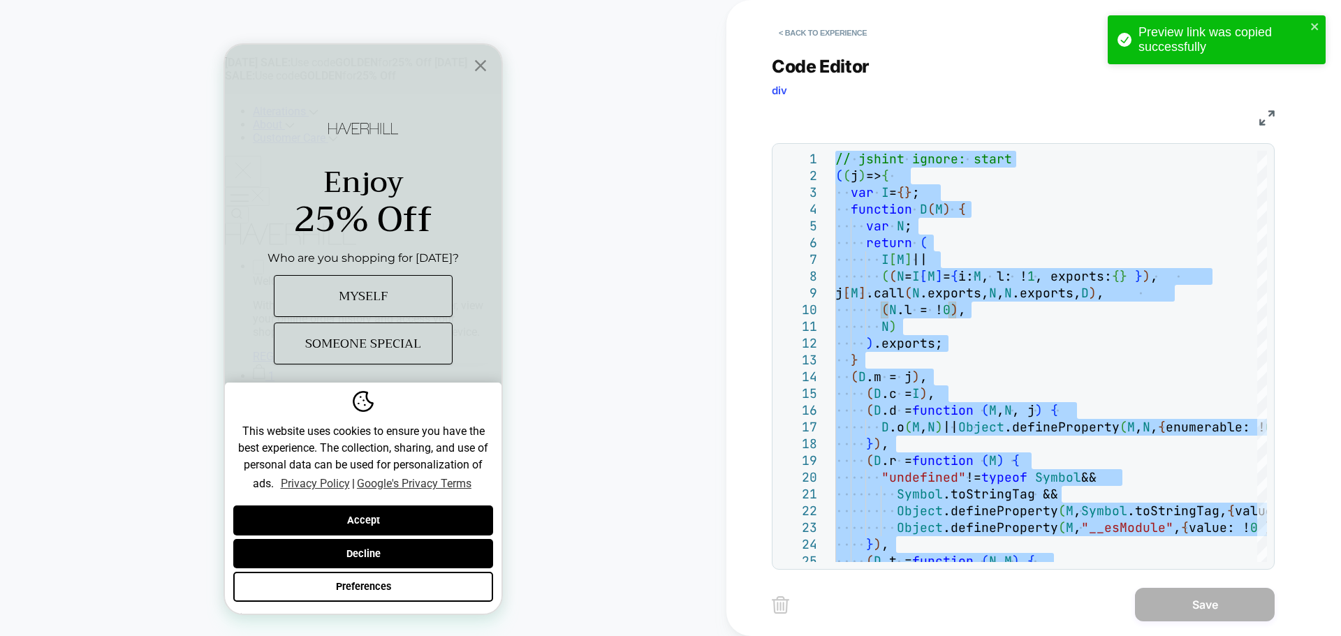
type textarea "**********"
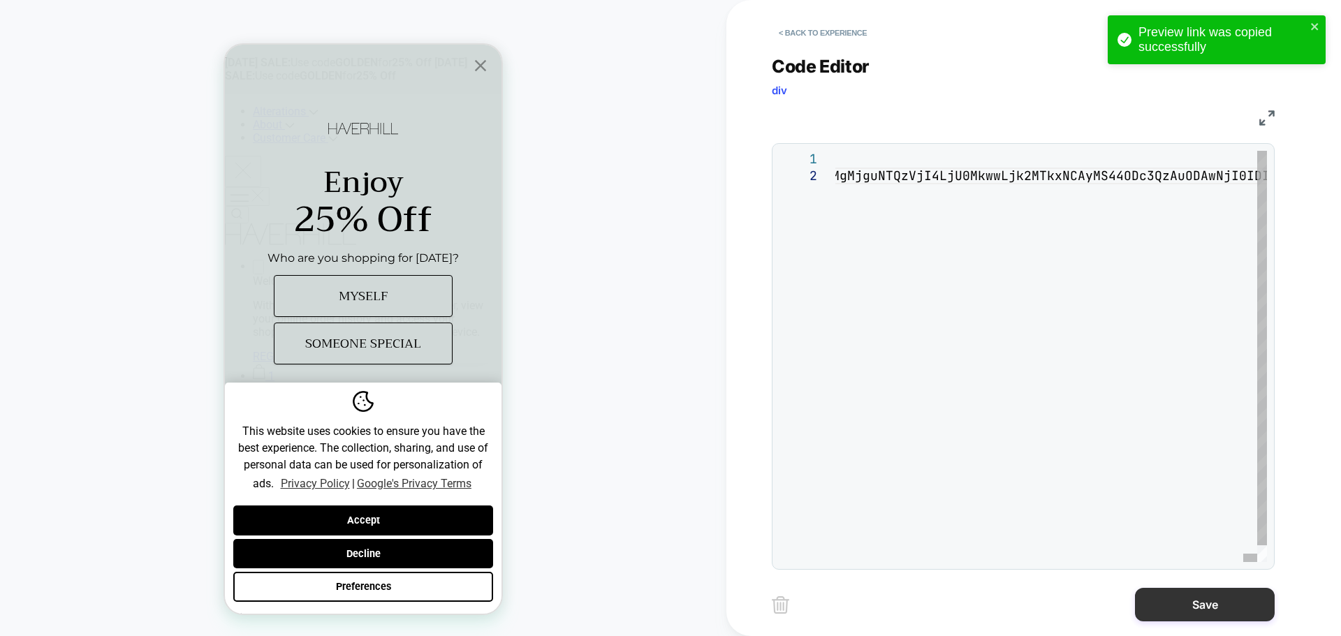
click at [1198, 612] on div "< Back to experience Code Editor div JS 1 2 // jshint ignore: start (j=>{var I=…" at bounding box center [1034, 318] width 524 height 636
click at [1193, 604] on button "Save" at bounding box center [1205, 605] width 140 height 34
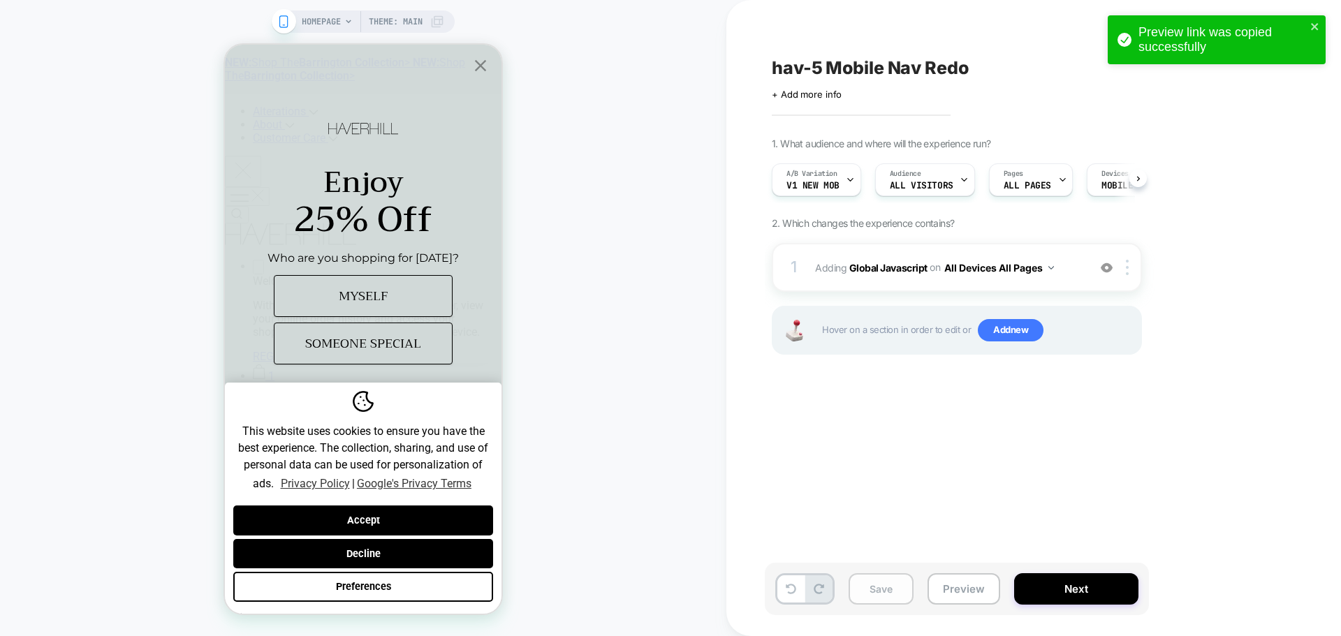
scroll to position [0, 1]
click at [884, 599] on button "Save" at bounding box center [881, 589] width 65 height 31
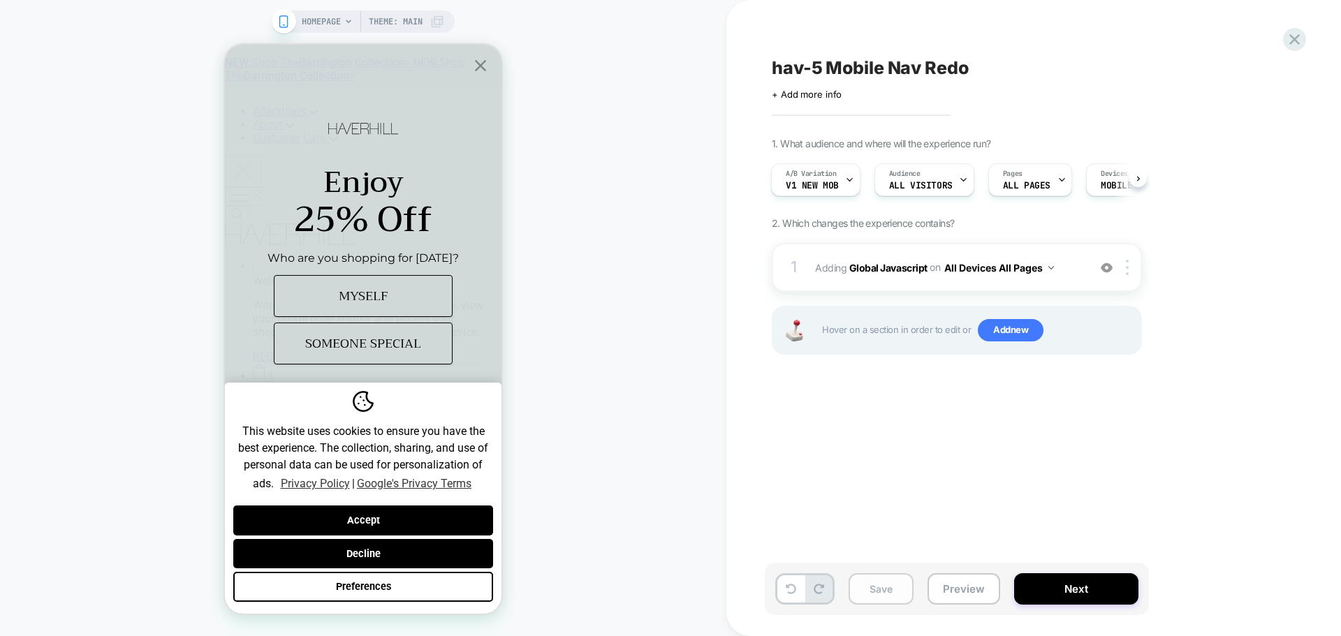
click at [884, 599] on button "Save" at bounding box center [881, 589] width 65 height 31
click at [994, 593] on button "Preview" at bounding box center [964, 589] width 73 height 31
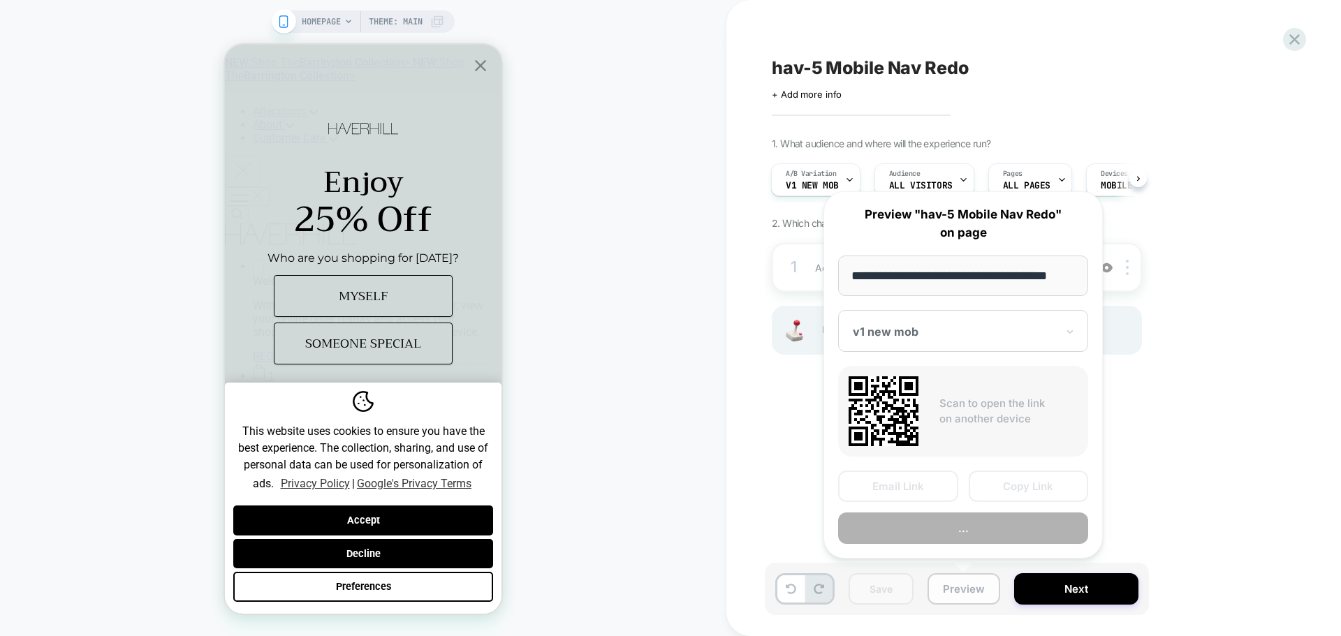
scroll to position [0, 8]
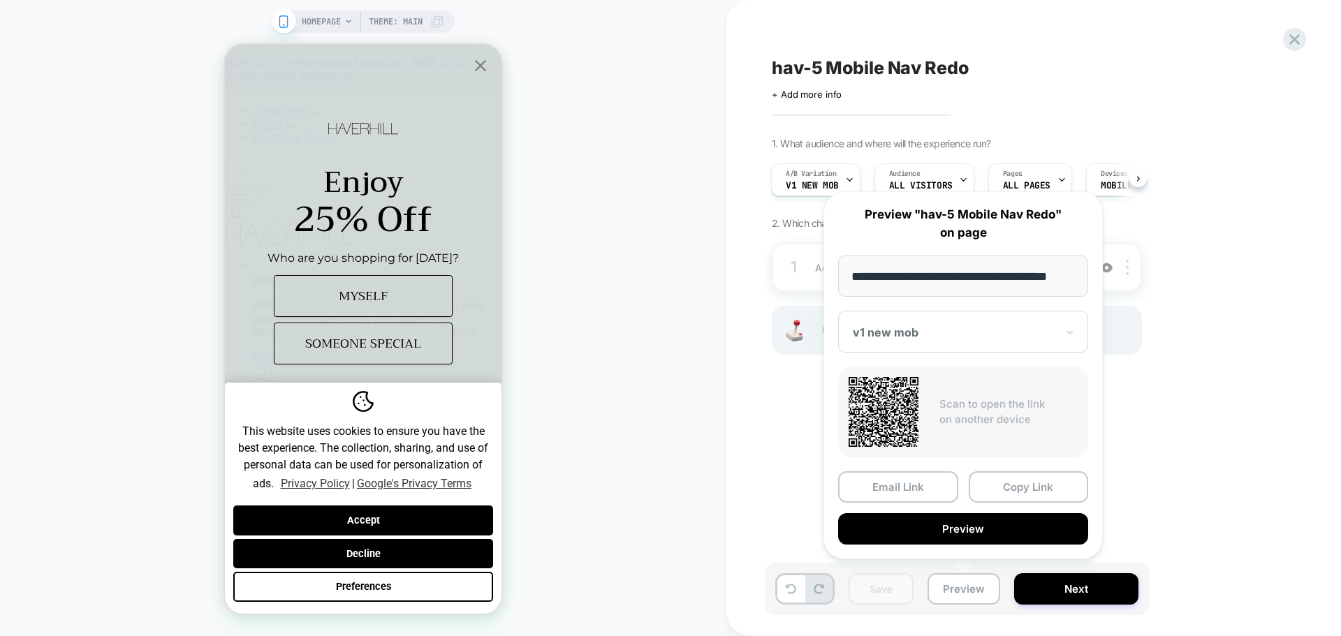
click at [1054, 504] on div "Email Link Copy Link Preview" at bounding box center [963, 508] width 250 height 73
click at [1054, 495] on button "Copy Link" at bounding box center [1029, 487] width 120 height 31
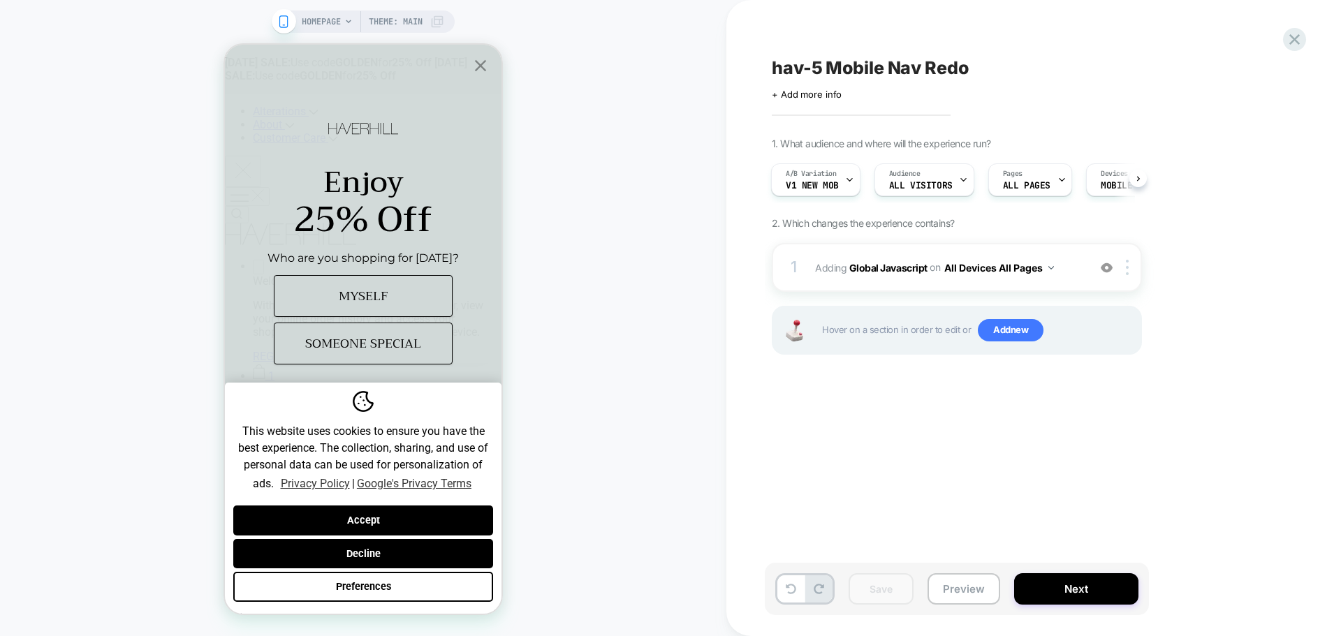
click at [357, 630] on div "HOMEPAGE Theme: MAIN" at bounding box center [363, 318] width 727 height 636
click at [1016, 590] on button "Next" at bounding box center [1076, 589] width 124 height 31
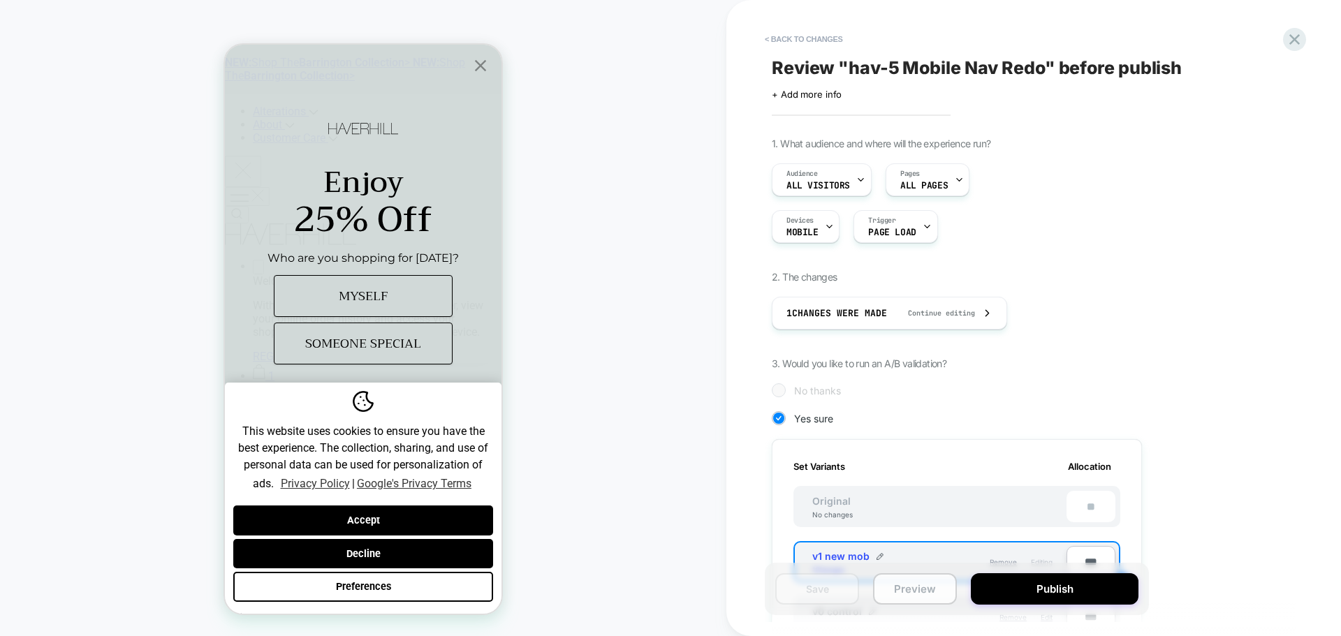
click at [889, 597] on button "Preview" at bounding box center [915, 589] width 84 height 31
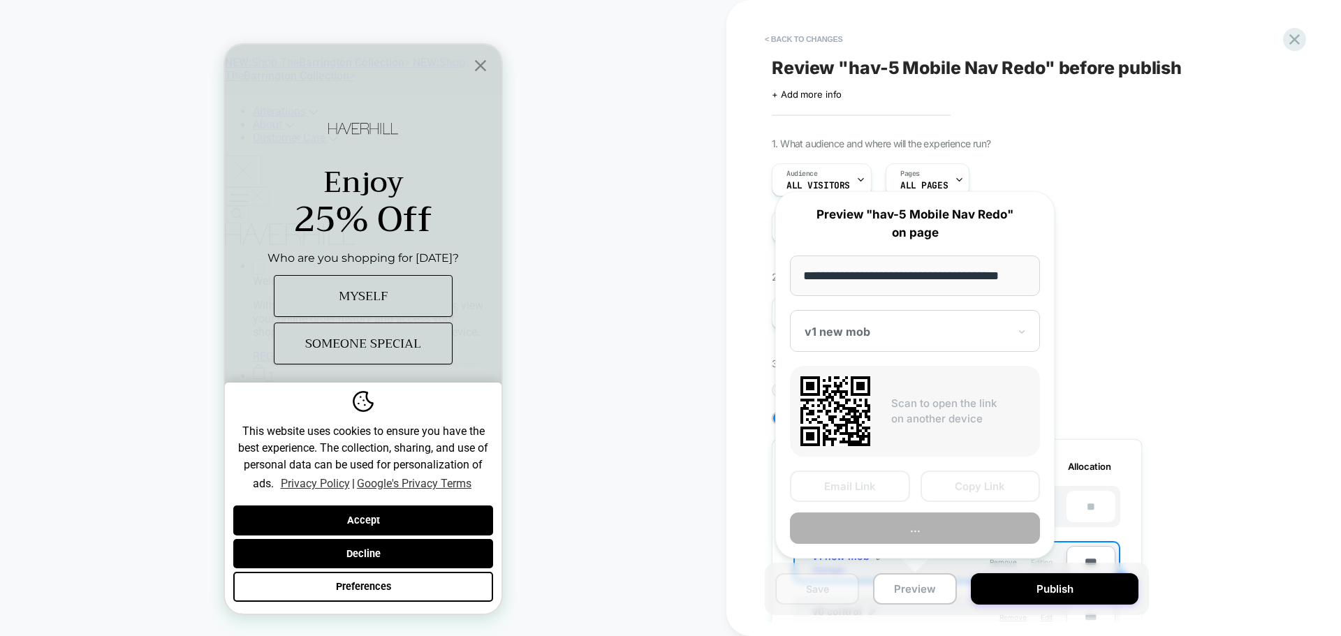
scroll to position [0, 8]
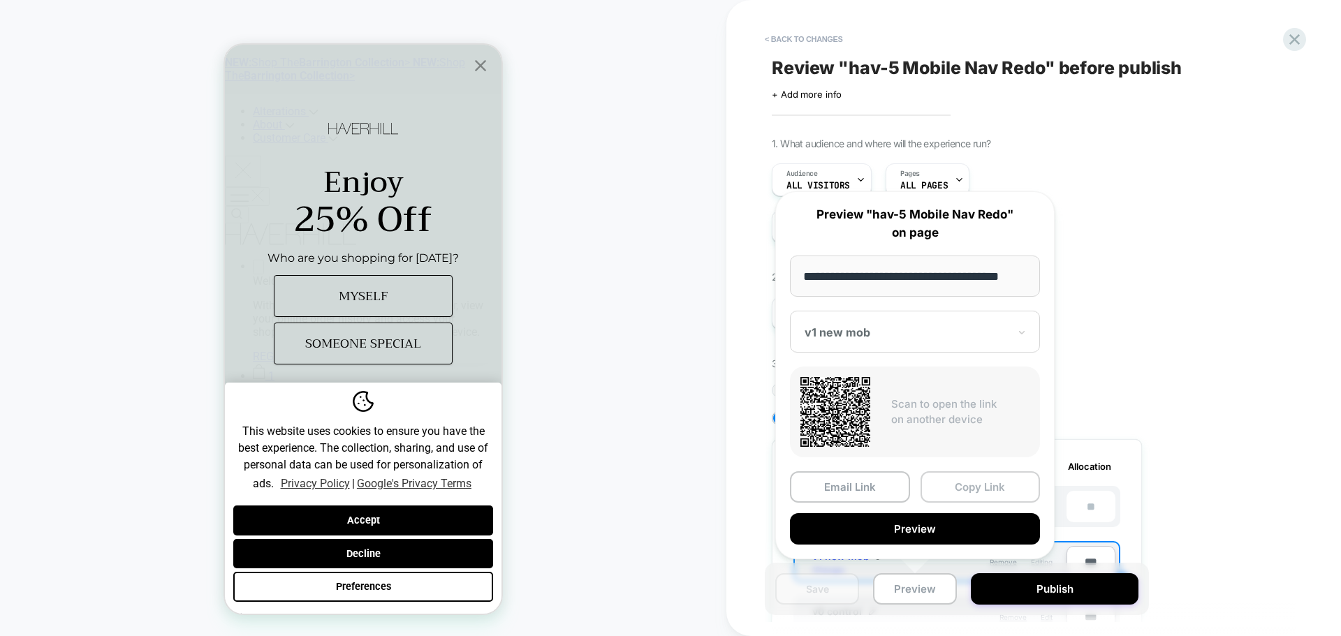
click at [976, 490] on button "Copy Link" at bounding box center [981, 487] width 120 height 31
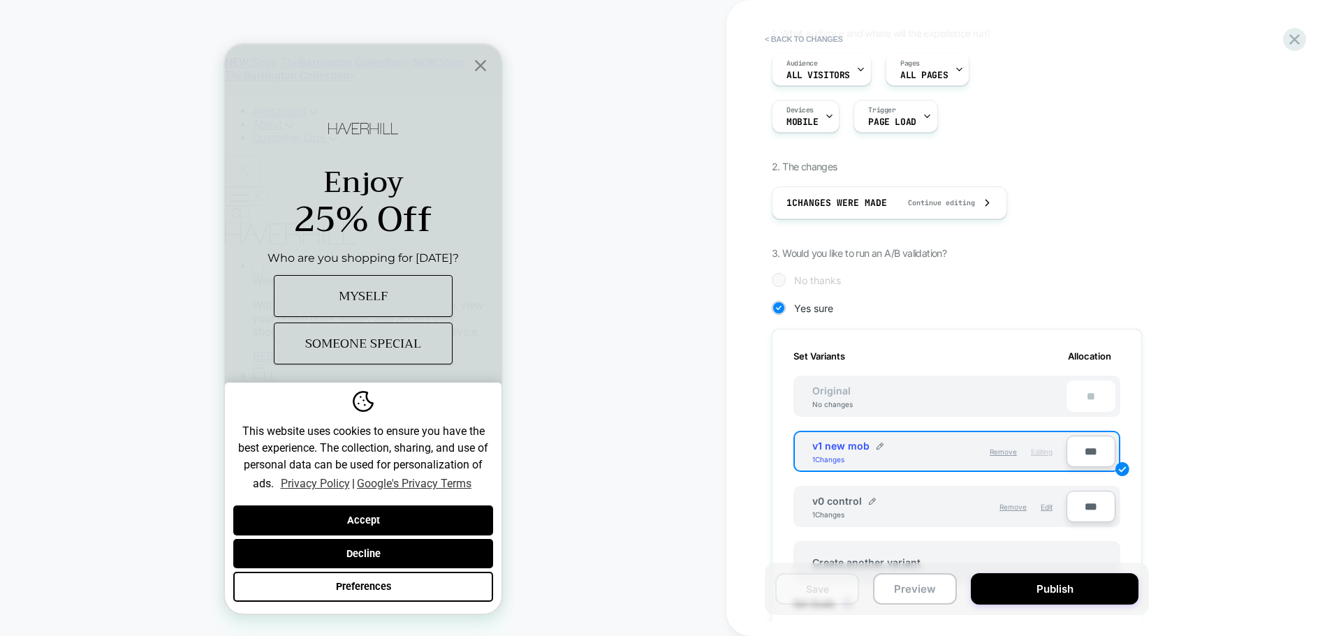
scroll to position [0, 0]
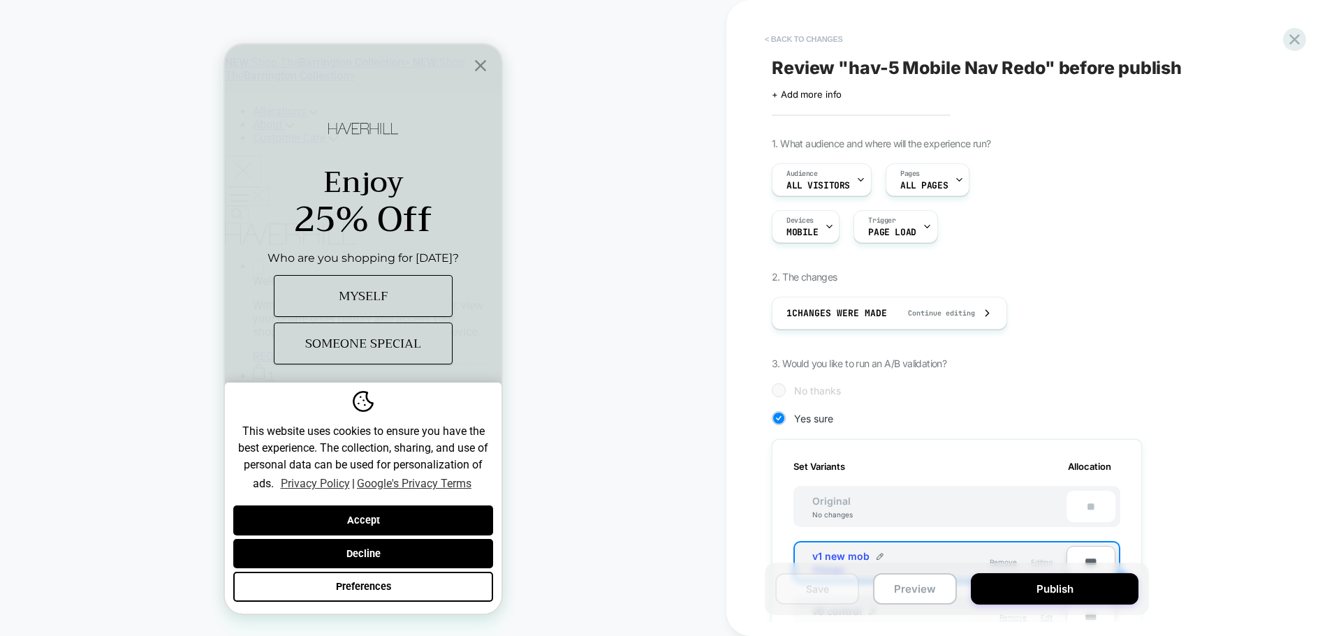
click at [812, 32] on button "< Back to changes" at bounding box center [804, 39] width 92 height 22
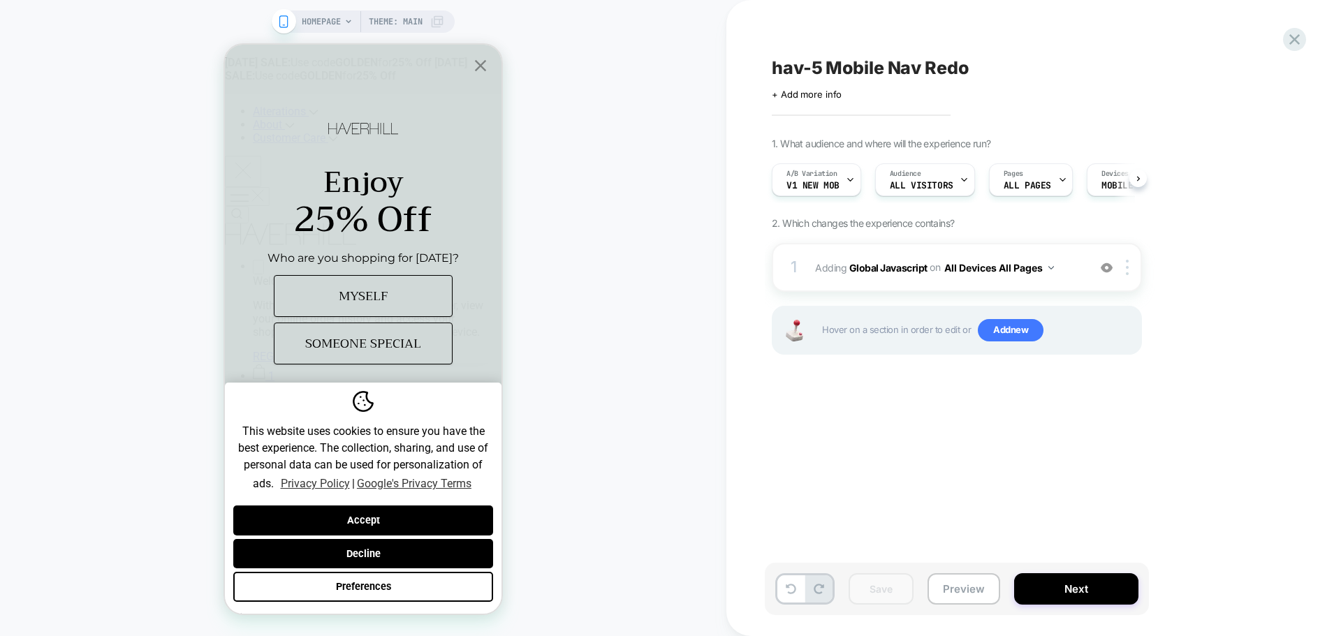
scroll to position [0, 1]
click at [896, 282] on div "1 Adding Global Javascript on All Devices All Pages Add Before Add After Target…" at bounding box center [957, 267] width 370 height 49
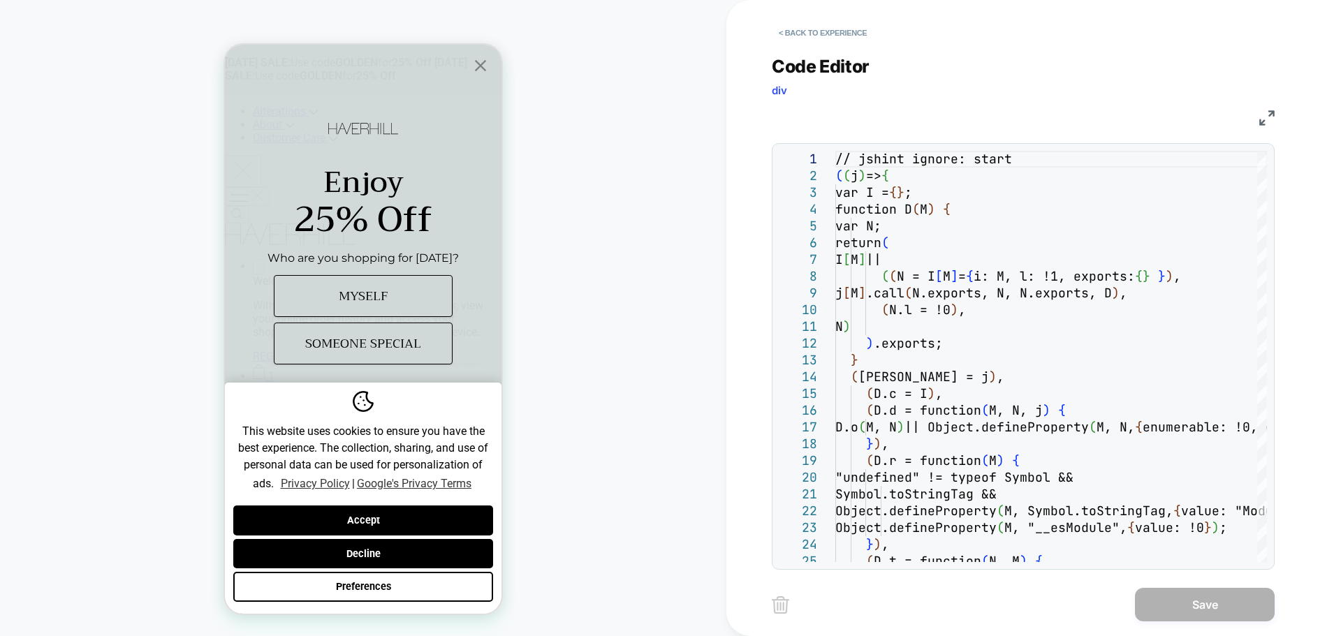
click at [909, 340] on div "1 2 3 4 5 6 7 8 9 10 11 12 13 14 15 16 17 18 19 20 21 22 23 24 25 // jshint ign…" at bounding box center [1024, 356] width 488 height 411
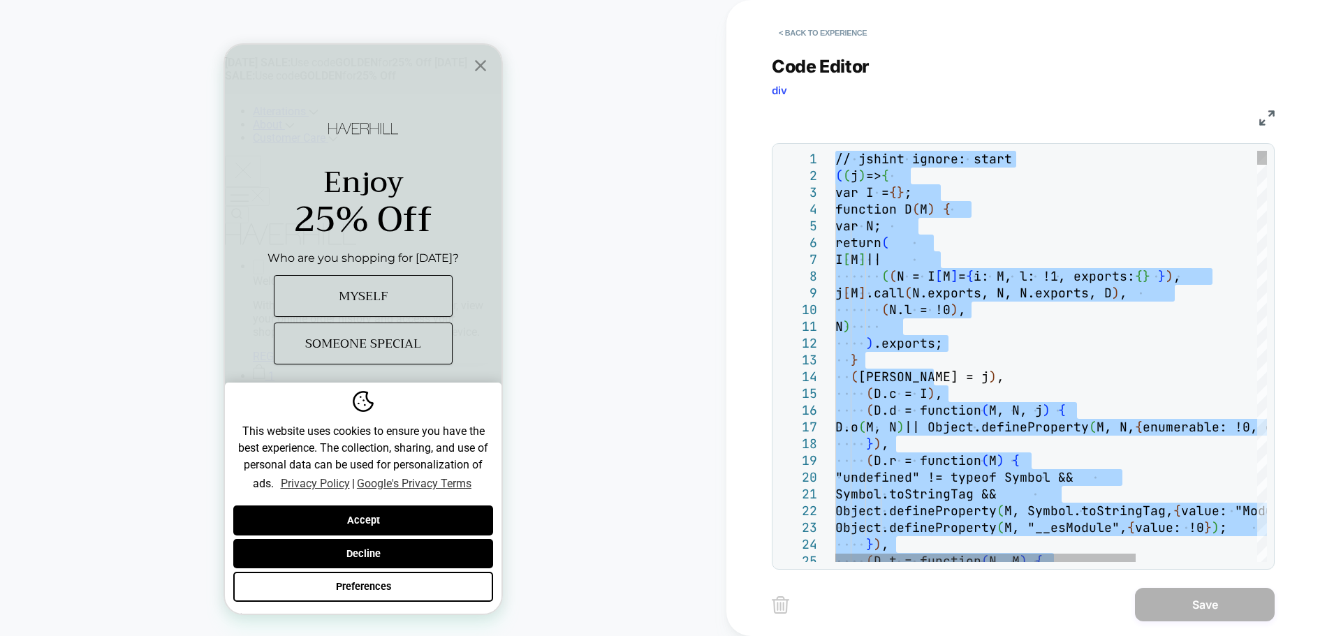
type textarea "**********"
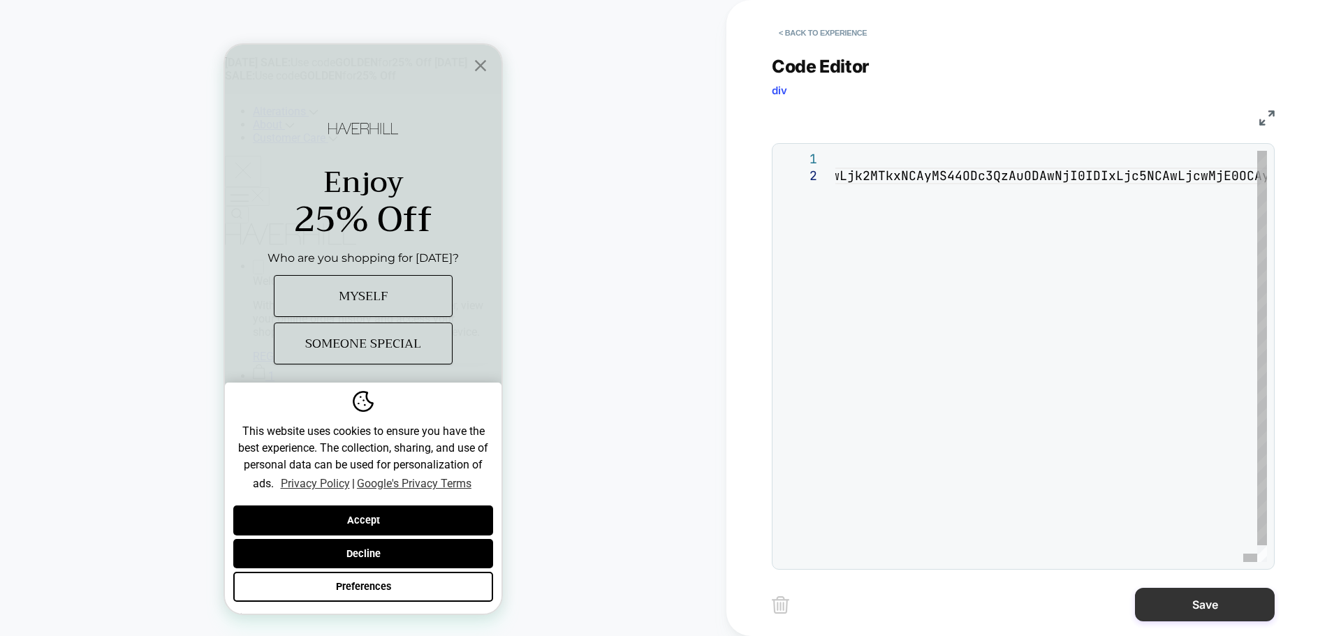
click at [1182, 608] on button "Save" at bounding box center [1205, 605] width 140 height 34
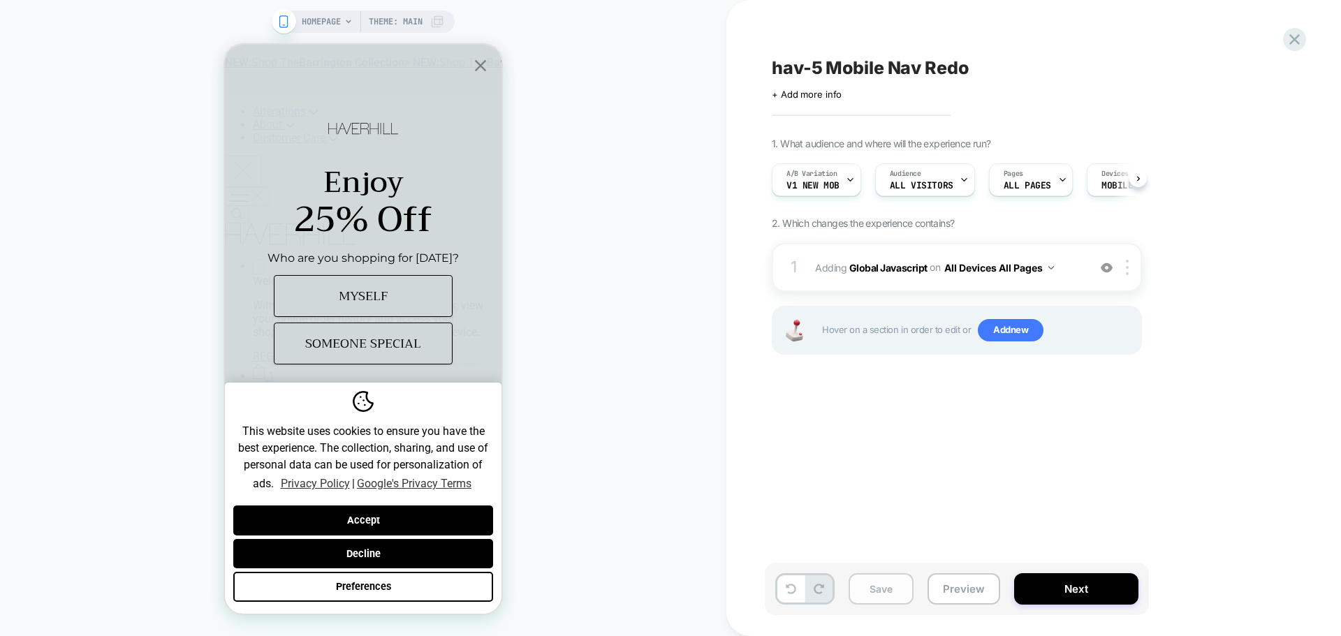
click at [873, 595] on button "Save" at bounding box center [881, 589] width 65 height 31
click at [973, 596] on button "Preview" at bounding box center [964, 589] width 73 height 31
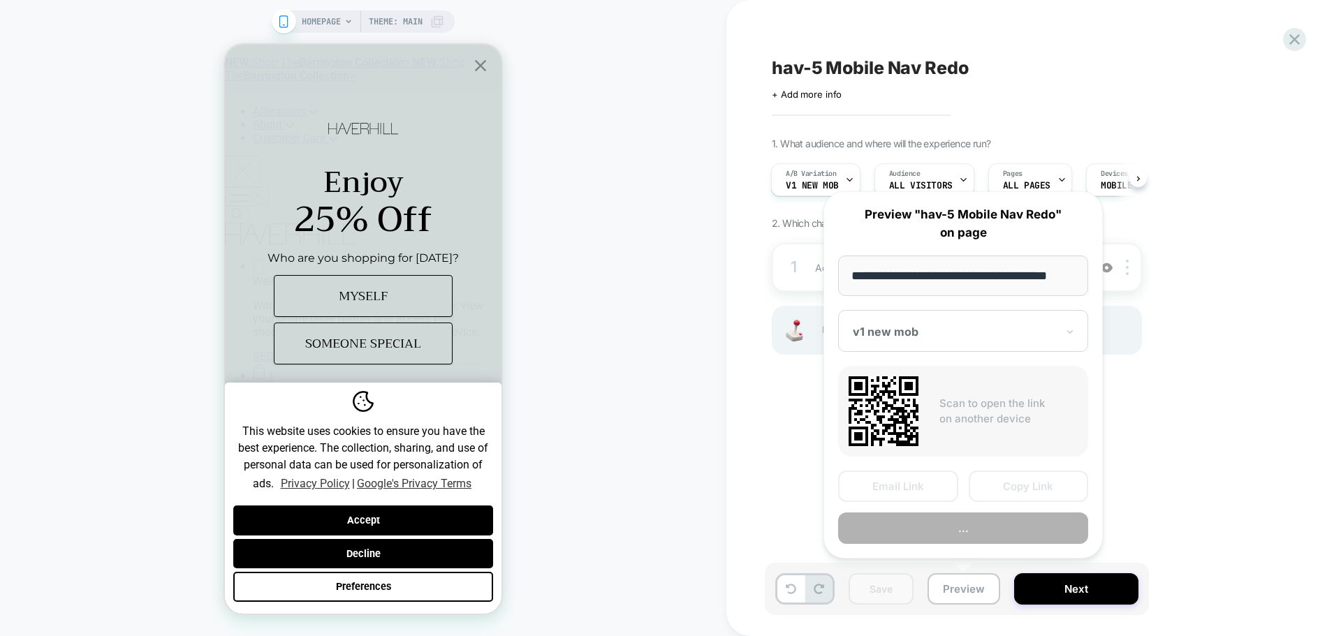
scroll to position [0, 8]
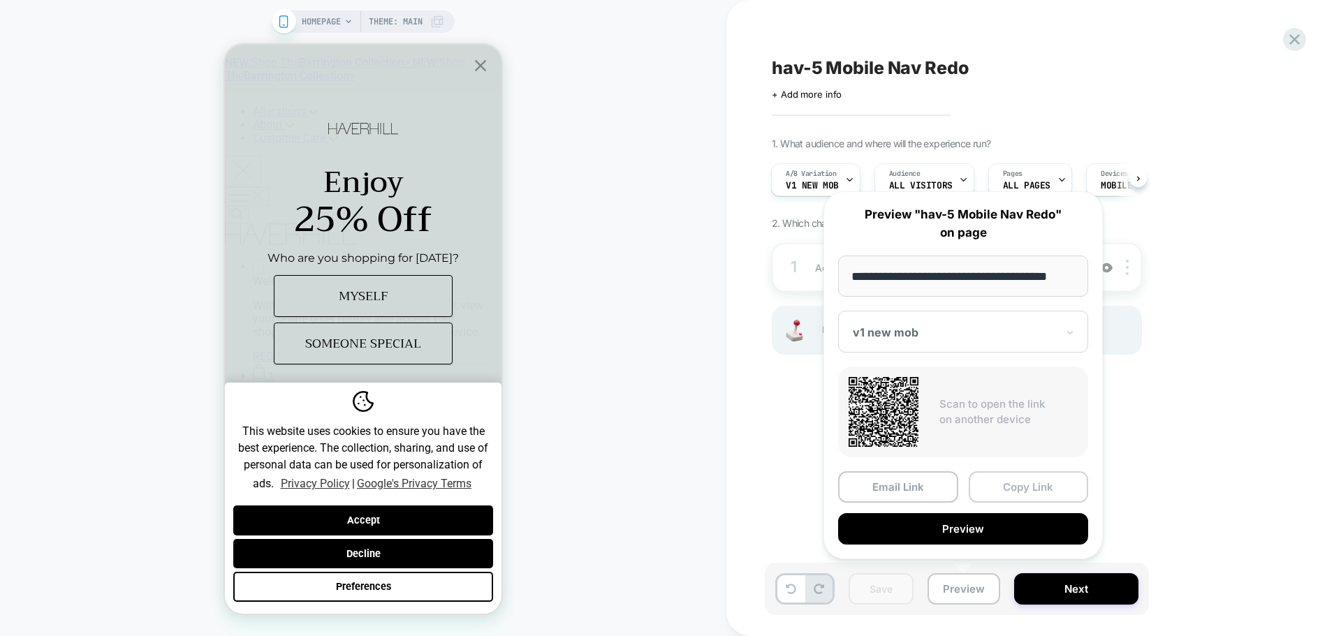
click at [1019, 476] on button "Copy Link" at bounding box center [1029, 487] width 120 height 31
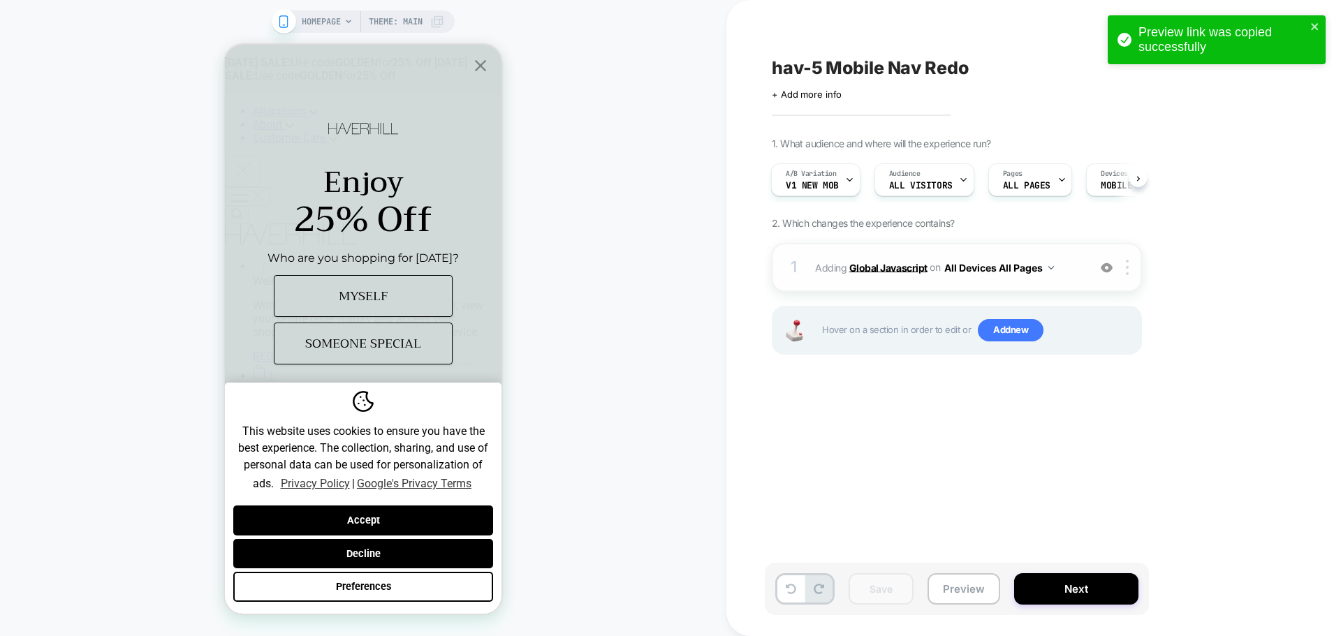
click at [885, 270] on b "Global Javascript" at bounding box center [888, 267] width 78 height 12
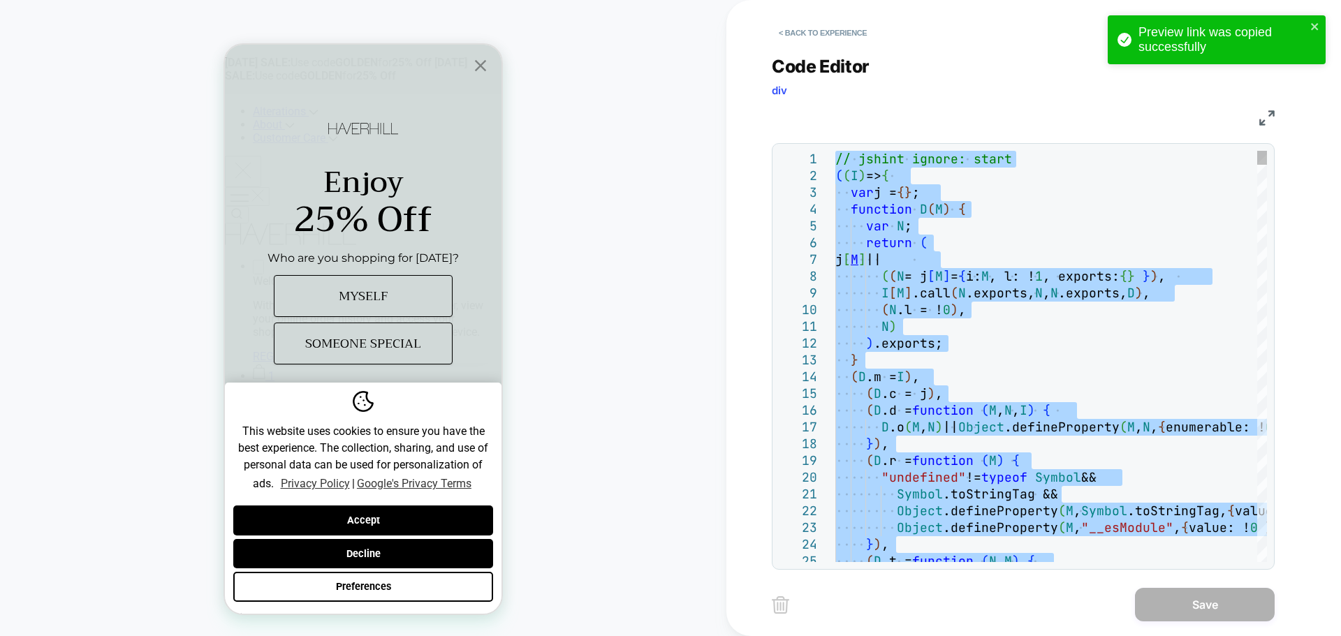
type textarea "**********"
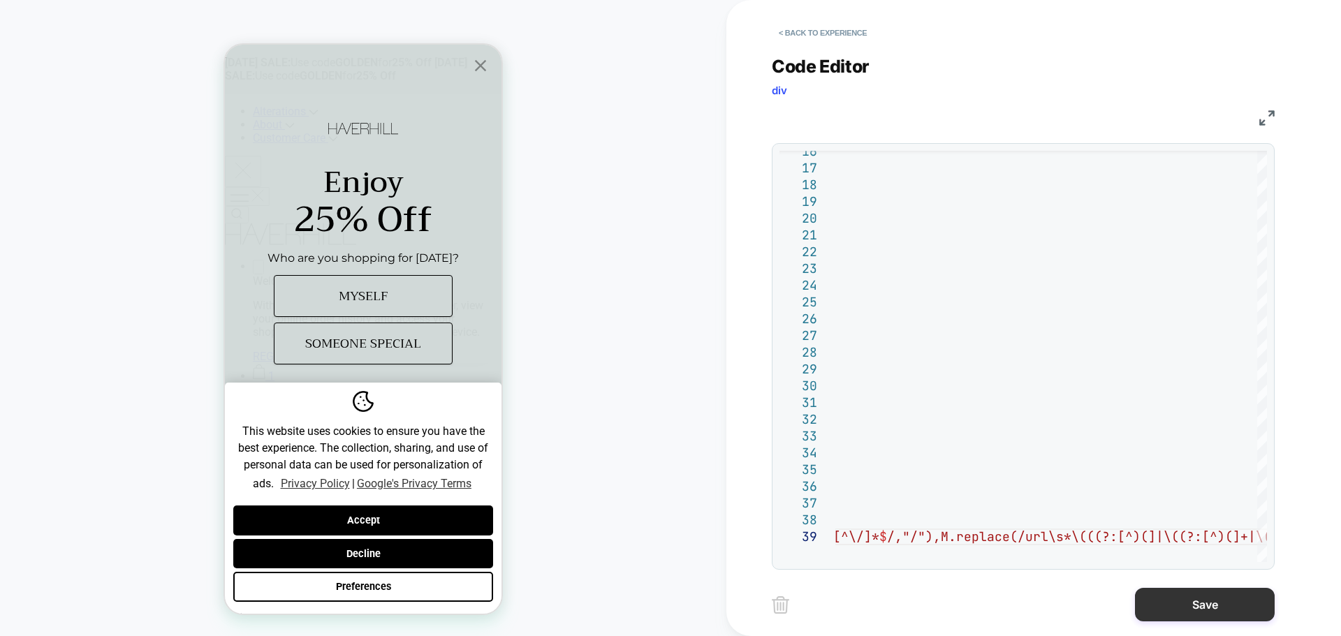
click at [1181, 613] on button "Save" at bounding box center [1205, 605] width 140 height 34
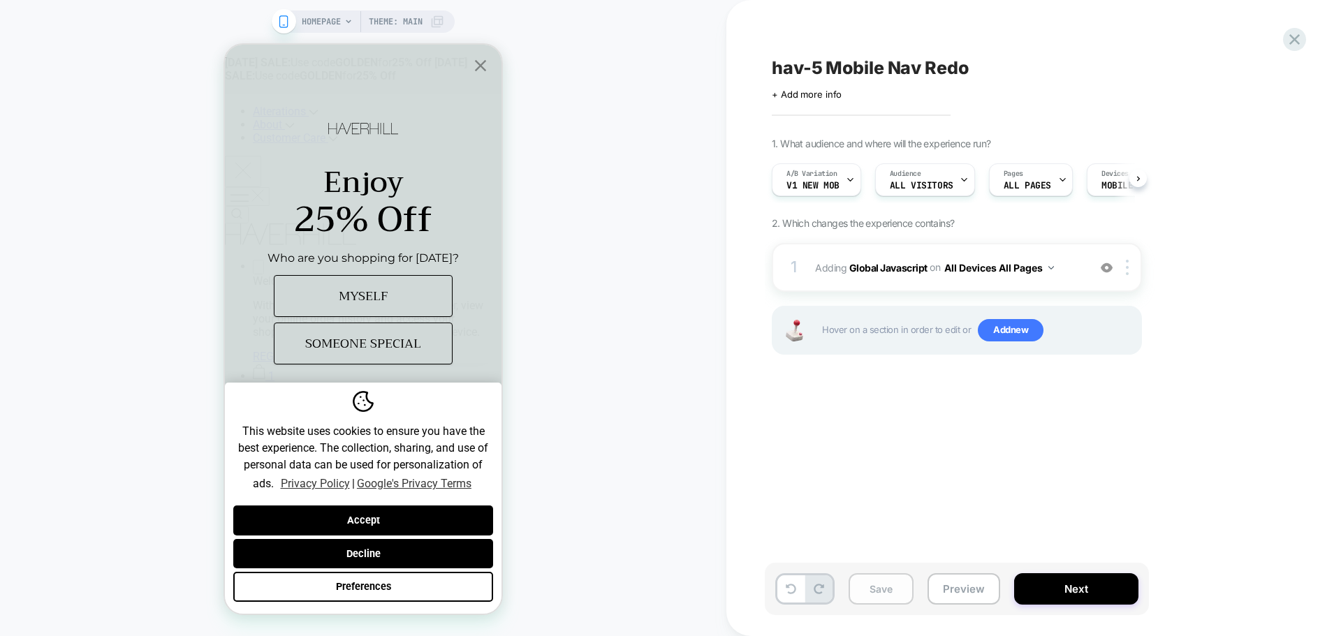
scroll to position [0, 1]
click at [889, 596] on button "Save" at bounding box center [881, 589] width 65 height 31
click at [967, 589] on button "Preview" at bounding box center [964, 589] width 73 height 31
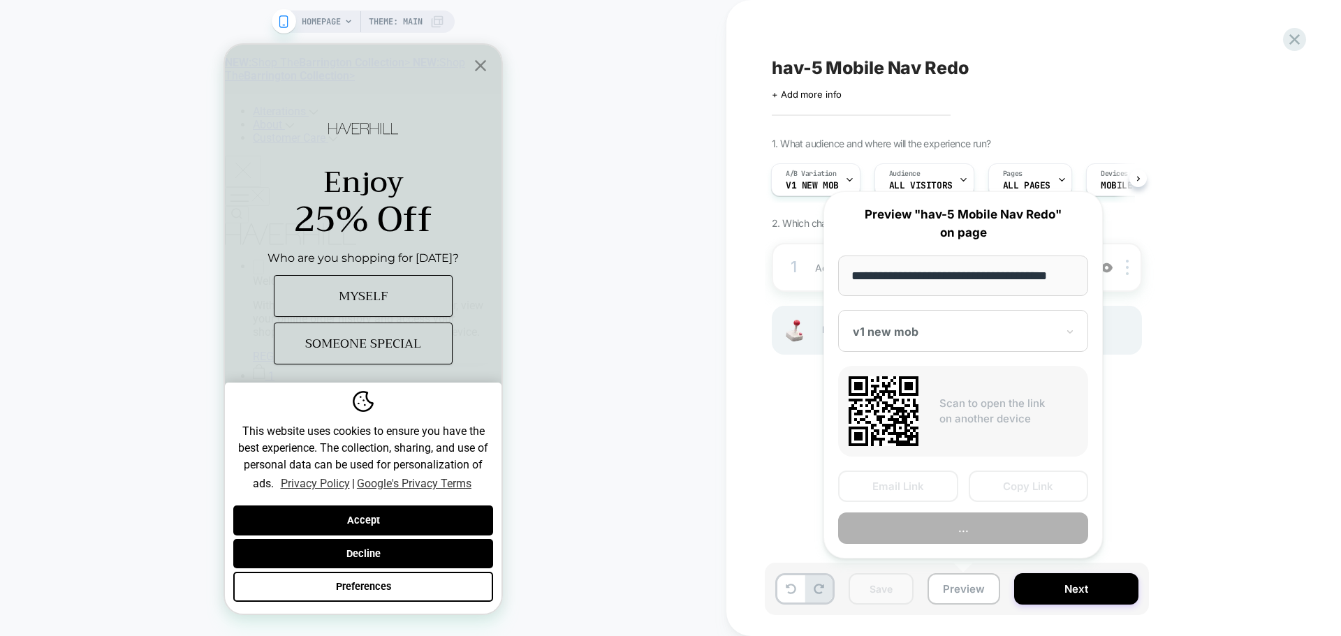
scroll to position [0, 8]
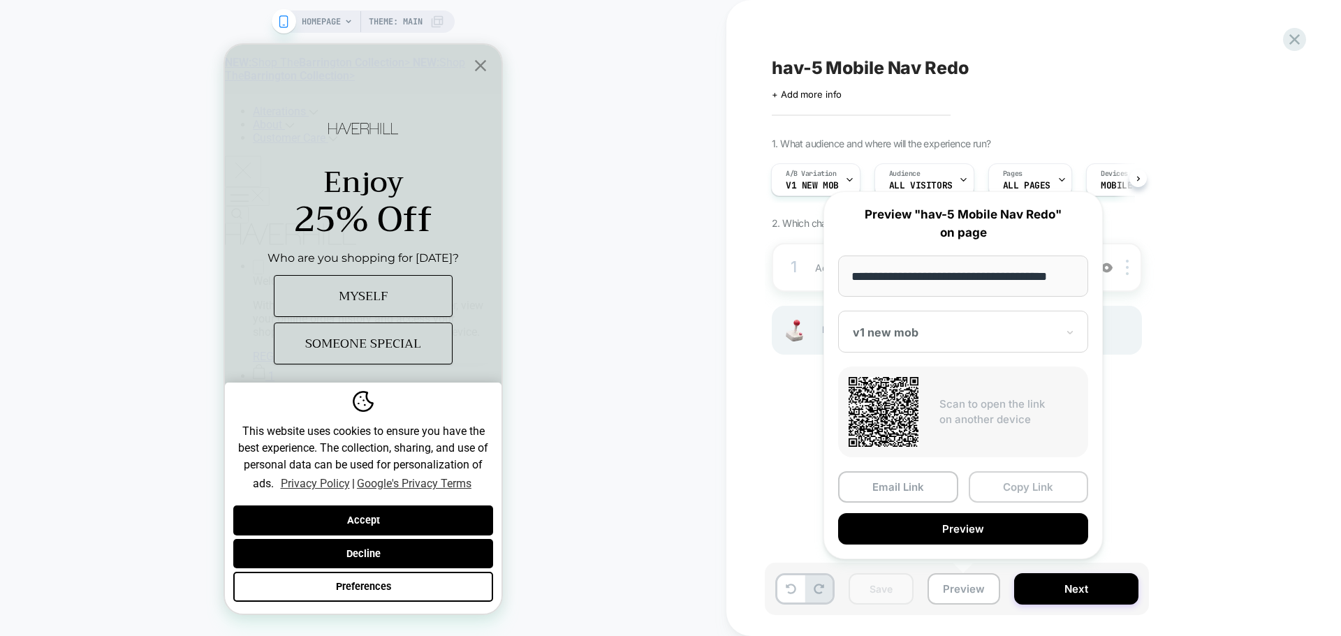
click at [1003, 481] on button "Copy Link" at bounding box center [1029, 487] width 120 height 31
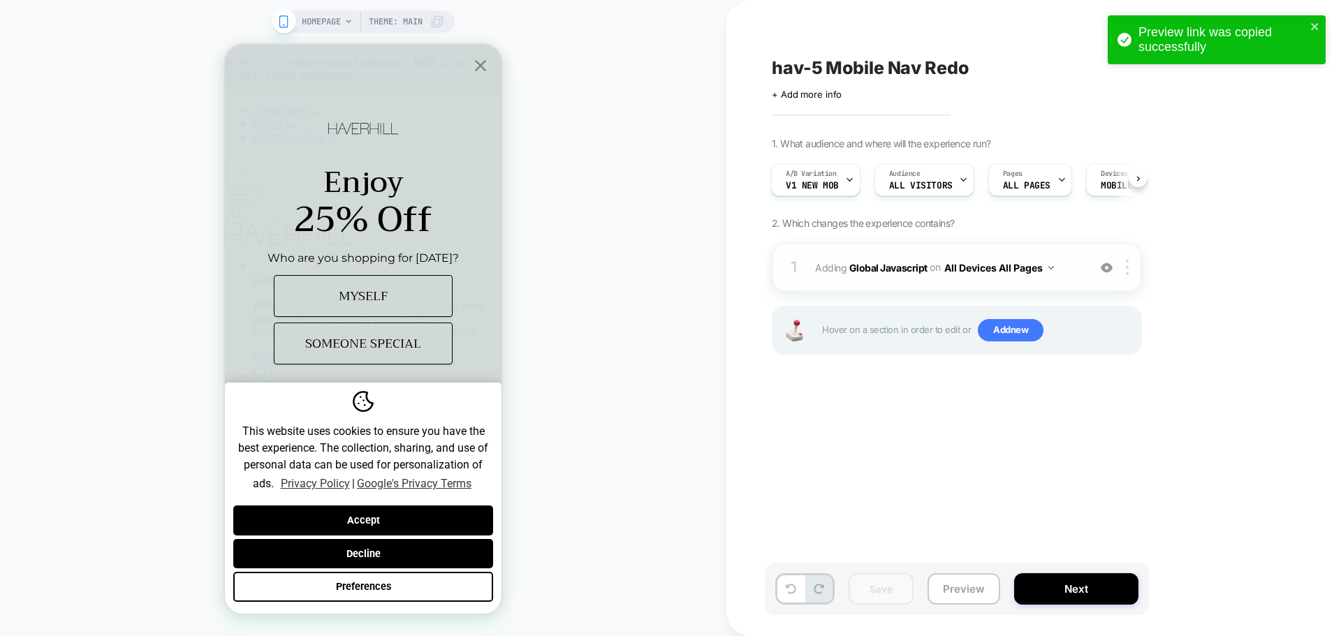
click at [911, 274] on span "Adding Global Javascript on All Devices All Pages" at bounding box center [948, 268] width 266 height 20
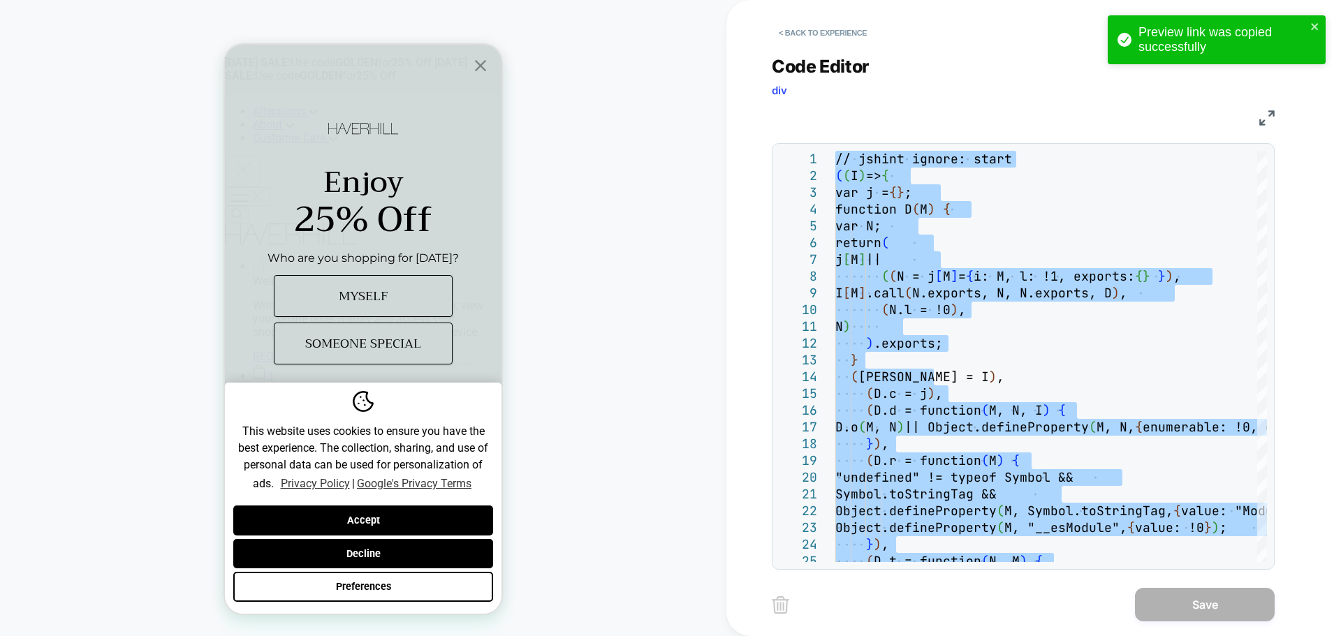
type textarea "**********"
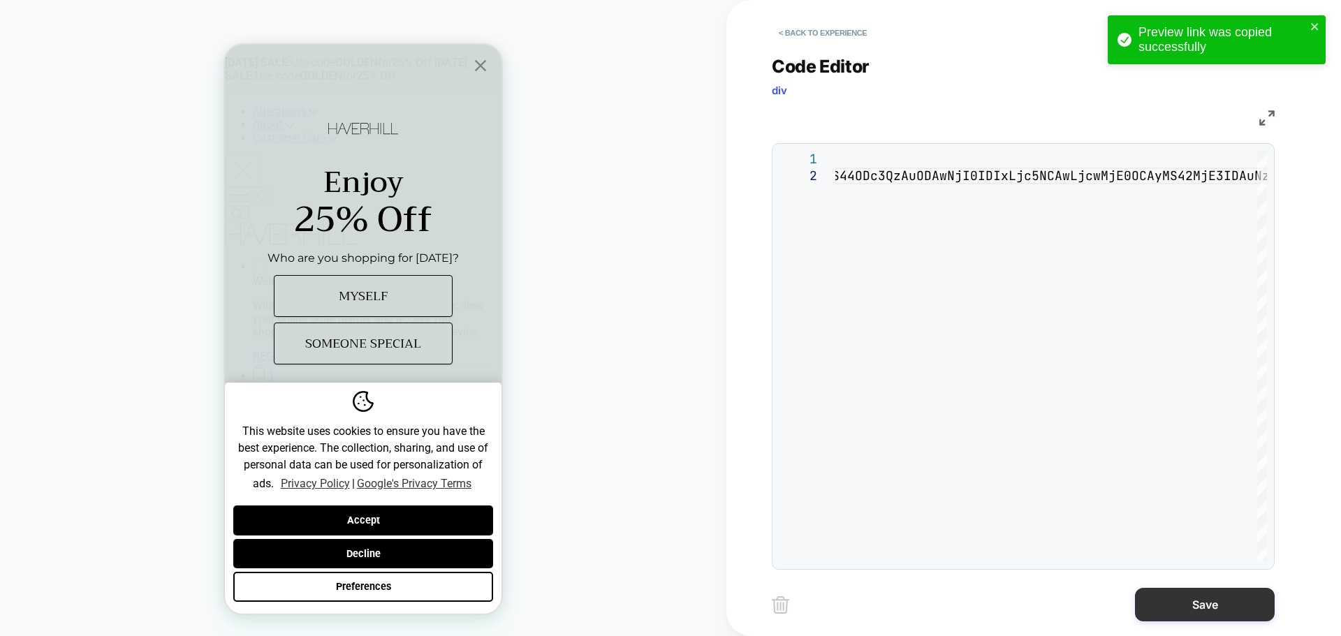
click at [1195, 609] on button "Save" at bounding box center [1205, 605] width 140 height 34
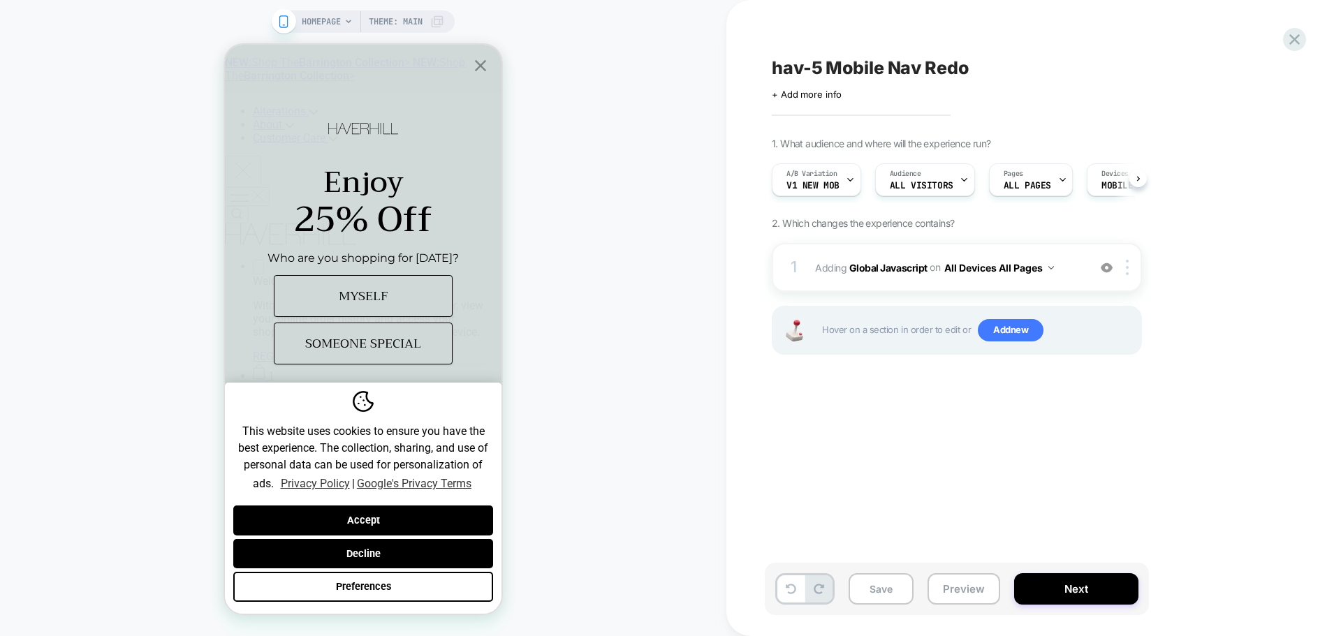
scroll to position [0, 1]
click at [908, 588] on button "Save" at bounding box center [881, 589] width 65 height 31
click at [939, 583] on button "Preview" at bounding box center [964, 589] width 73 height 31
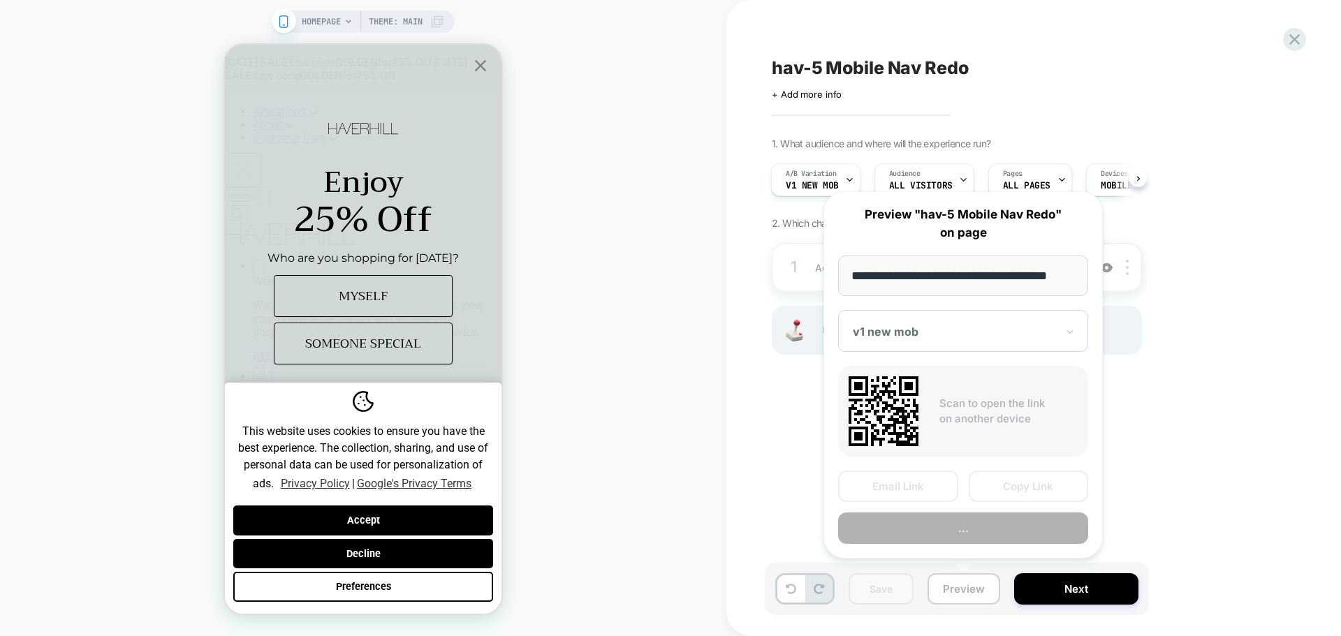
scroll to position [0, 8]
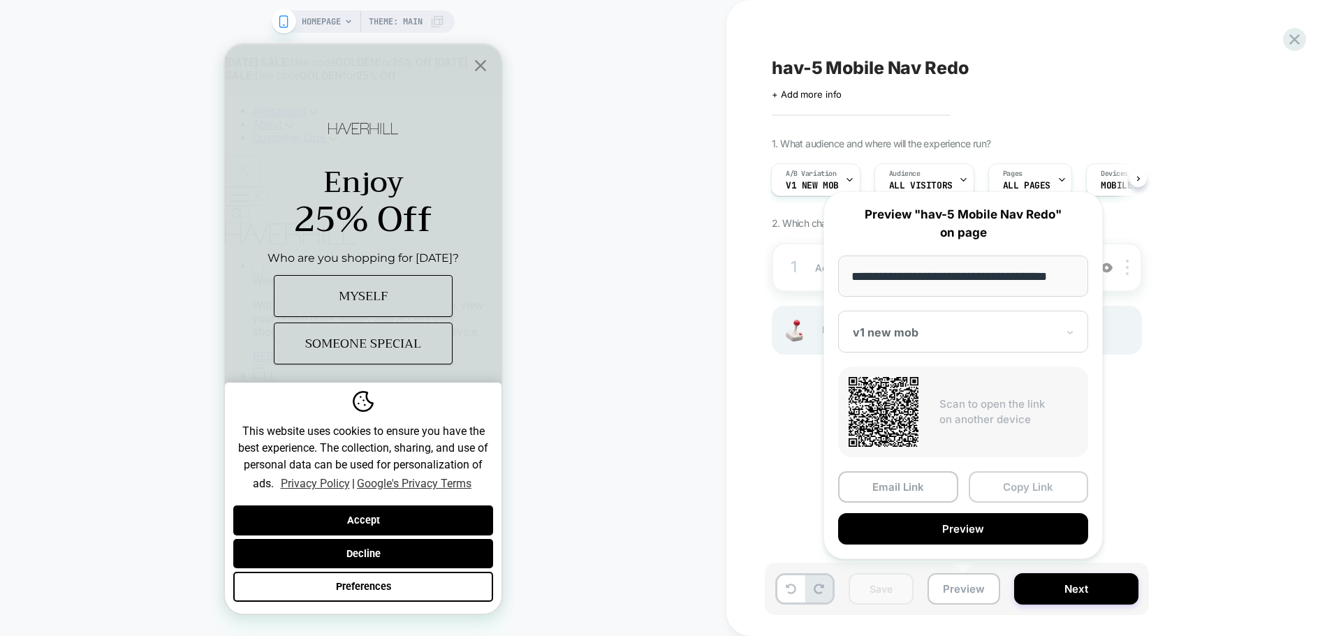
click at [1000, 488] on button "Copy Link" at bounding box center [1029, 487] width 120 height 31
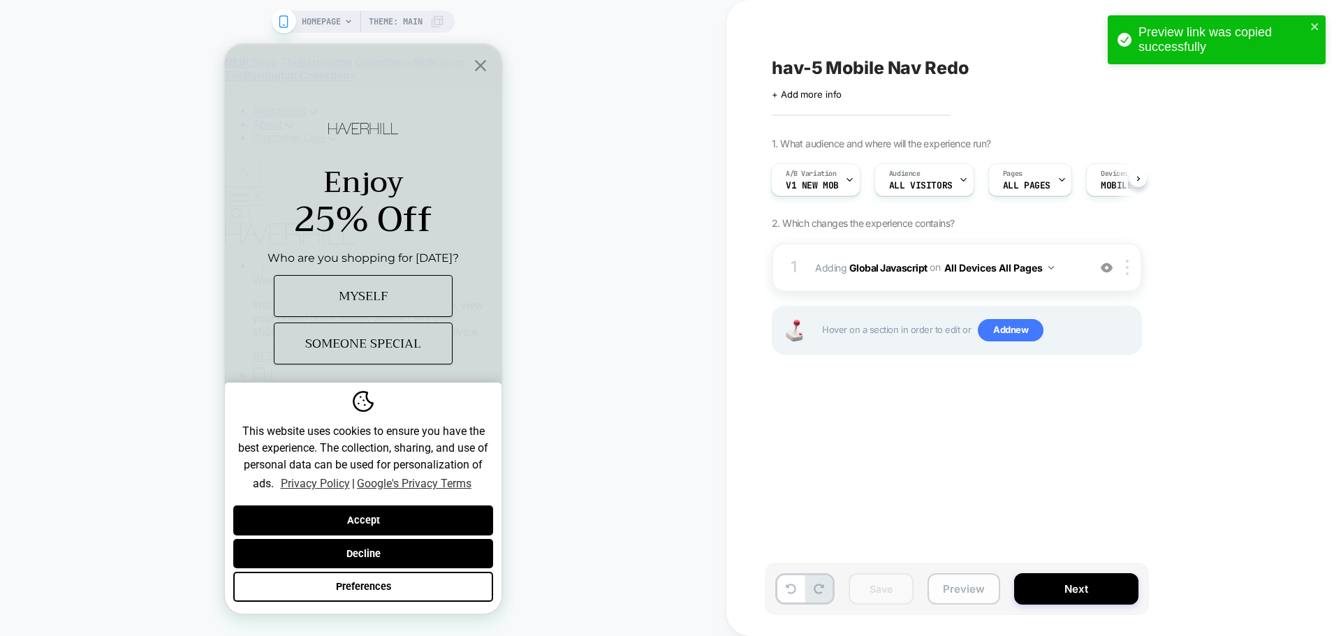
click at [968, 595] on button "Preview" at bounding box center [964, 589] width 73 height 31
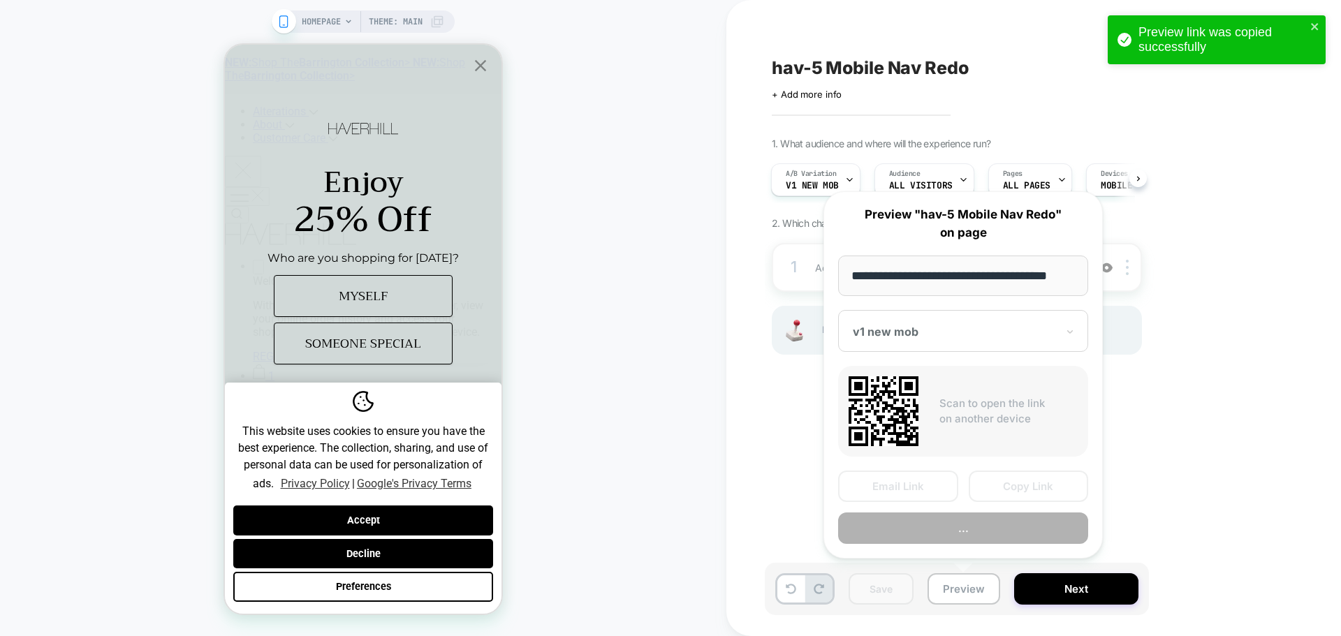
scroll to position [0, 8]
click at [1061, 497] on button "Copy Link" at bounding box center [1029, 487] width 120 height 31
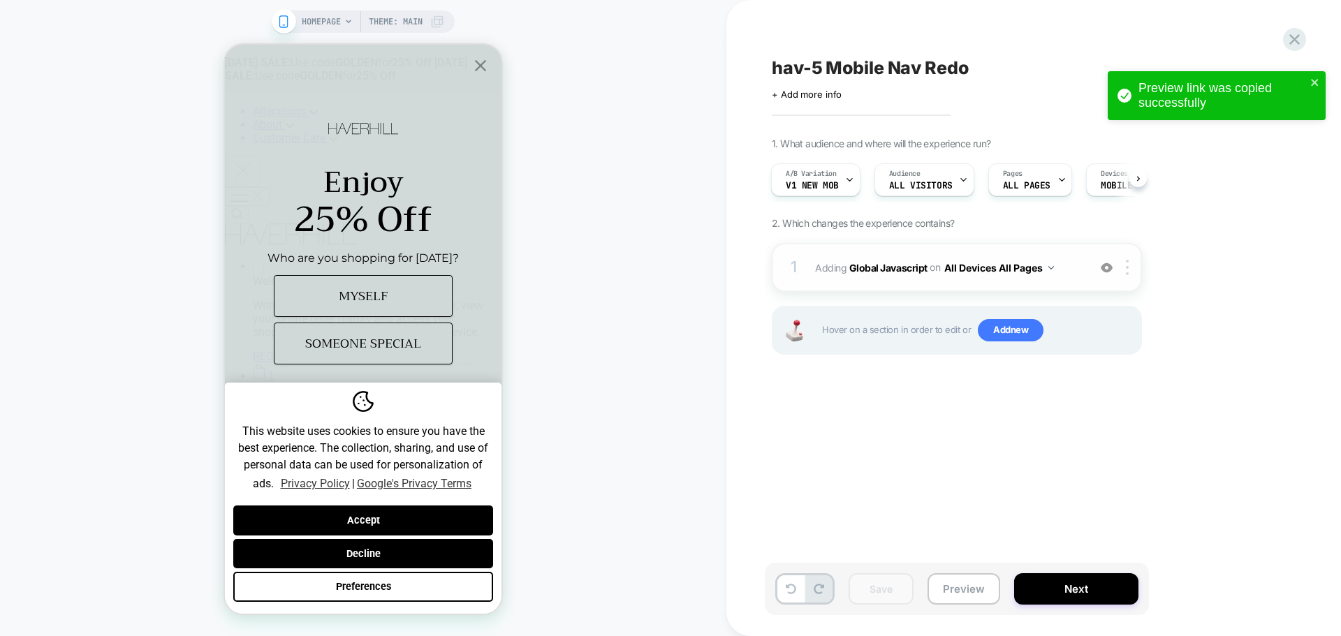
click at [911, 274] on span "Adding Global Javascript on All Devices All Pages" at bounding box center [948, 268] width 266 height 20
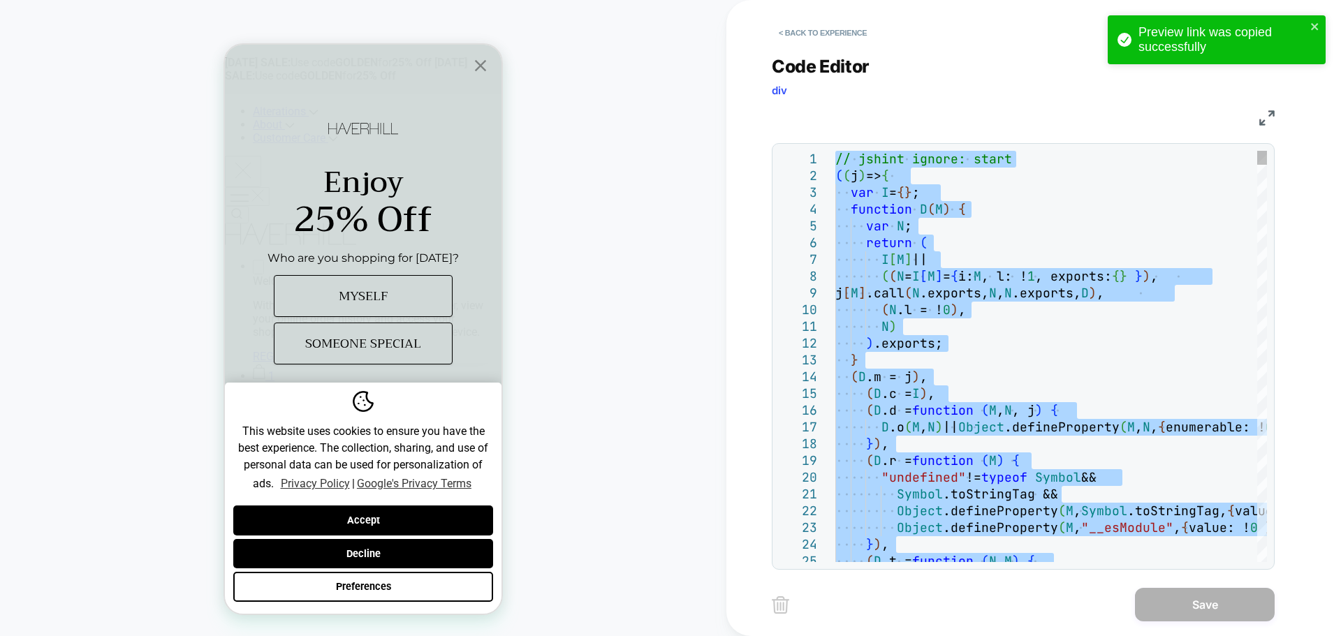
type textarea "**********"
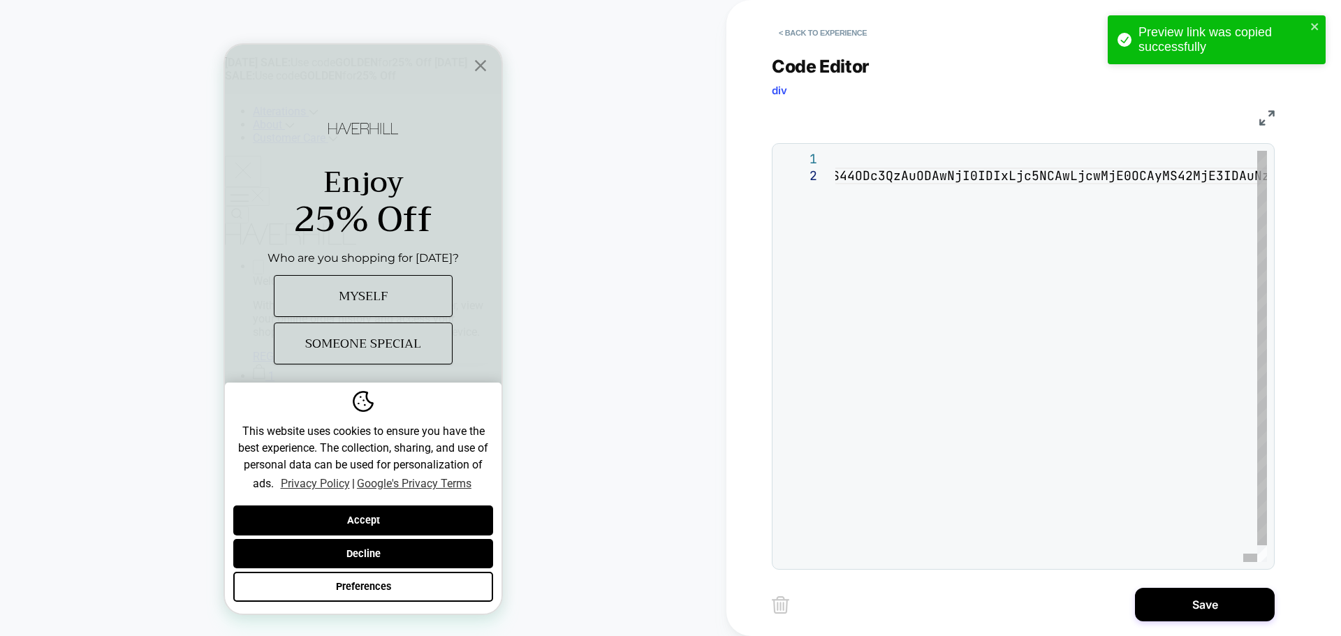
click at [1135, 590] on div "Save" at bounding box center [1023, 605] width 503 height 35
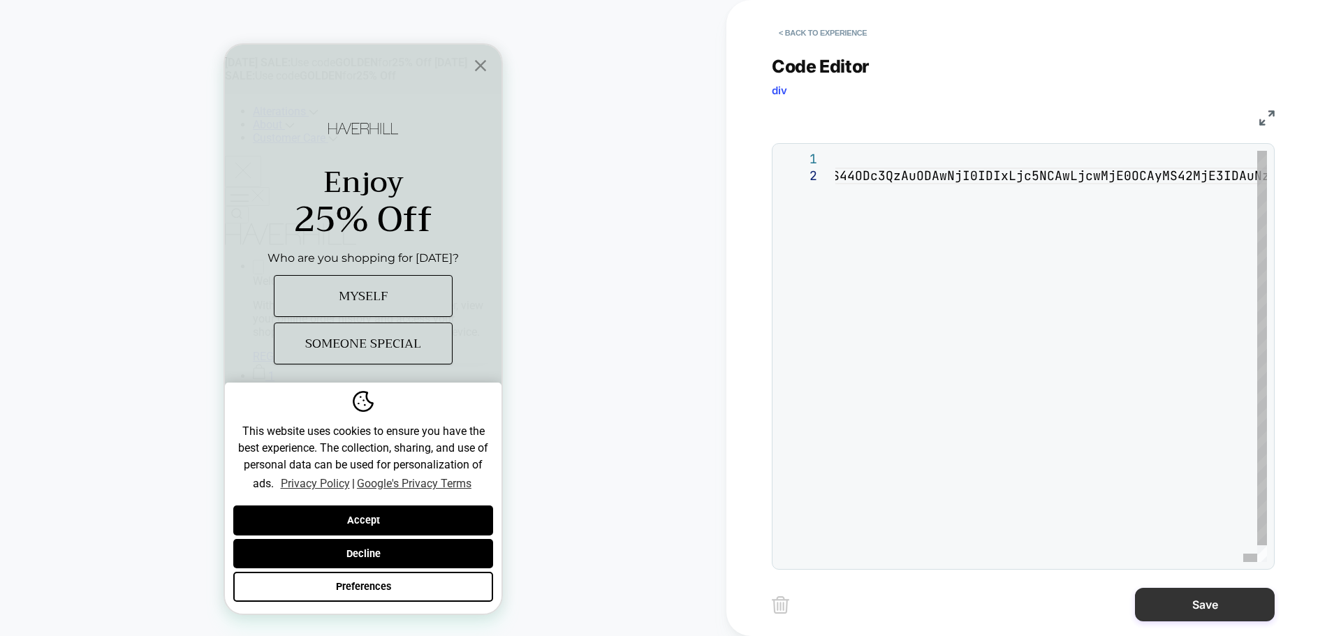
click at [1159, 599] on button "Save" at bounding box center [1205, 605] width 140 height 34
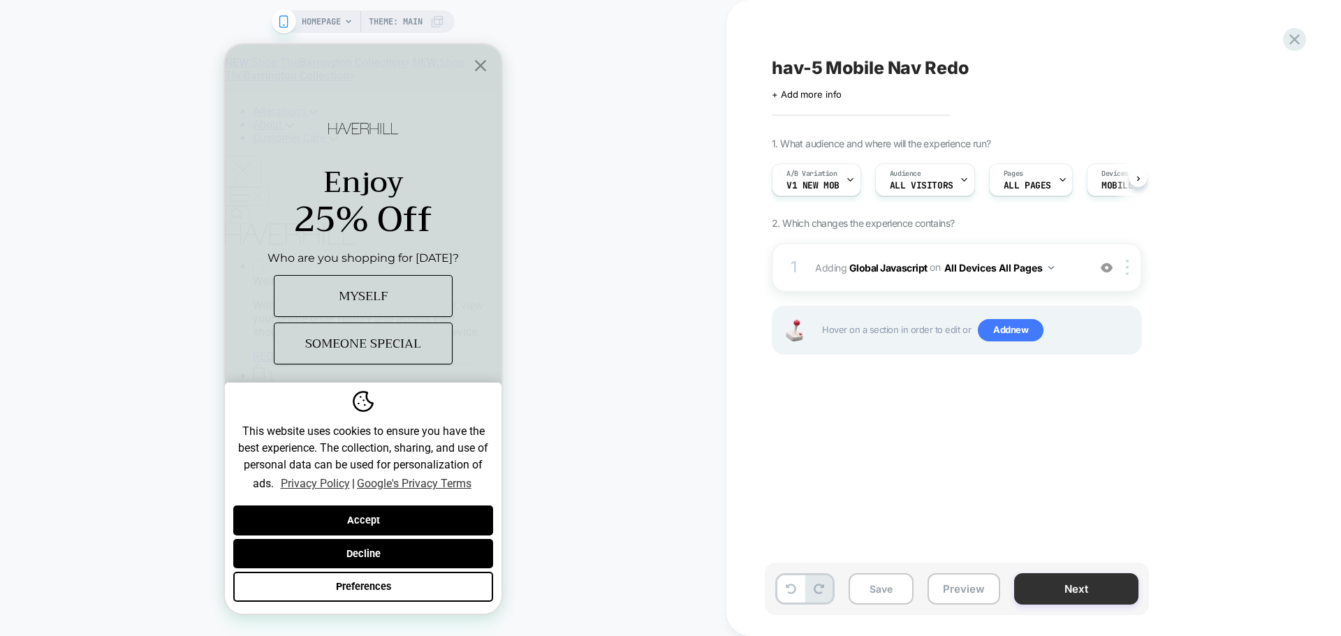
scroll to position [0, 1]
click at [891, 592] on button "Save" at bounding box center [881, 589] width 65 height 31
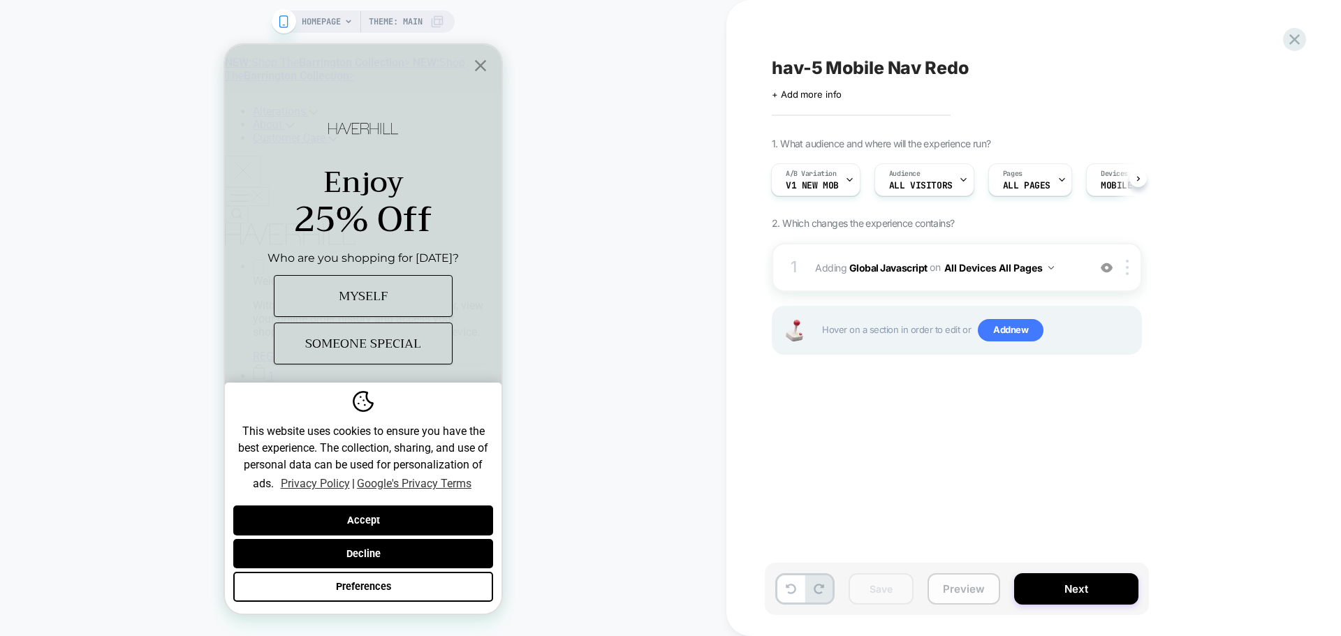
click at [945, 597] on button "Preview" at bounding box center [964, 589] width 73 height 31
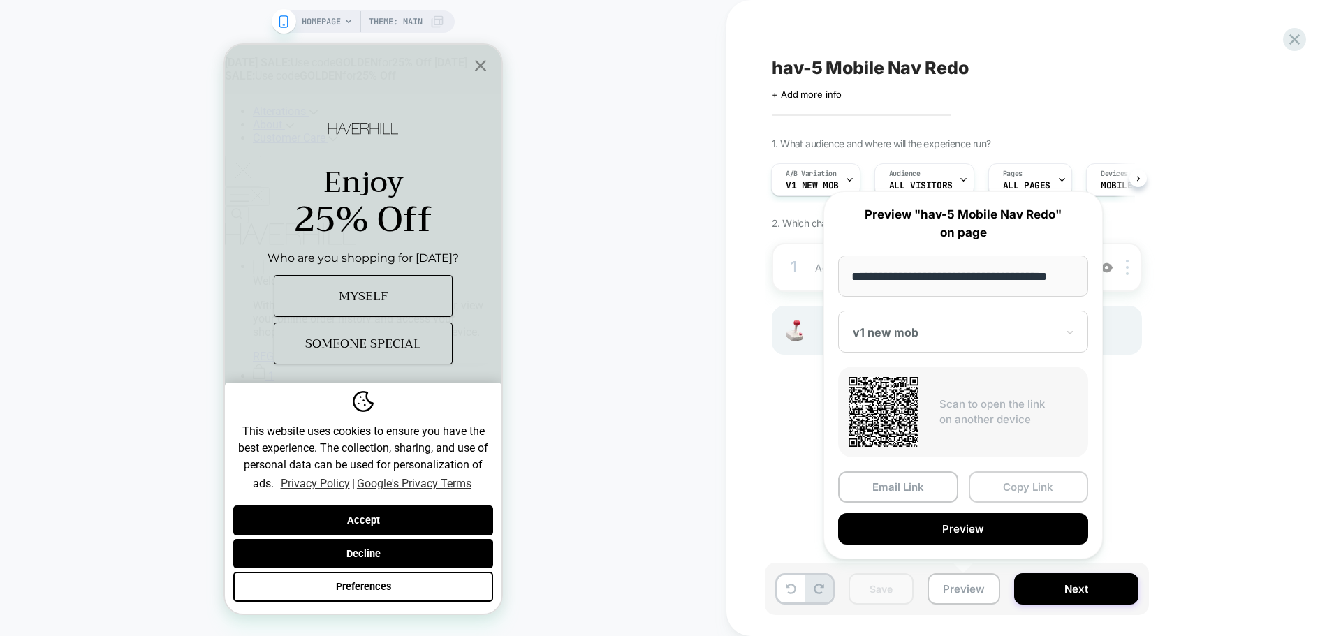
scroll to position [0, 0]
drag, startPoint x: 1028, startPoint y: 480, endPoint x: 1023, endPoint y: 490, distance: 11.6
click at [1028, 482] on button "Copy Link" at bounding box center [1029, 487] width 120 height 31
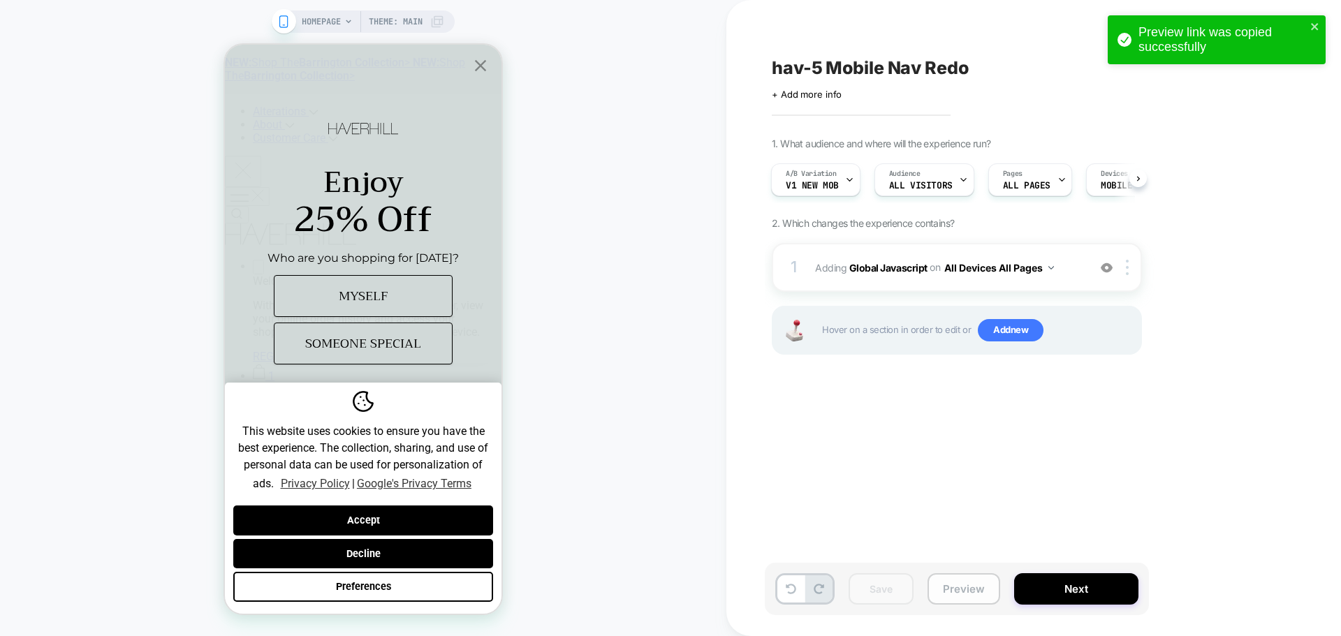
click at [988, 604] on button "Preview" at bounding box center [964, 589] width 73 height 31
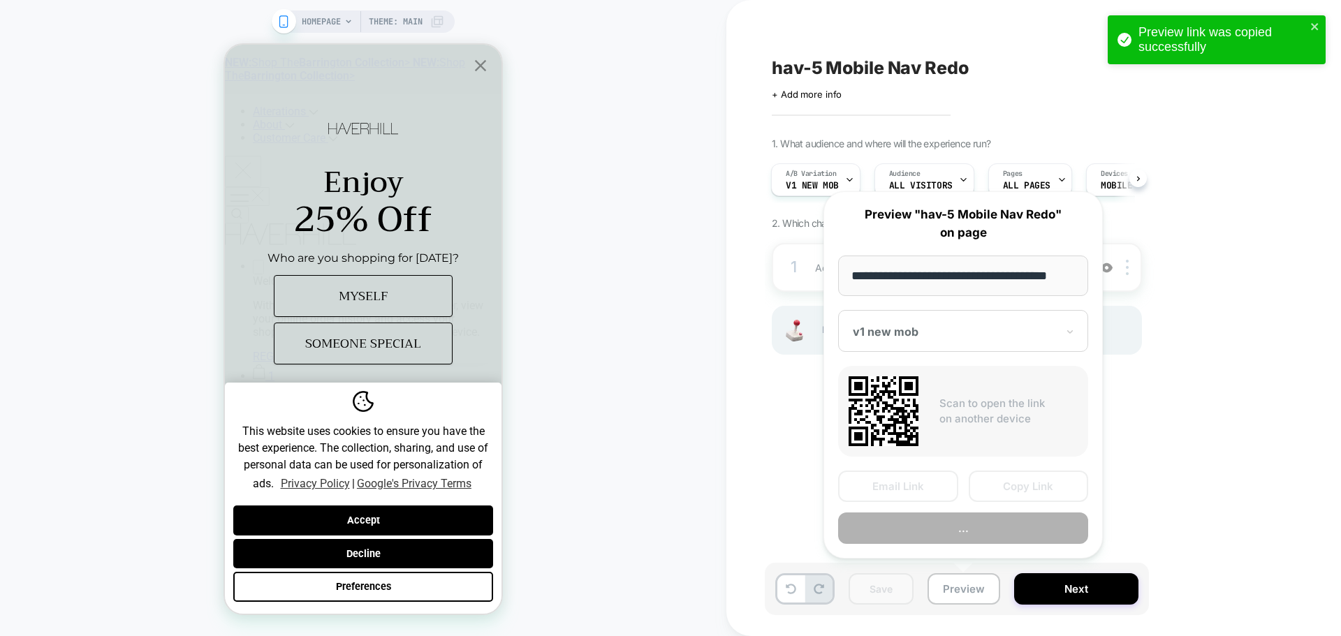
scroll to position [0, 8]
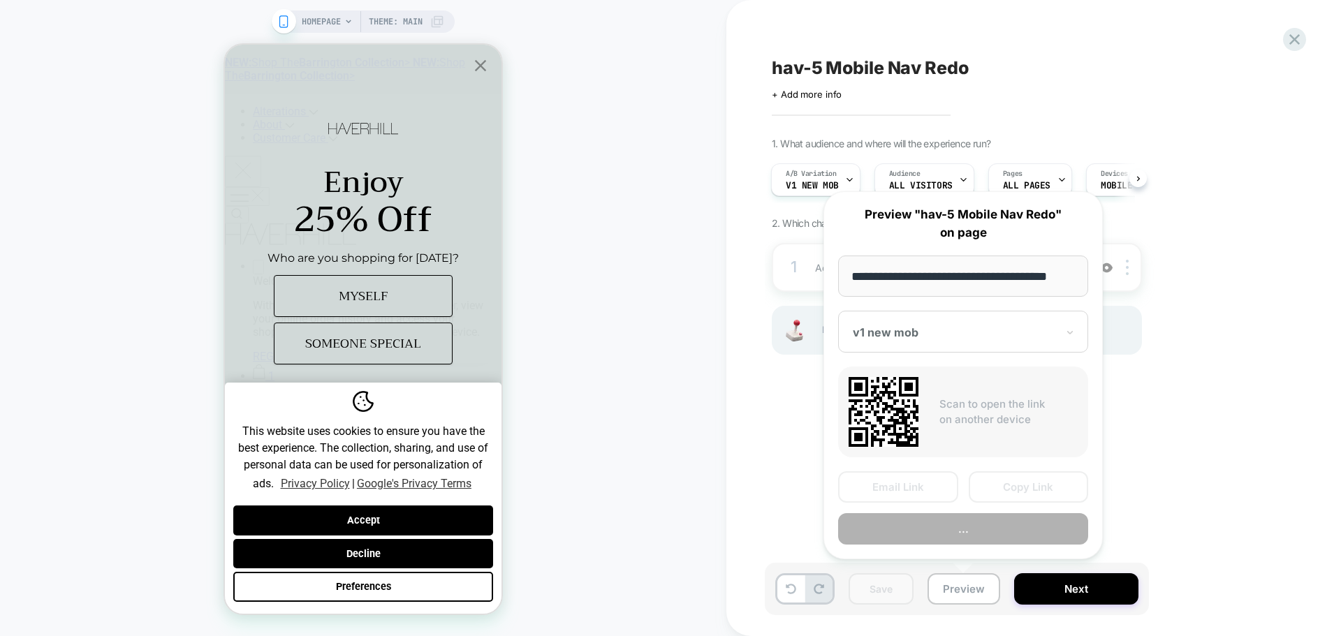
click at [1013, 493] on button "Copy Link" at bounding box center [1029, 487] width 120 height 31
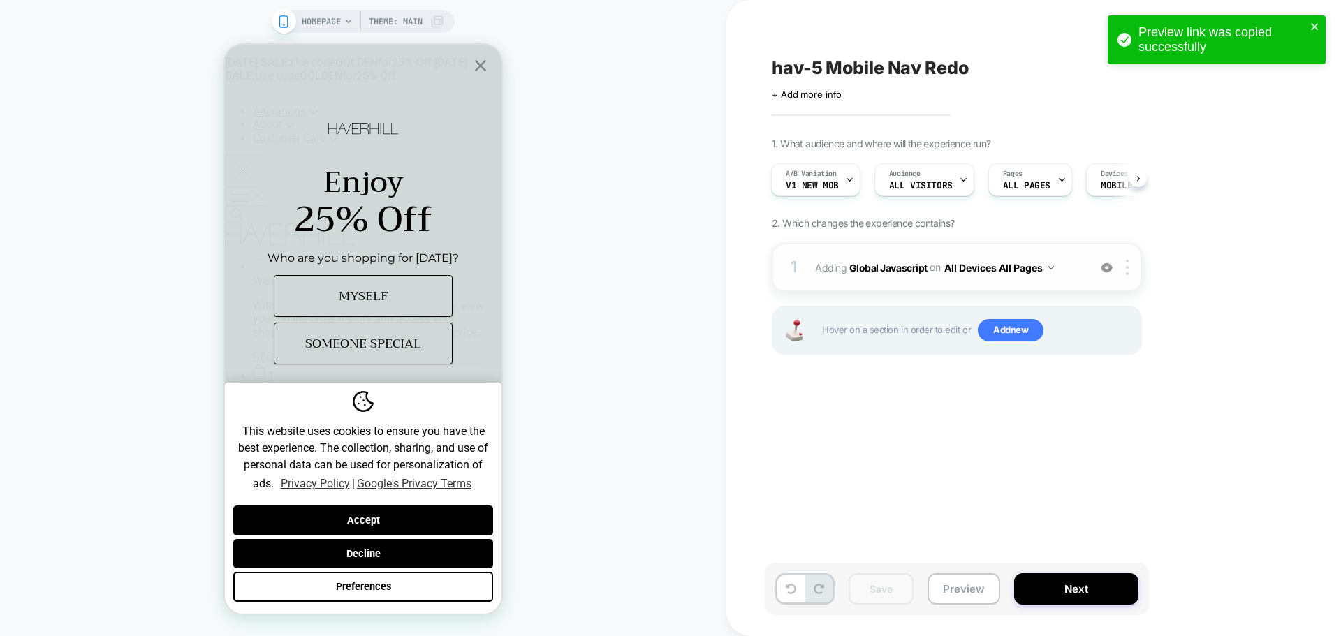
click at [905, 274] on span "Adding Global Javascript on All Devices All Pages" at bounding box center [948, 268] width 266 height 20
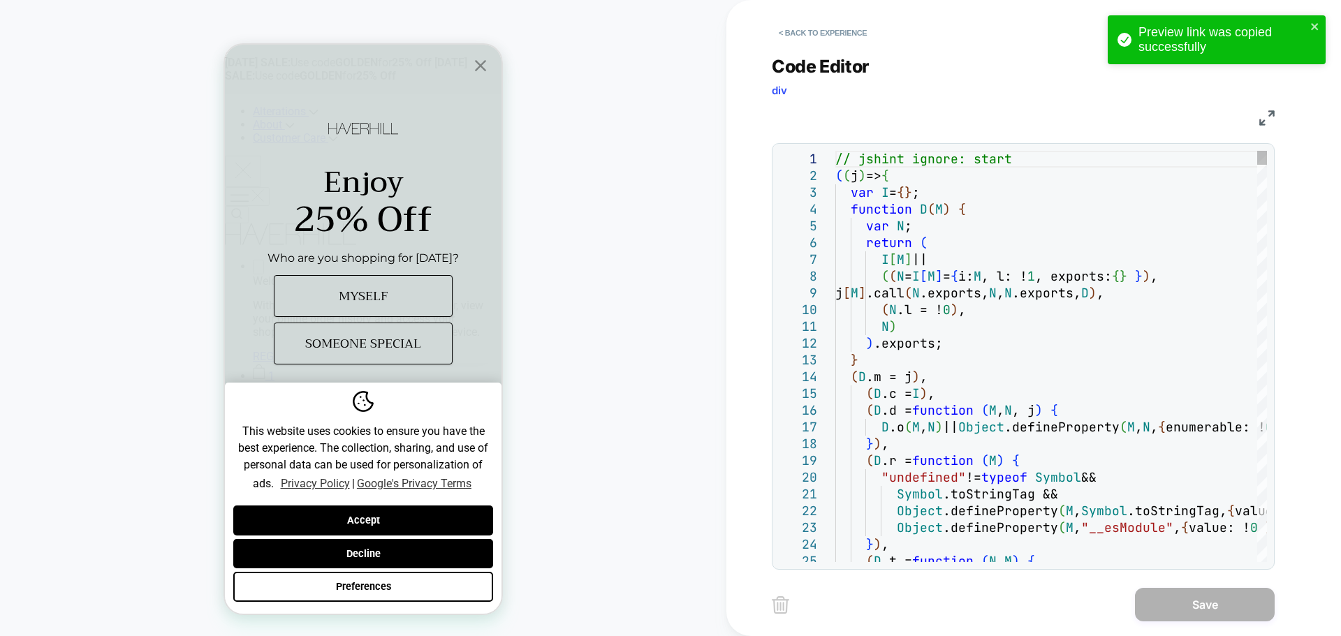
click at [0, 0] on div "// jshint ignore: start ( ( j ) => { var I = { } ; function D ( M ) { var N ; r…" at bounding box center [0, 0] width 0 height 0
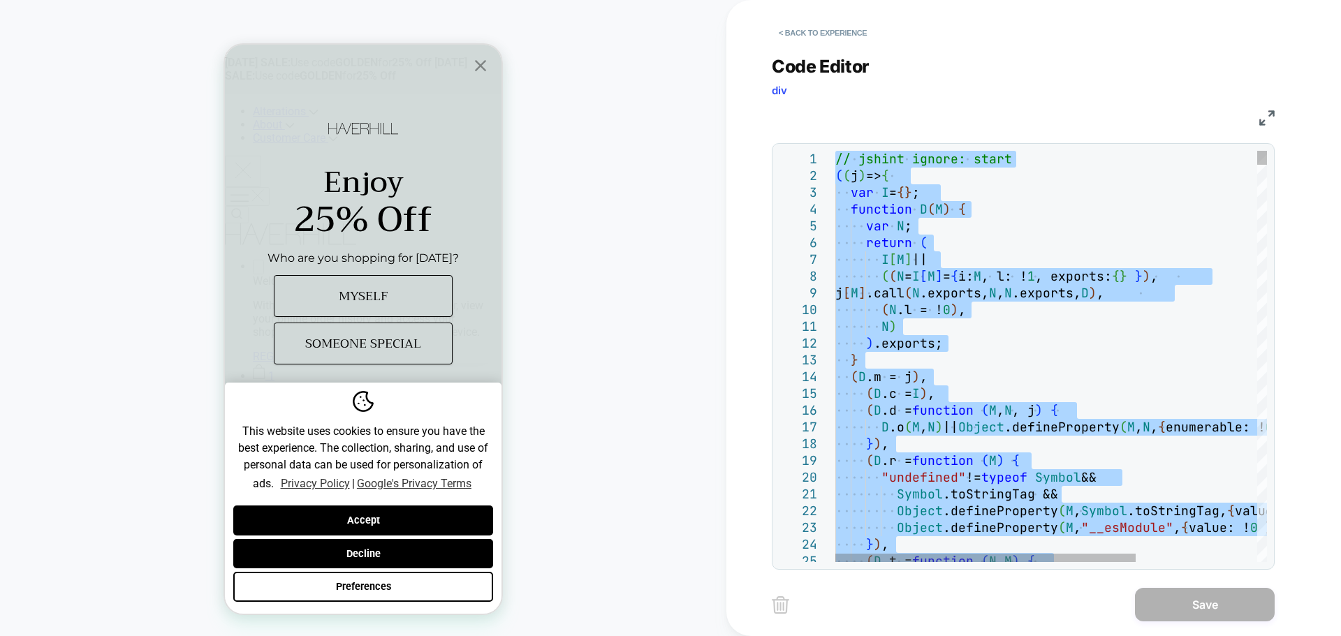
type textarea "**********"
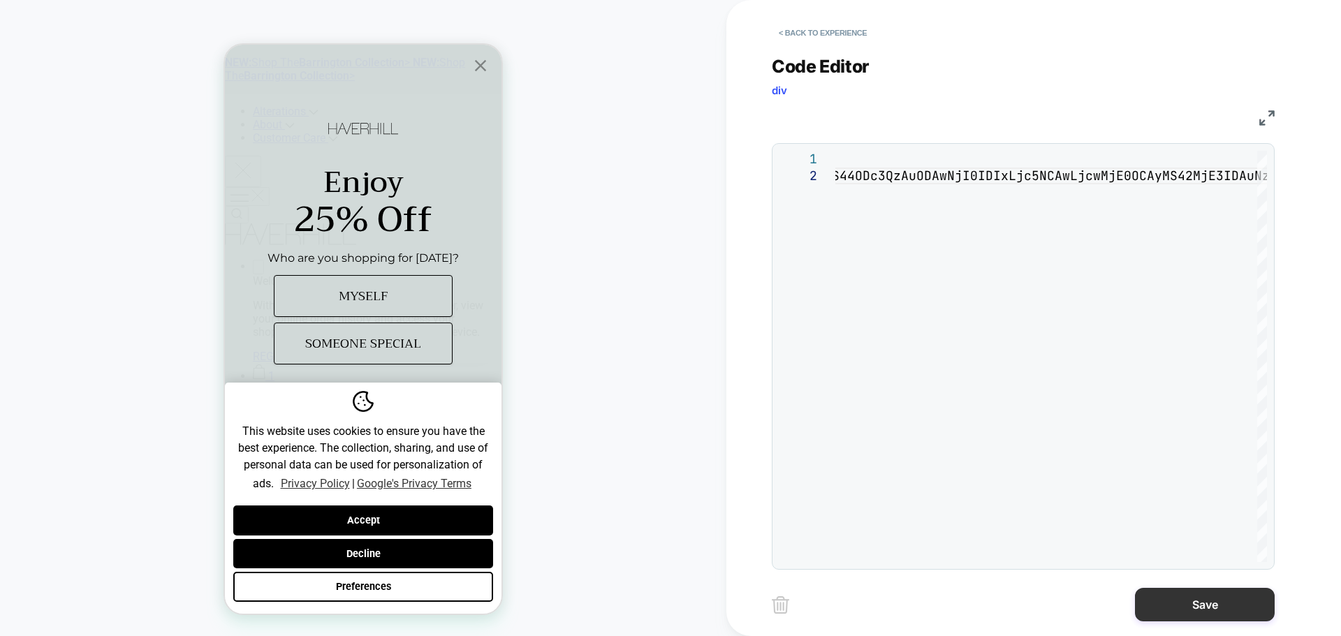
click at [1257, 606] on button "Save" at bounding box center [1205, 605] width 140 height 34
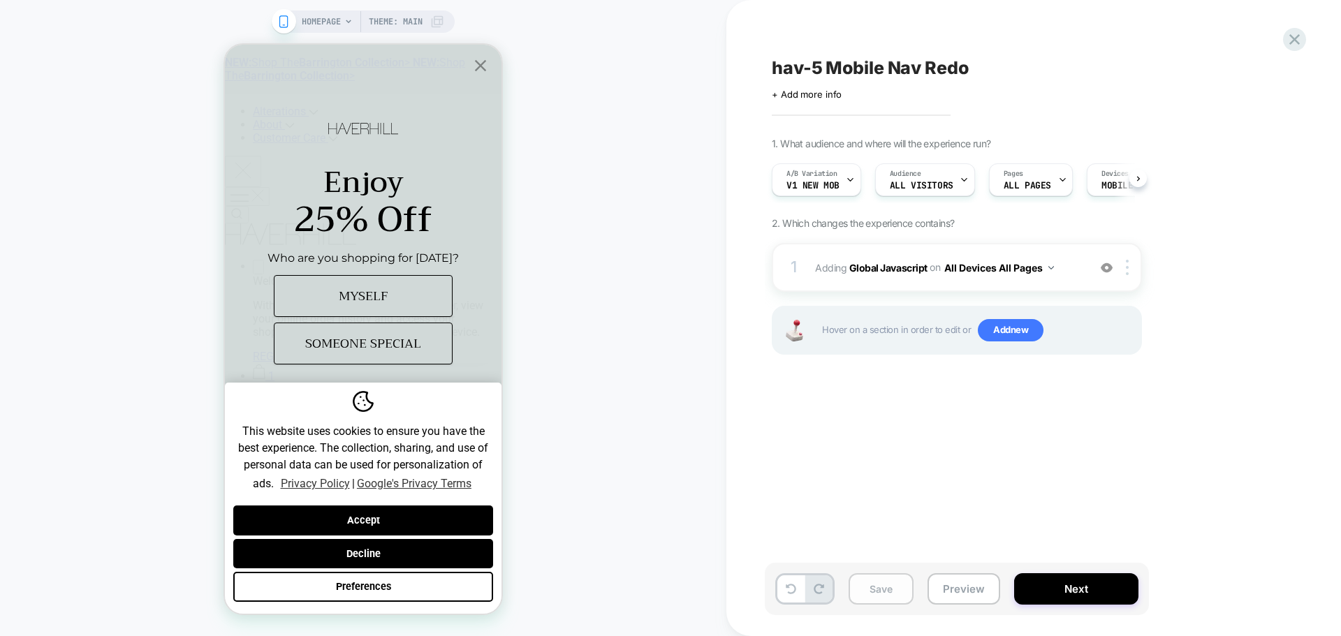
scroll to position [0, 1]
click at [0, 0] on button "Save" at bounding box center [0, 0] width 0 height 0
click at [0, 0] on button "Preview" at bounding box center [0, 0] width 0 height 0
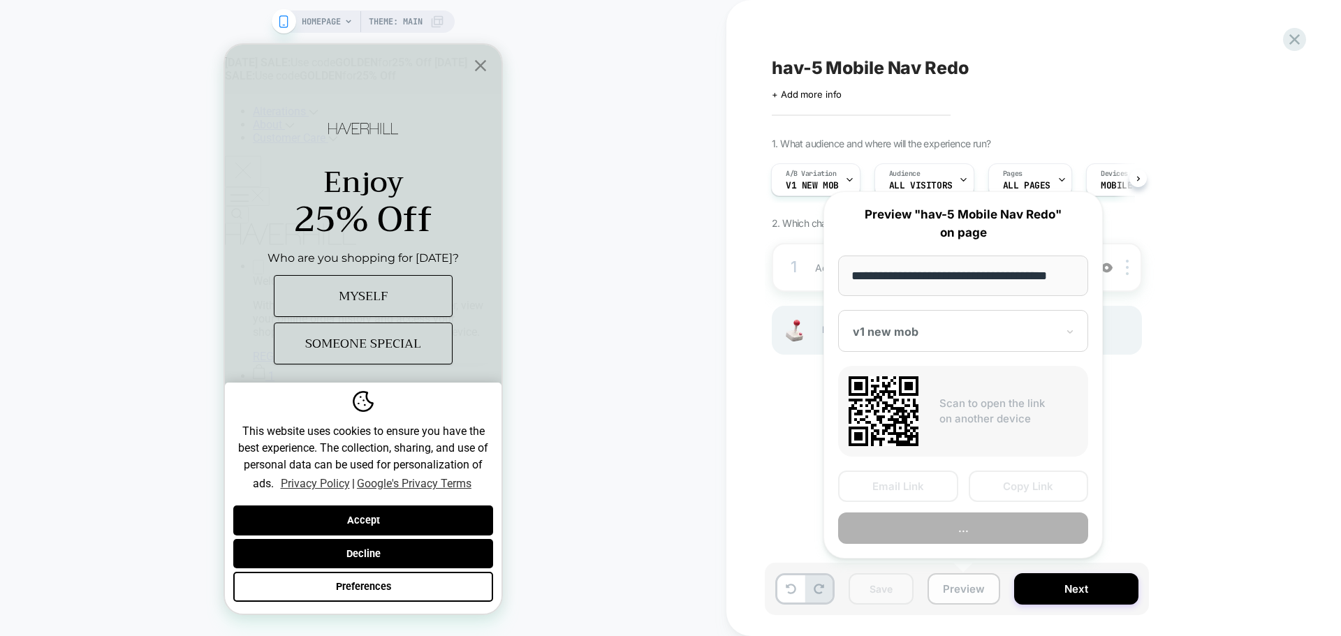
scroll to position [0, 8]
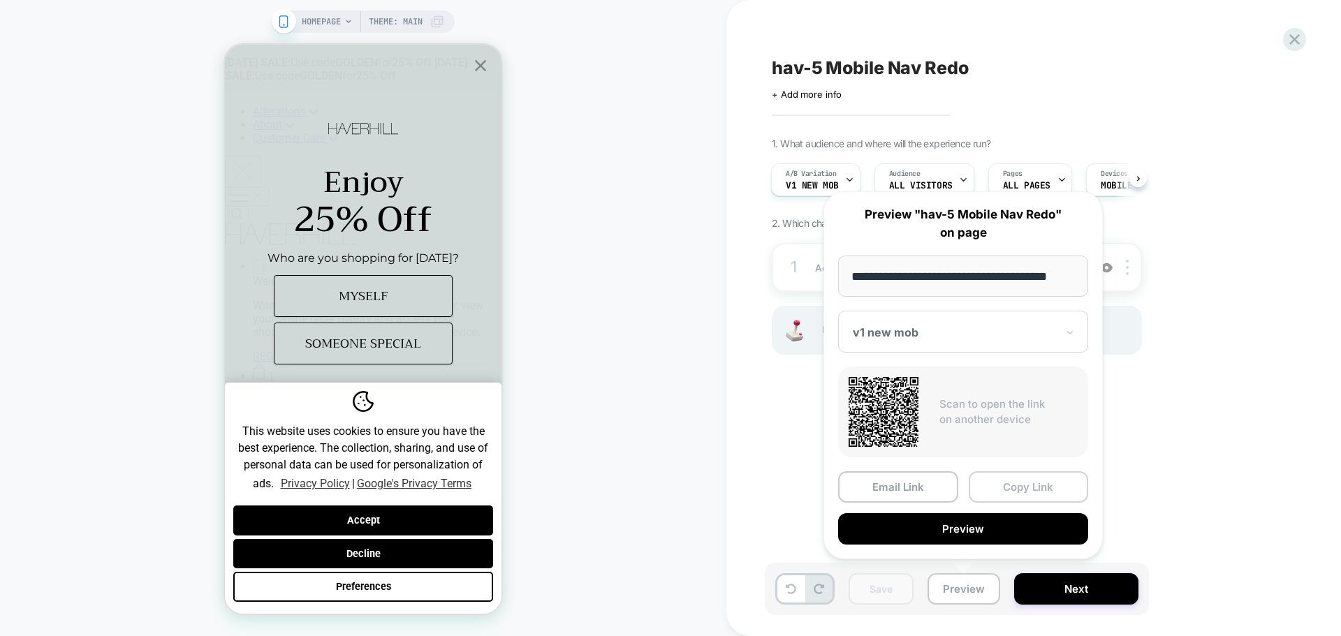
click at [1026, 479] on button "Copy Link" at bounding box center [1029, 487] width 120 height 31
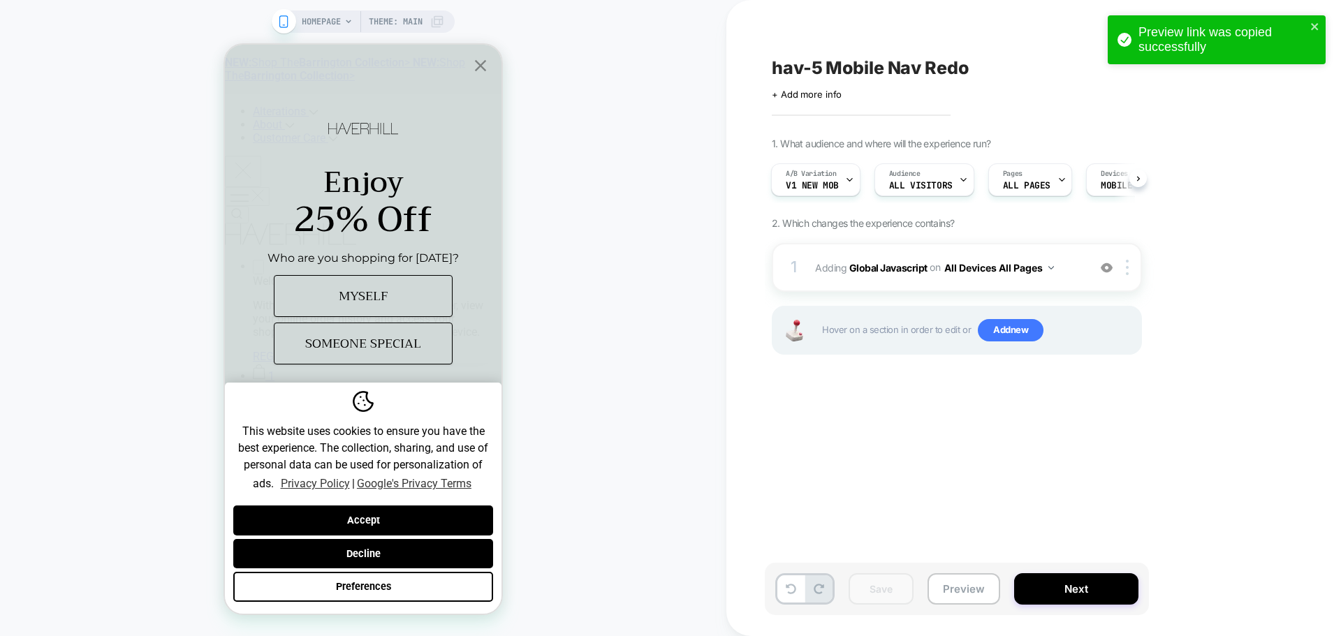
click at [0, 0] on div "Save Preview Next" at bounding box center [0, 0] width 0 height 0
click at [0, 0] on button "Preview" at bounding box center [0, 0] width 0 height 0
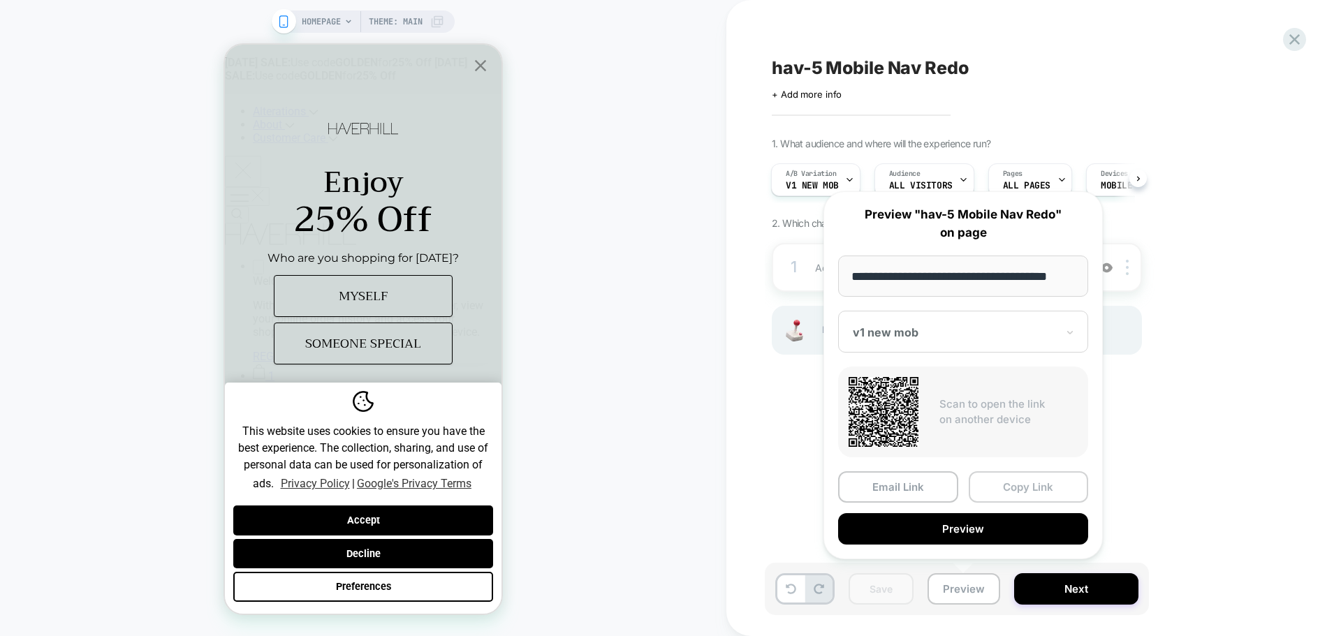
click at [0, 0] on button "Copy Link" at bounding box center [0, 0] width 0 height 0
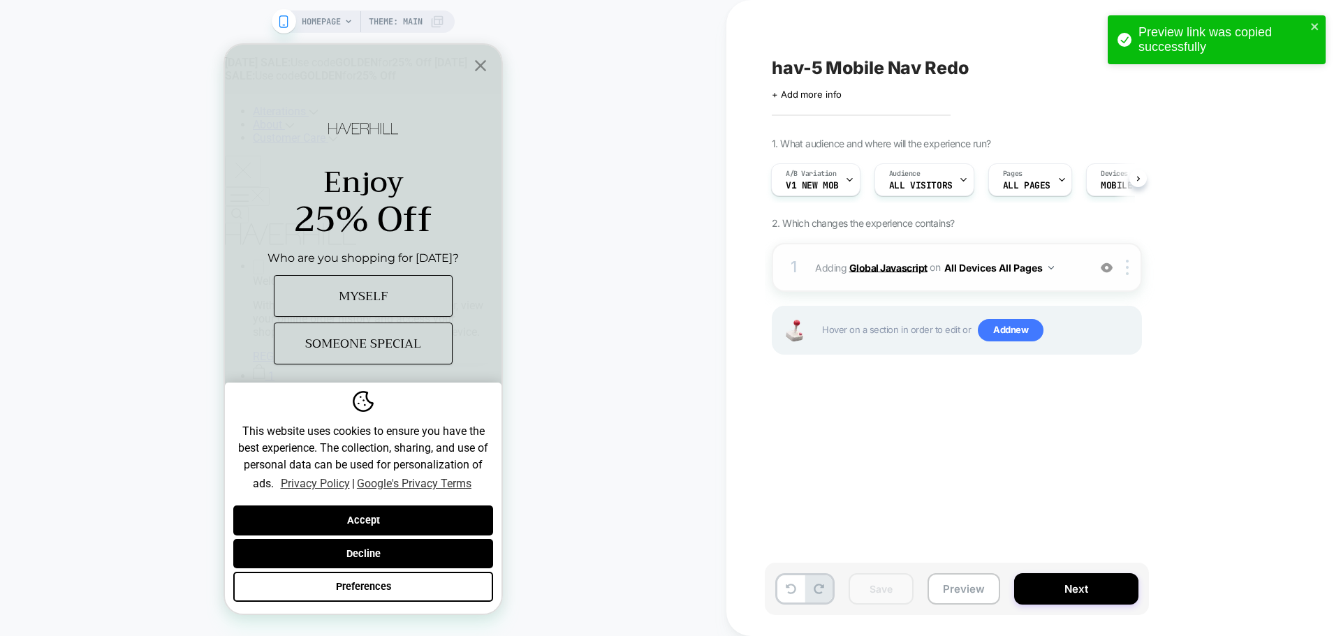
click at [909, 265] on b "Global Javascript" at bounding box center [888, 267] width 78 height 12
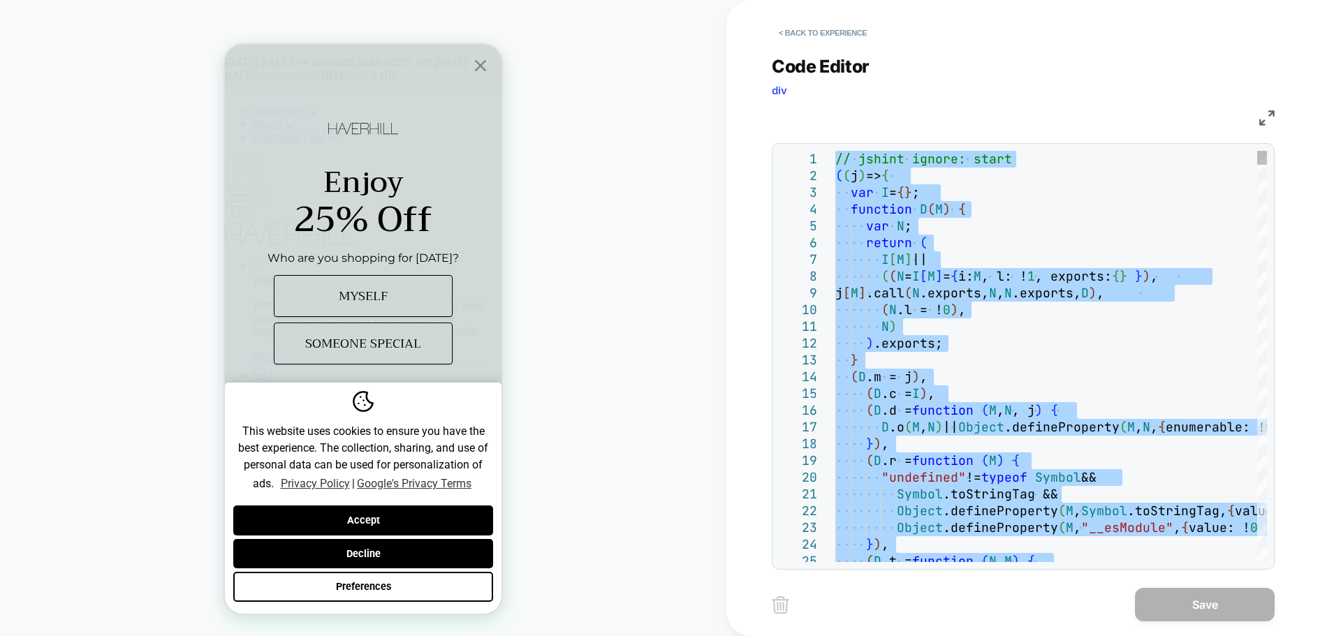
type textarea "**********"
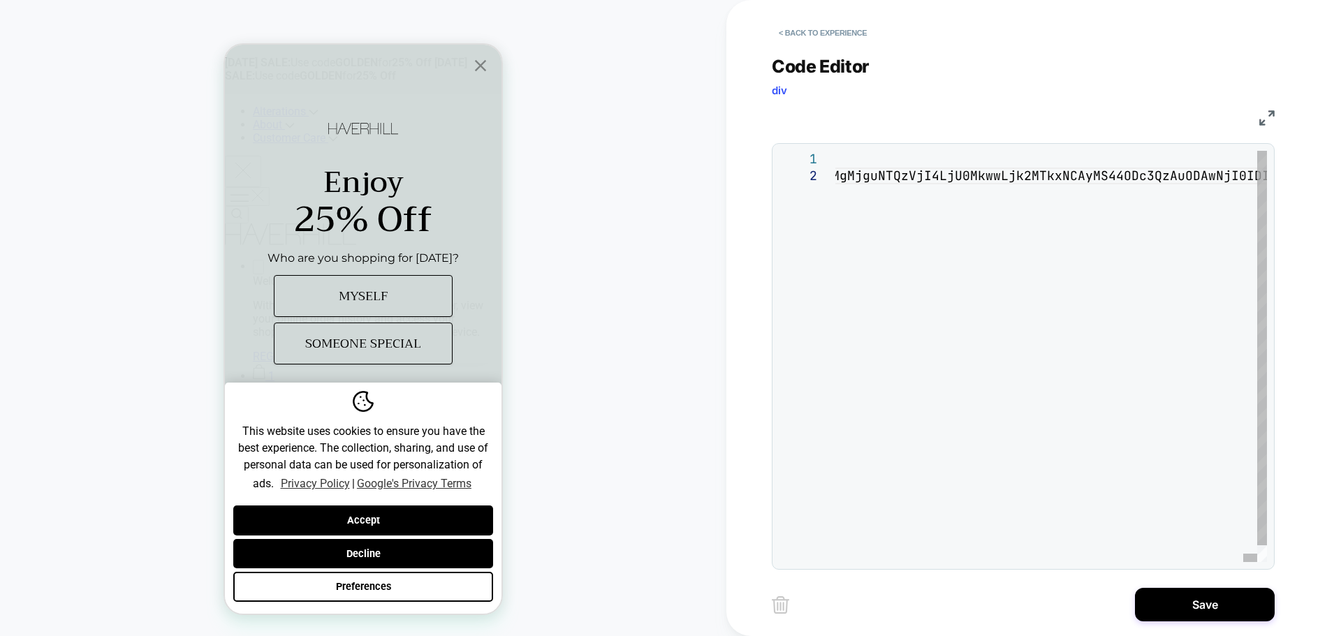
click at [1180, 604] on button "Save" at bounding box center [1205, 605] width 140 height 34
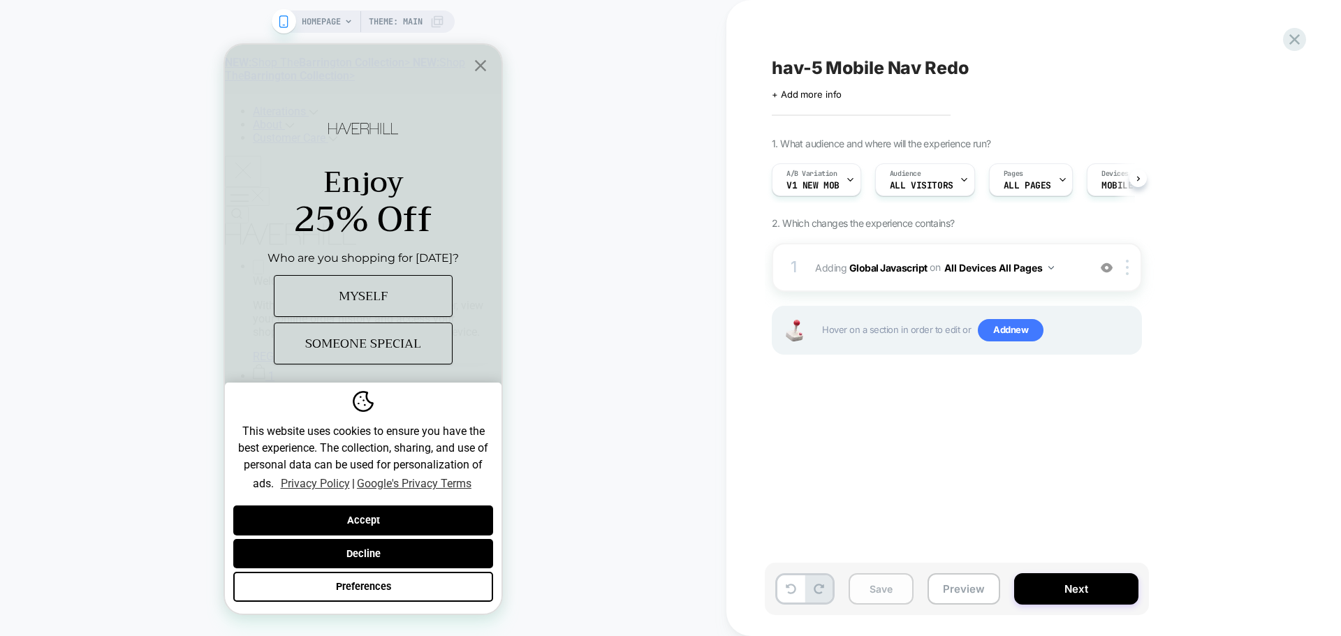
click at [891, 595] on button "Save" at bounding box center [881, 589] width 65 height 31
click at [0, 0] on button "Preview" at bounding box center [0, 0] width 0 height 0
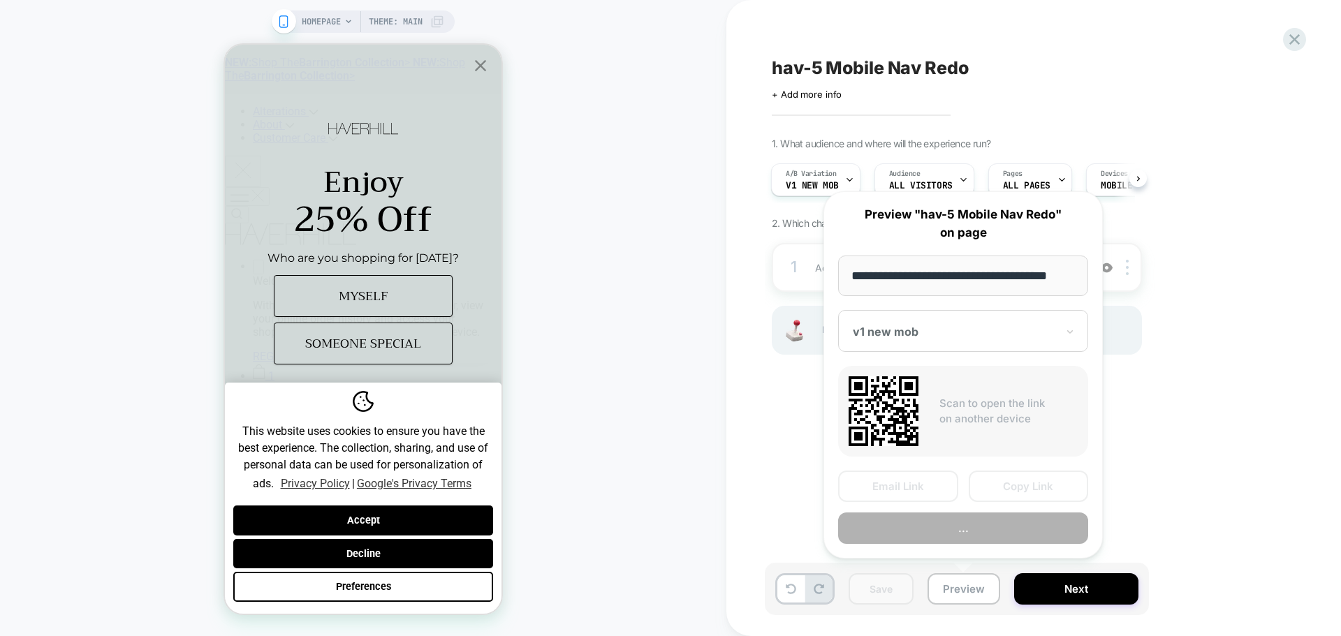
scroll to position [0, 8]
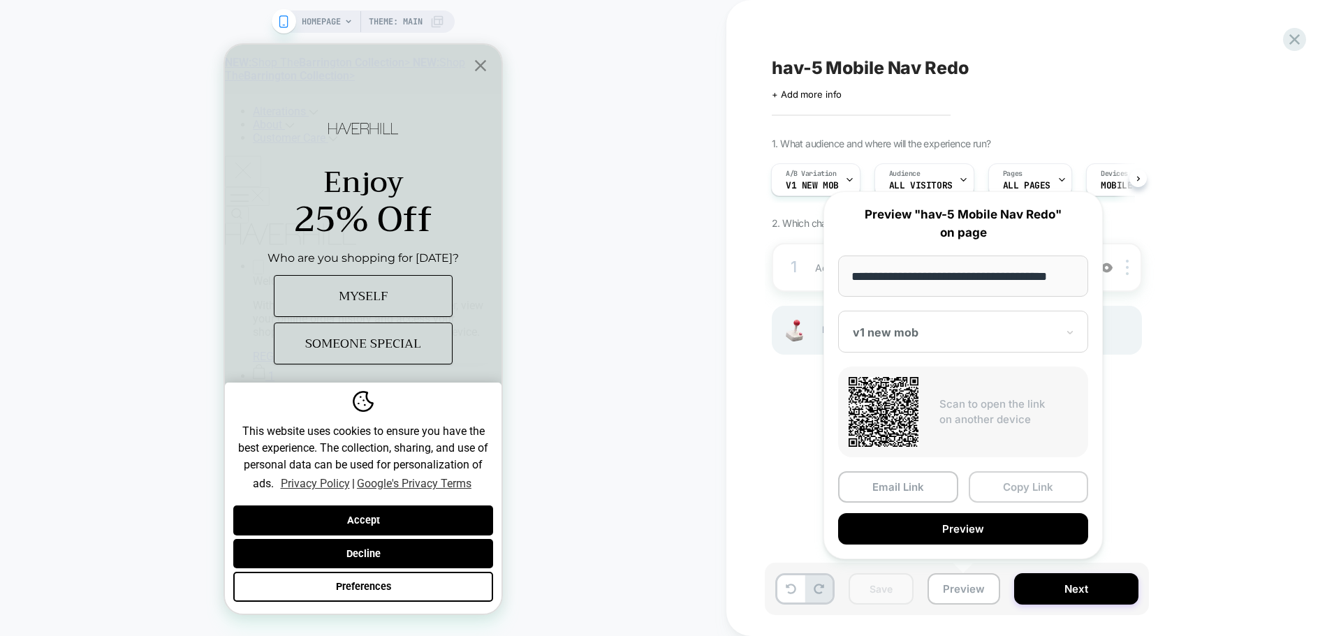
click at [1024, 489] on button "Copy Link" at bounding box center [1029, 487] width 120 height 31
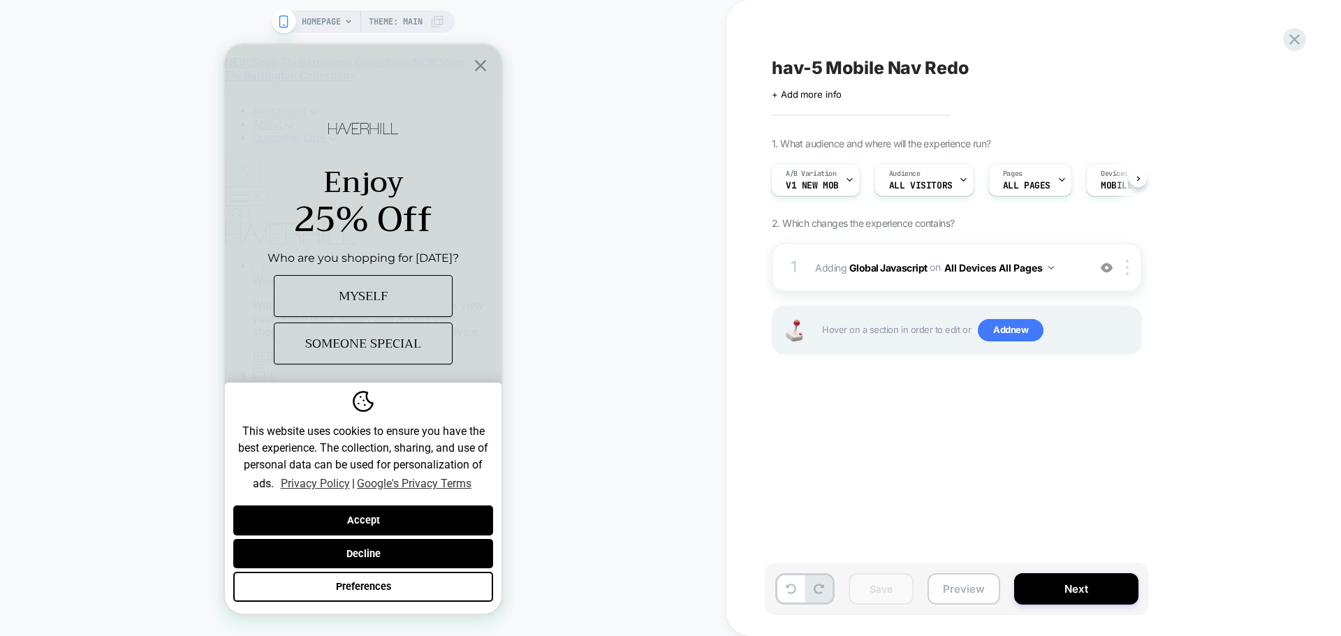
click at [0, 0] on button "Preview" at bounding box center [0, 0] width 0 height 0
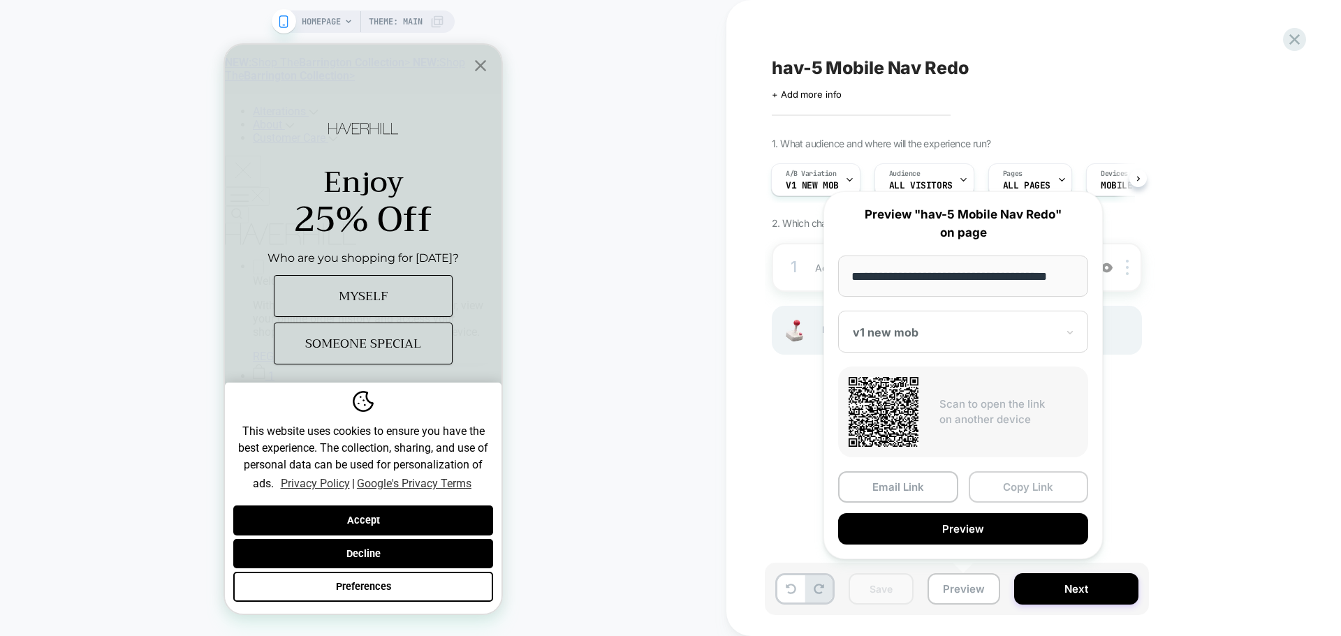
click at [1035, 483] on button "Copy Link" at bounding box center [1029, 487] width 120 height 31
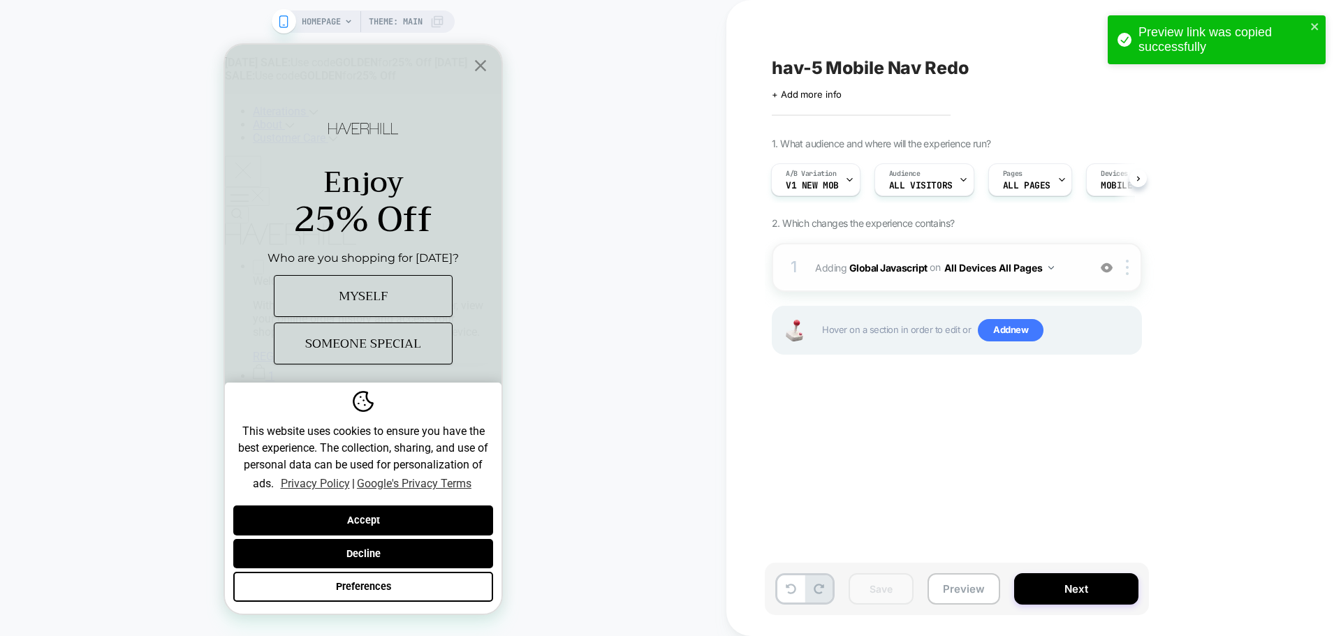
click at [873, 277] on span "Adding Global Javascript on All Devices All Pages" at bounding box center [948, 268] width 266 height 20
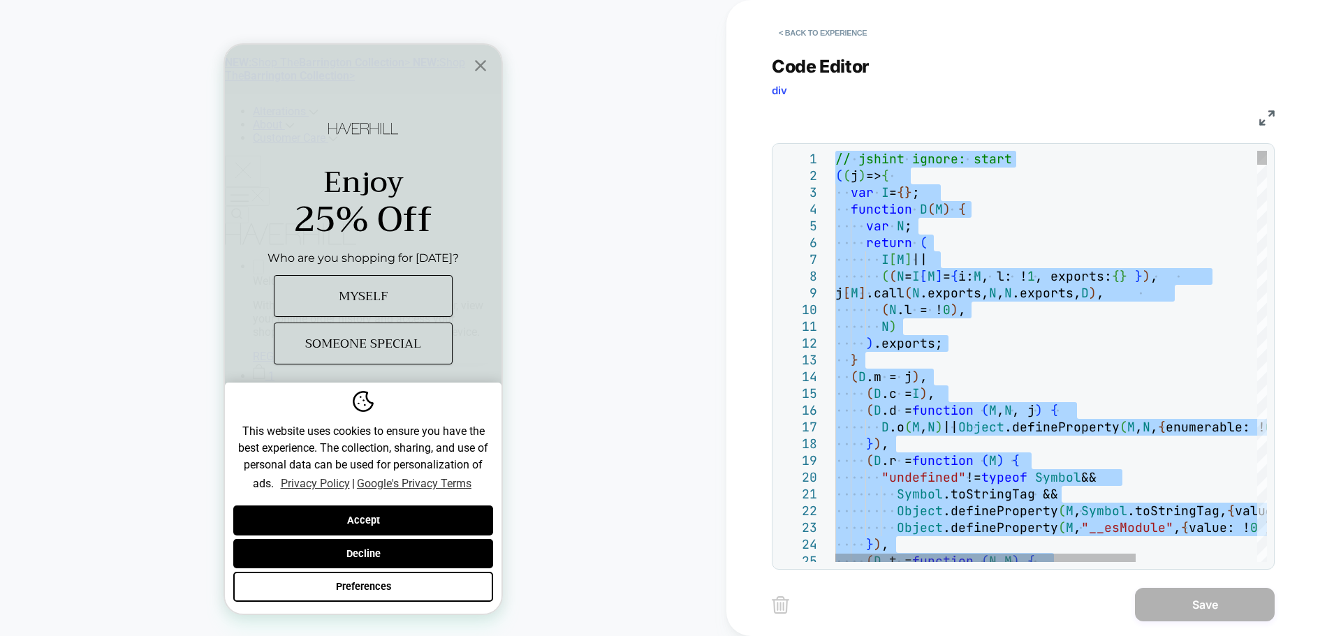
type textarea "**********"
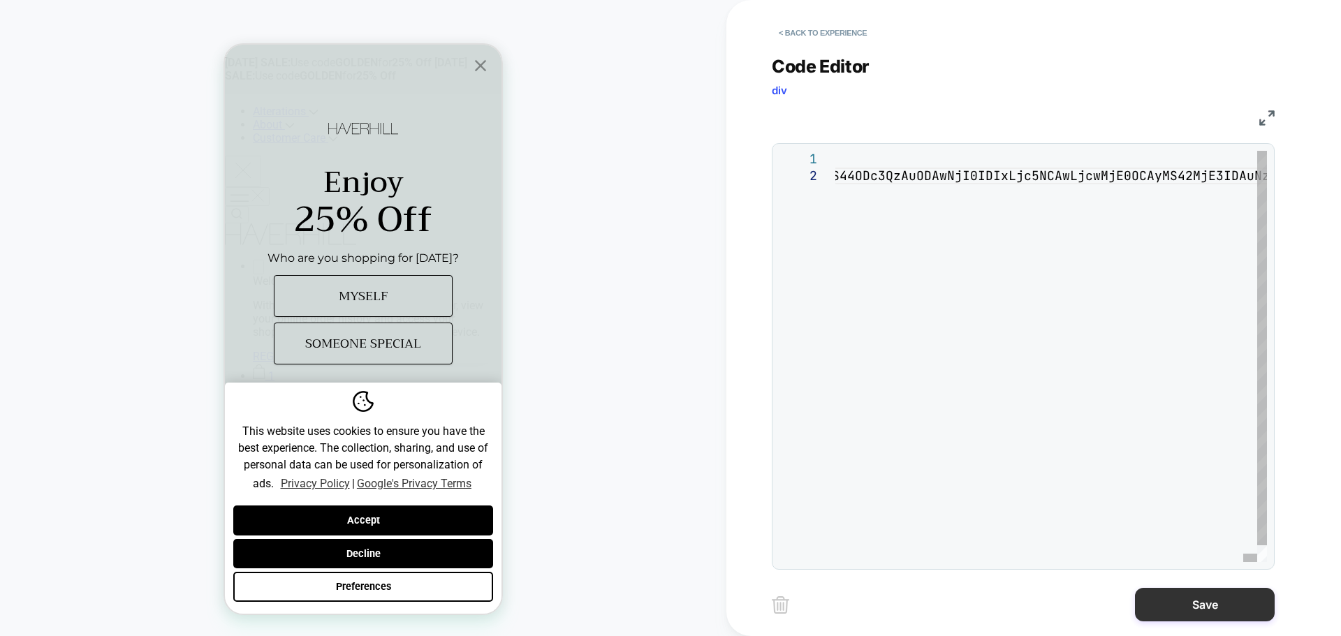
click at [1177, 599] on button "Save" at bounding box center [1205, 605] width 140 height 34
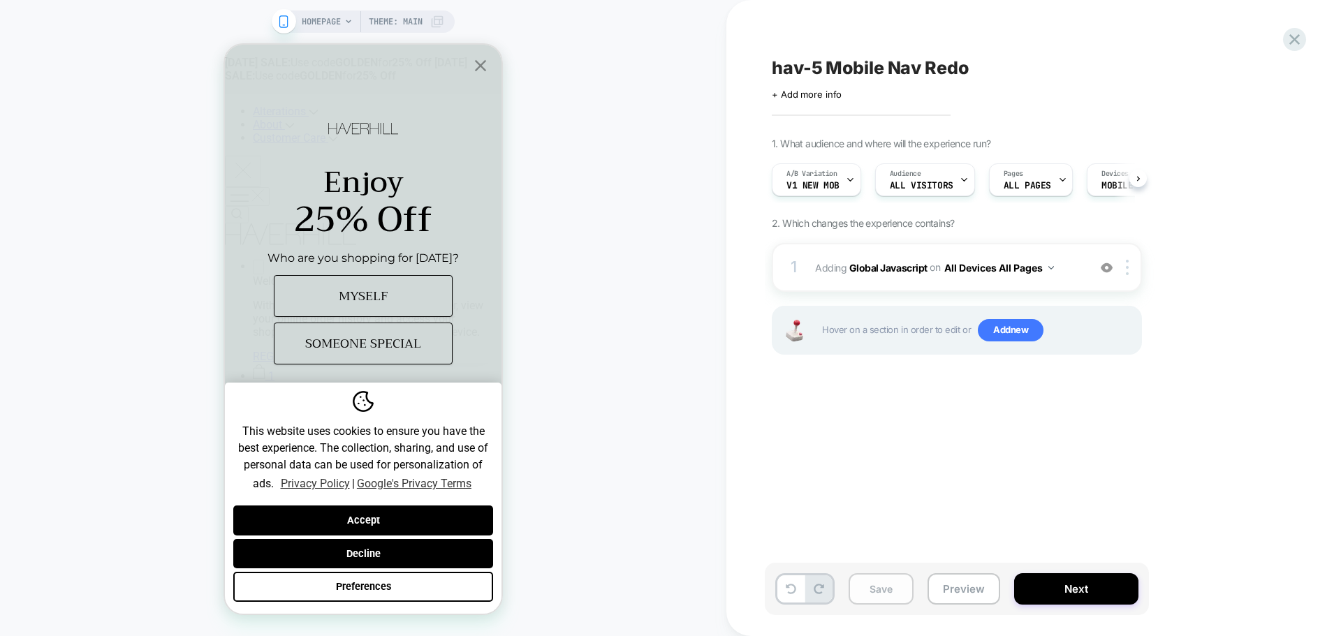
scroll to position [0, 1]
click at [908, 592] on button "Save" at bounding box center [881, 589] width 65 height 31
click at [975, 584] on button "Preview" at bounding box center [964, 589] width 73 height 31
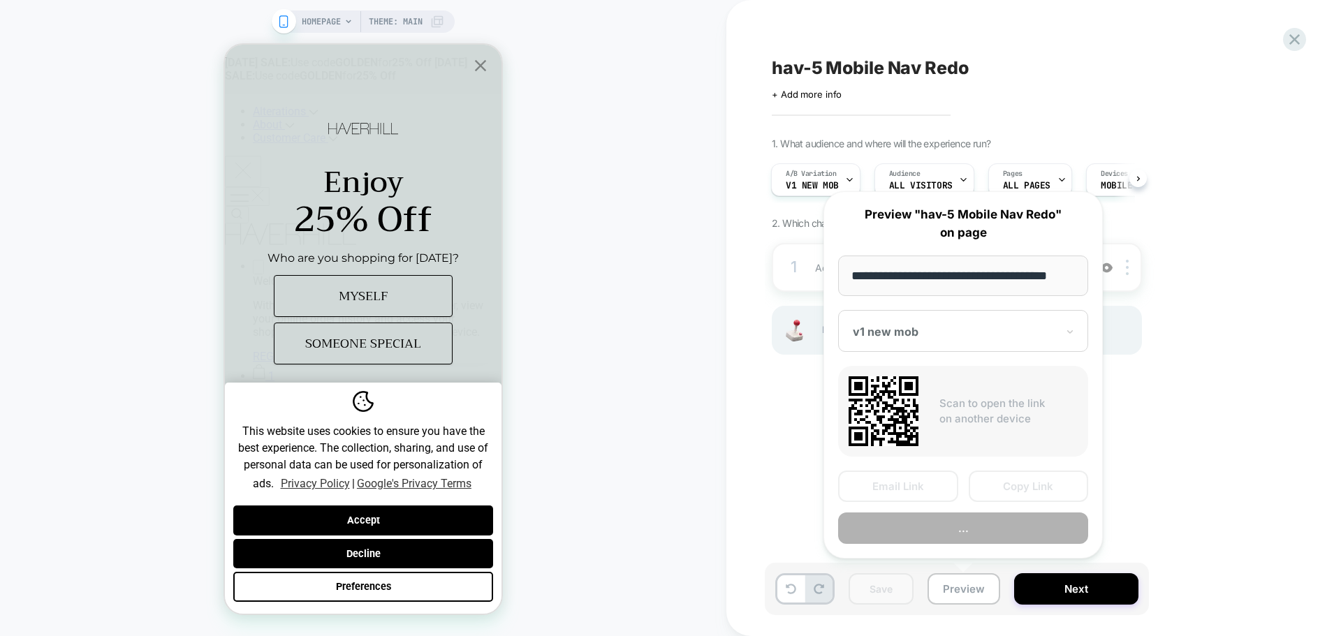
scroll to position [0, 8]
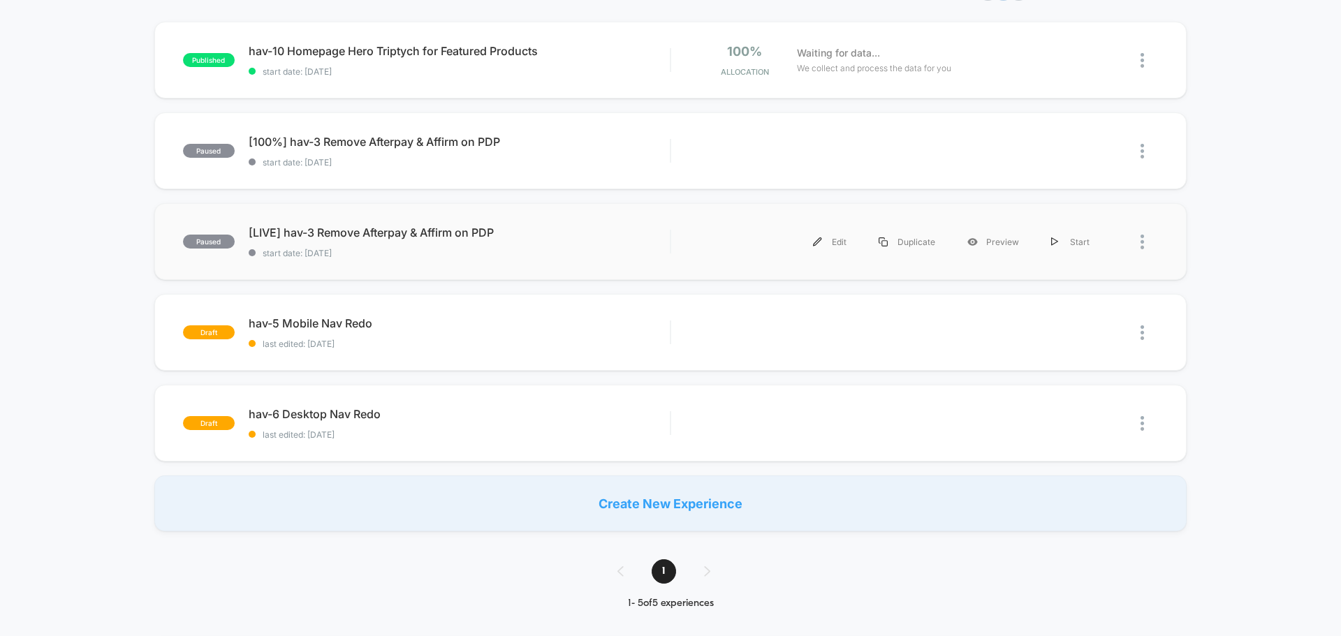
scroll to position [210, 0]
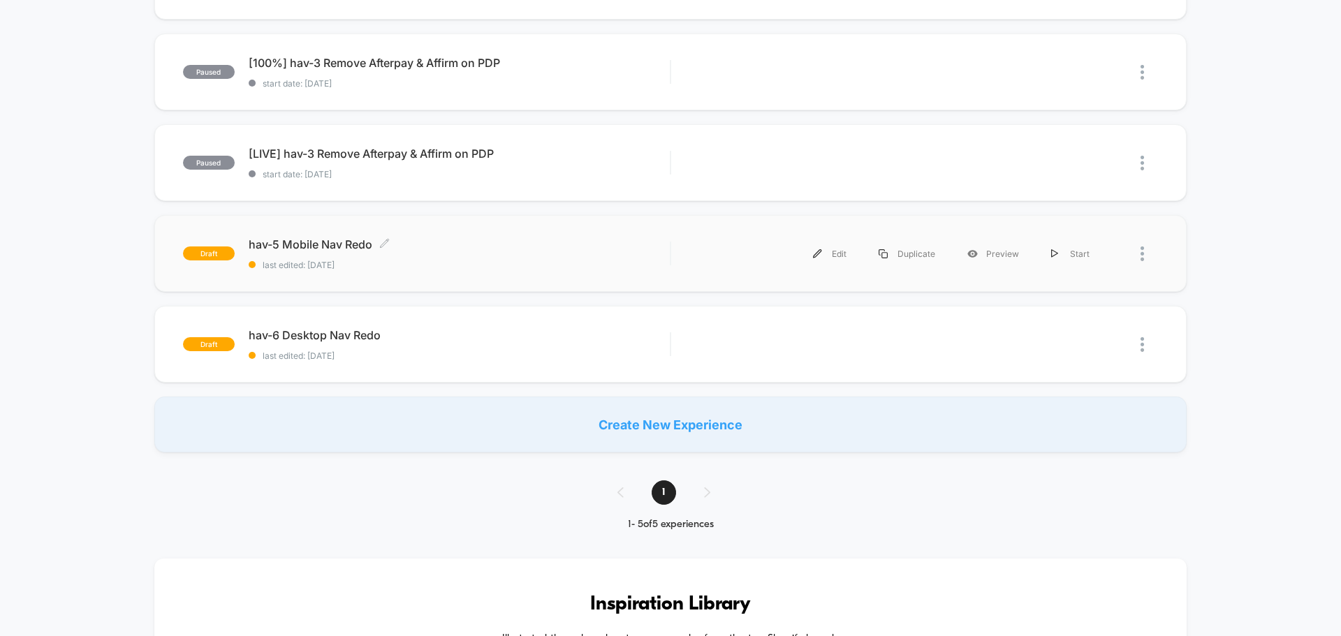
click at [325, 242] on span "hav-5 Mobile Nav Redo Click to edit experience details" at bounding box center [459, 245] width 421 height 14
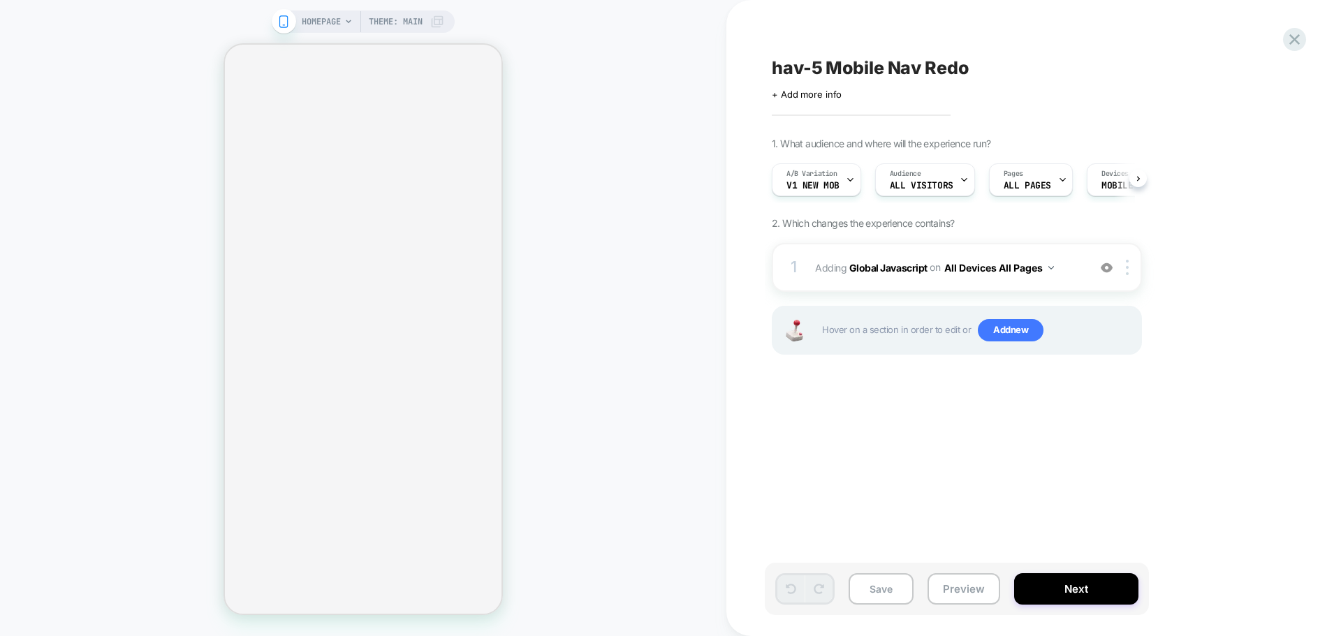
scroll to position [0, 1]
click at [962, 585] on button "Preview" at bounding box center [964, 589] width 73 height 31
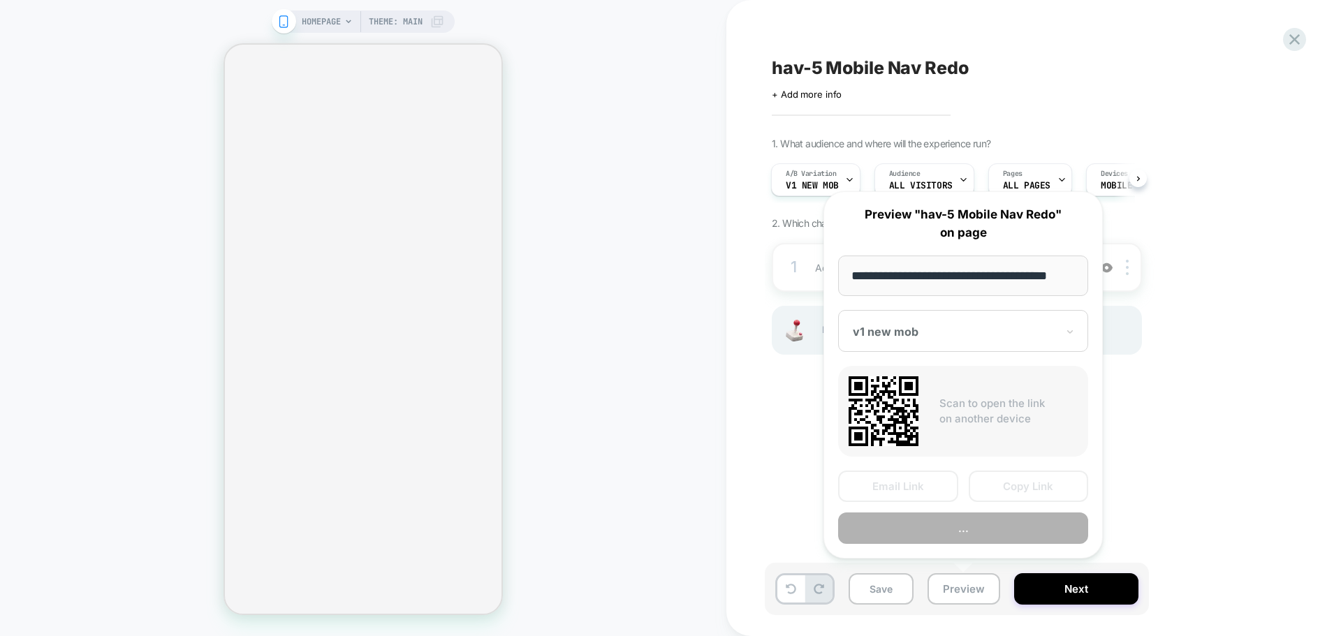
scroll to position [0, 8]
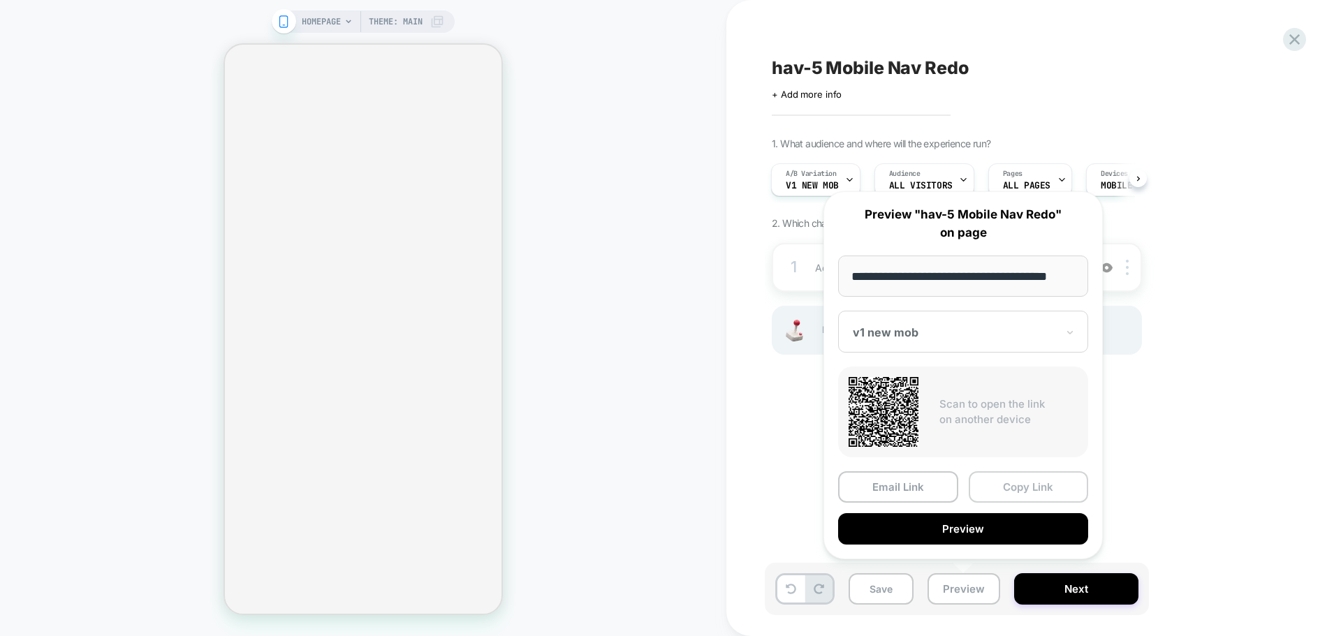
click at [1003, 483] on button "Copy Link" at bounding box center [1029, 487] width 120 height 31
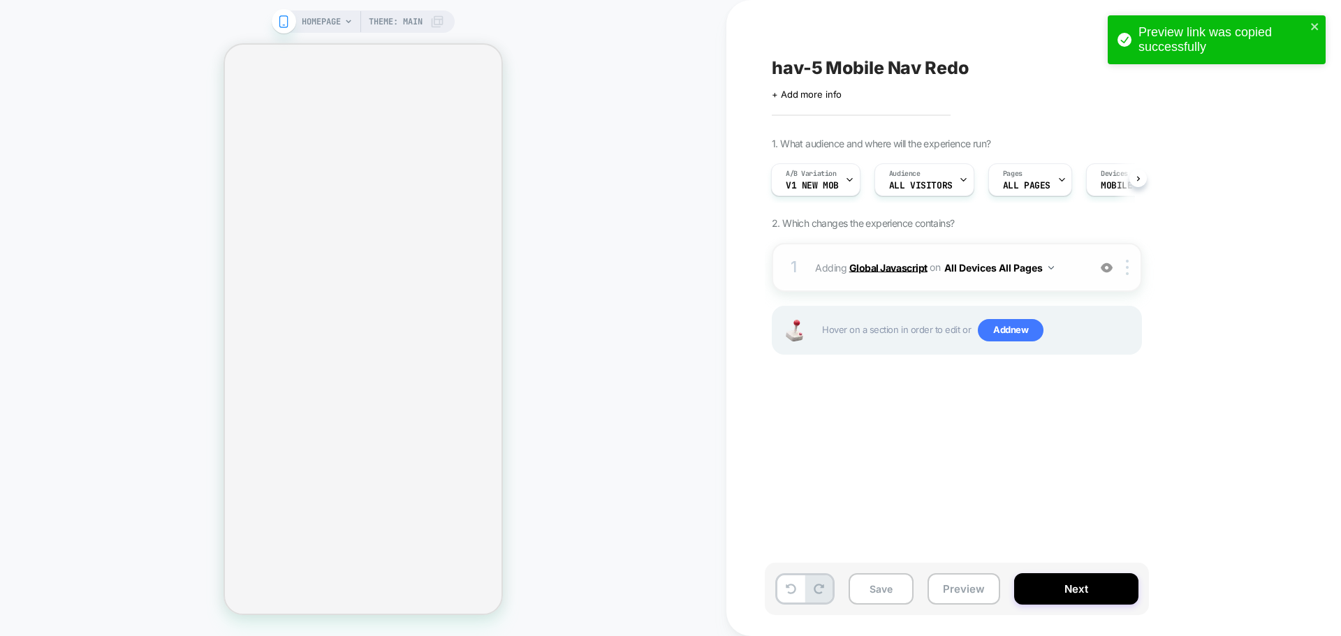
click at [914, 272] on b "Global Javascript" at bounding box center [888, 267] width 78 height 12
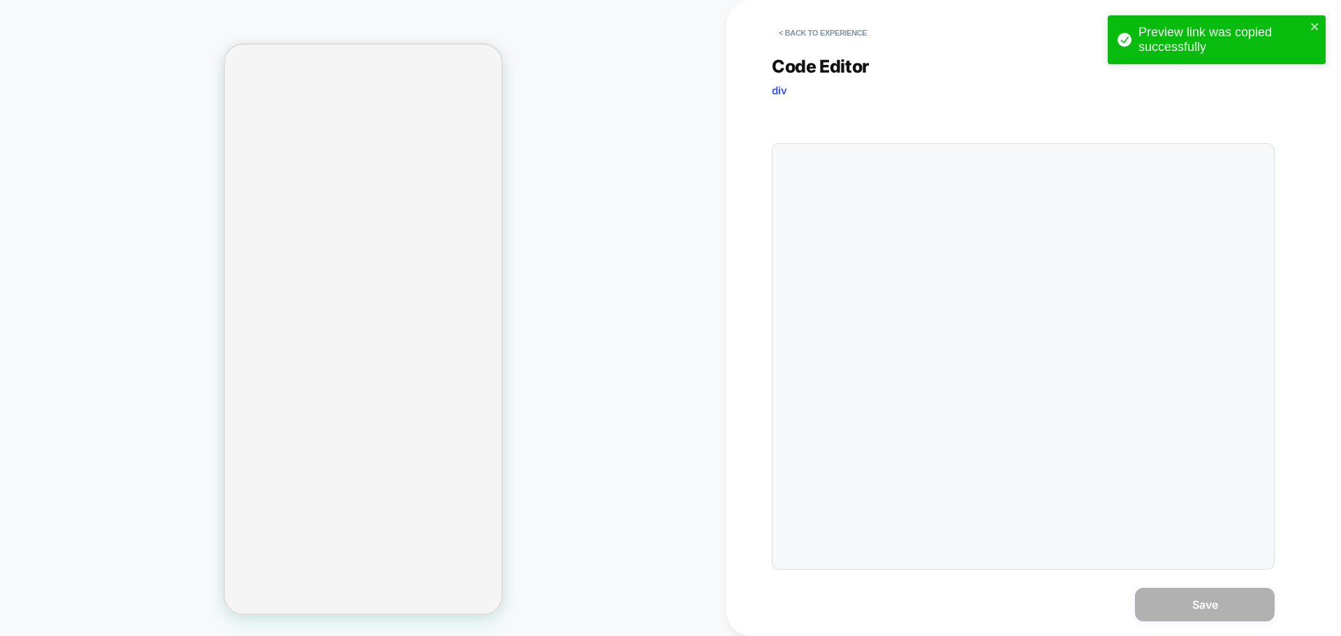
click at [984, 350] on div at bounding box center [1023, 356] width 503 height 427
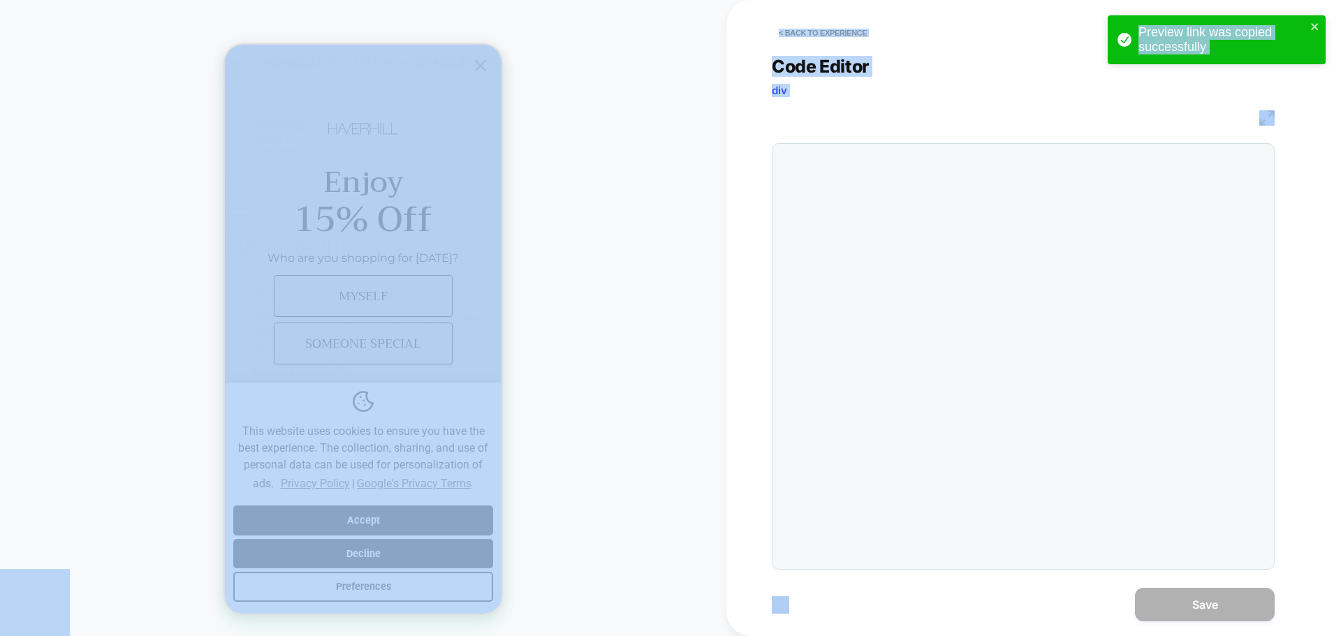
click at [0, 0] on div at bounding box center [0, 0] width 0 height 0
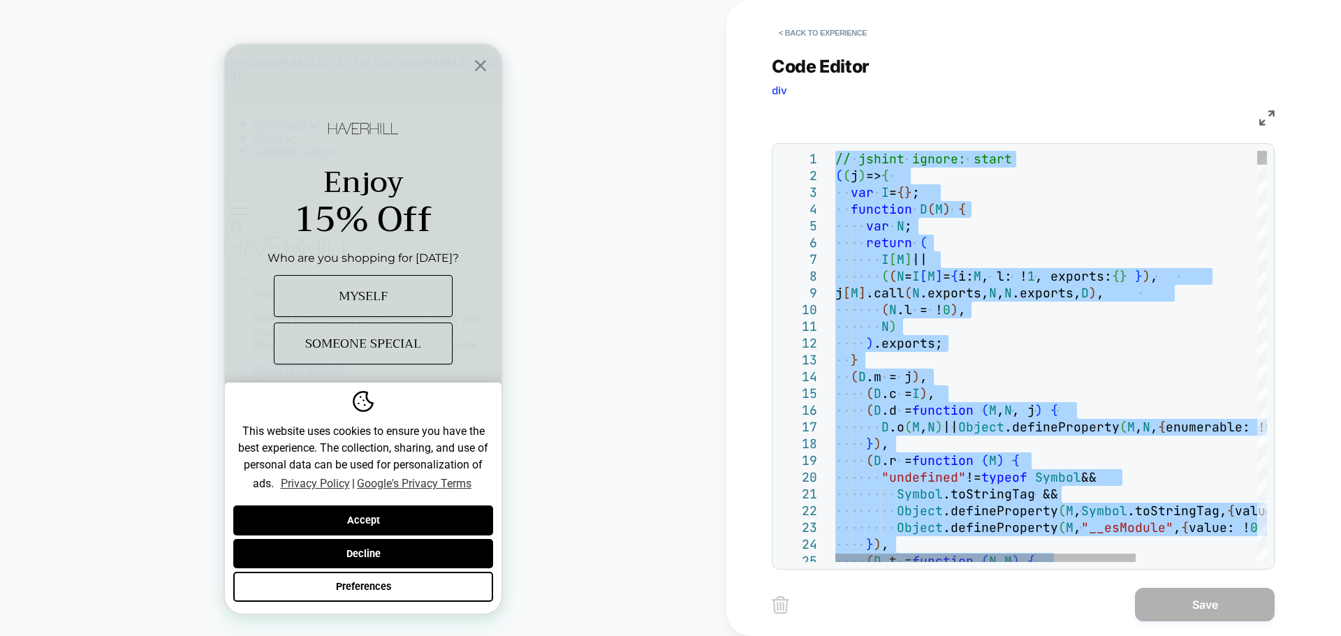
type textarea "**********"
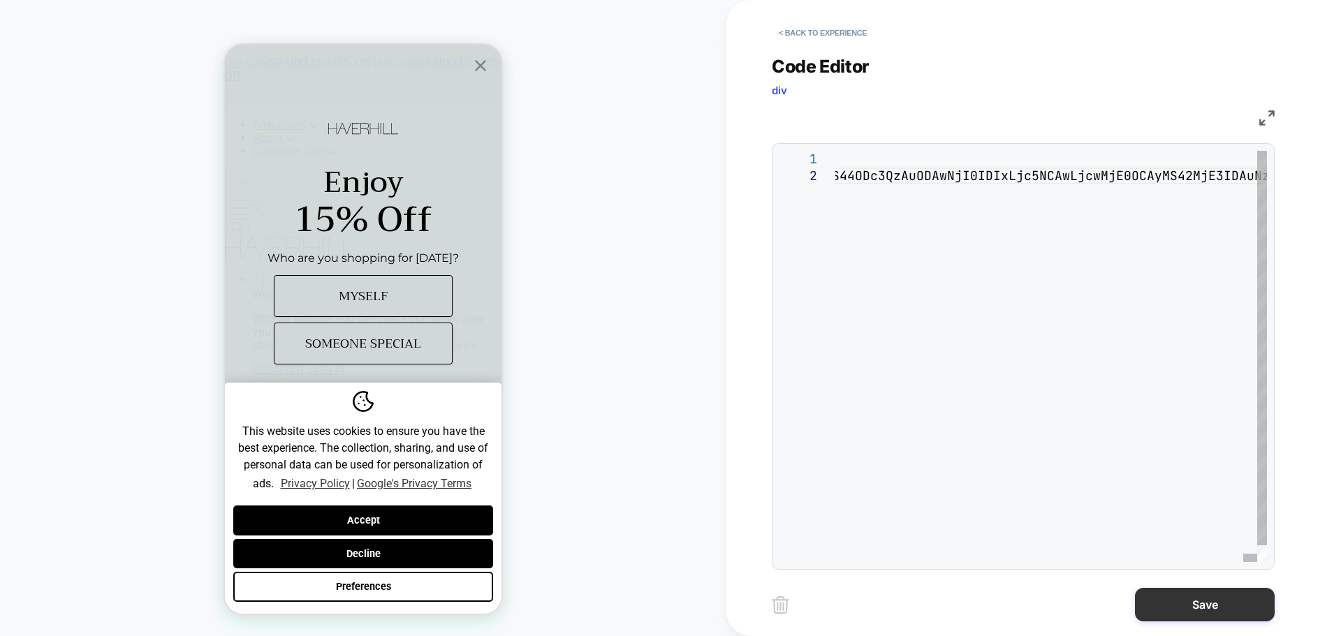
click at [1151, 611] on button "Save" at bounding box center [1205, 605] width 140 height 34
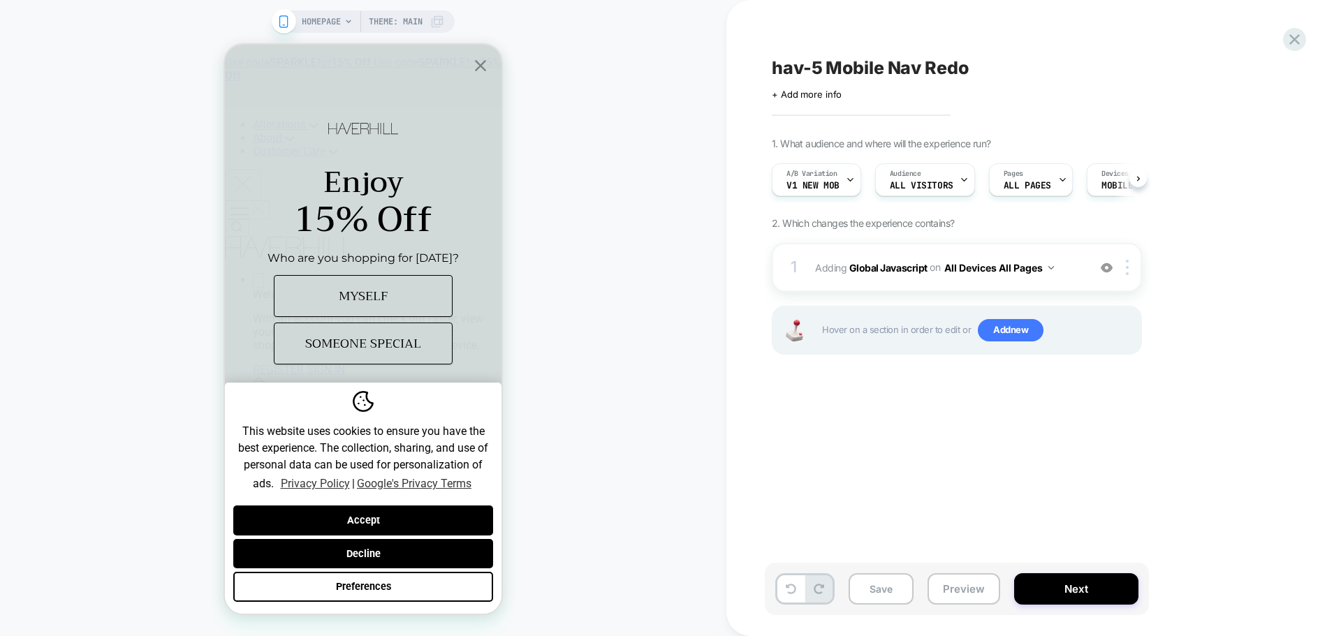
scroll to position [0, 1]
click at [894, 593] on button "Save" at bounding box center [881, 589] width 65 height 31
click at [964, 591] on button "Preview" at bounding box center [964, 589] width 73 height 31
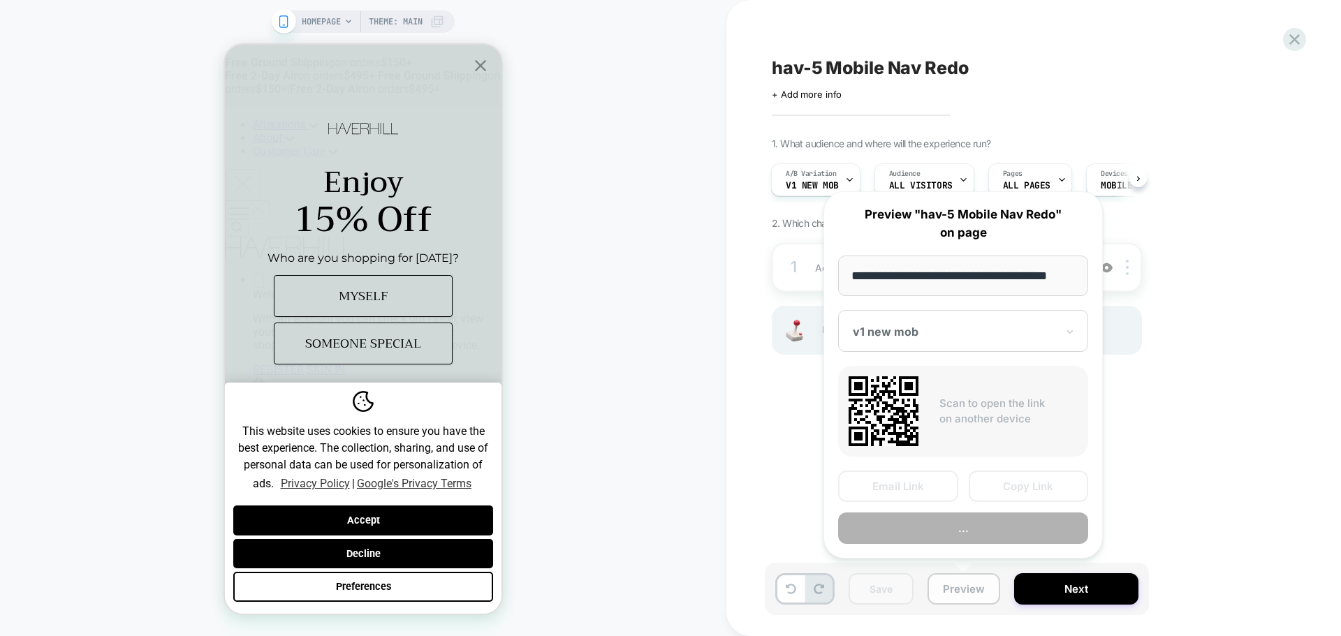
scroll to position [0, 8]
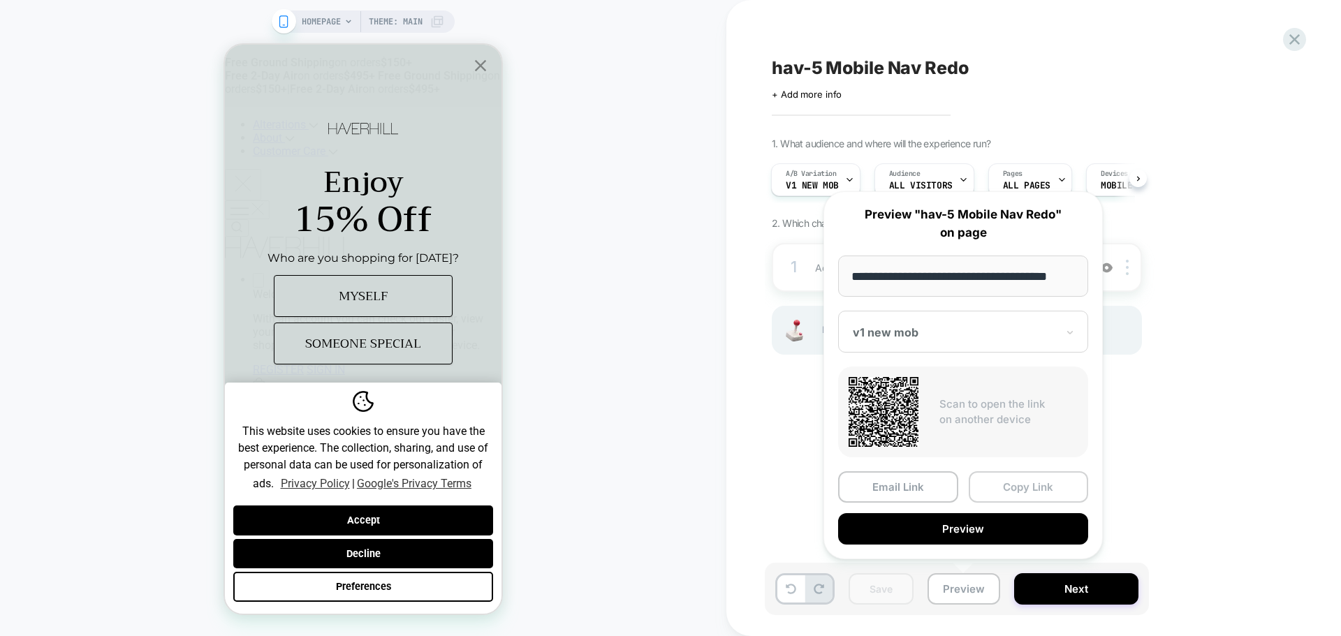
click at [1040, 496] on button "Copy Link" at bounding box center [1029, 487] width 120 height 31
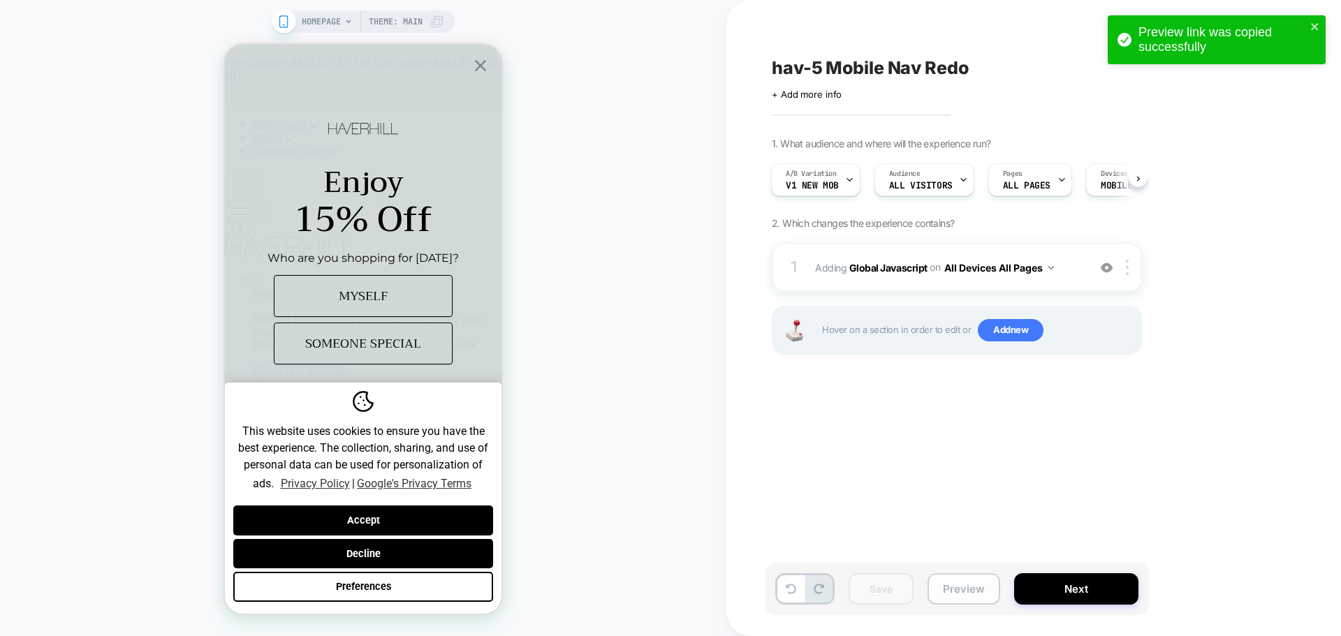
click at [976, 580] on button "Preview" at bounding box center [964, 589] width 73 height 31
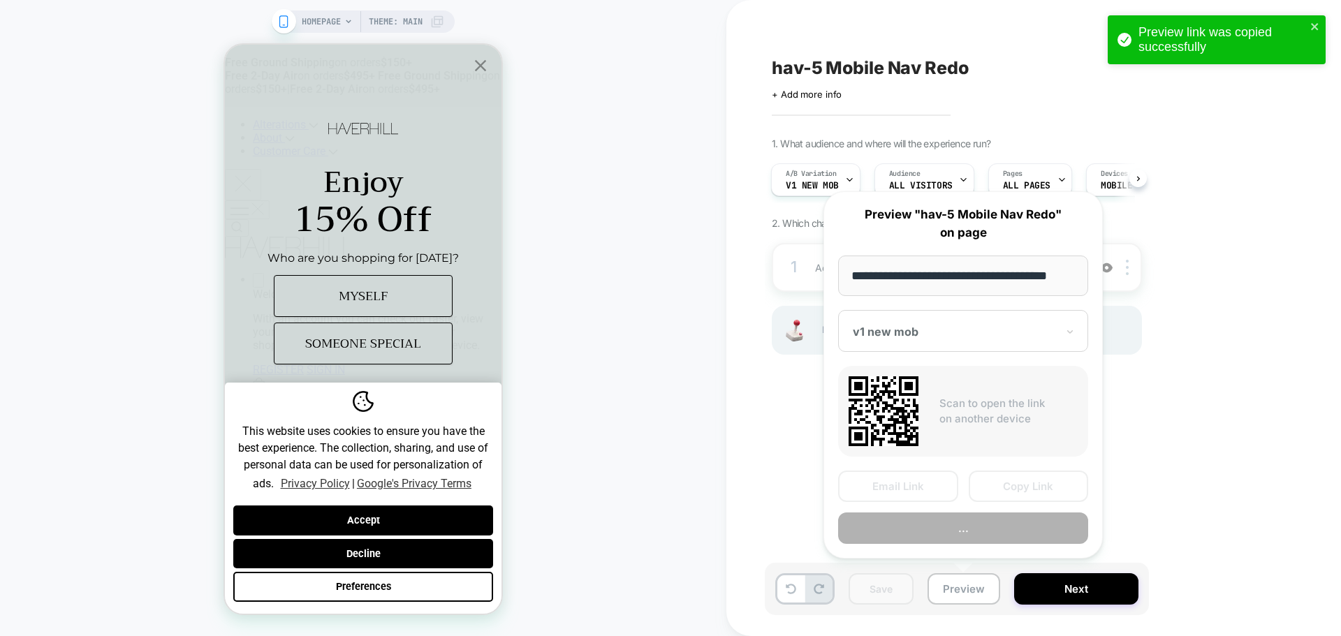
scroll to position [0, 8]
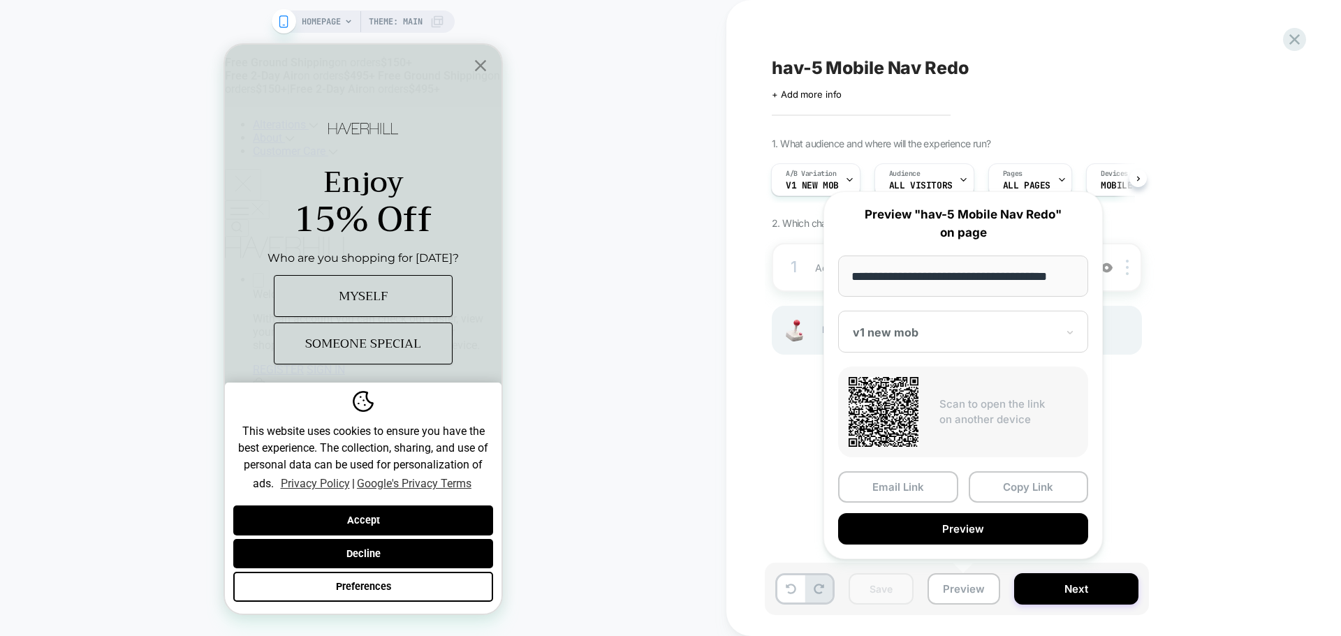
click at [1018, 489] on button "Copy Link" at bounding box center [1029, 487] width 120 height 31
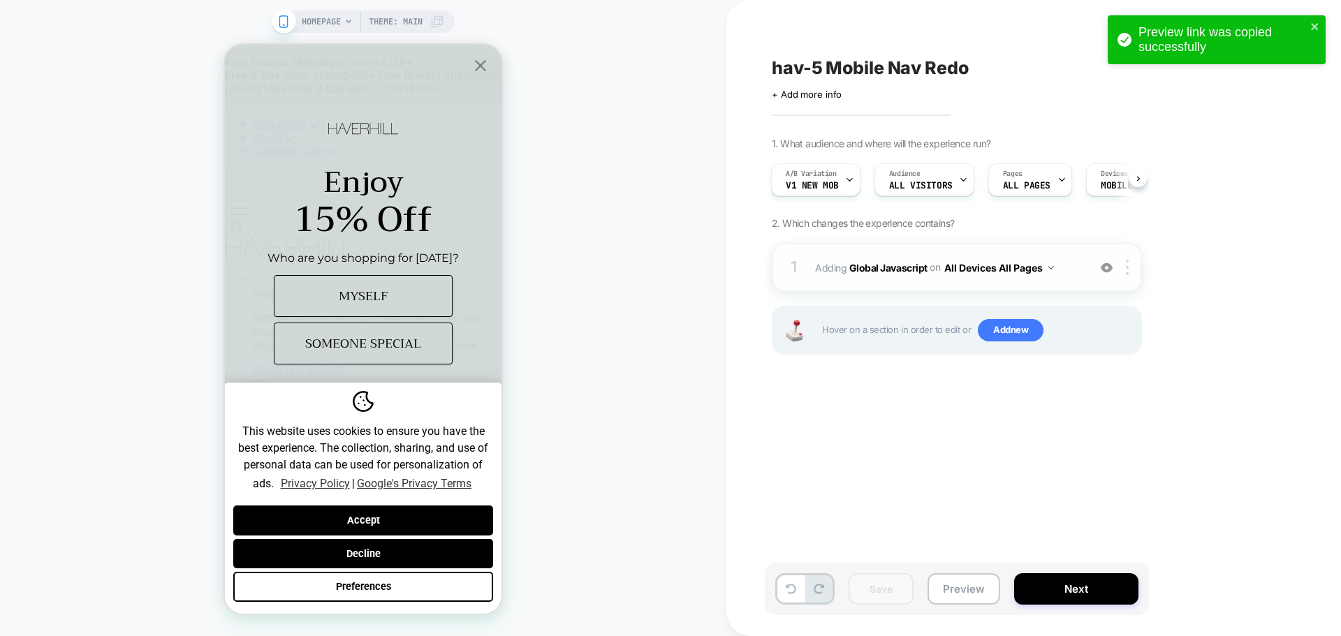
click at [829, 261] on span "Adding Global Javascript on All Devices All Pages" at bounding box center [948, 268] width 266 height 20
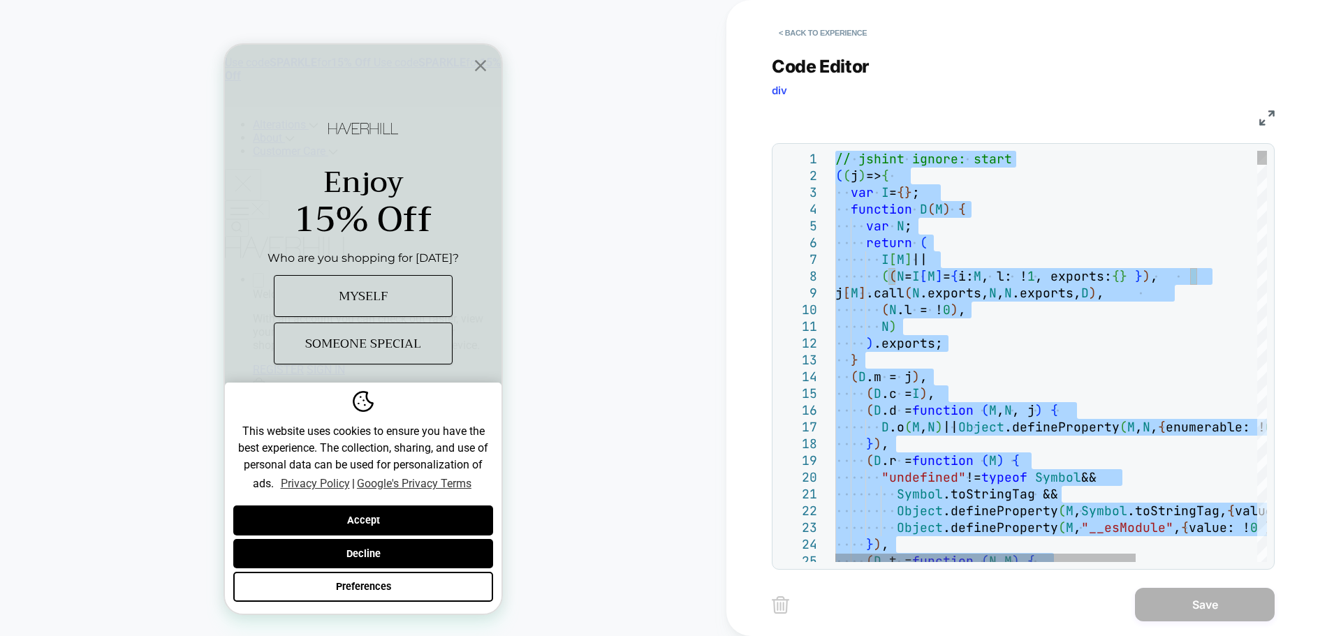
type textarea "**********"
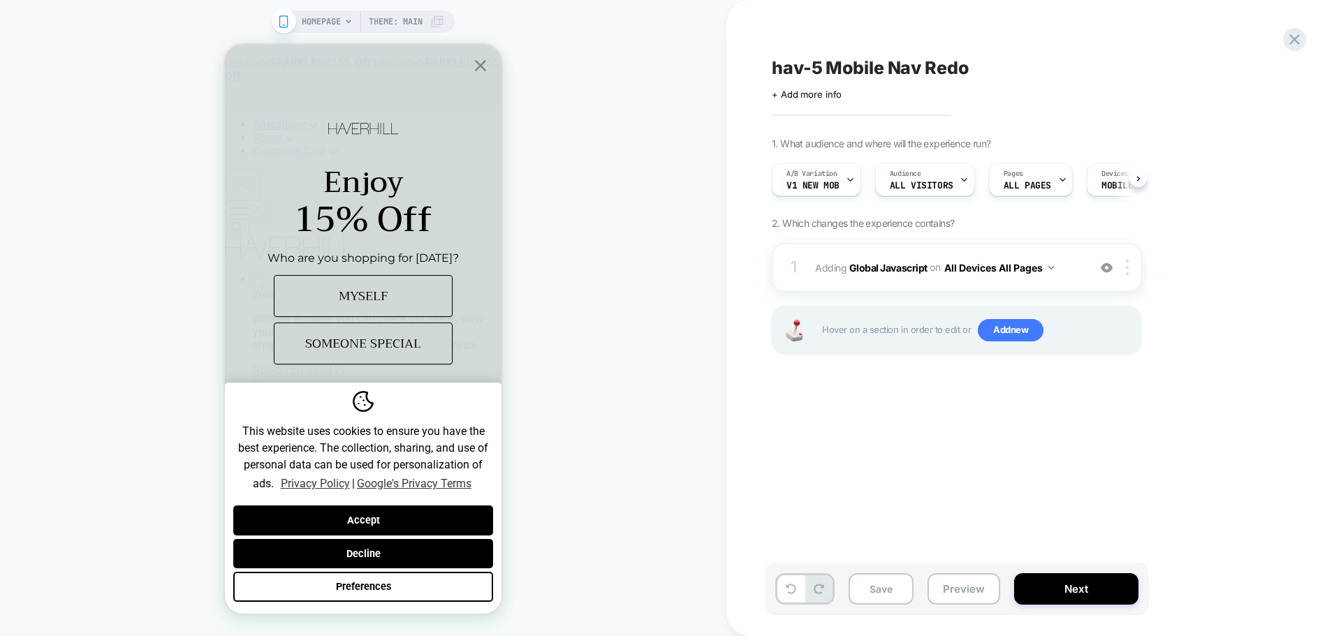
scroll to position [0, 1]
click at [884, 599] on button "Save" at bounding box center [881, 589] width 65 height 31
click at [951, 592] on button "Preview" at bounding box center [964, 589] width 73 height 31
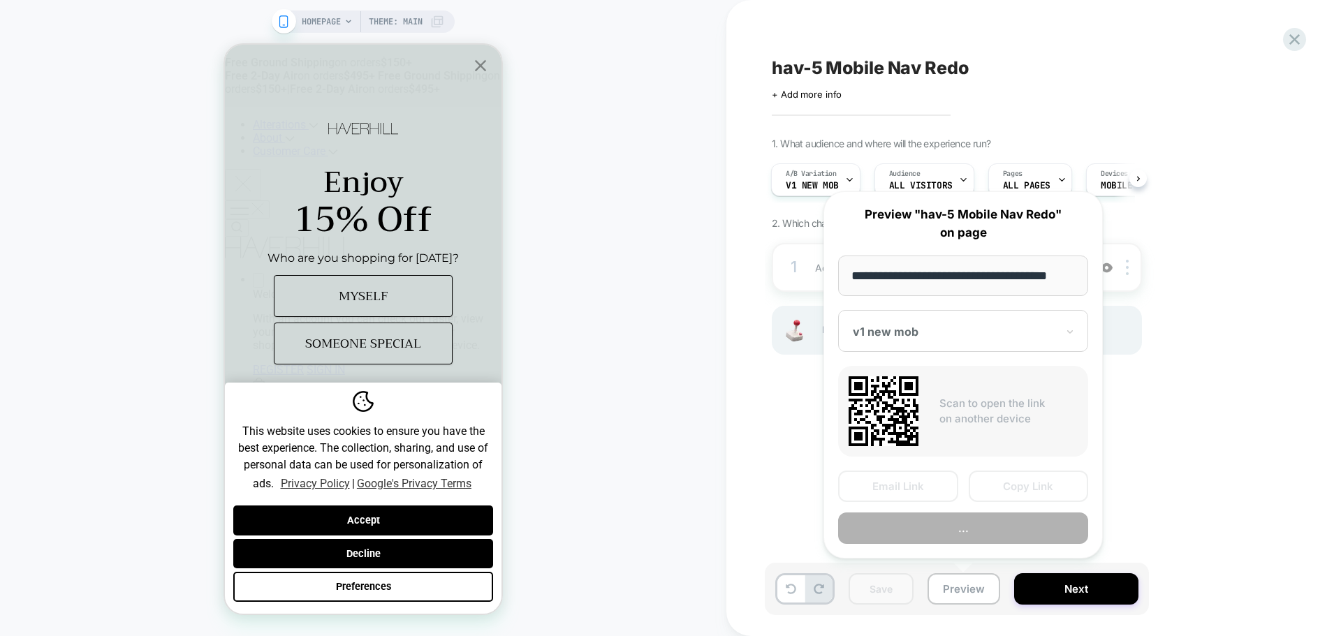
scroll to position [0, 8]
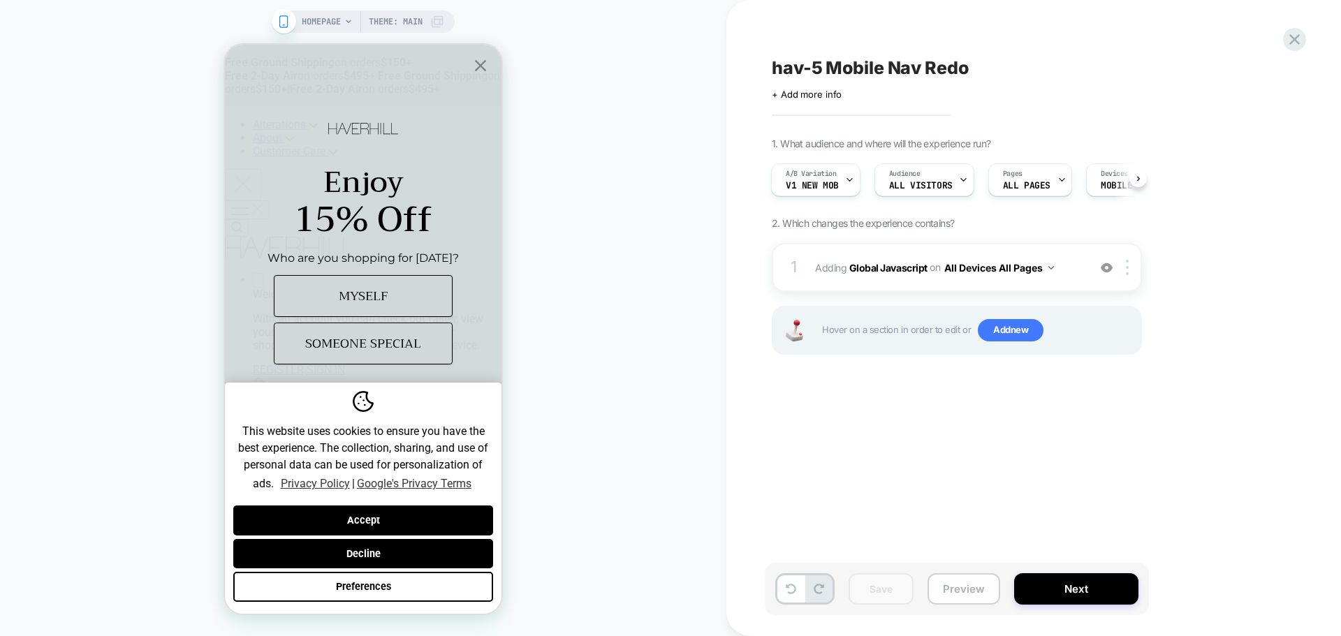
click at [969, 594] on button "Preview" at bounding box center [964, 589] width 73 height 31
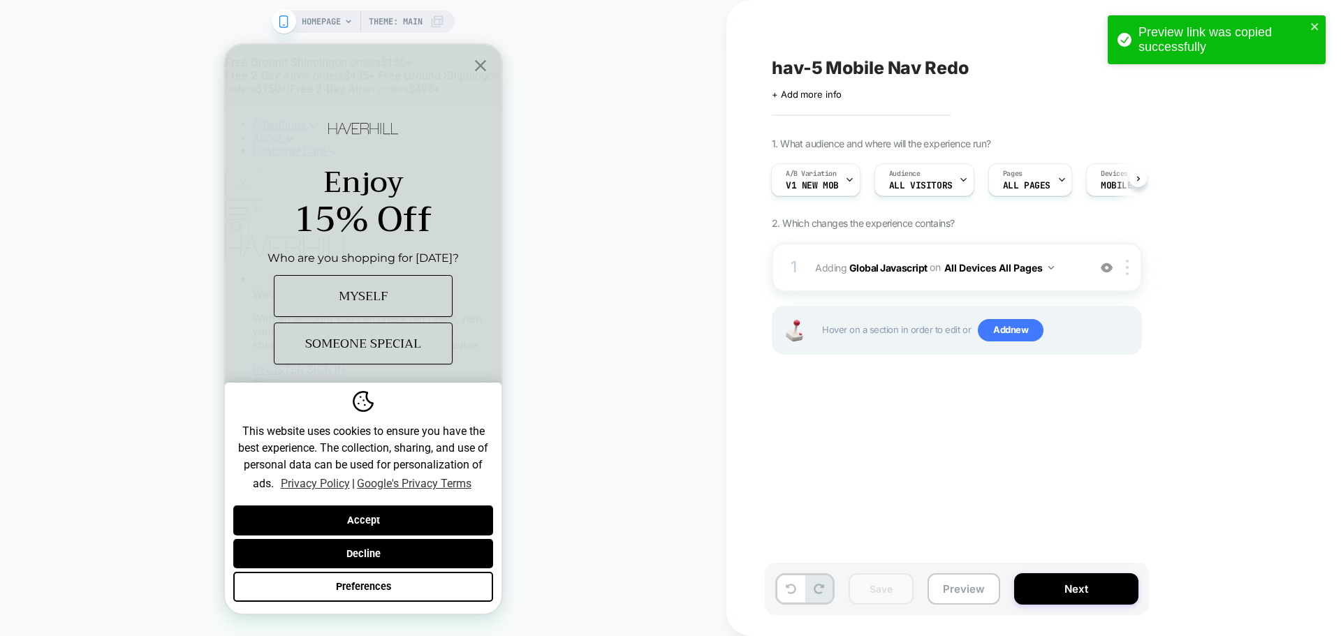
click at [121, 614] on div "HOMEPAGE Theme: MAIN" at bounding box center [363, 318] width 727 height 608
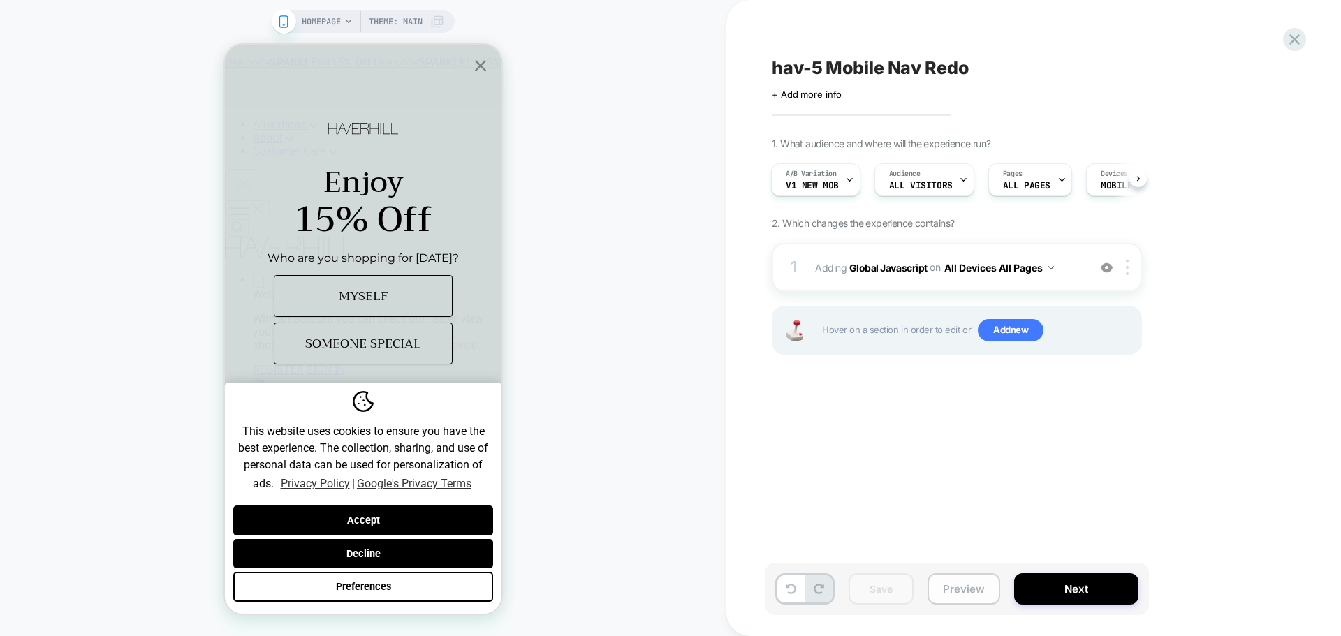
click at [963, 577] on button "Preview" at bounding box center [964, 589] width 73 height 31
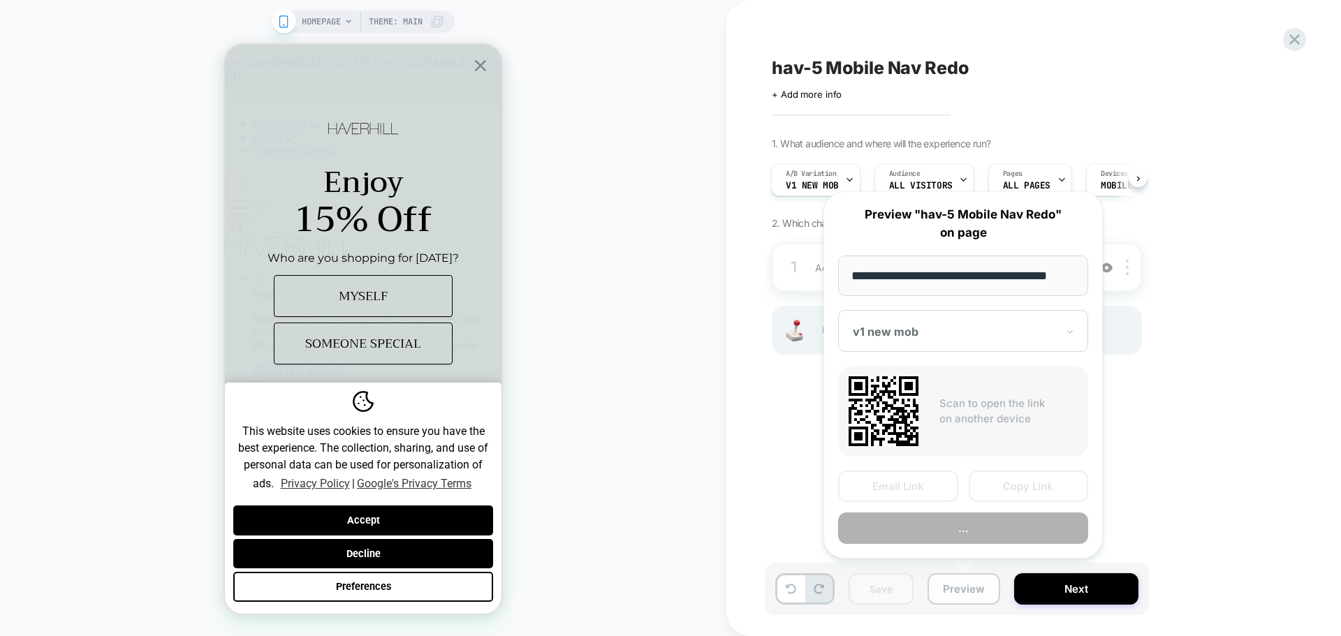
scroll to position [0, 8]
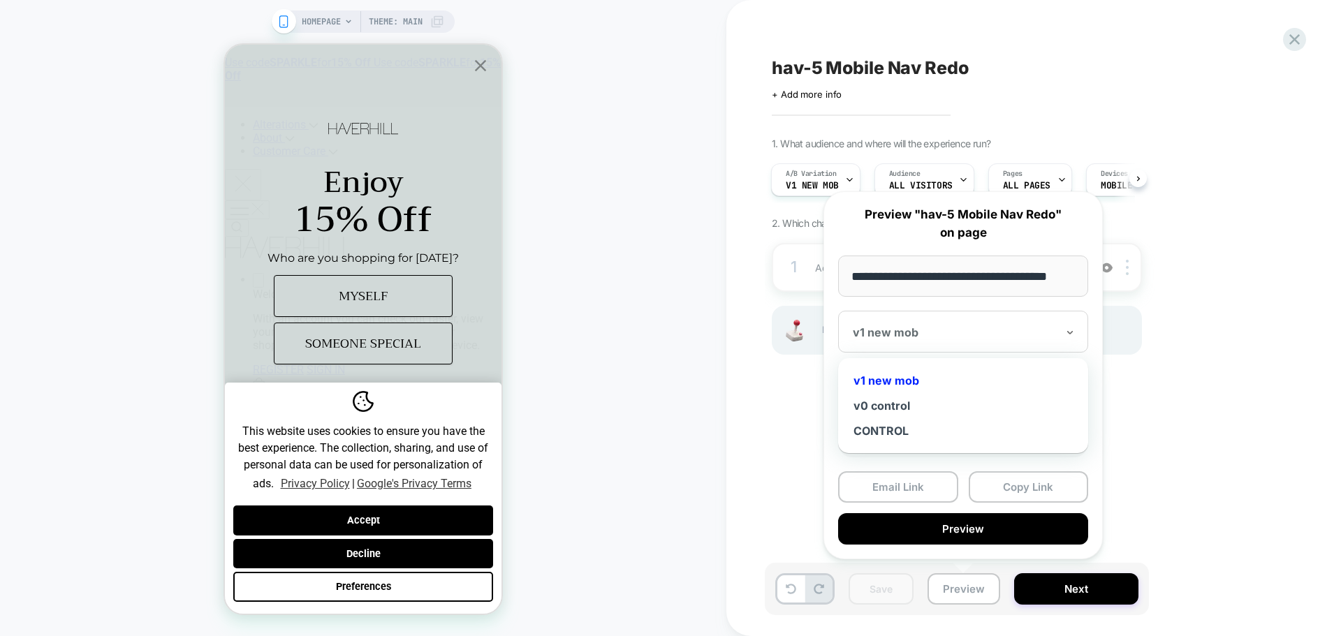
click at [956, 326] on div at bounding box center [955, 333] width 204 height 14
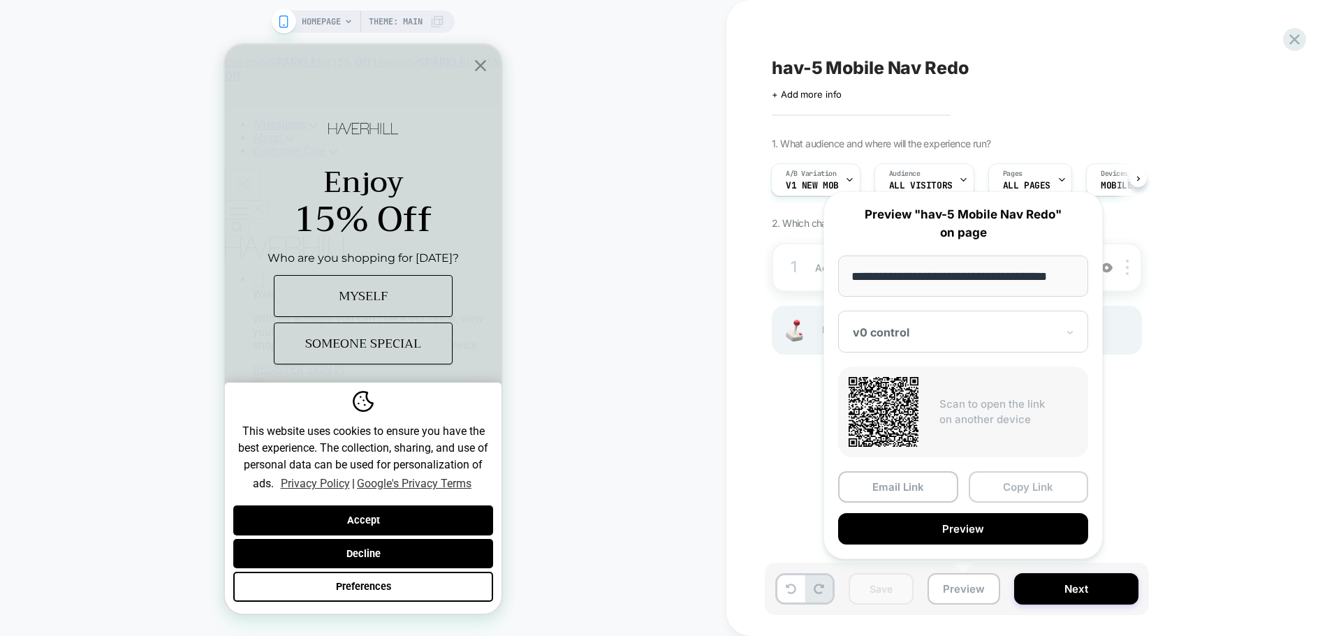
click at [1017, 479] on button "Copy Link" at bounding box center [1029, 487] width 120 height 31
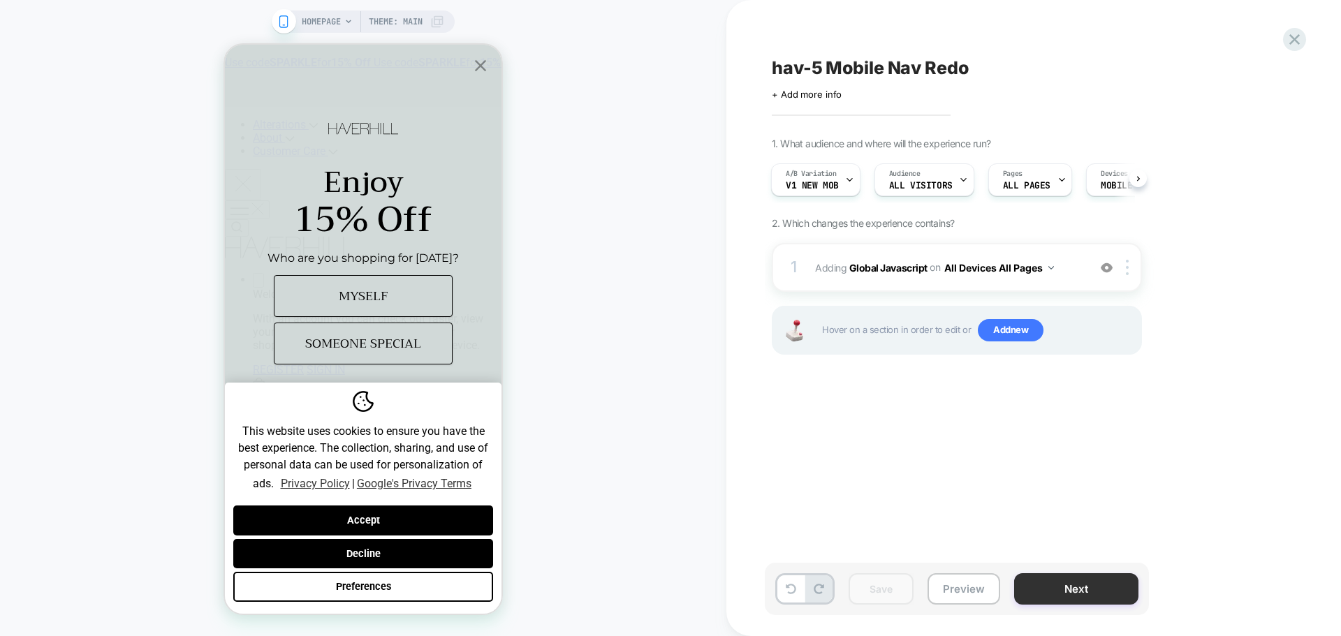
click at [1055, 590] on button "Next" at bounding box center [1076, 589] width 124 height 31
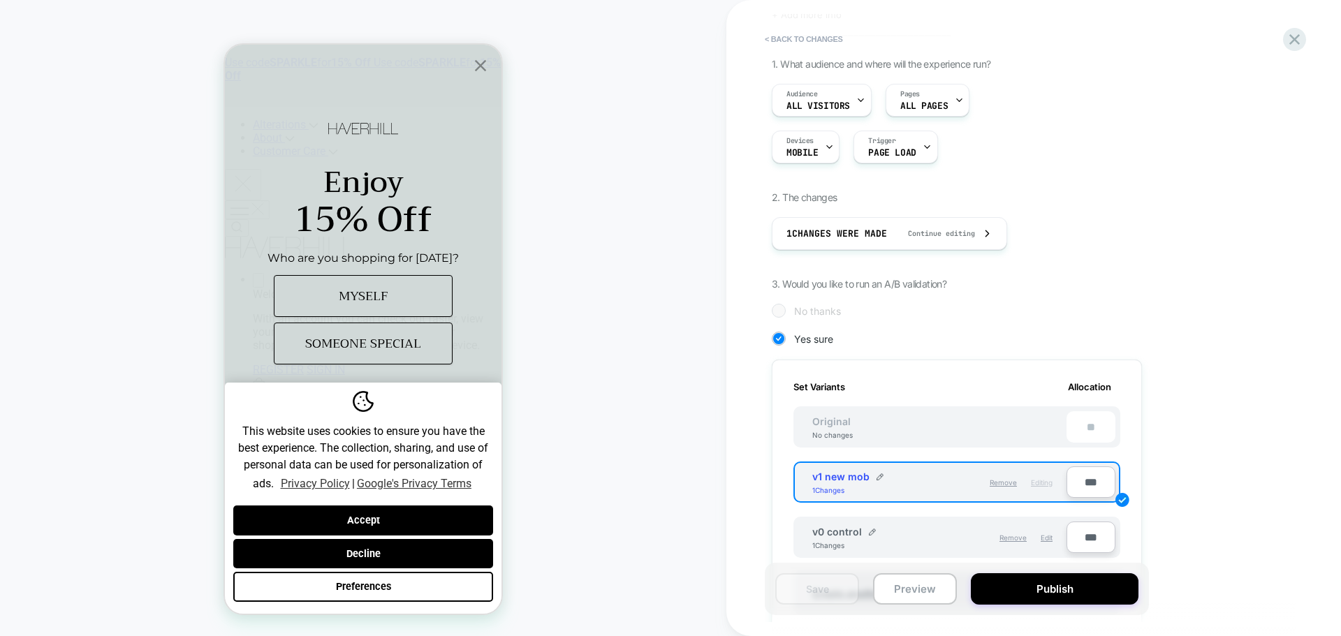
scroll to position [140, 0]
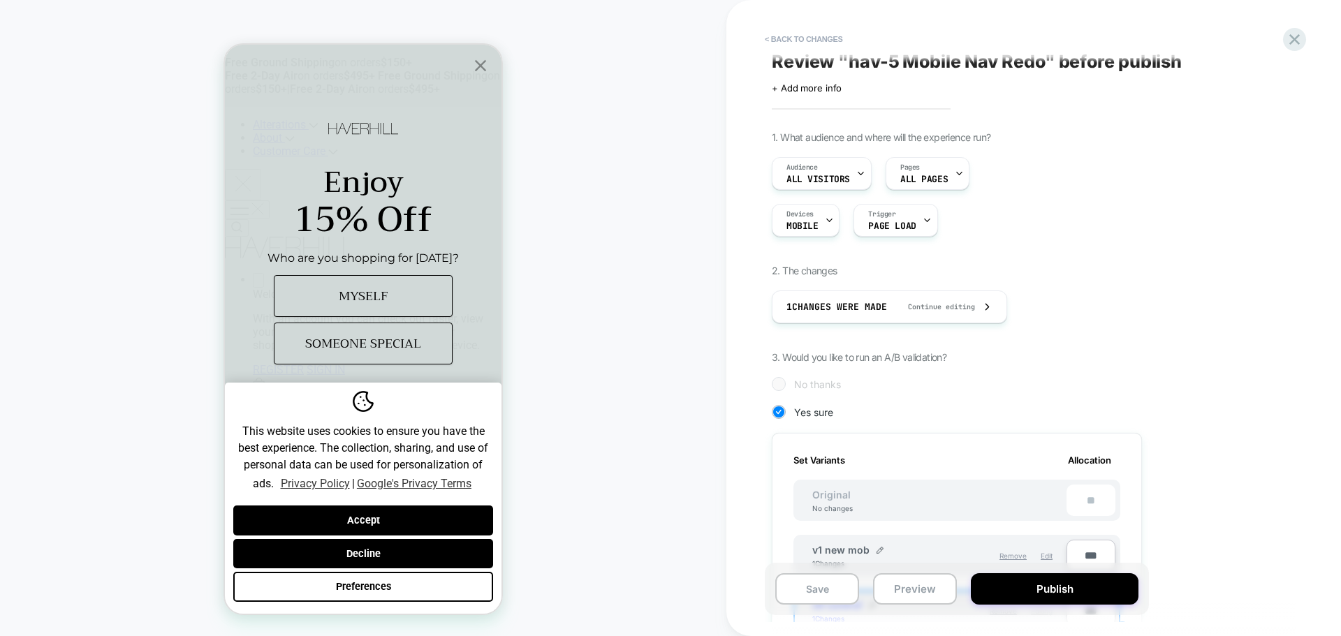
scroll to position [0, 0]
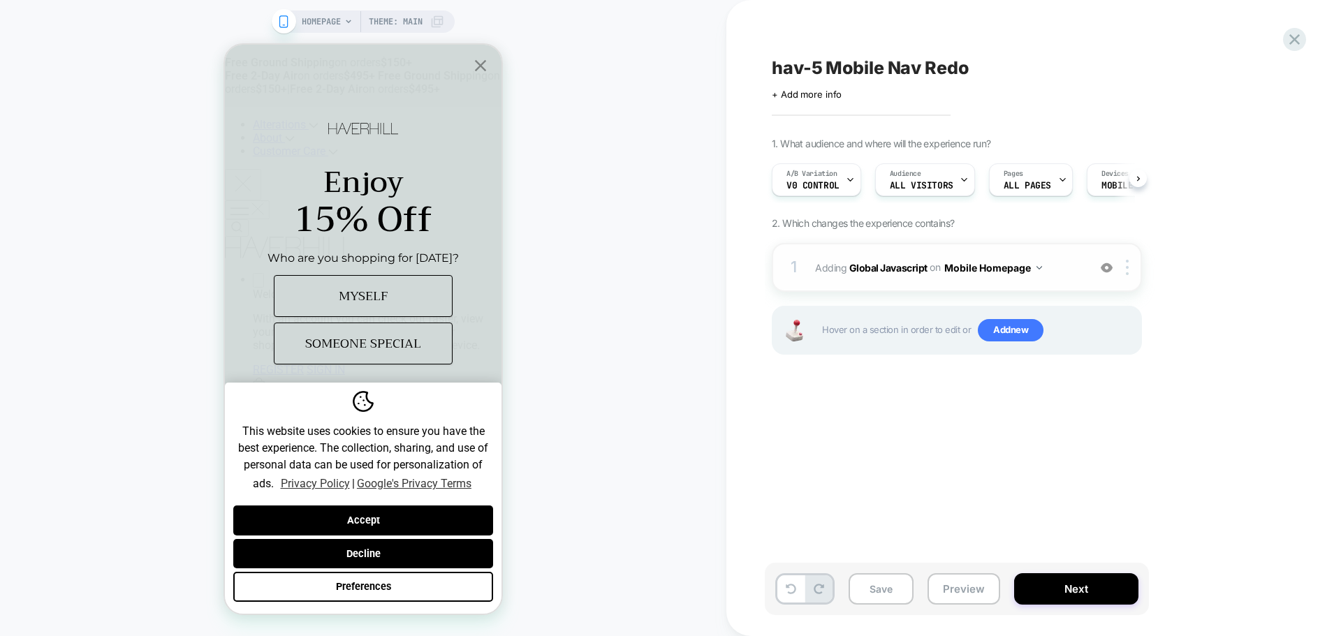
scroll to position [0, 1]
click at [871, 270] on b "Global Javascript" at bounding box center [888, 267] width 78 height 12
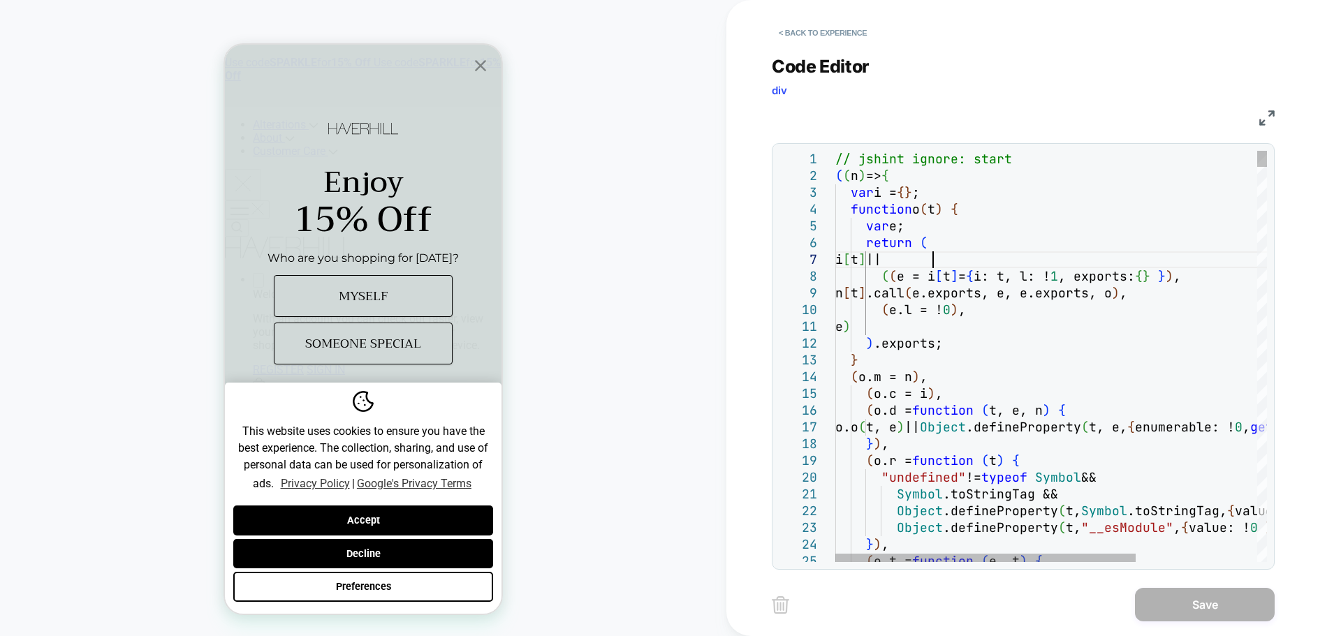
click at [0, 0] on div "// jshint ignore: start ( ( n ) => { var i = { } ; function o ( t ) { var e; re…" at bounding box center [0, 0] width 0 height 0
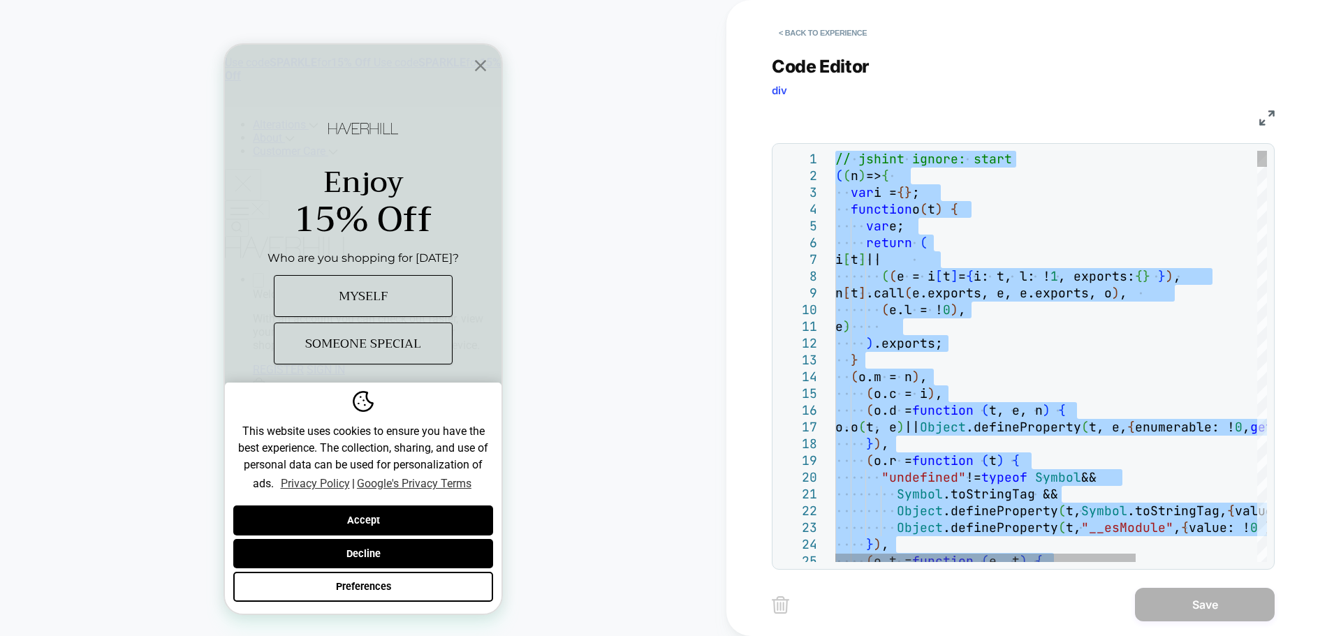
type textarea "**********"
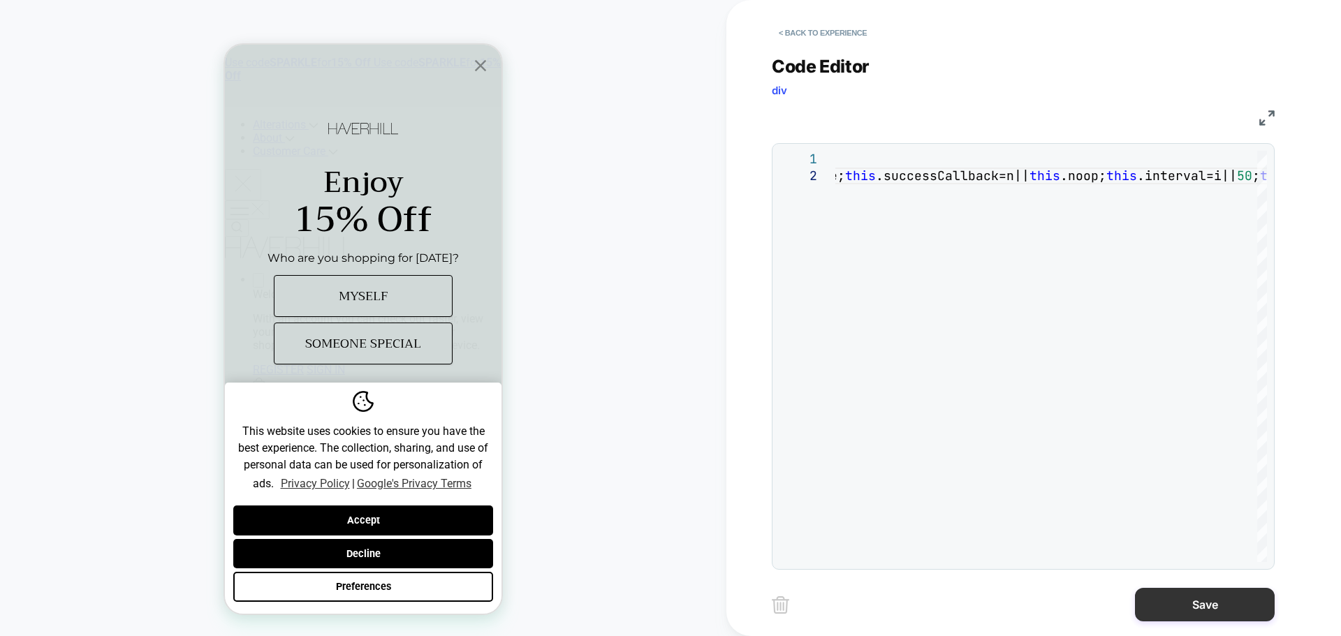
click at [1149, 617] on button "Save" at bounding box center [1205, 605] width 140 height 34
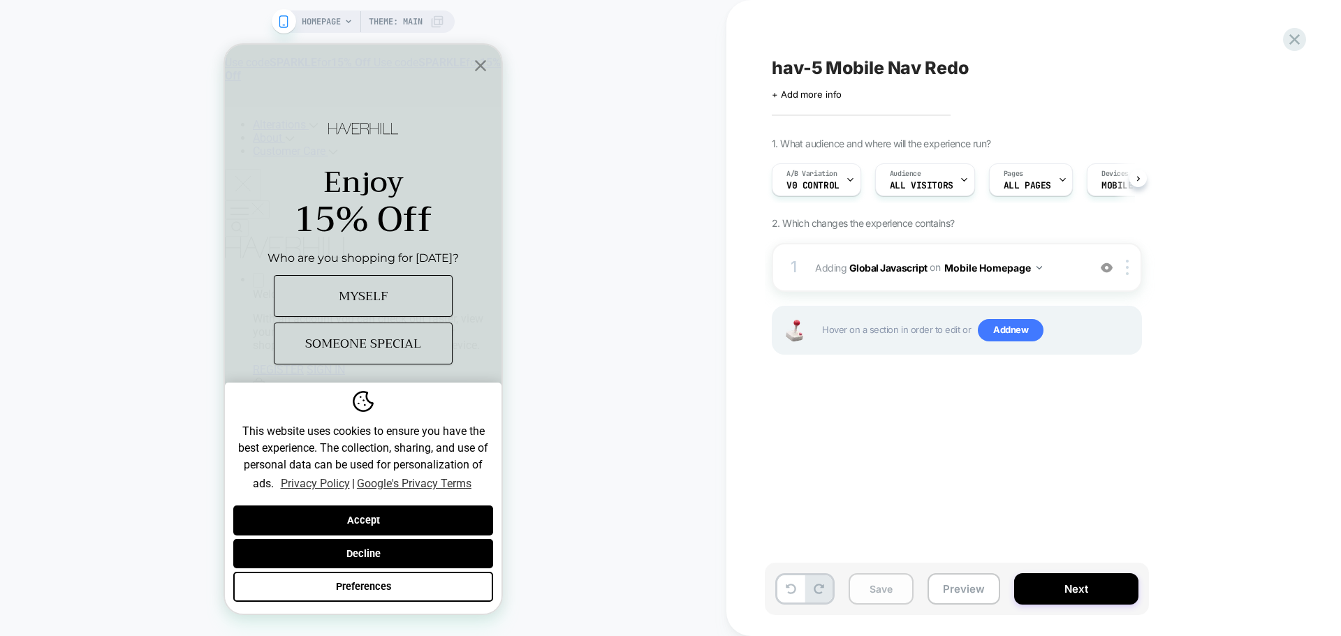
scroll to position [0, 1]
click at [897, 597] on button "Save" at bounding box center [881, 589] width 65 height 31
click at [950, 590] on button "Preview" at bounding box center [964, 589] width 73 height 31
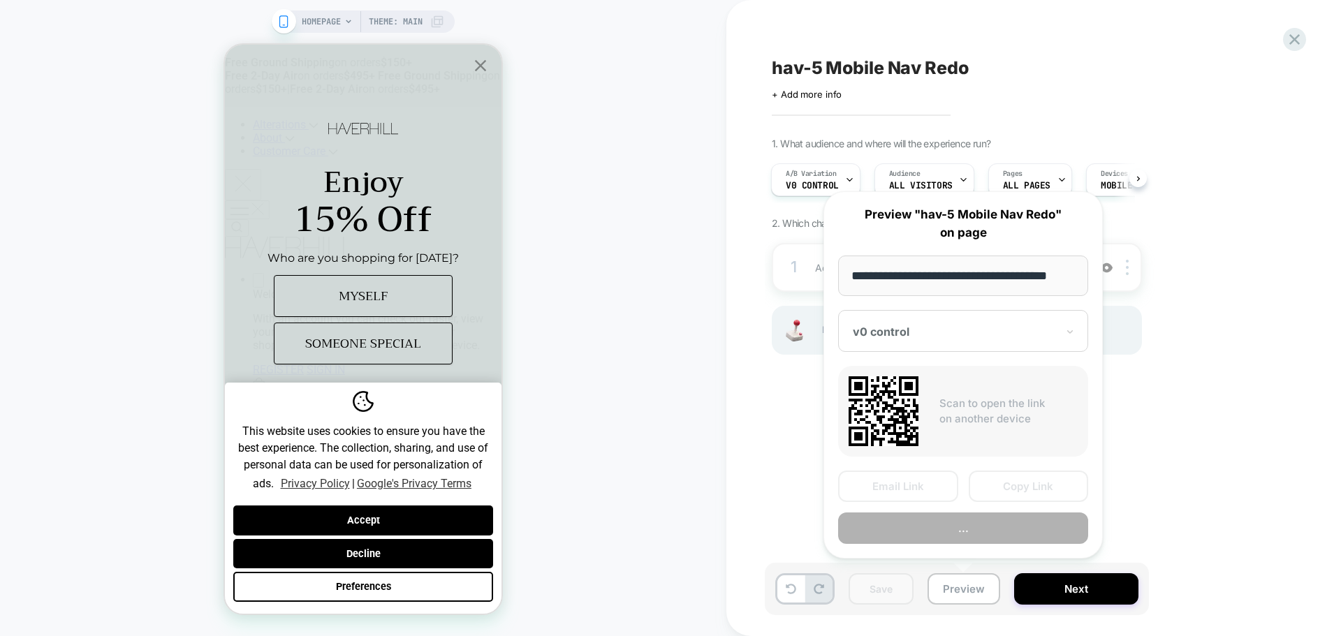
scroll to position [0, 8]
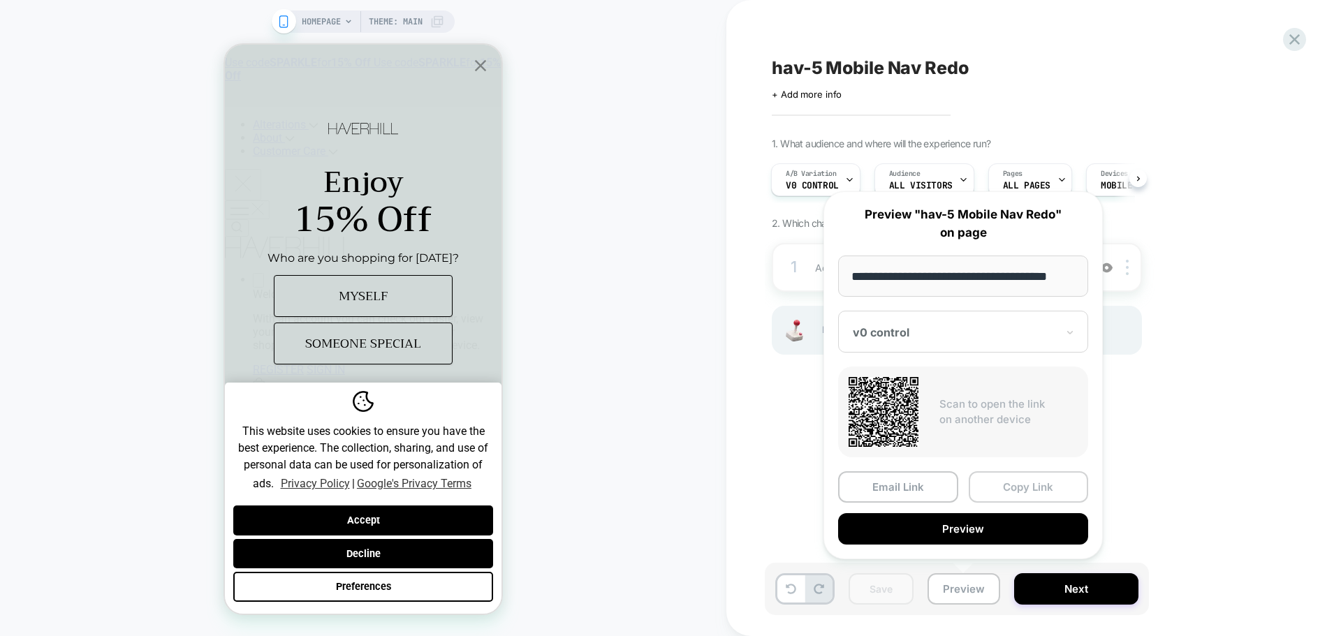
click at [993, 478] on button "Copy Link" at bounding box center [1029, 487] width 120 height 31
